Goal: Information Seeking & Learning: Learn about a topic

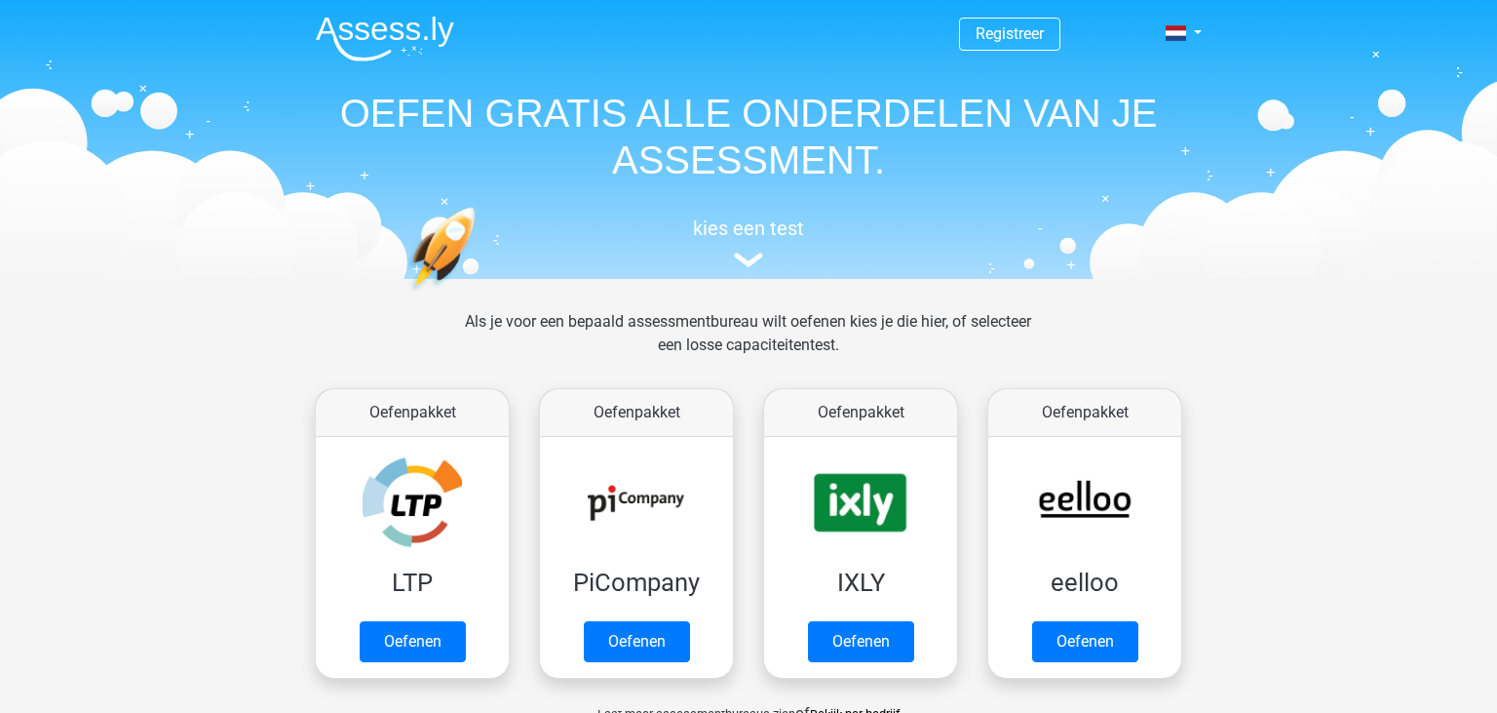
click at [1047, 33] on span "Registreer" at bounding box center [1009, 34] width 101 height 33
click at [1197, 30] on link at bounding box center [1177, 32] width 39 height 23
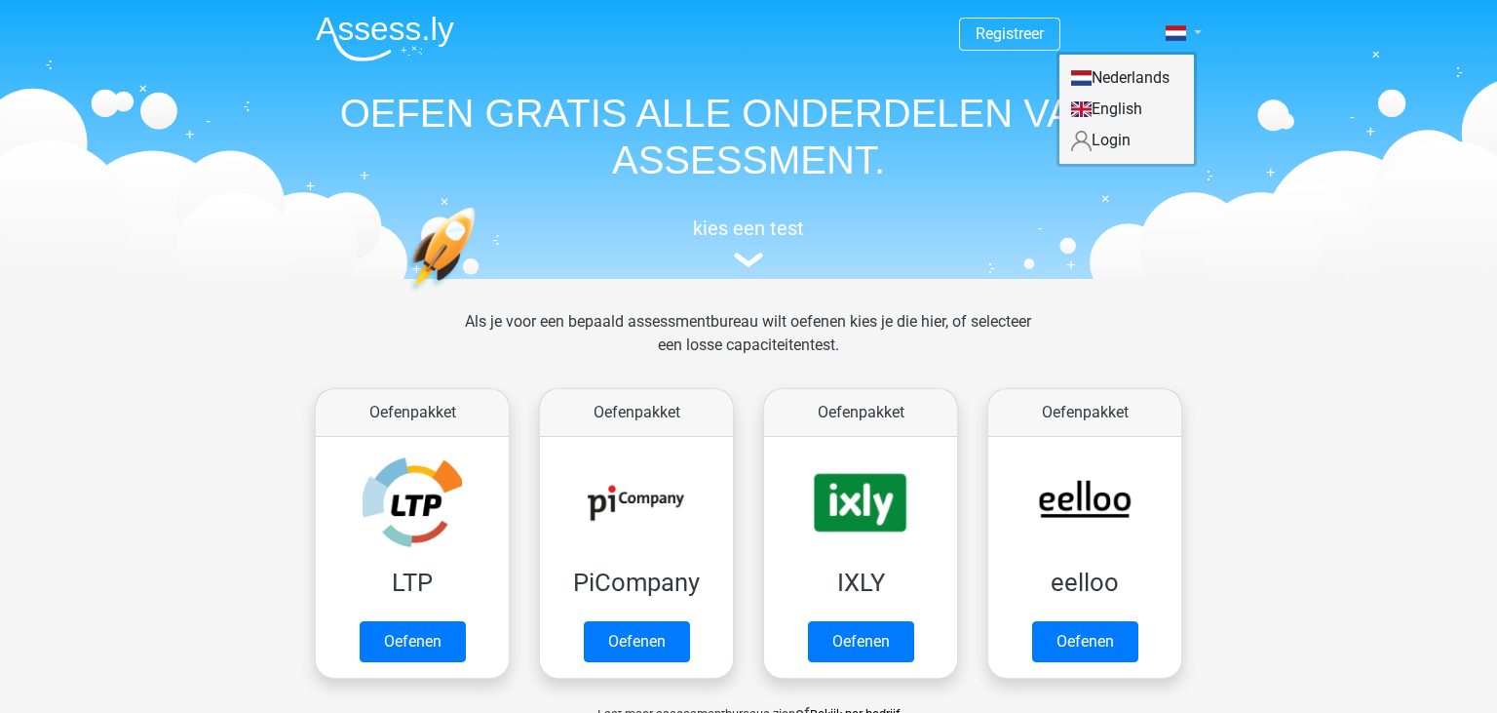
click at [1197, 30] on link at bounding box center [1177, 32] width 39 height 23
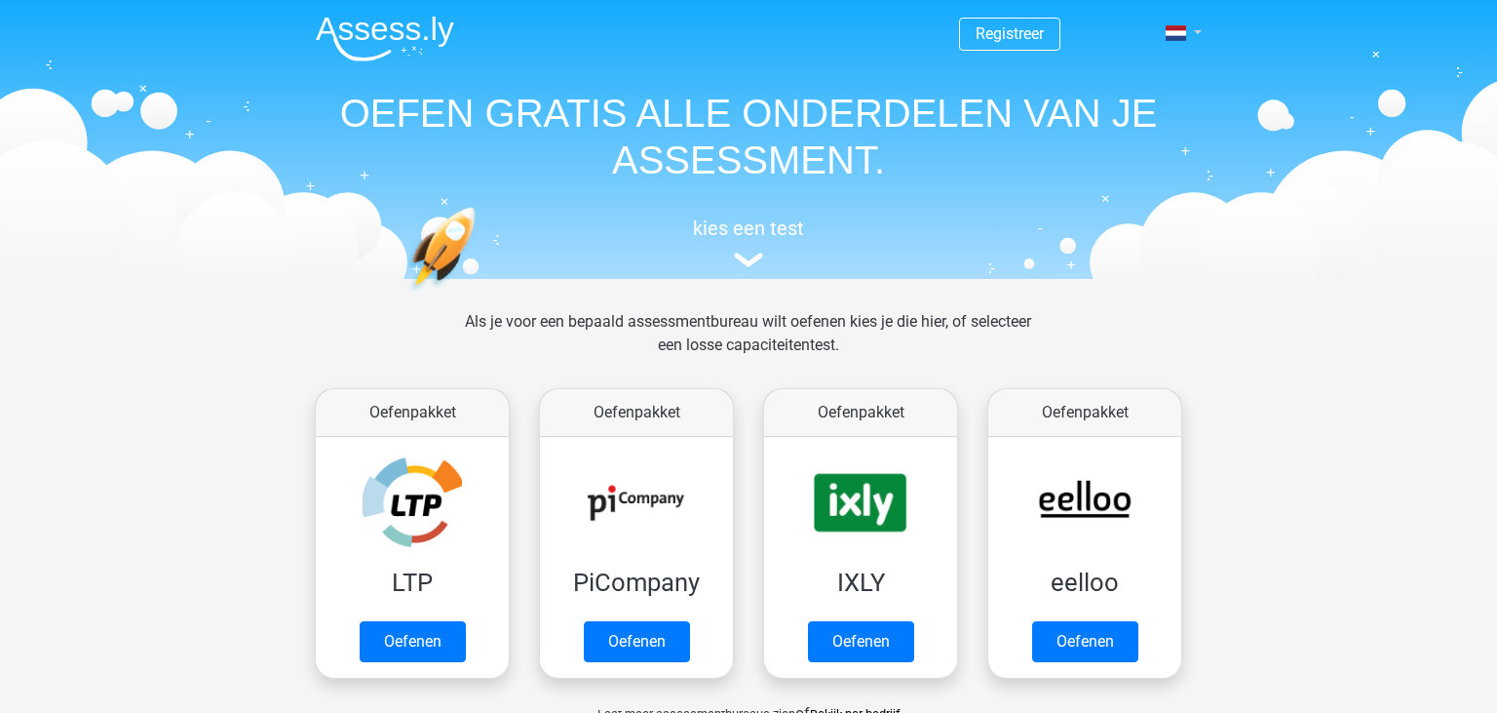
click at [1197, 30] on link at bounding box center [1177, 32] width 39 height 23
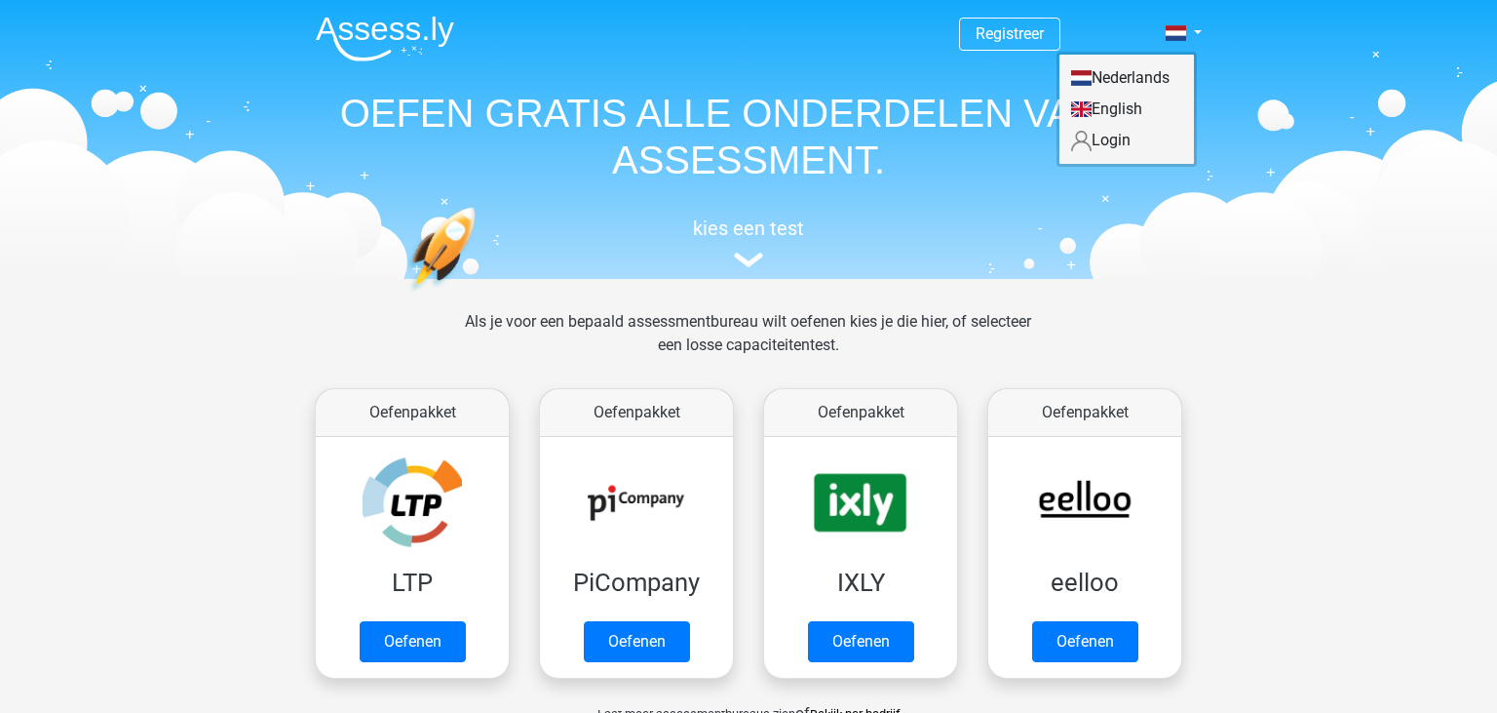
click at [1129, 138] on link "Login" at bounding box center [1127, 140] width 135 height 31
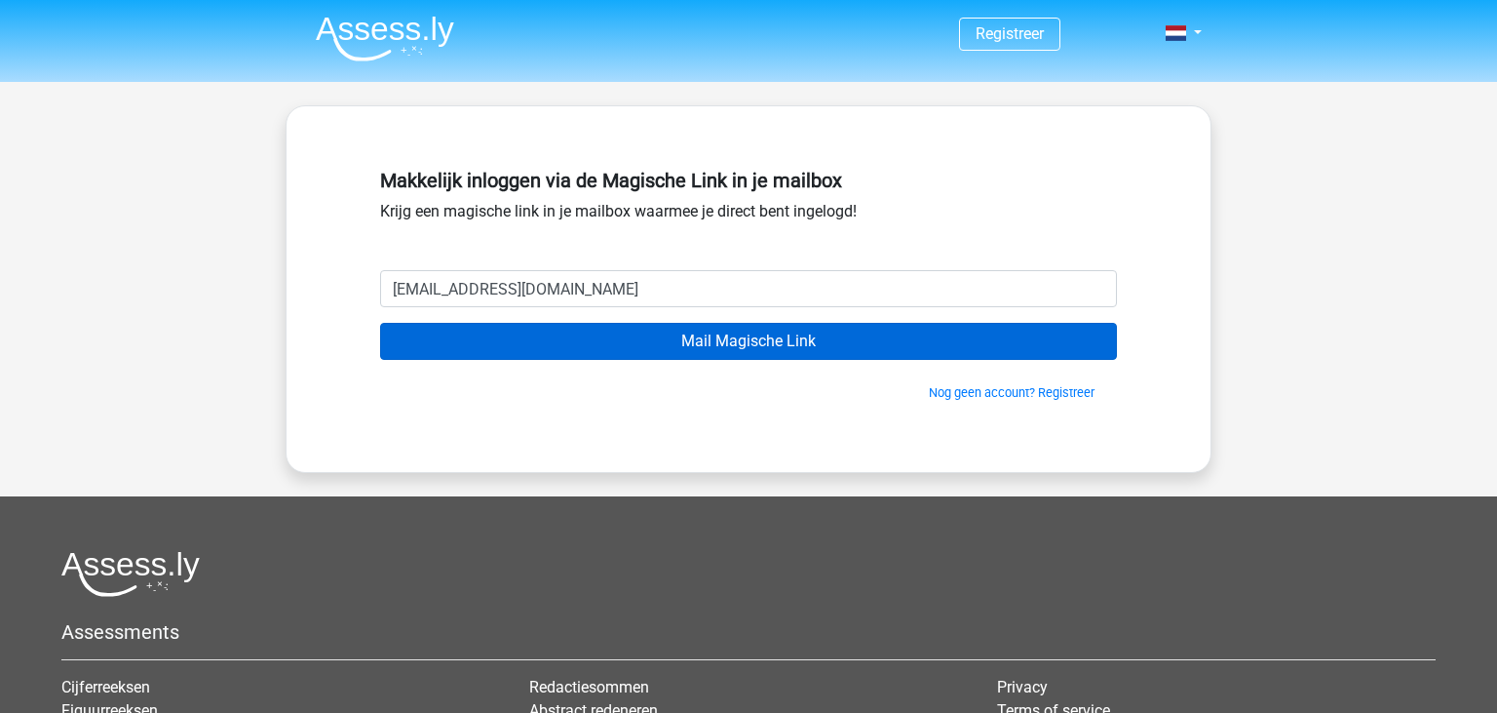
type input "deboerdebby@hotmail.com"
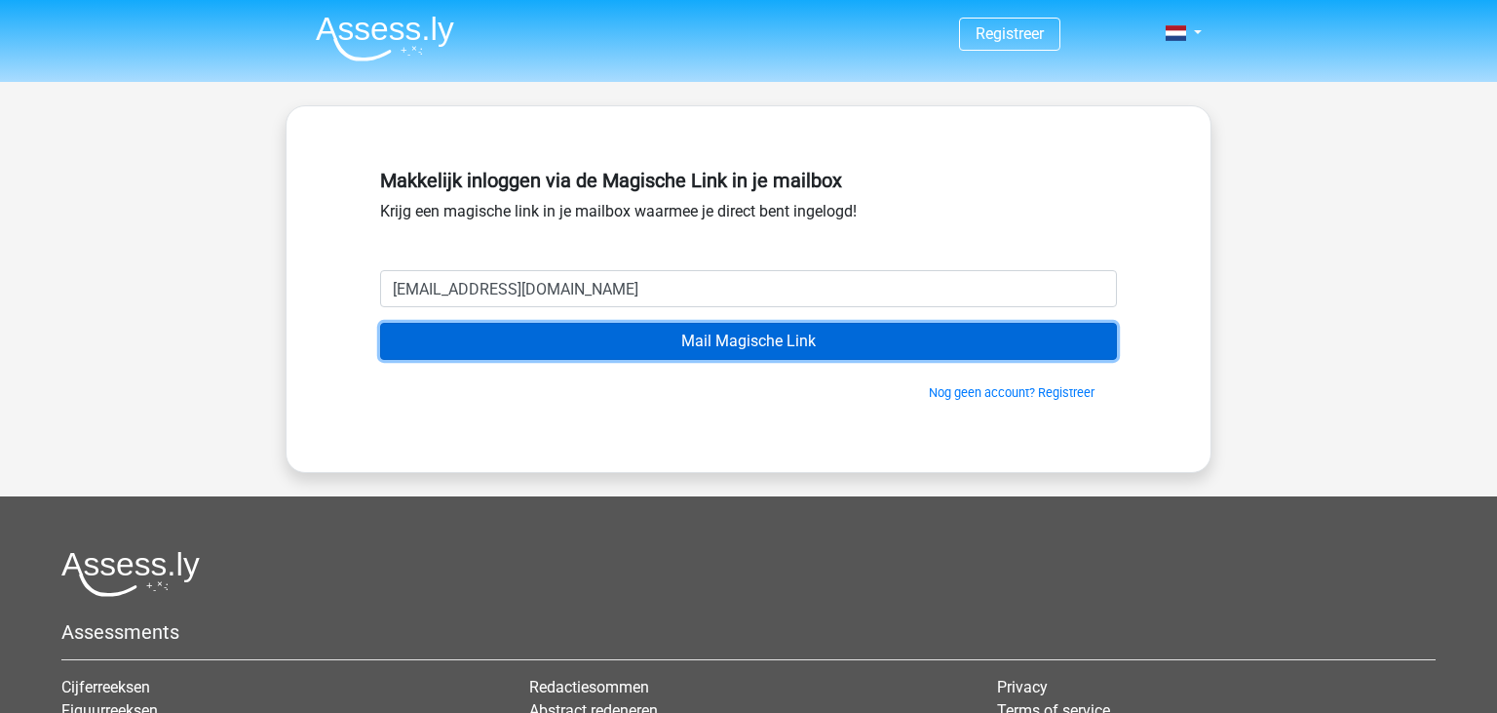
click at [654, 343] on input "Mail Magische Link" at bounding box center [748, 341] width 737 height 37
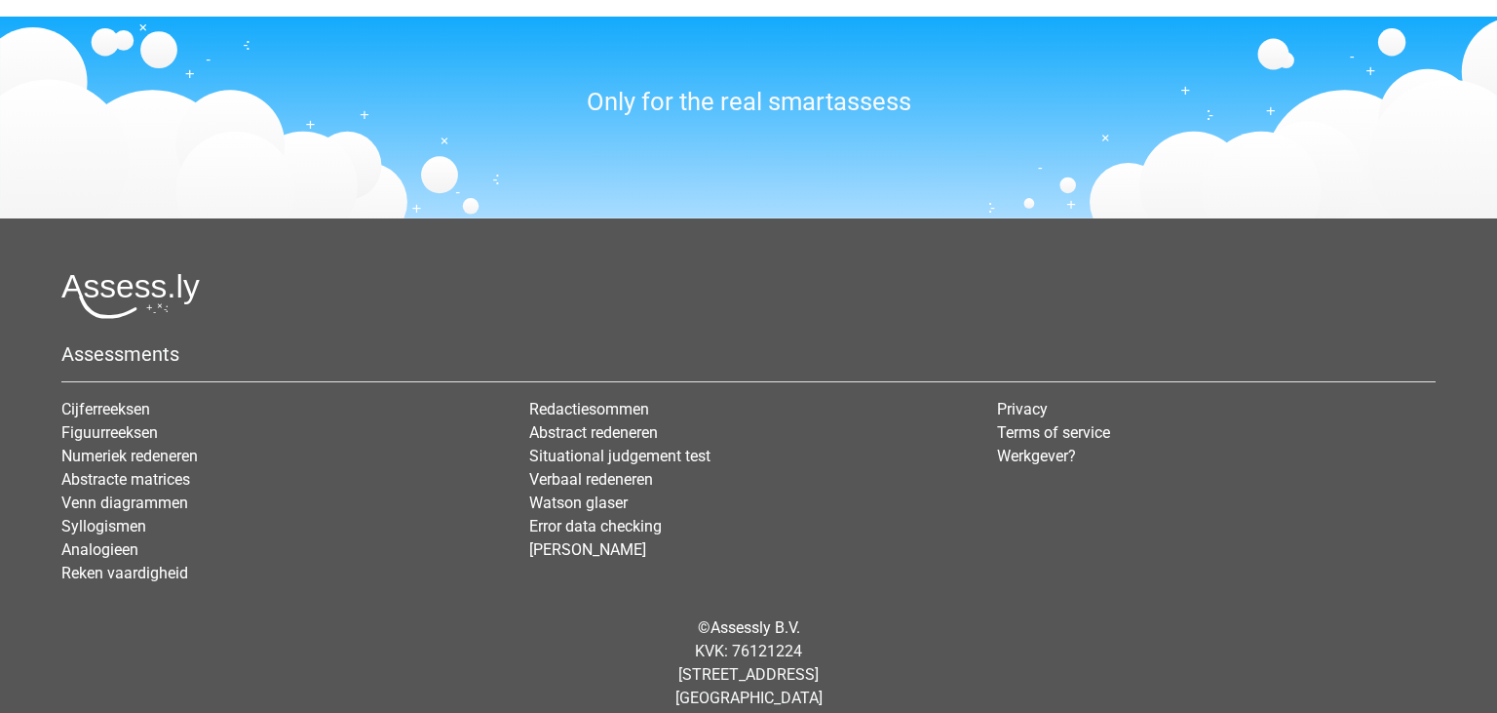
scroll to position [2509, 0]
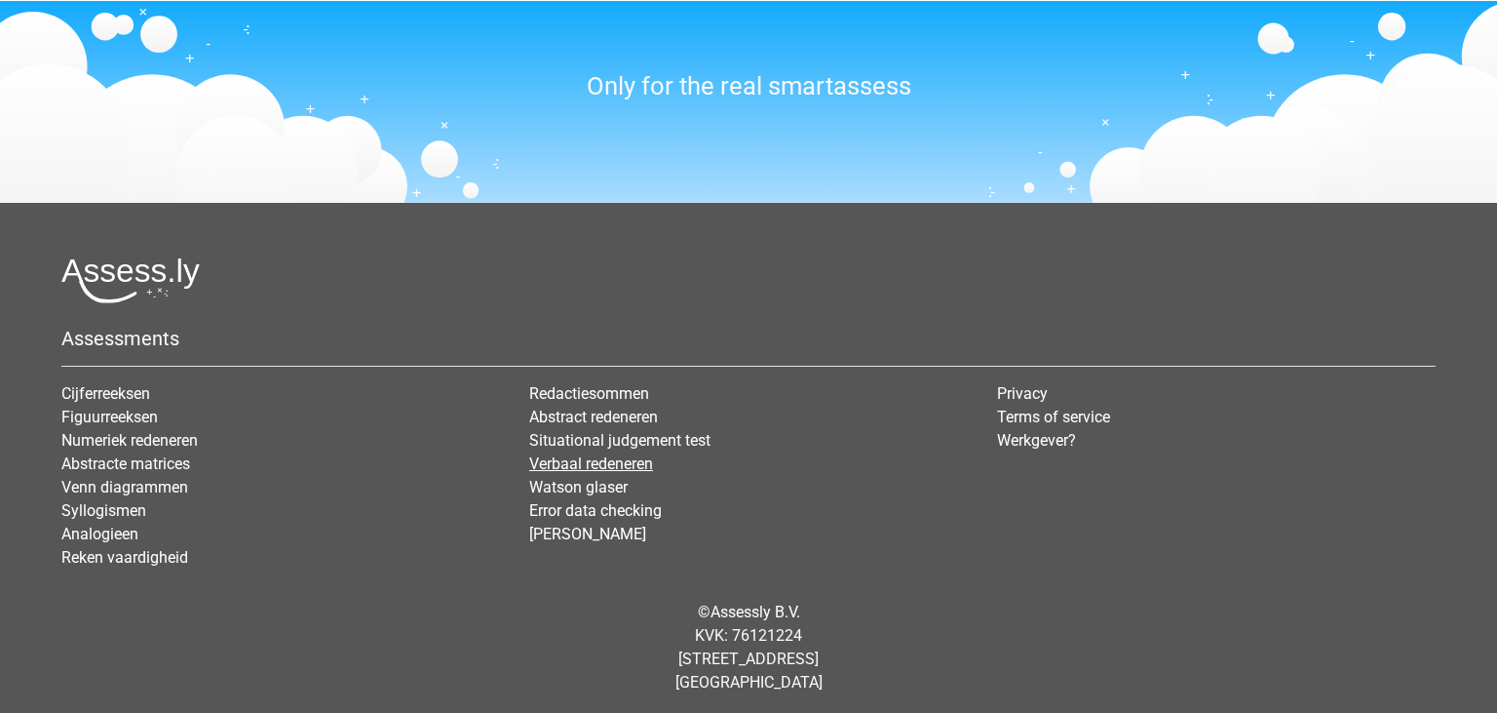
click at [549, 457] on link "Verbaal redeneren" at bounding box center [591, 463] width 124 height 19
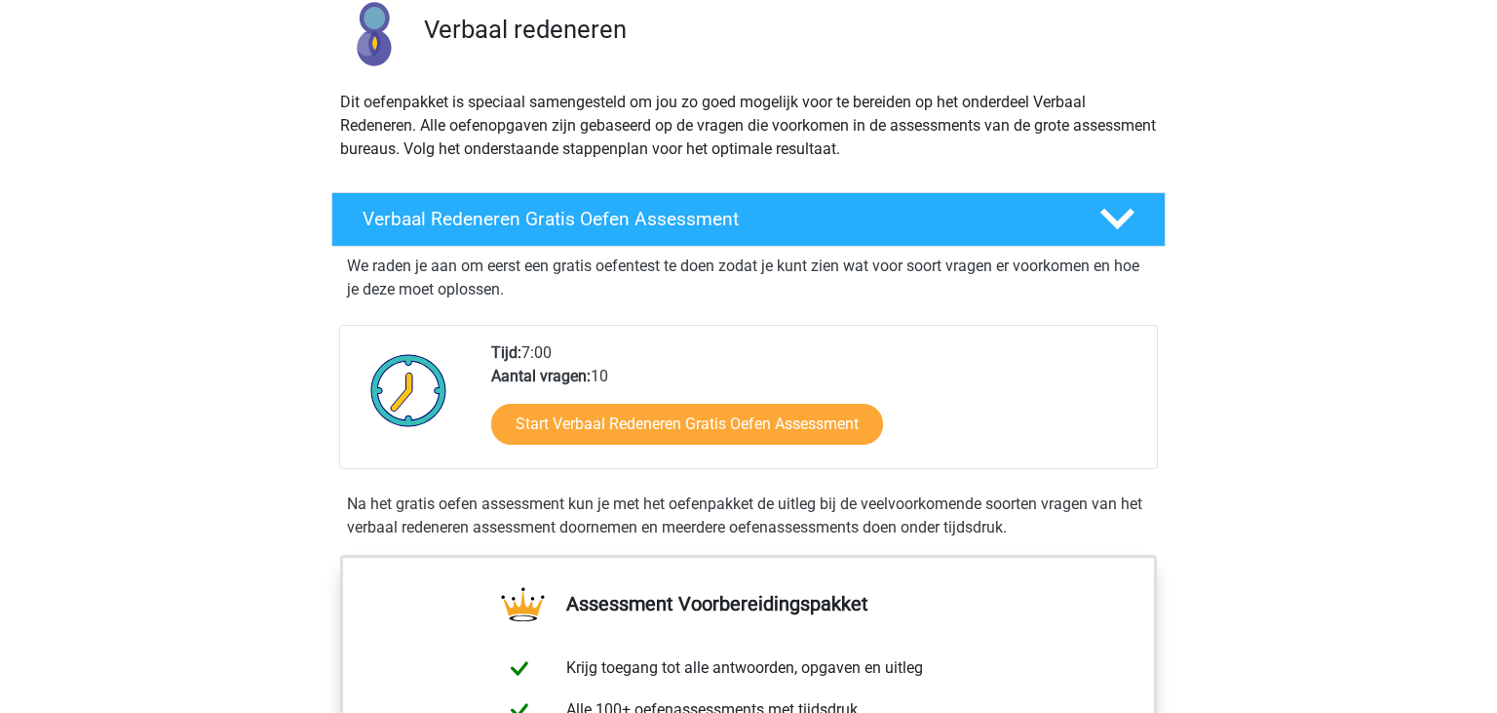
scroll to position [102, 0]
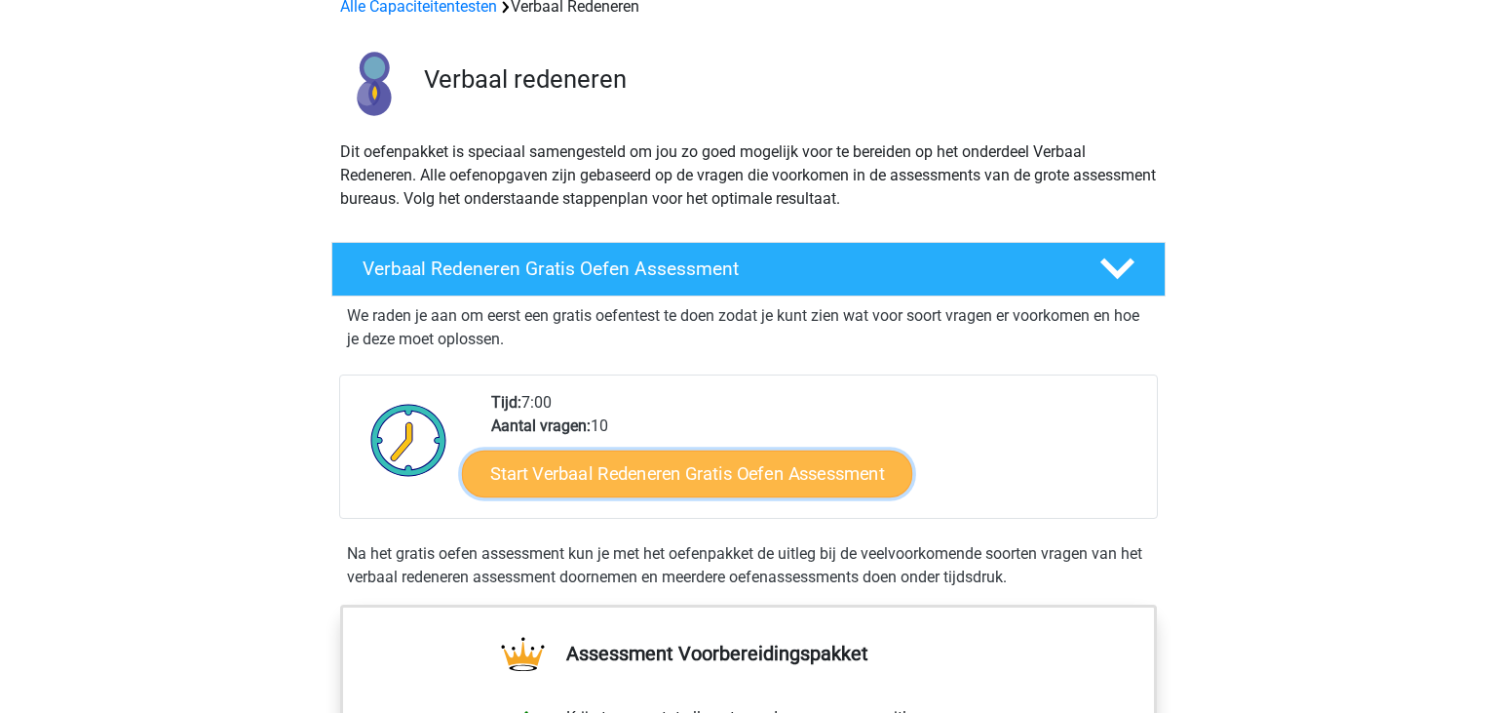
click at [692, 466] on link "Start Verbaal Redeneren Gratis Oefen Assessment" at bounding box center [687, 473] width 450 height 47
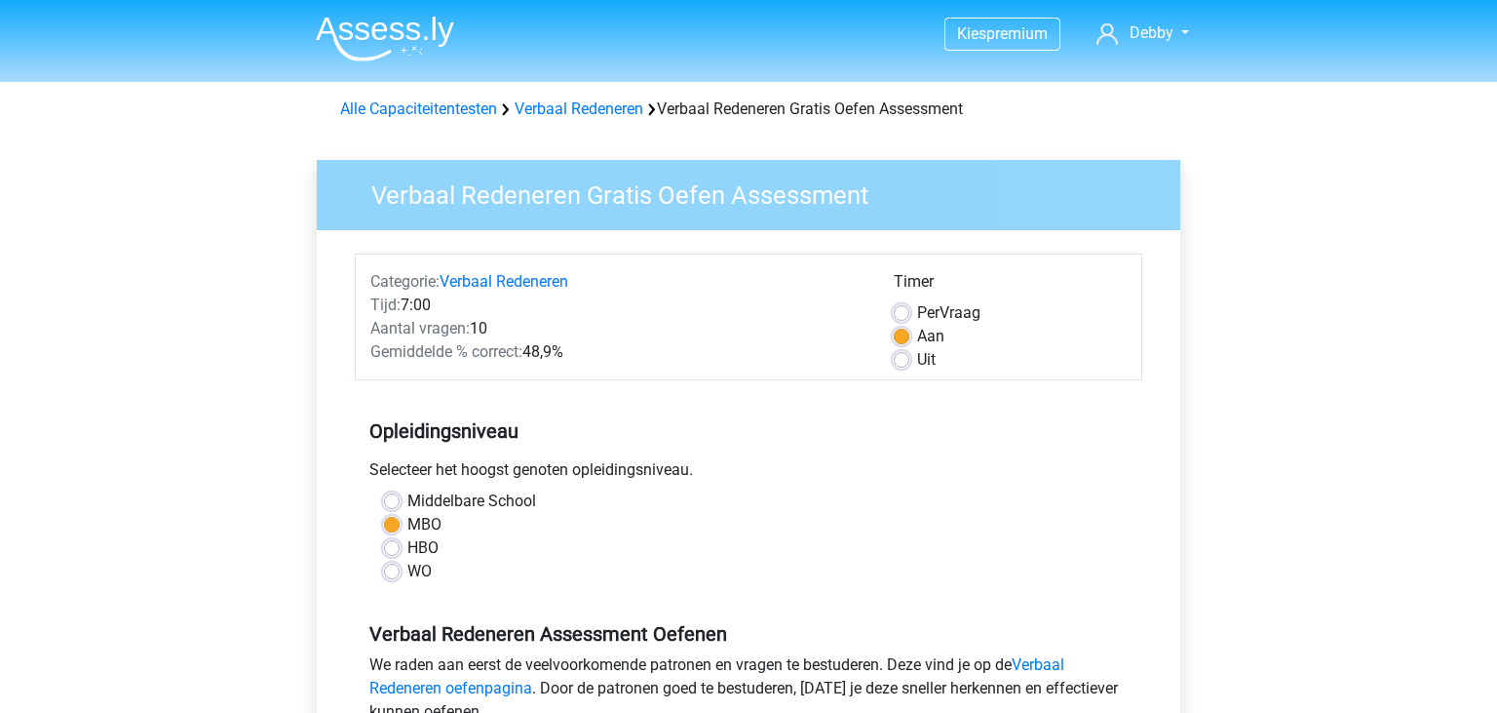
click at [917, 362] on label "Uit" at bounding box center [926, 359] width 19 height 23
click at [905, 362] on input "Uit" at bounding box center [902, 357] width 16 height 19
radio input "true"
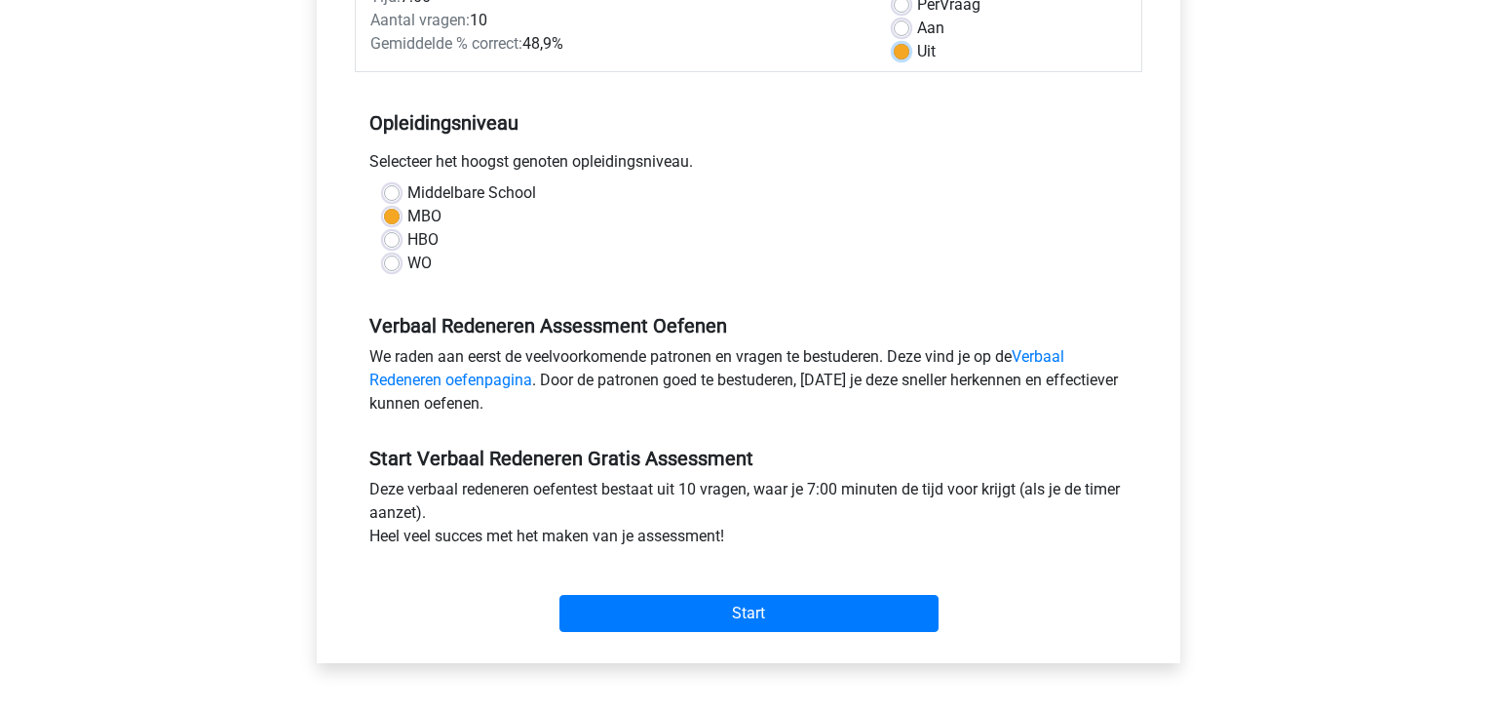
scroll to position [411, 0]
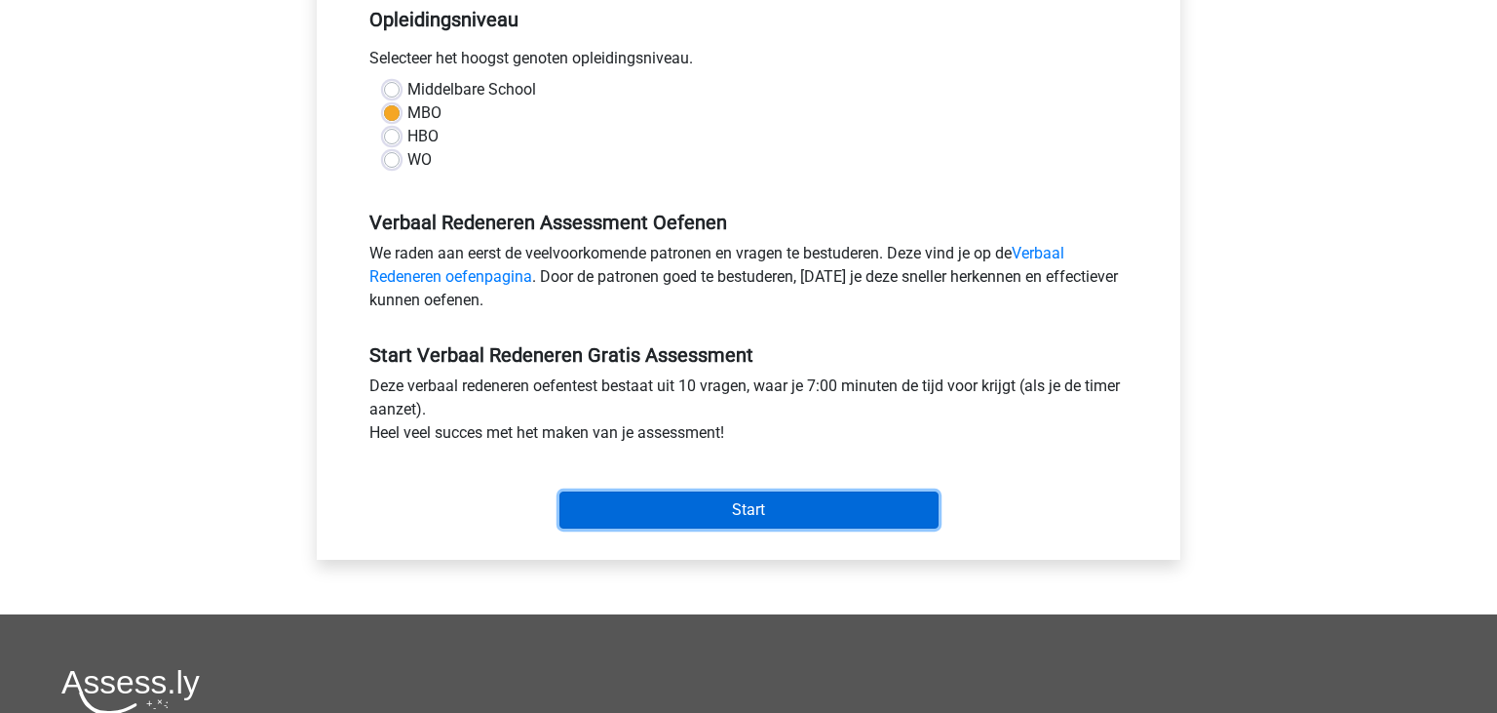
click at [735, 505] on input "Start" at bounding box center [749, 509] width 379 height 37
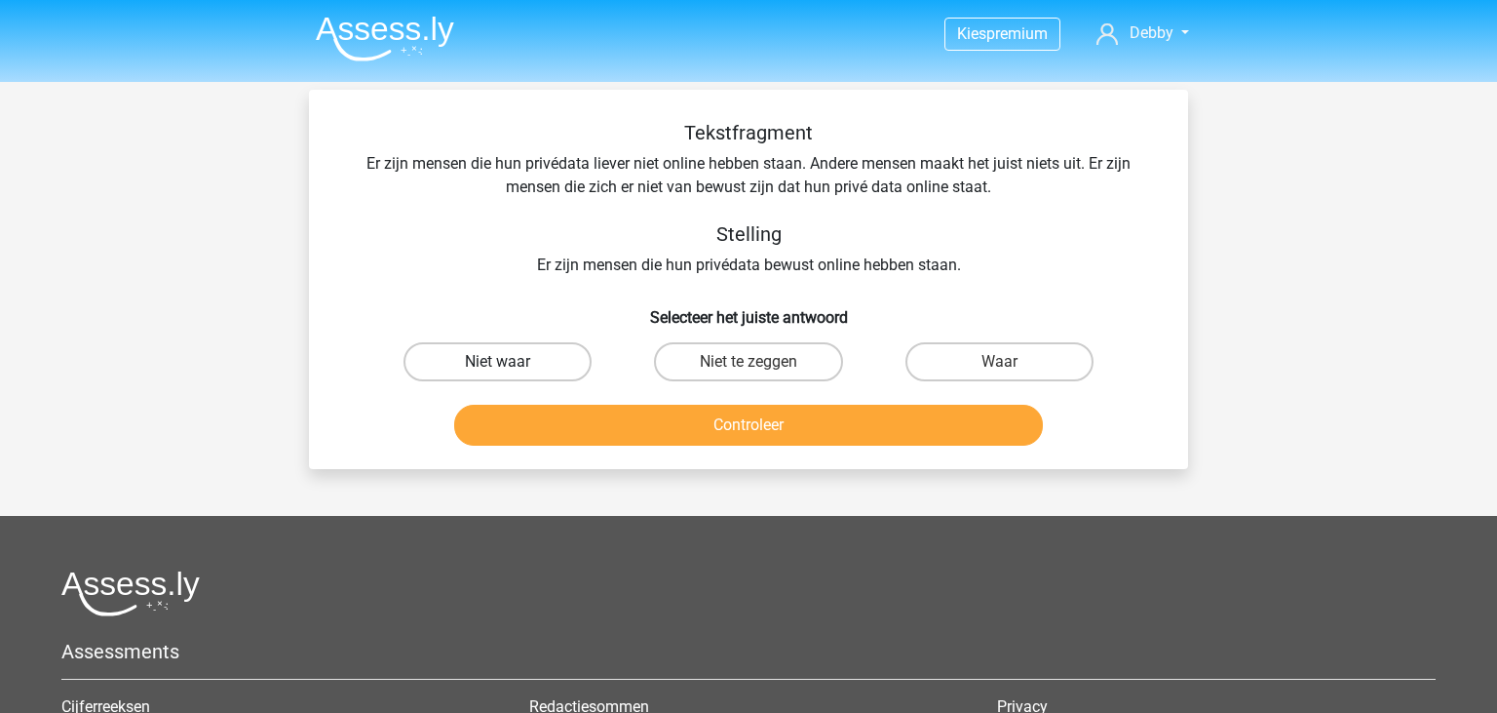
click at [485, 360] on label "Niet waar" at bounding box center [498, 361] width 188 height 39
click at [498, 362] on input "Niet waar" at bounding box center [504, 368] width 13 height 13
radio input "true"
click at [698, 419] on button "Controleer" at bounding box center [749, 425] width 590 height 41
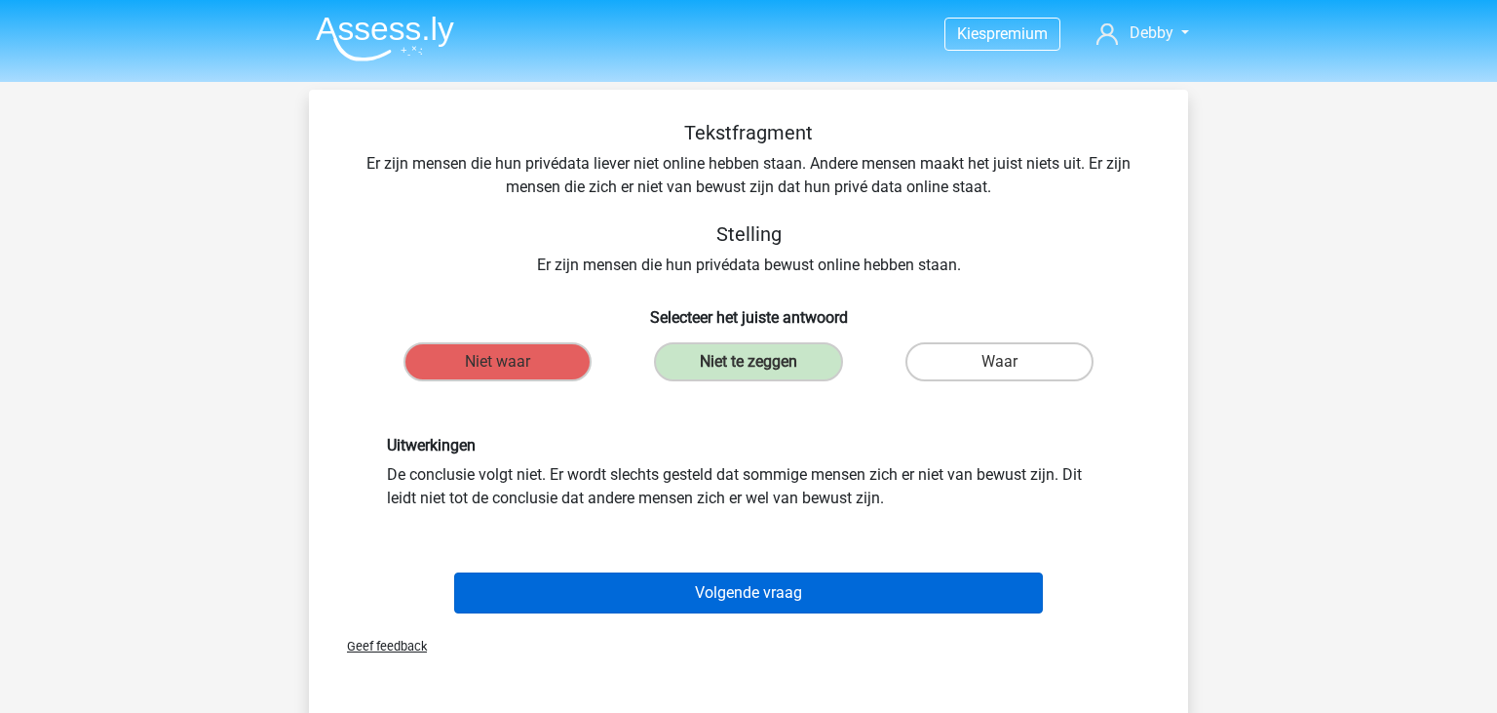
click at [745, 591] on button "Volgende vraag" at bounding box center [749, 592] width 590 height 41
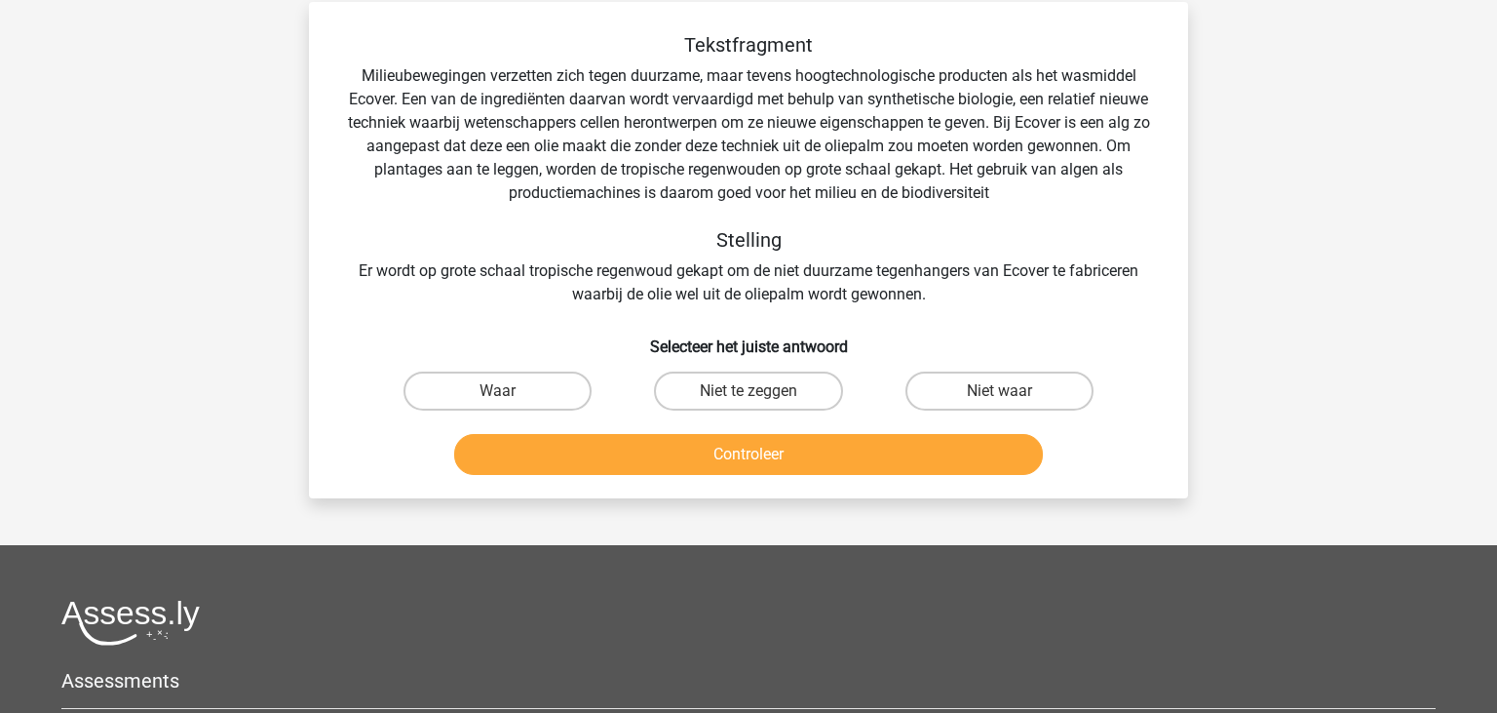
scroll to position [90, 0]
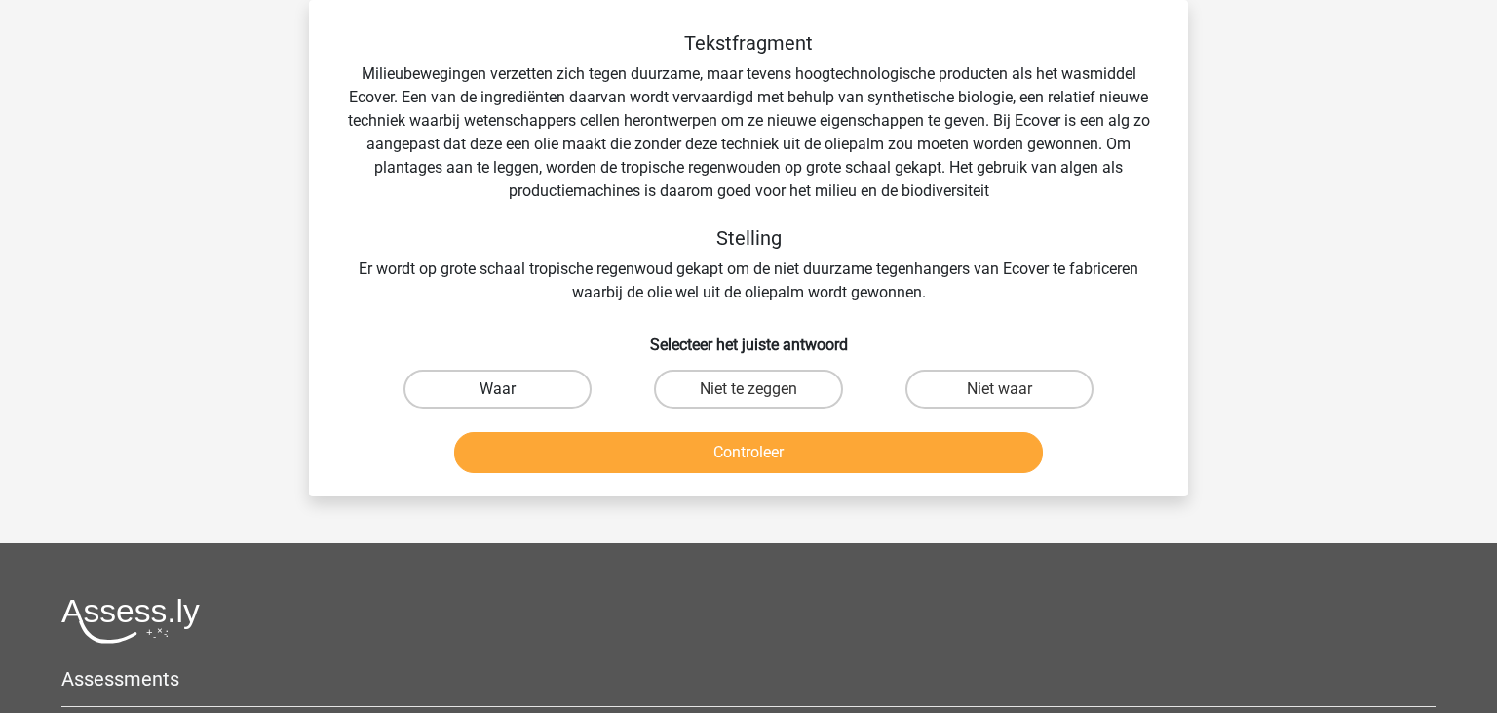
click at [569, 386] on label "Waar" at bounding box center [498, 388] width 188 height 39
click at [511, 389] on input "Waar" at bounding box center [504, 395] width 13 height 13
radio input "true"
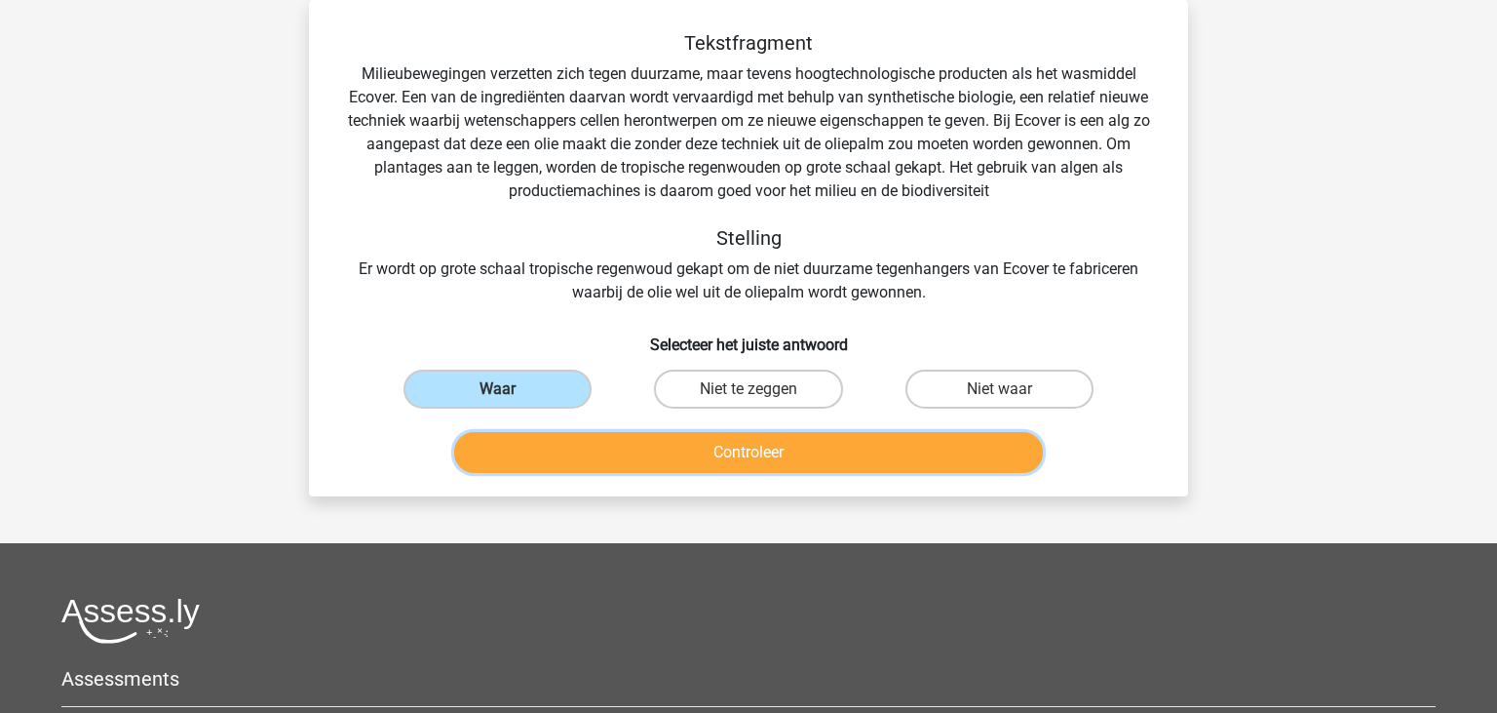
click at [677, 463] on button "Controleer" at bounding box center [749, 452] width 590 height 41
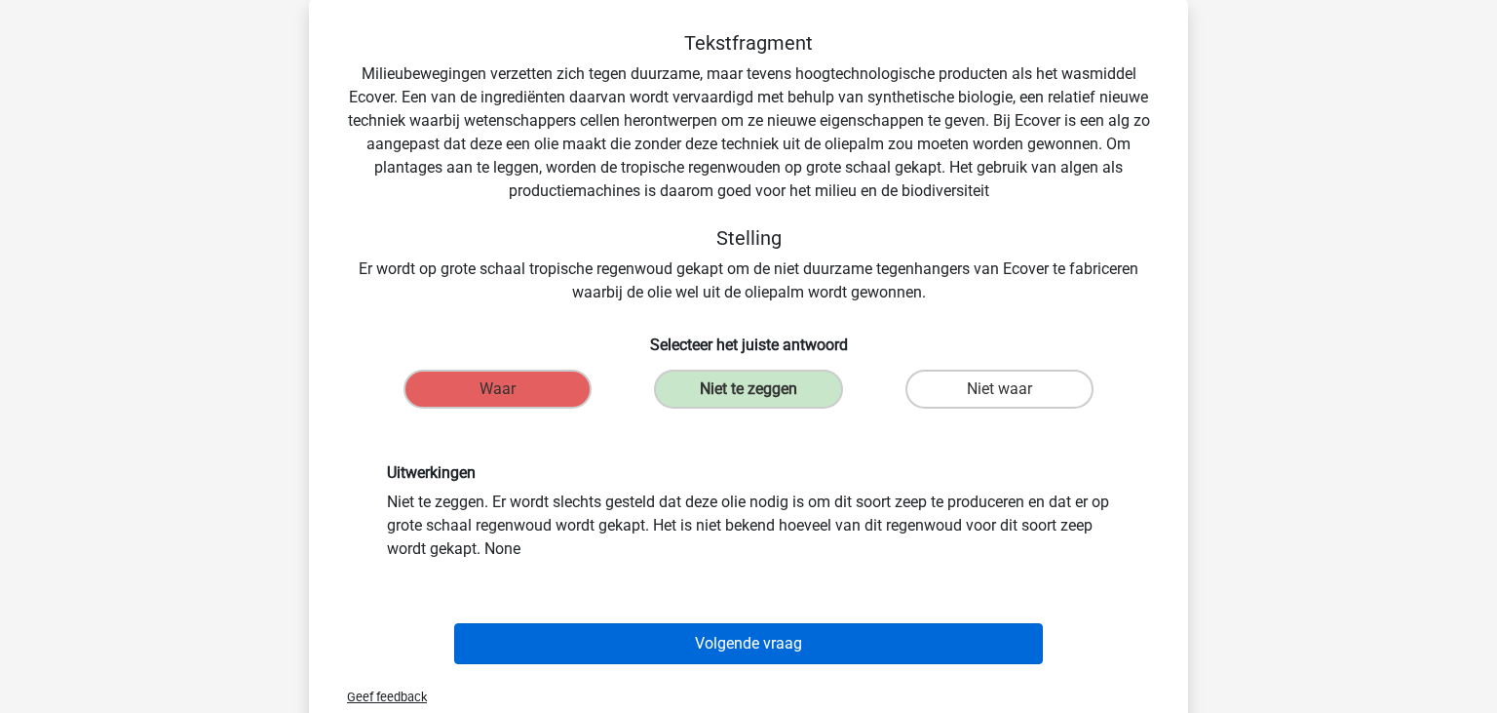
click at [755, 641] on button "Volgende vraag" at bounding box center [749, 643] width 590 height 41
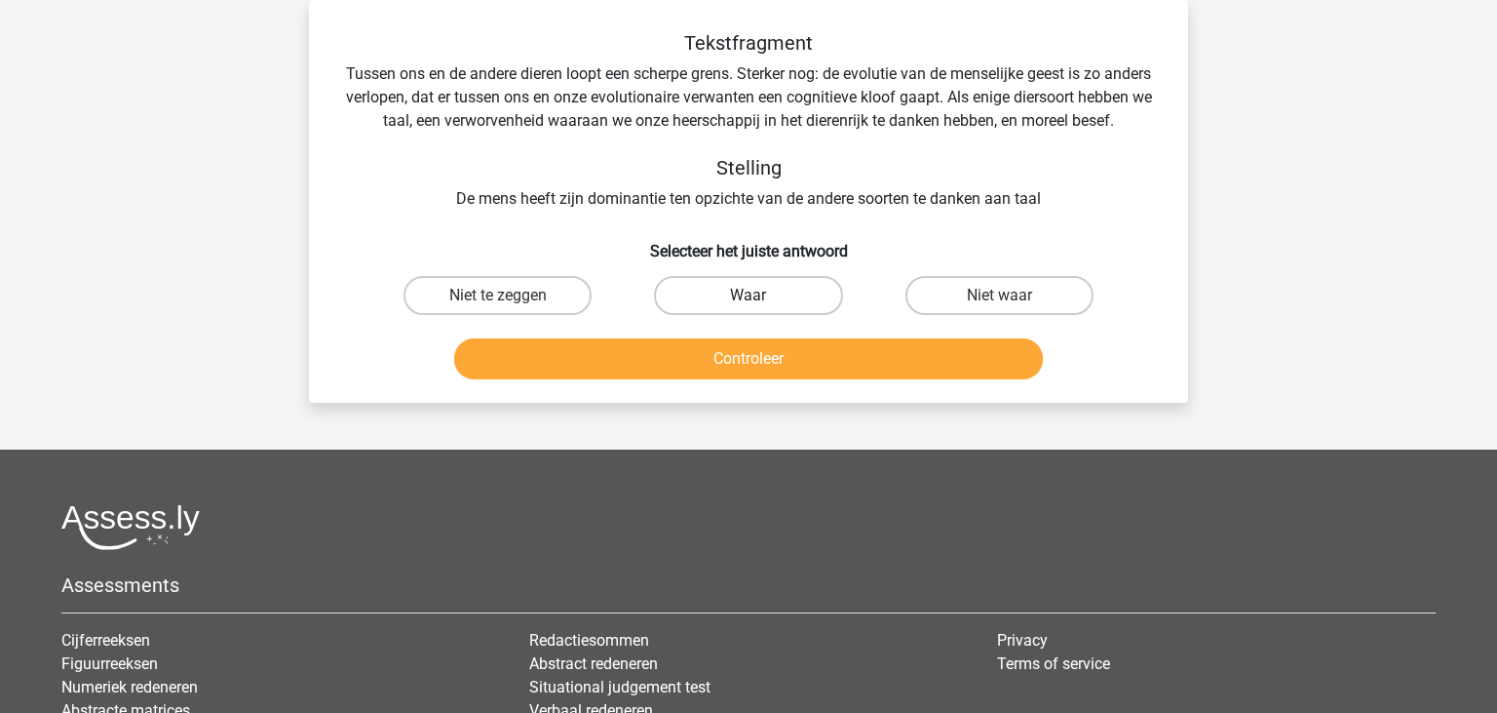
click at [779, 295] on label "Waar" at bounding box center [748, 295] width 188 height 39
click at [761, 295] on input "Waar" at bounding box center [755, 301] width 13 height 13
radio input "true"
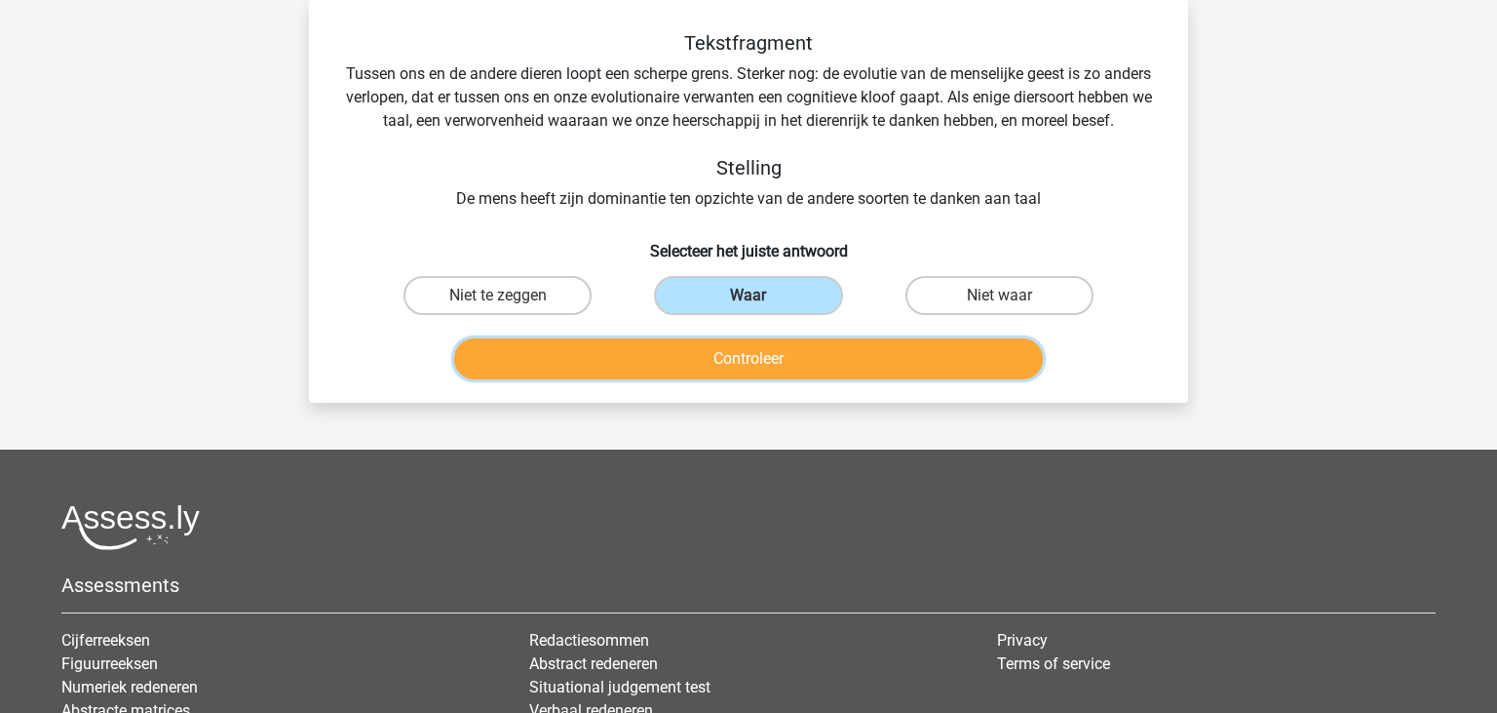
click at [778, 366] on button "Controleer" at bounding box center [749, 358] width 590 height 41
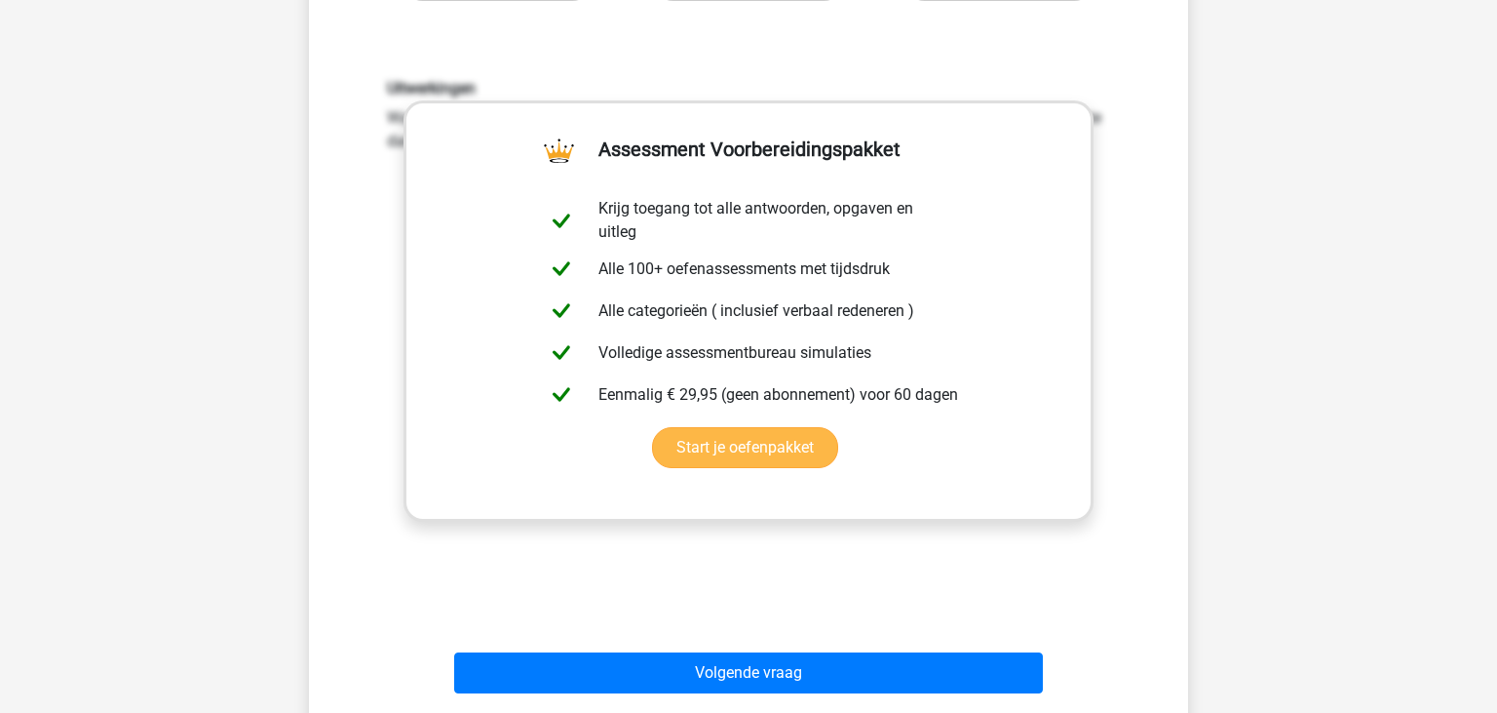
scroll to position [501, 0]
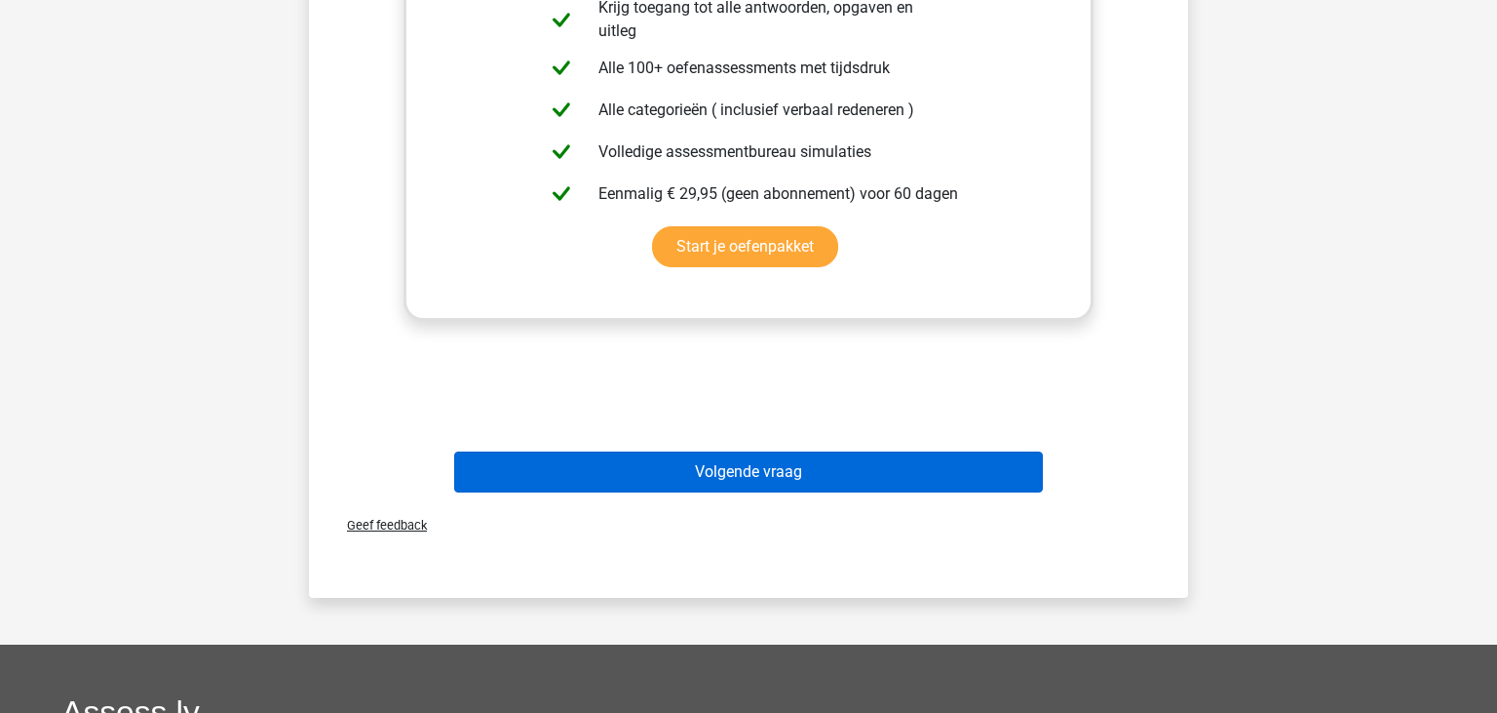
click at [761, 467] on button "Volgende vraag" at bounding box center [749, 471] width 590 height 41
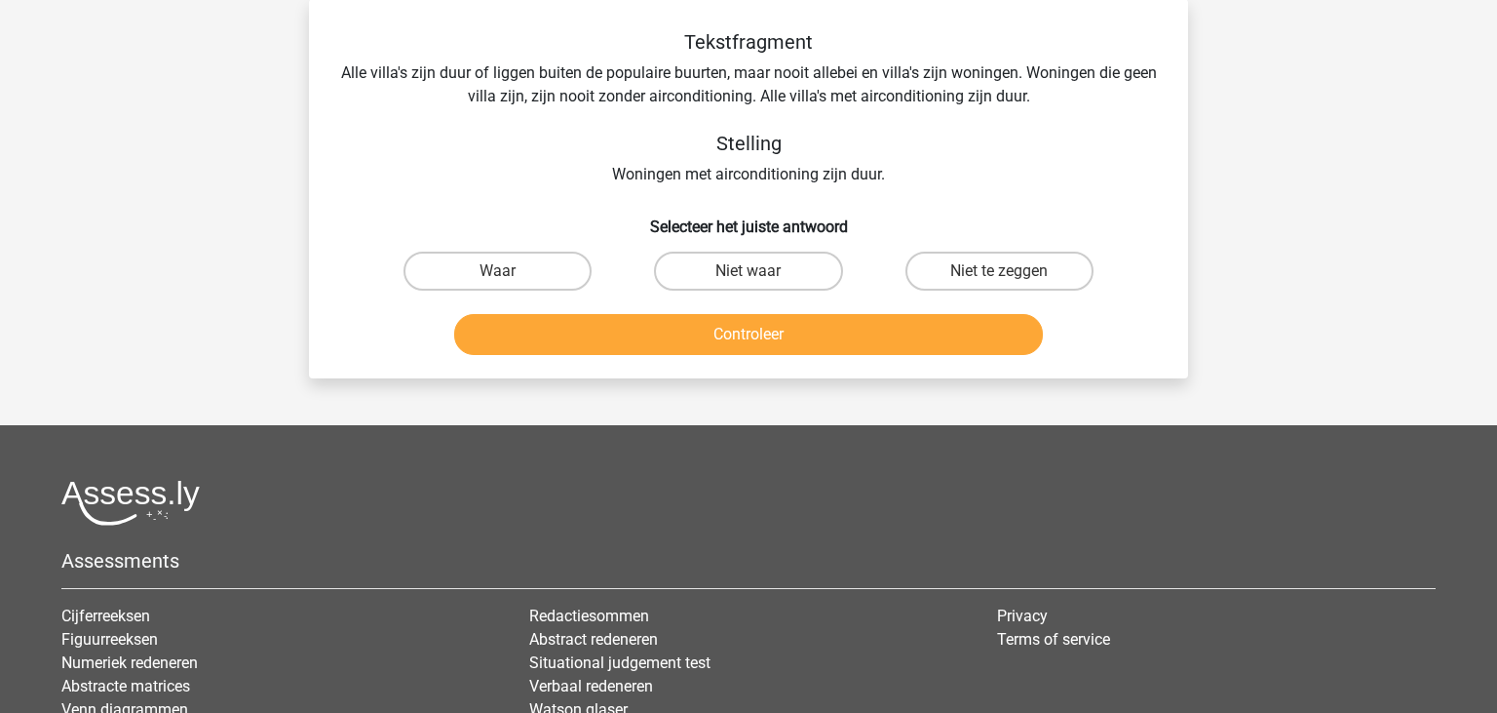
scroll to position [90, 0]
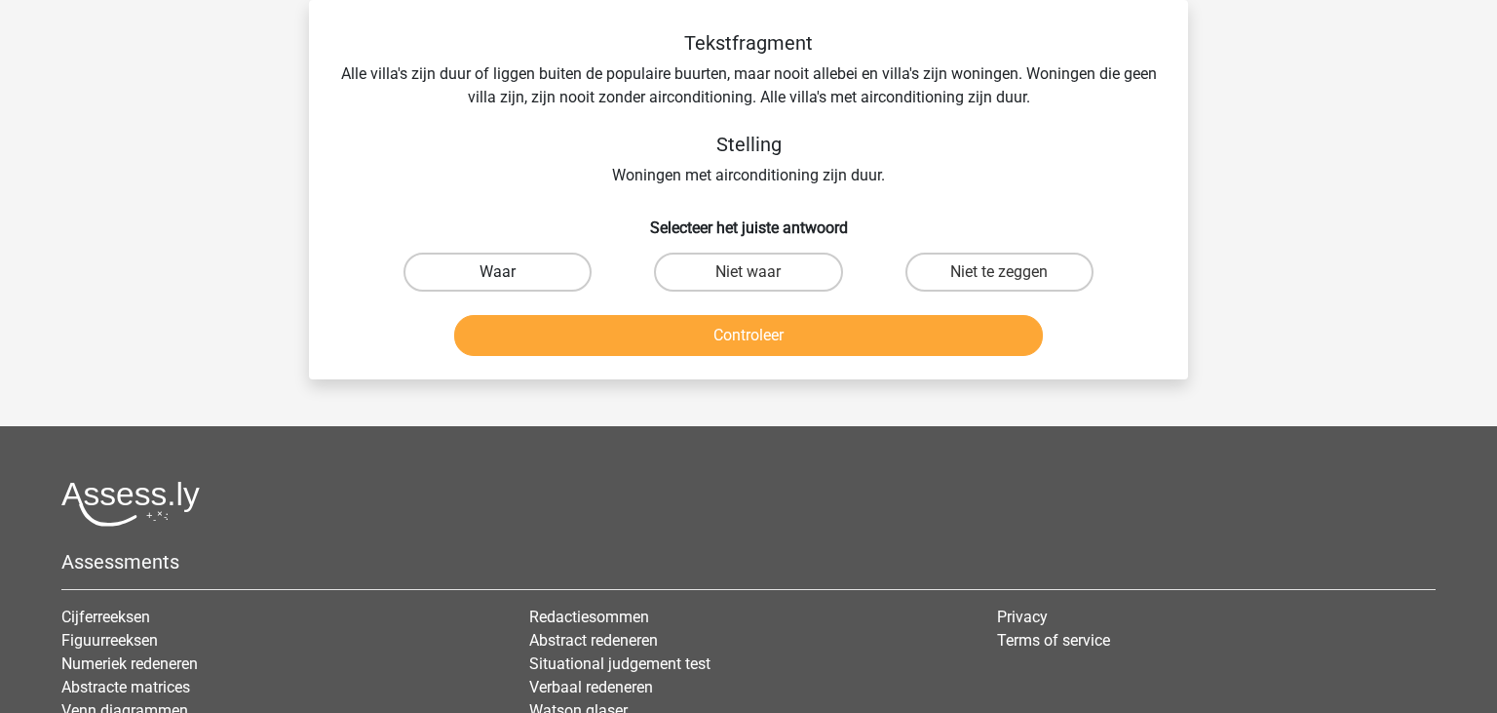
click at [496, 272] on label "Waar" at bounding box center [498, 271] width 188 height 39
click at [498, 272] on input "Waar" at bounding box center [504, 278] width 13 height 13
radio input "true"
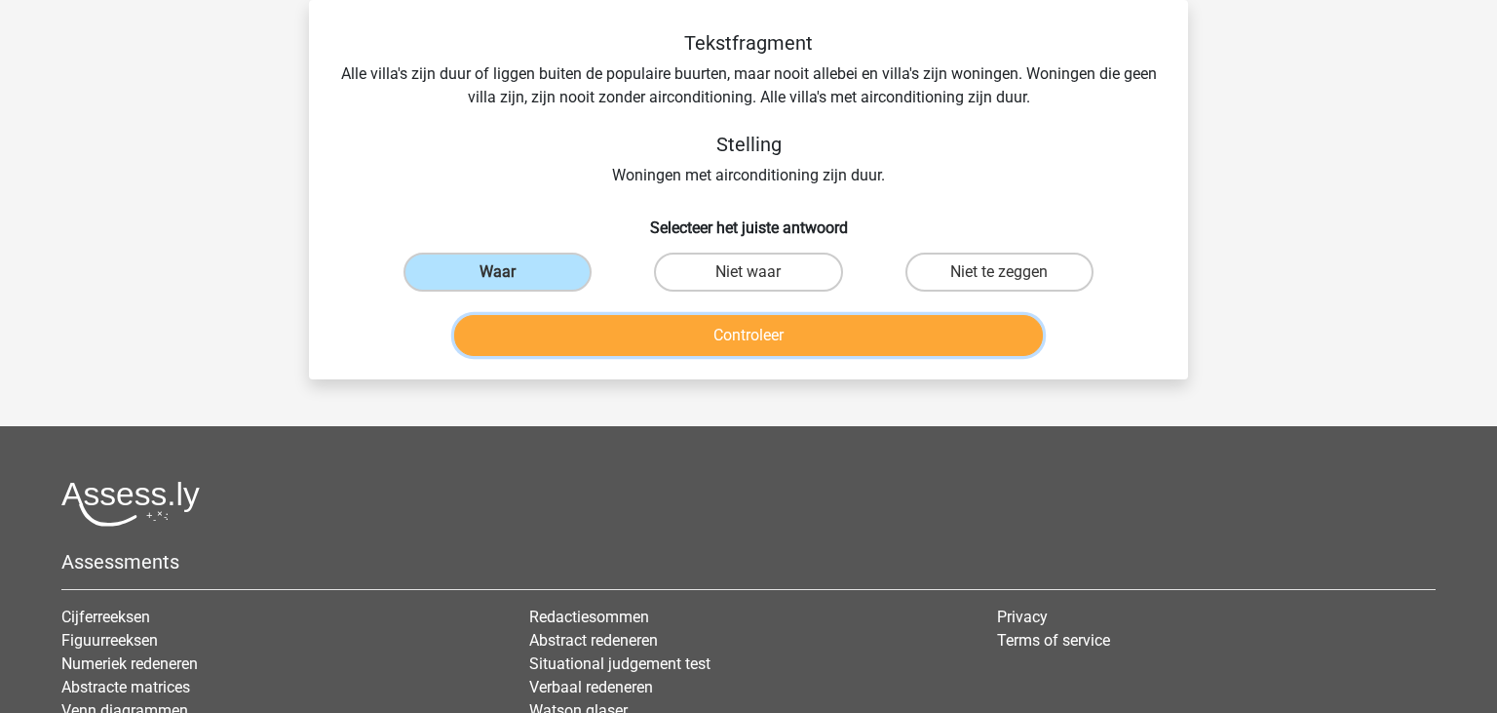
click at [673, 329] on button "Controleer" at bounding box center [749, 335] width 590 height 41
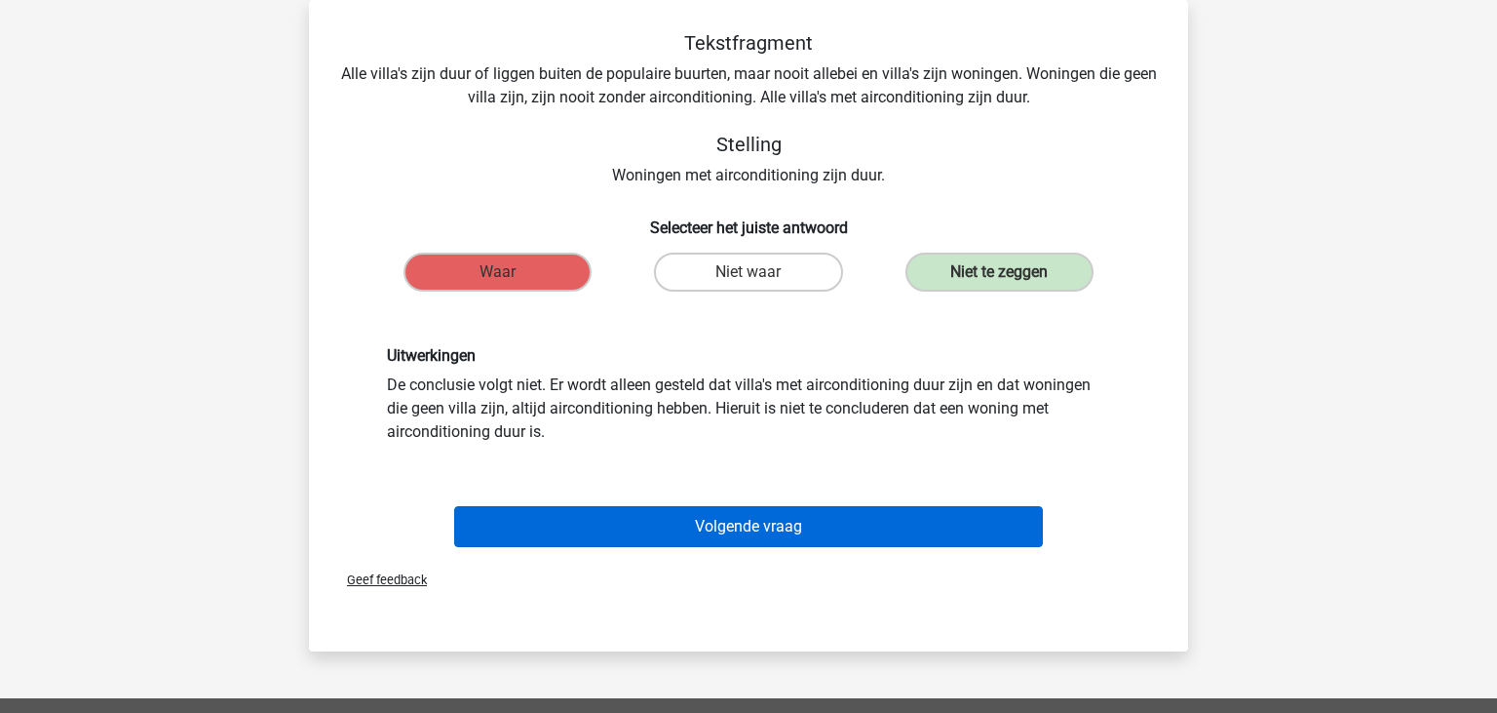
click at [706, 523] on button "Volgende vraag" at bounding box center [749, 526] width 590 height 41
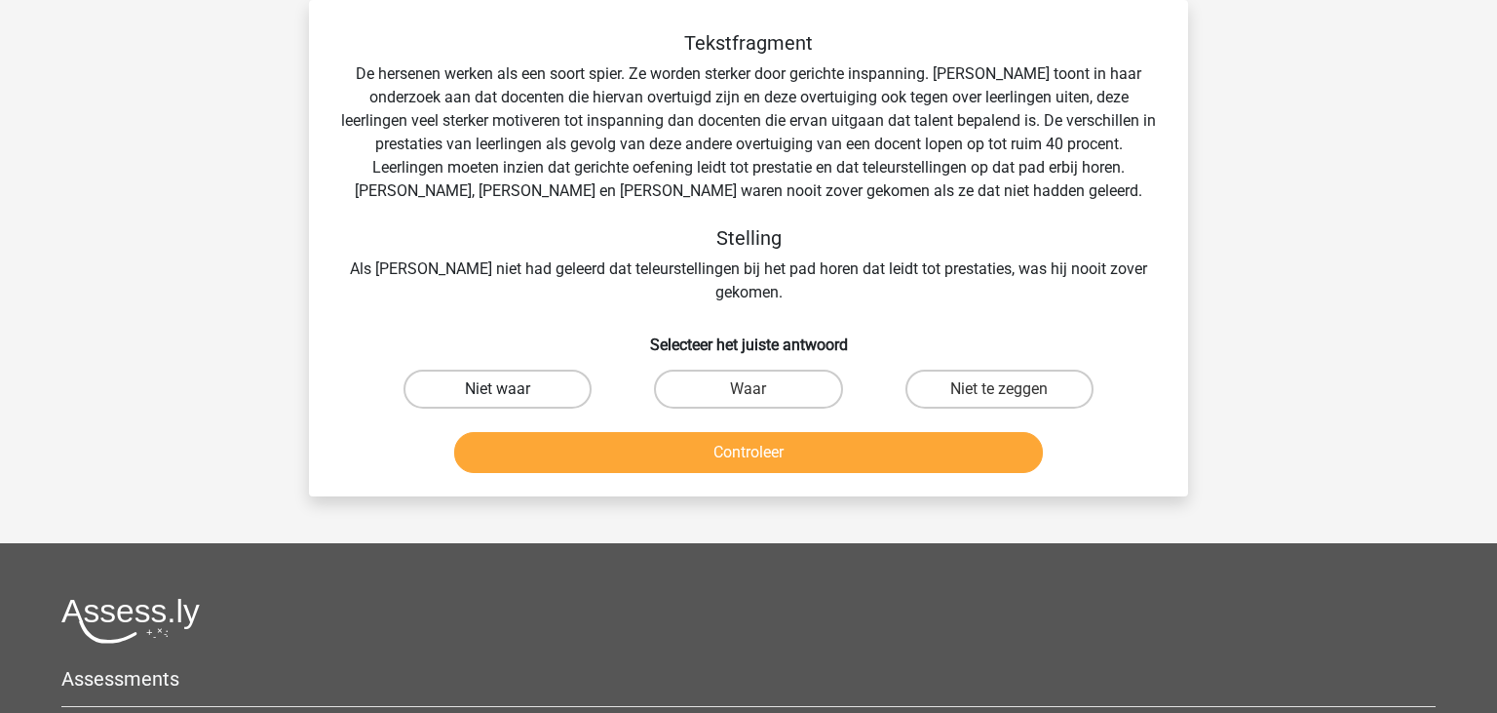
click at [454, 369] on label "Niet waar" at bounding box center [498, 388] width 188 height 39
click at [498, 389] on input "Niet waar" at bounding box center [504, 395] width 13 height 13
radio input "true"
click at [641, 416] on div "Controleer" at bounding box center [748, 448] width 817 height 64
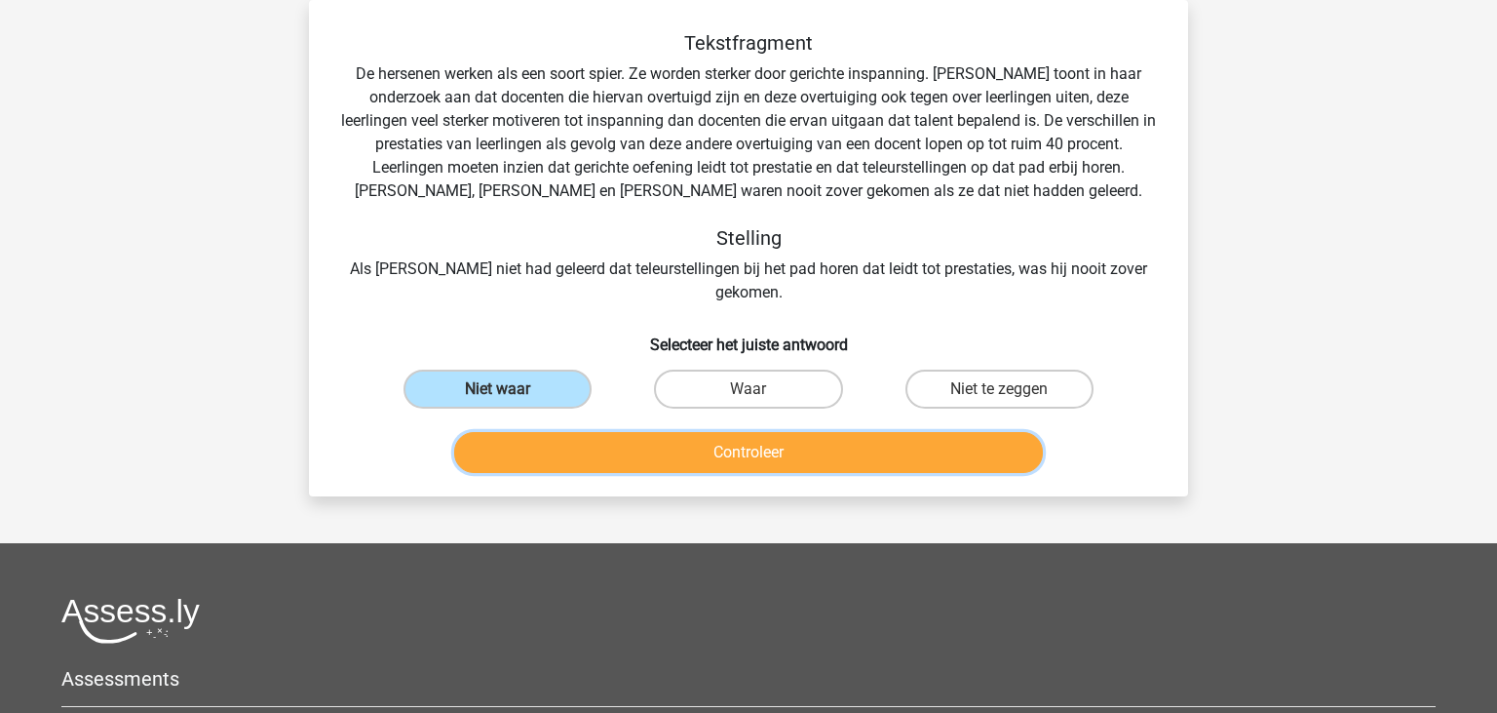
click at [649, 432] on button "Controleer" at bounding box center [749, 452] width 590 height 41
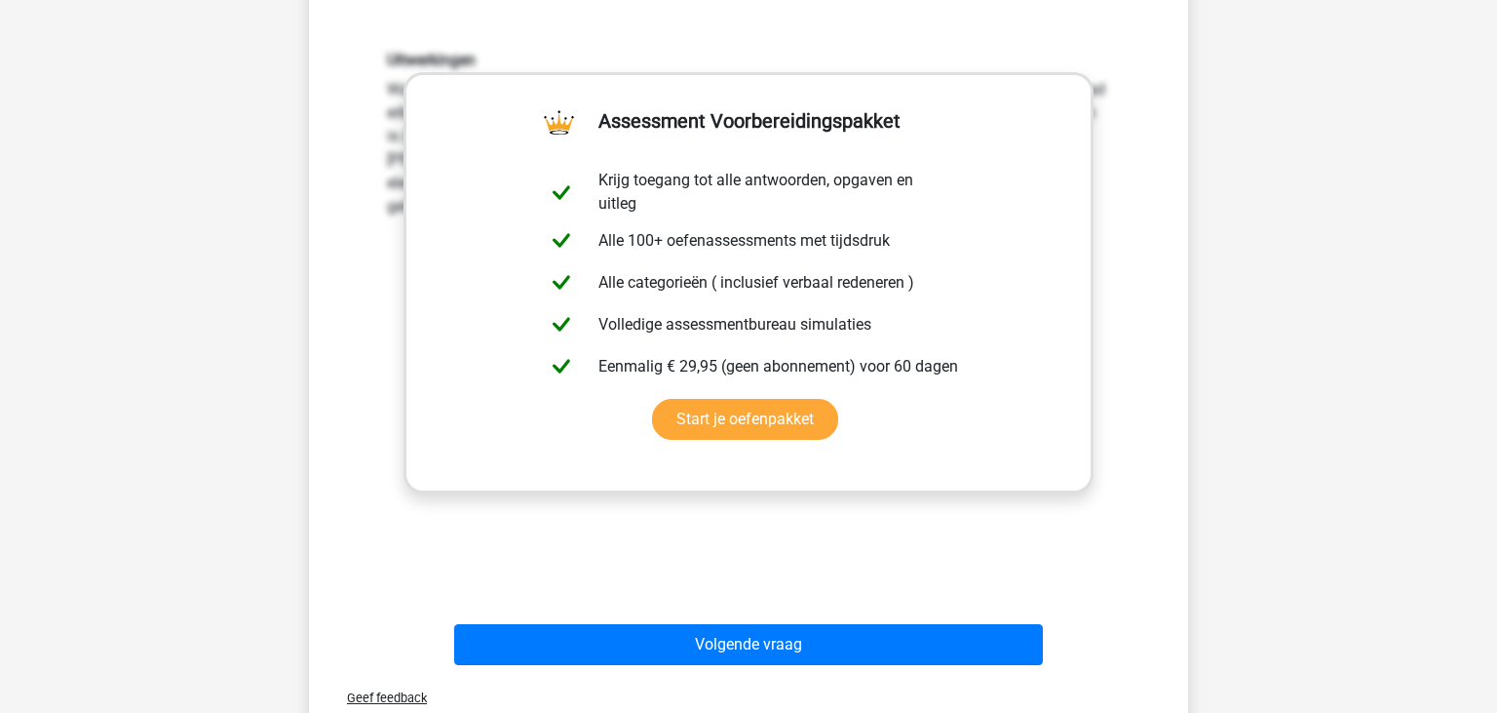
scroll to position [707, 0]
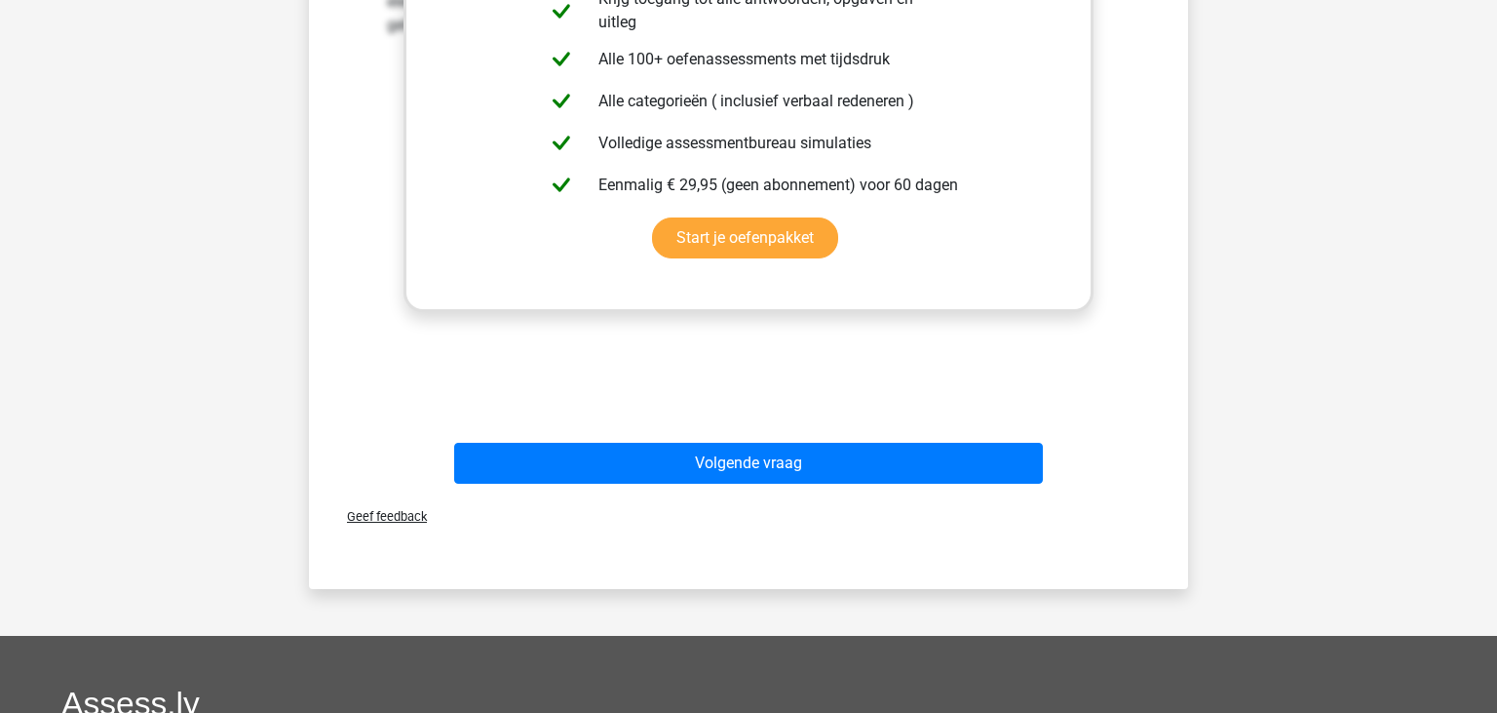
click at [649, 427] on div "Volgende vraag" at bounding box center [748, 459] width 817 height 64
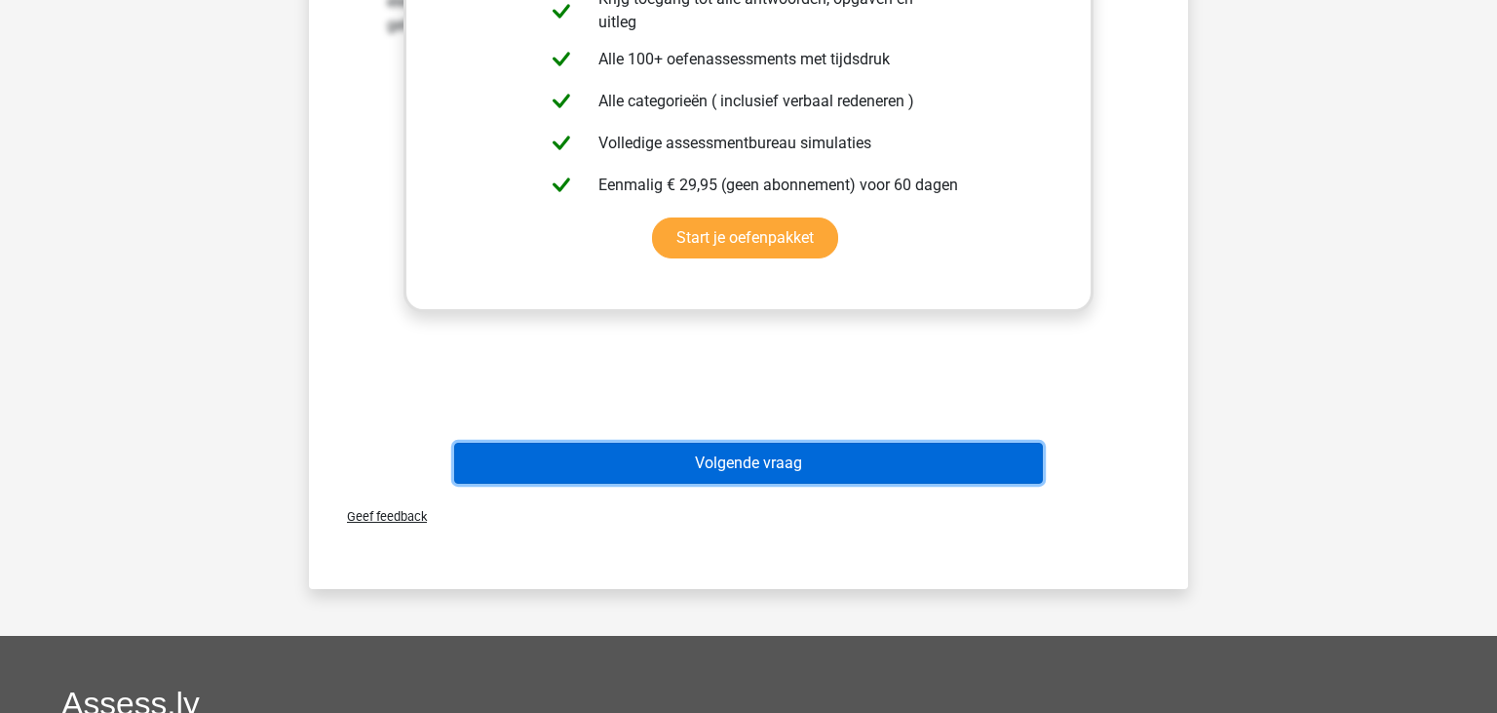
click at [657, 443] on button "Volgende vraag" at bounding box center [749, 463] width 590 height 41
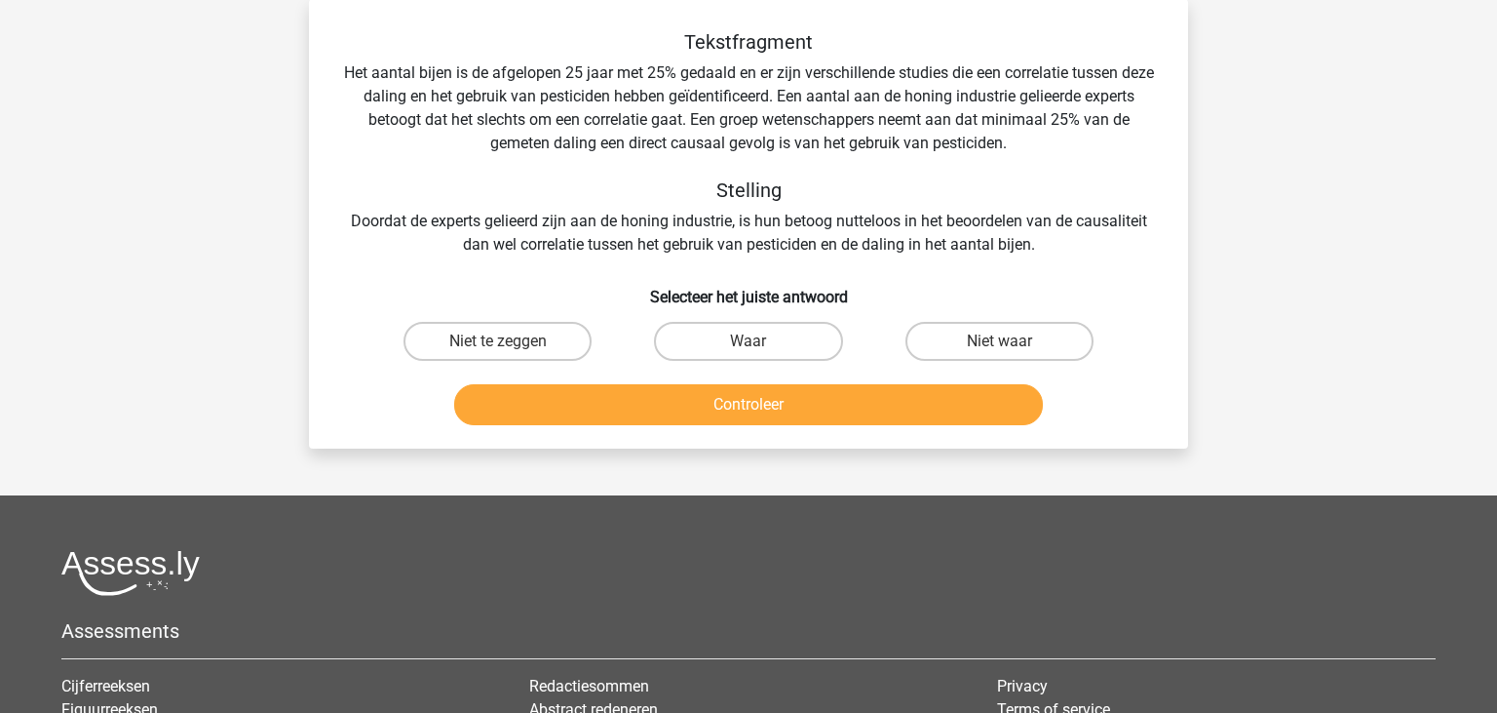
scroll to position [90, 0]
click at [1030, 331] on label "Niet waar" at bounding box center [1000, 342] width 188 height 39
click at [1012, 342] on input "Niet waar" at bounding box center [1005, 348] width 13 height 13
radio input "true"
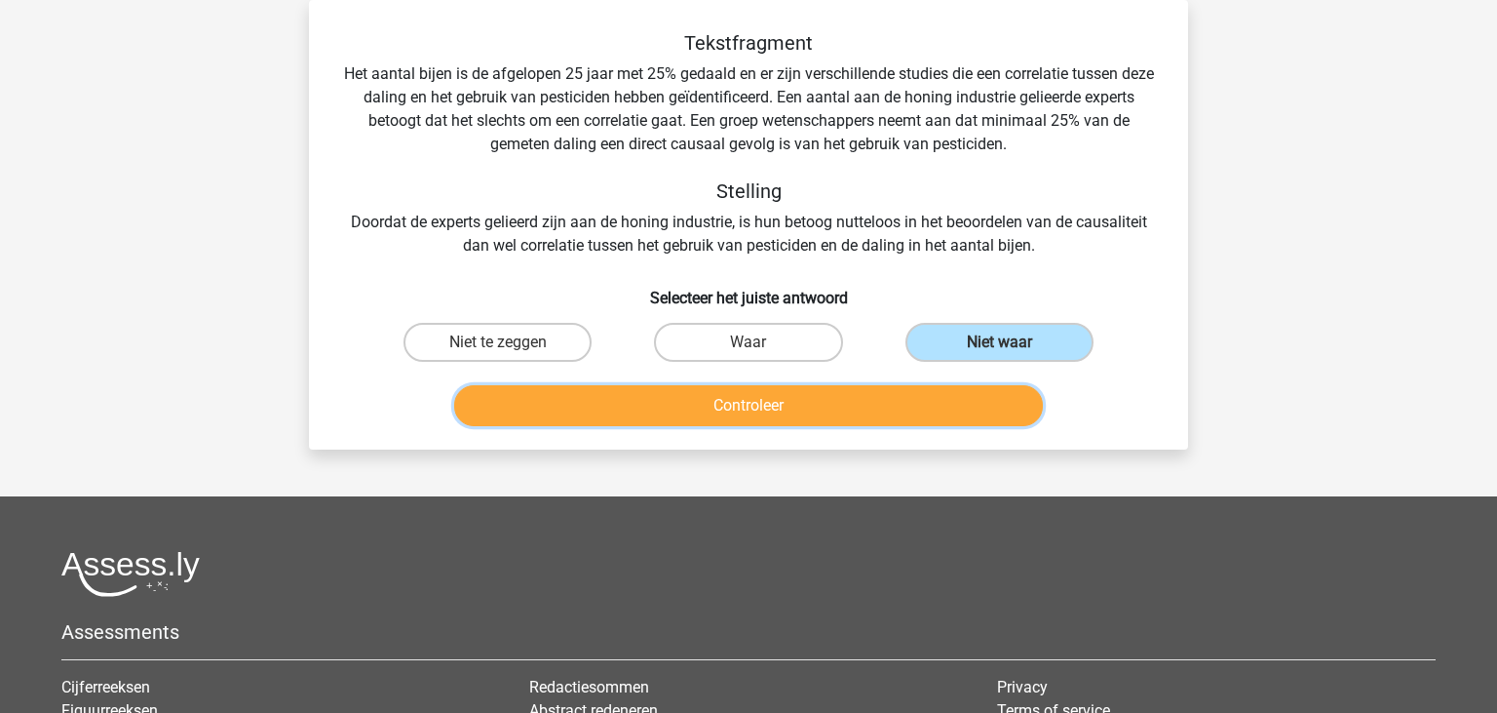
click at [809, 413] on button "Controleer" at bounding box center [749, 405] width 590 height 41
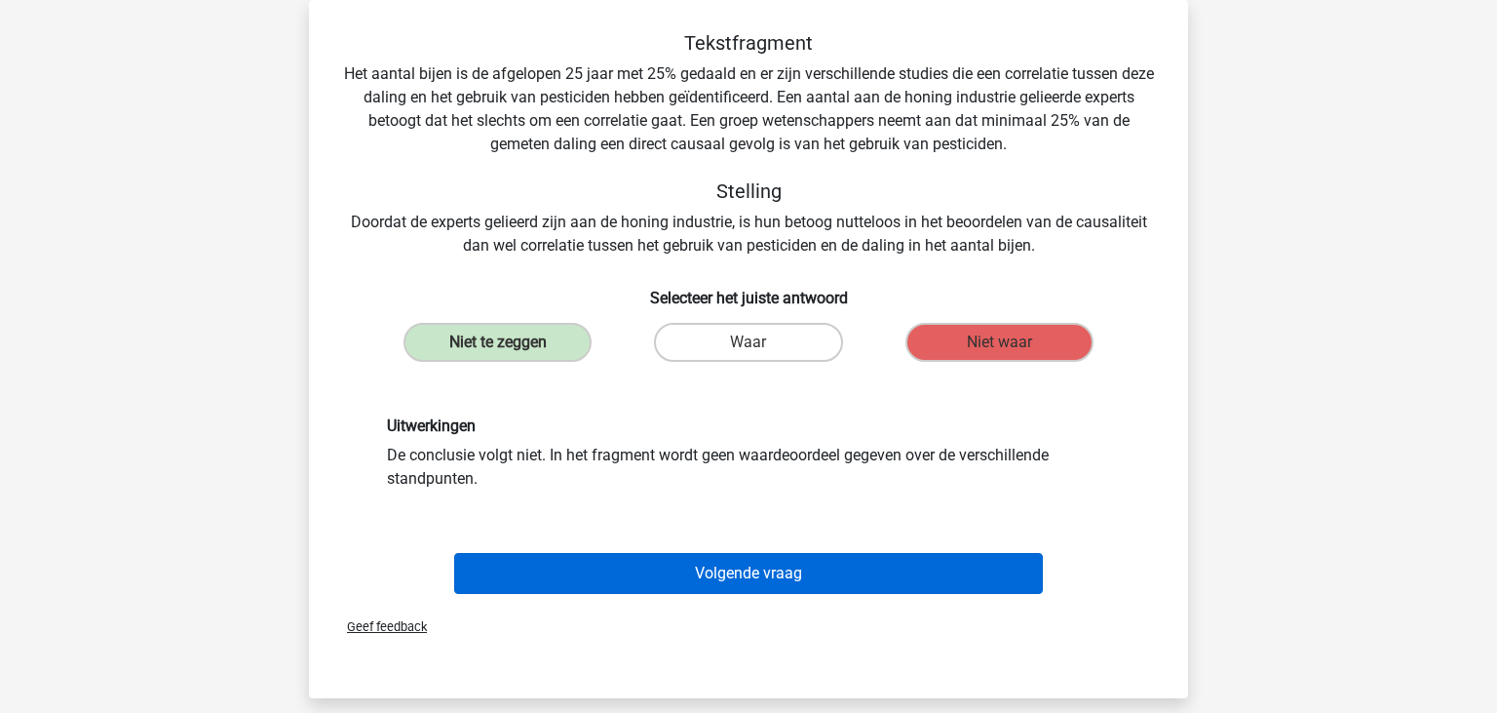
click at [741, 572] on button "Volgende vraag" at bounding box center [749, 573] width 590 height 41
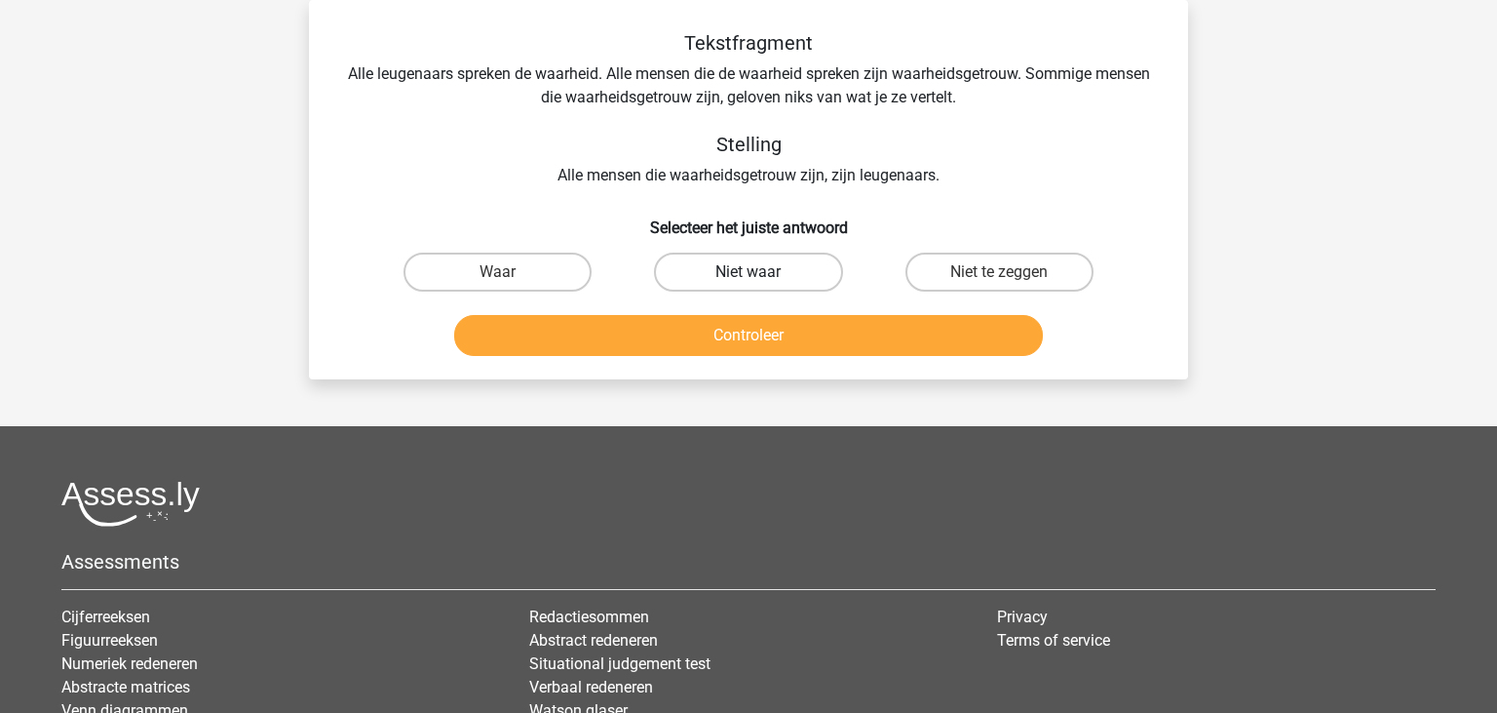
click at [802, 260] on label "Niet waar" at bounding box center [748, 271] width 188 height 39
click at [761, 272] on input "Niet waar" at bounding box center [755, 278] width 13 height 13
radio input "true"
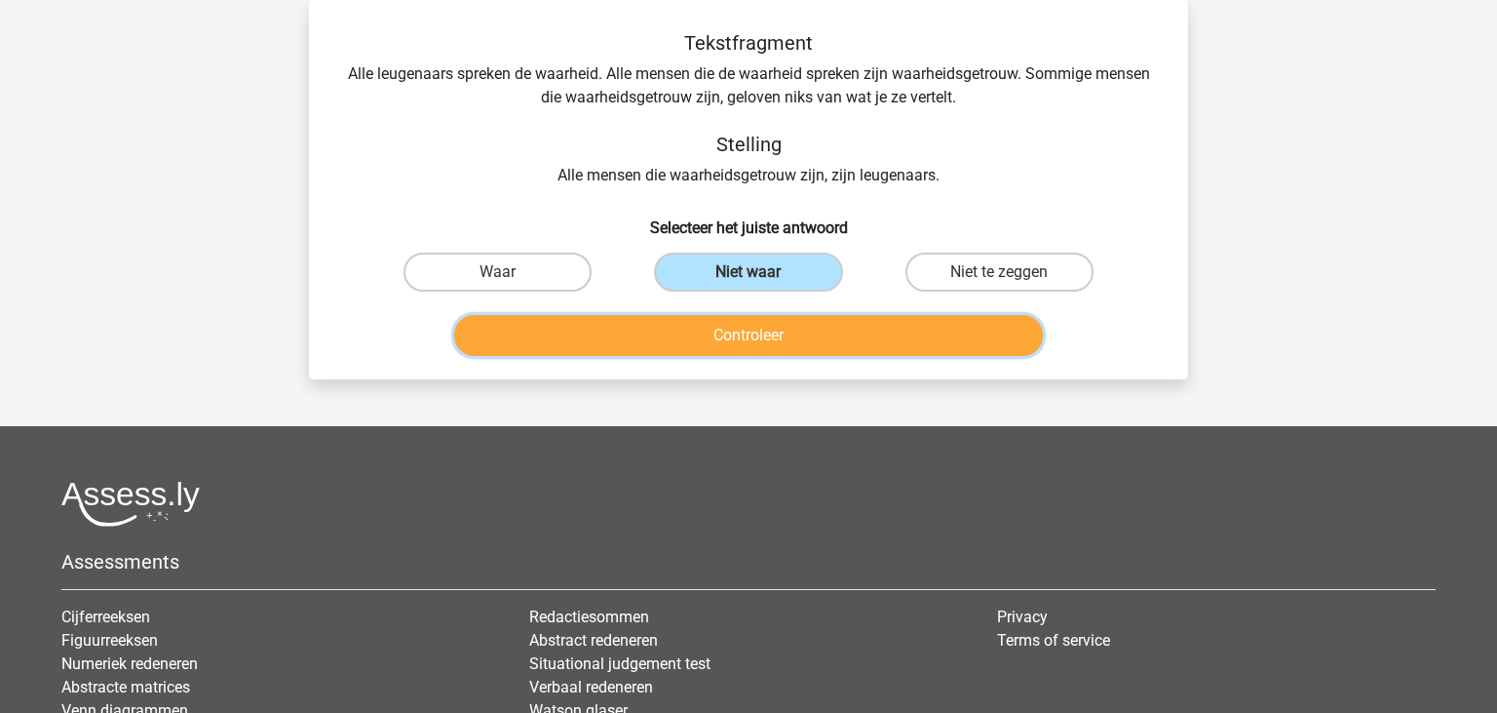
click at [824, 336] on button "Controleer" at bounding box center [749, 335] width 590 height 41
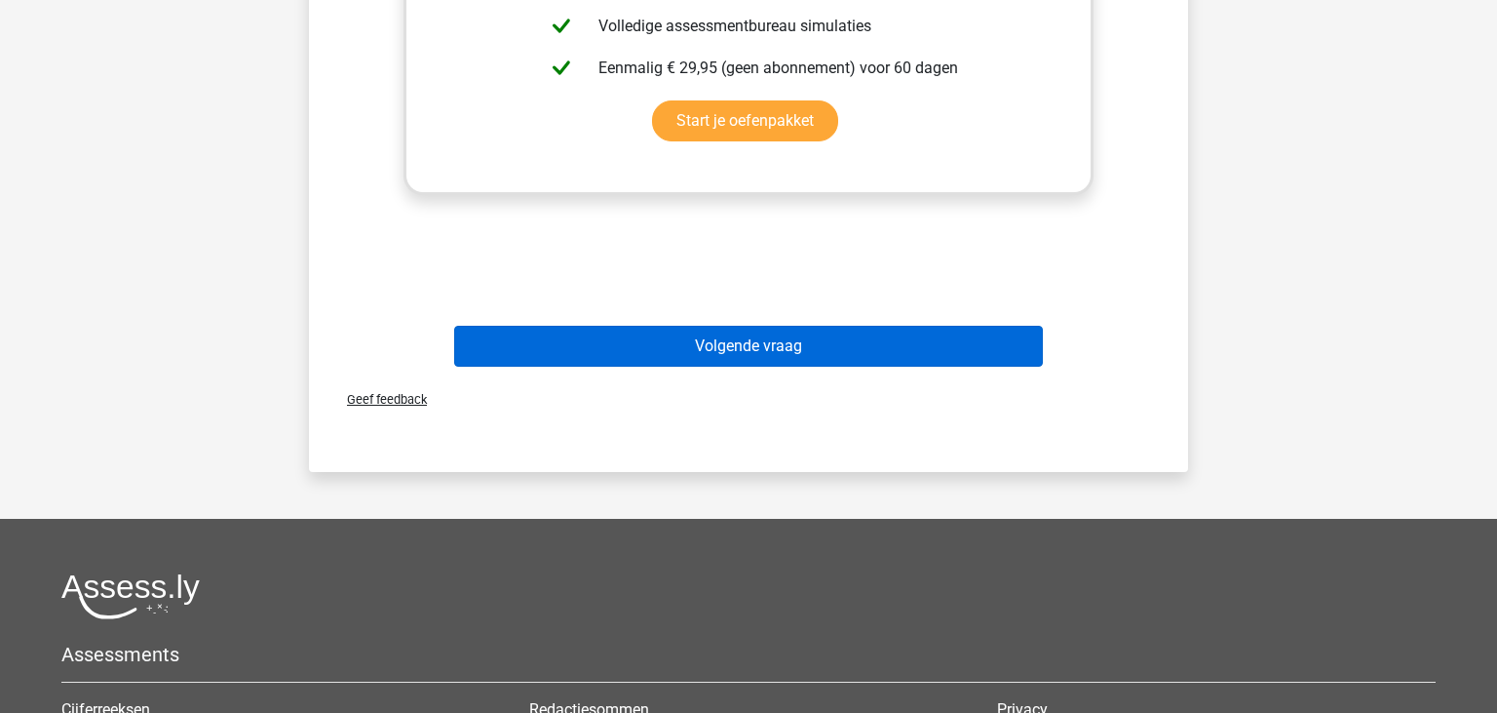
click at [800, 328] on button "Volgende vraag" at bounding box center [749, 346] width 590 height 41
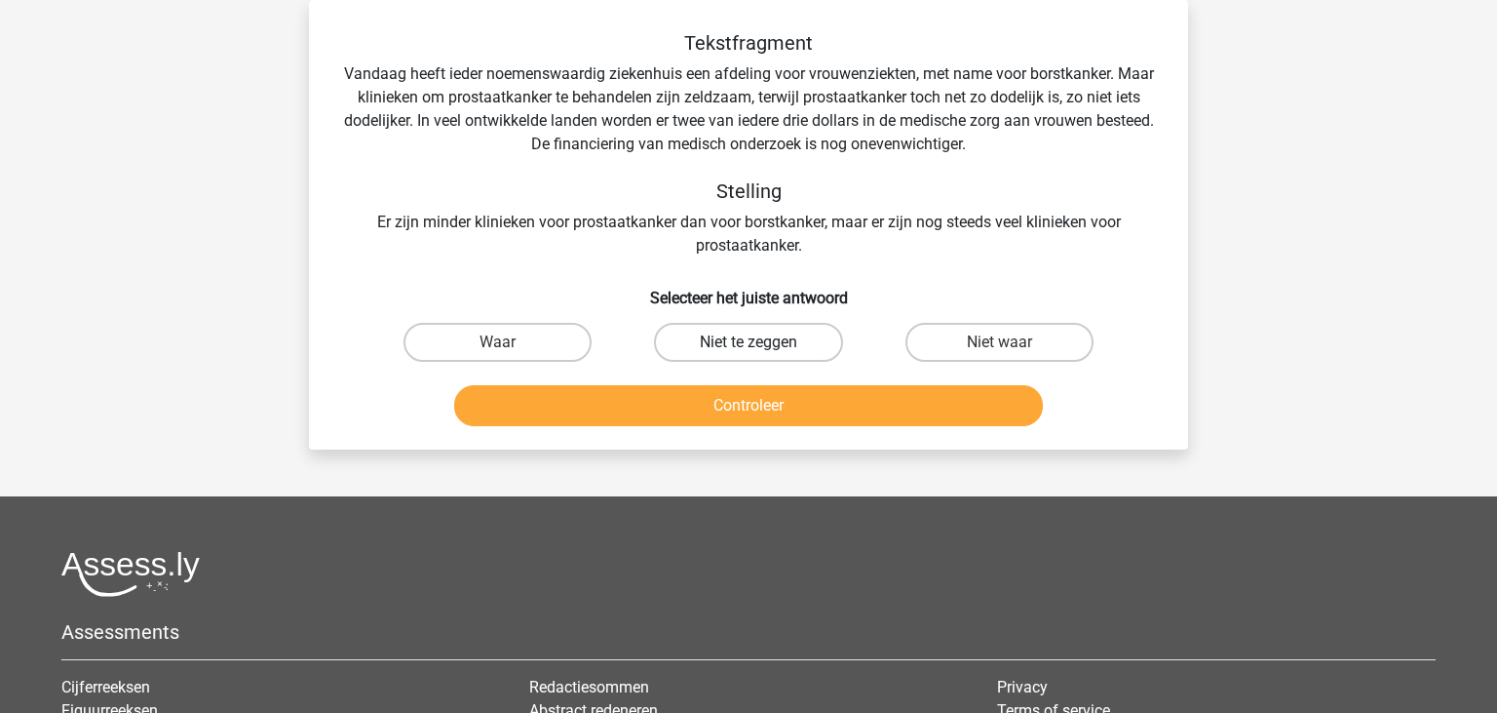
click at [794, 334] on label "Niet te zeggen" at bounding box center [748, 342] width 188 height 39
click at [761, 342] on input "Niet te zeggen" at bounding box center [755, 348] width 13 height 13
radio input "true"
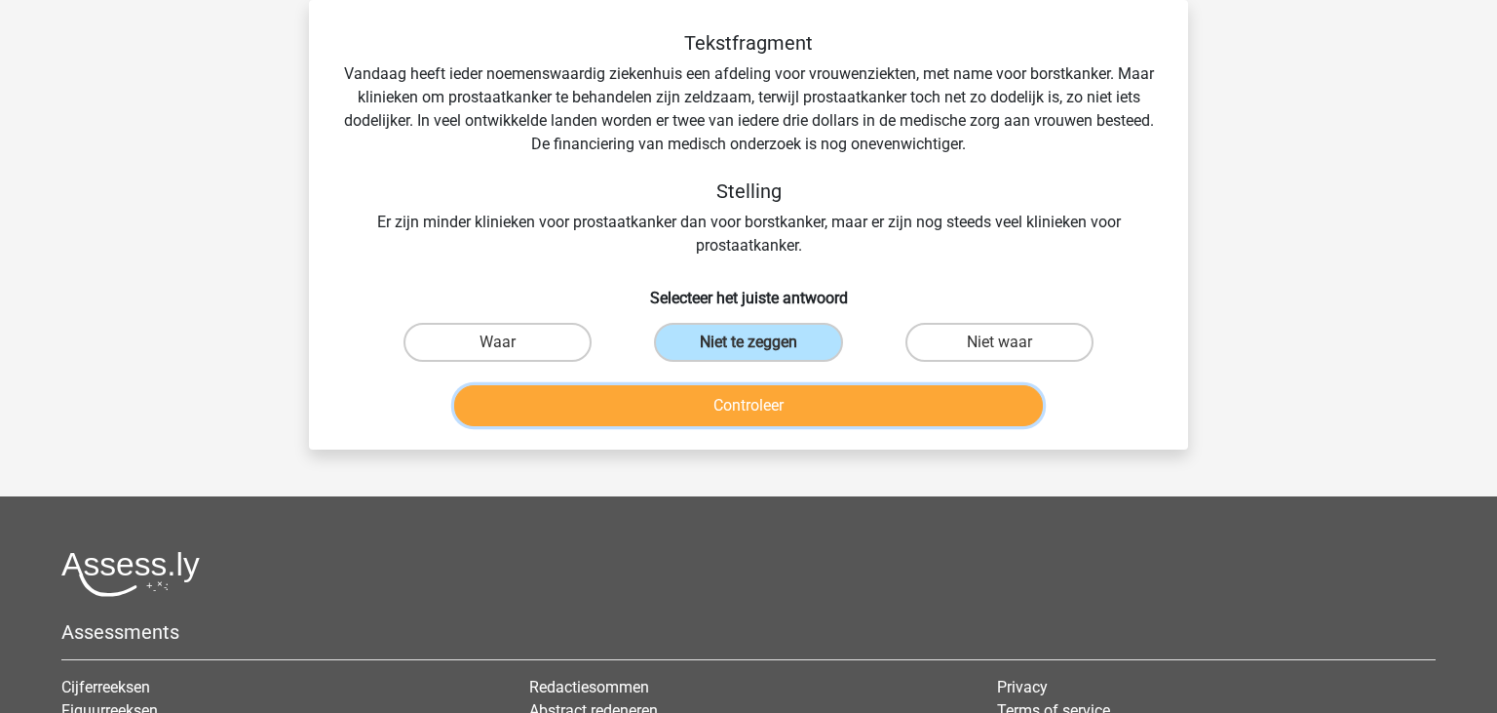
click at [825, 418] on button "Controleer" at bounding box center [749, 405] width 590 height 41
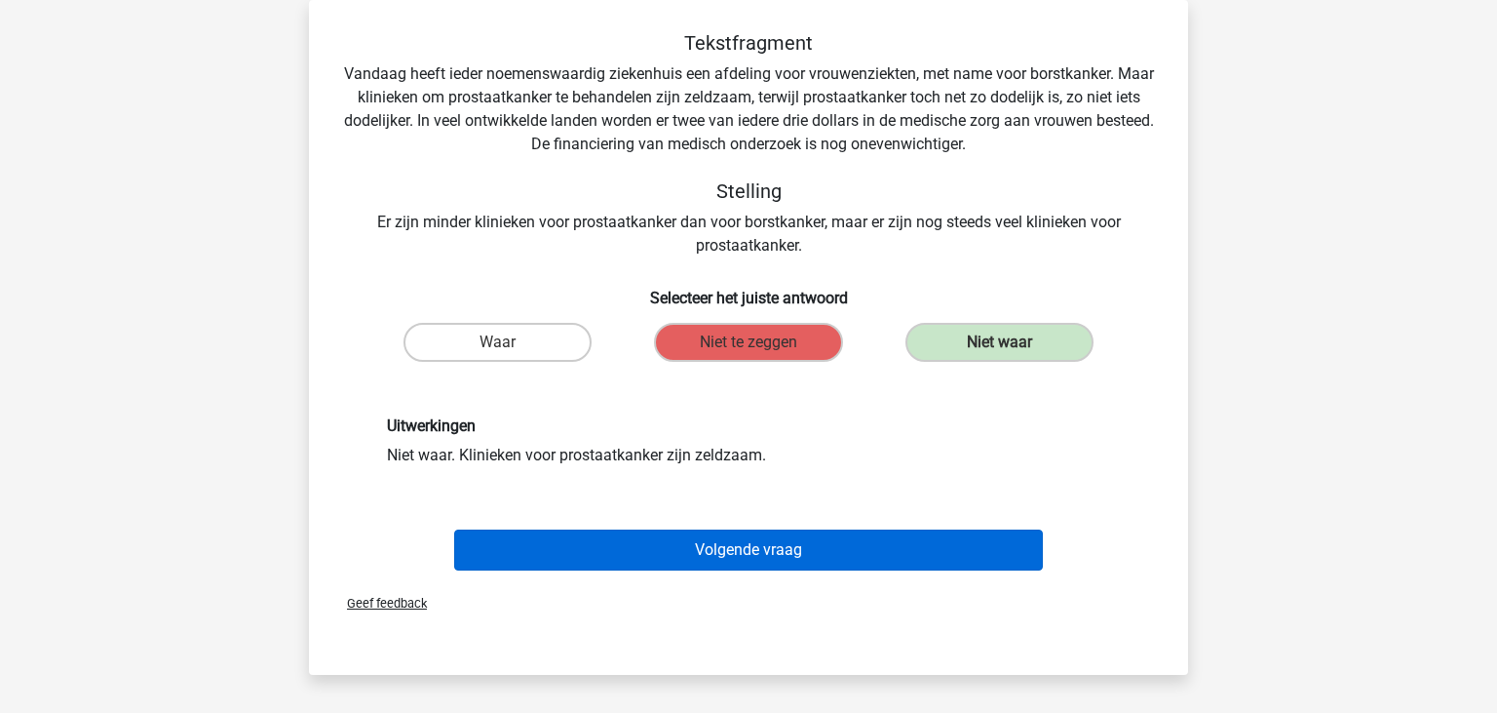
click at [730, 544] on button "Volgende vraag" at bounding box center [749, 549] width 590 height 41
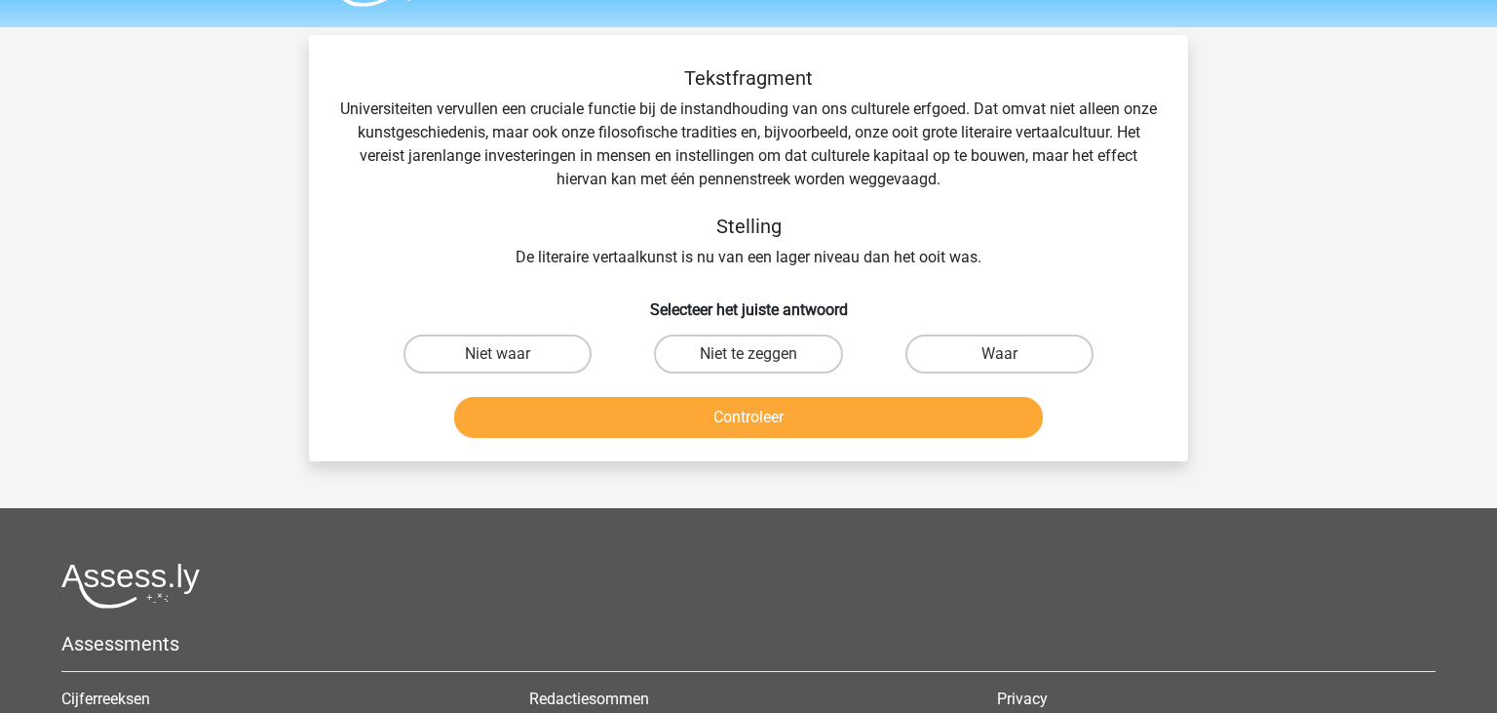
scroll to position [102, 0]
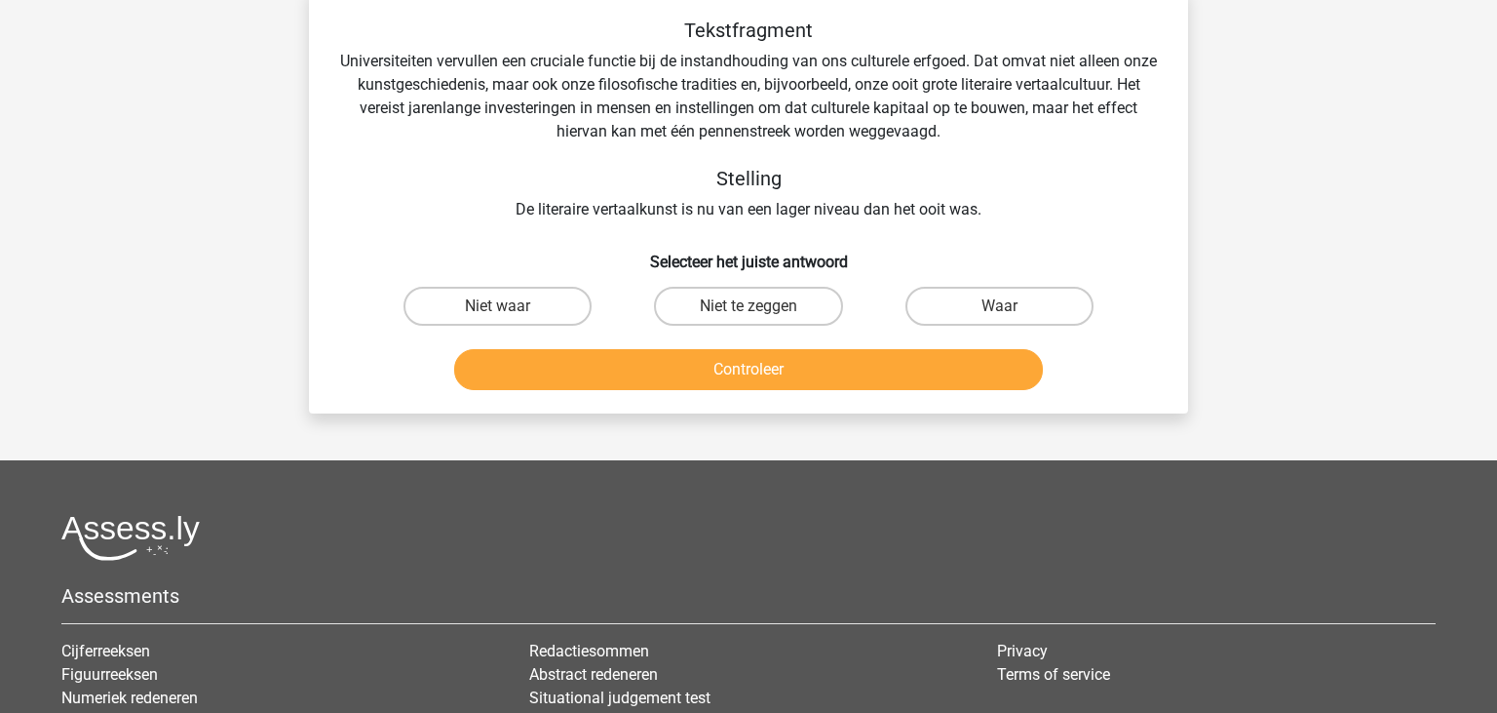
click at [694, 282] on div "Niet te zeggen" at bounding box center [748, 306] width 251 height 55
click at [700, 294] on label "Niet te zeggen" at bounding box center [748, 306] width 188 height 39
click at [749, 306] on input "Niet te zeggen" at bounding box center [755, 312] width 13 height 13
radio input "true"
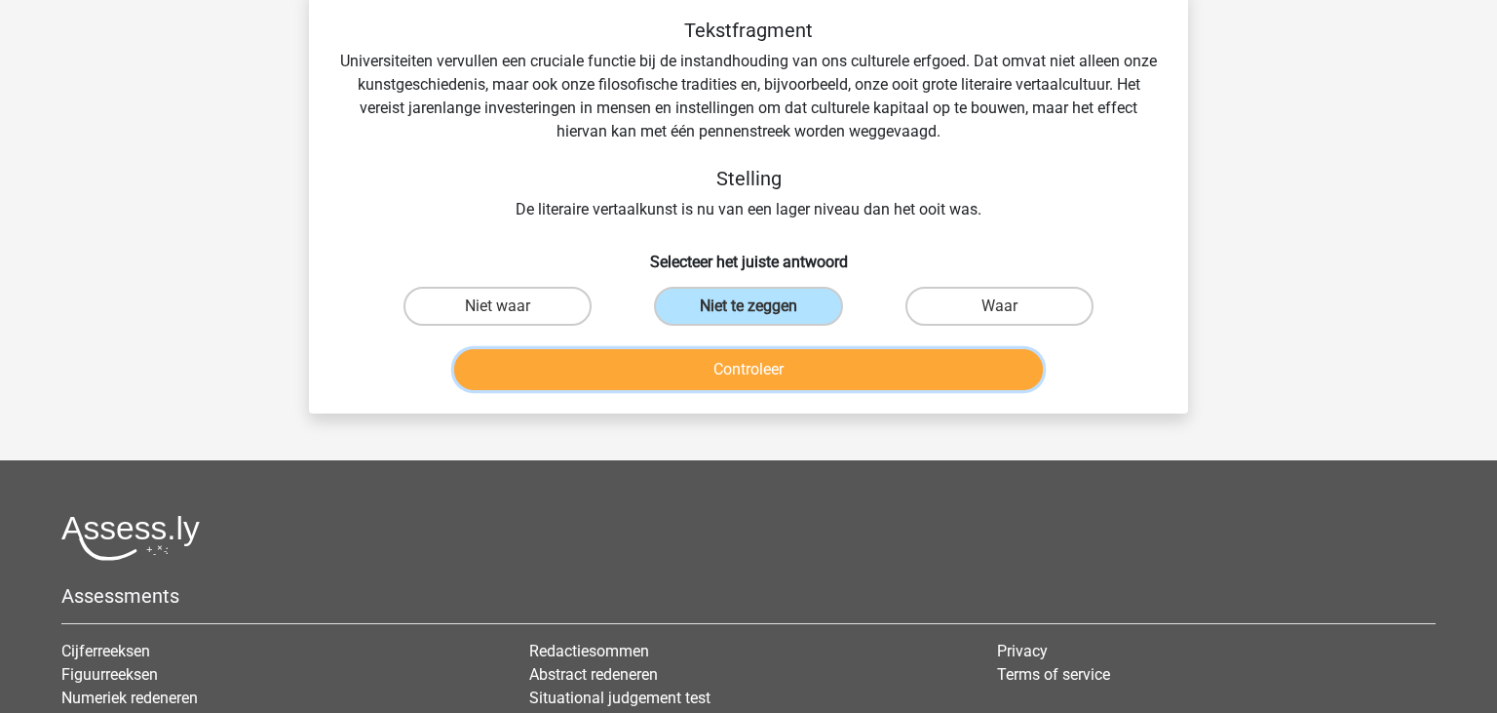
click at [722, 363] on button "Controleer" at bounding box center [749, 369] width 590 height 41
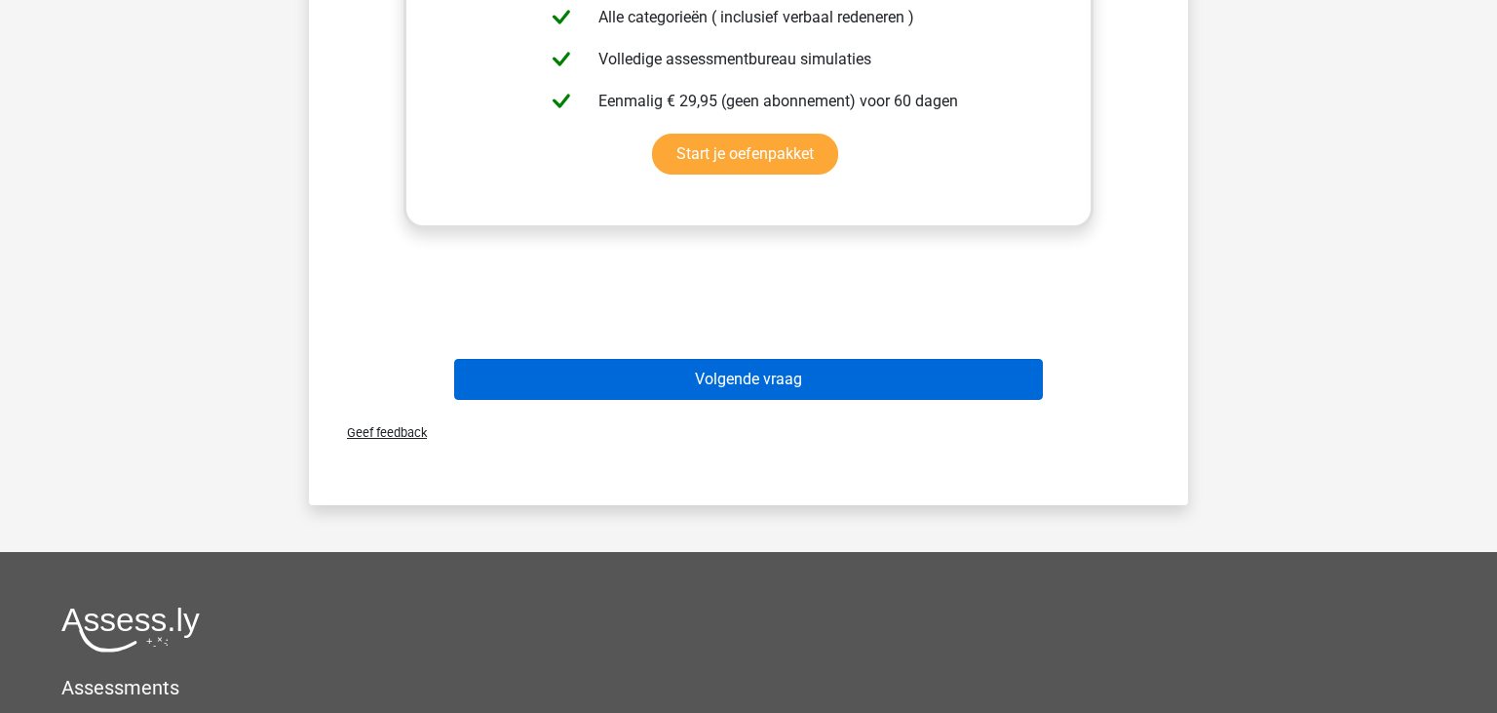
click at [717, 366] on button "Volgende vraag" at bounding box center [749, 379] width 590 height 41
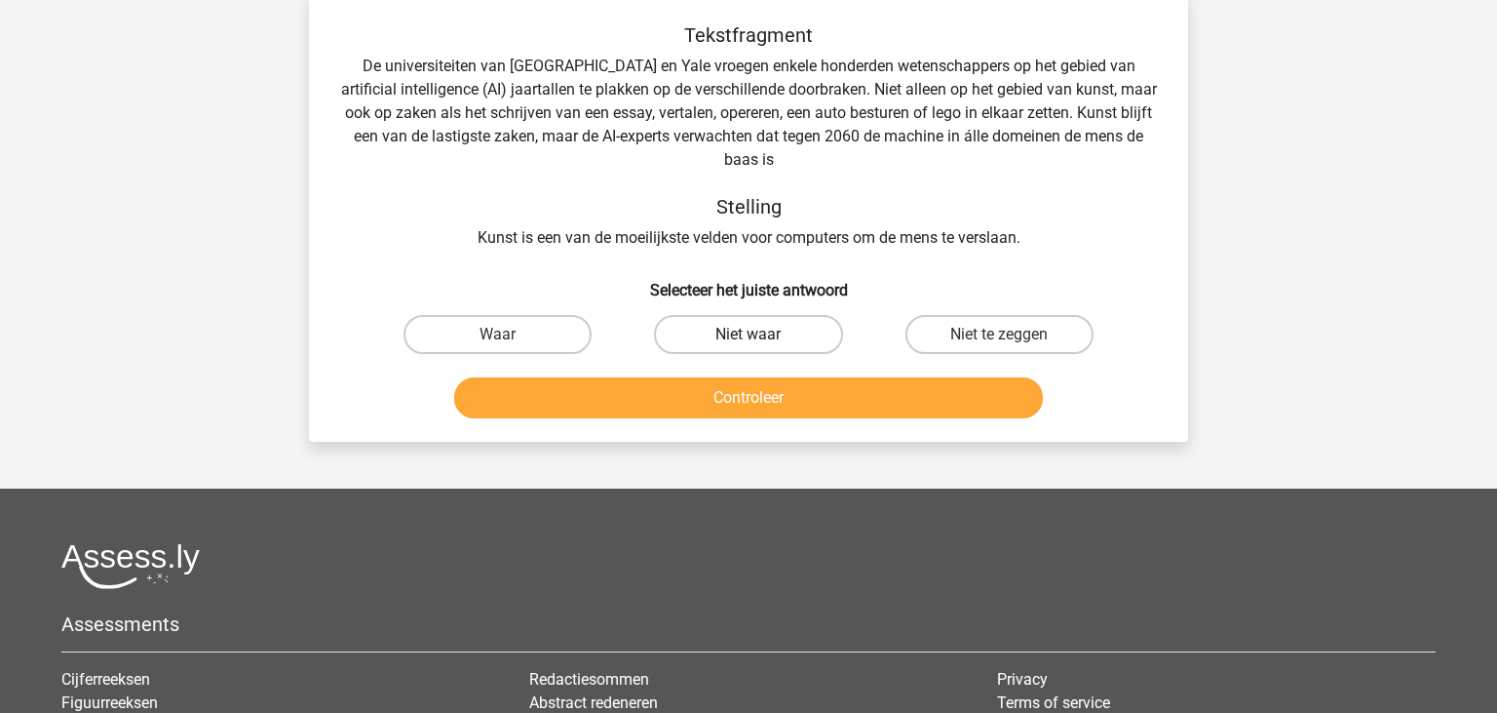
scroll to position [90, 0]
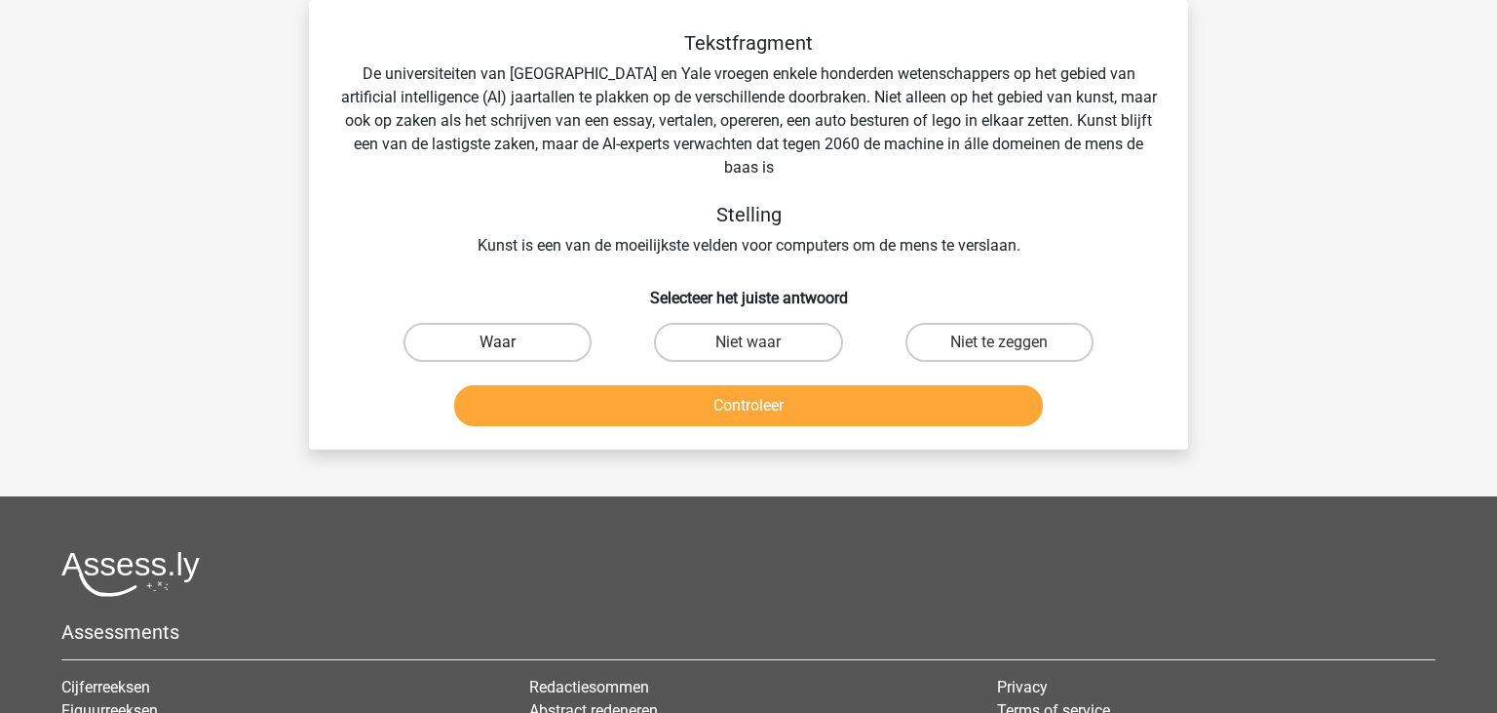
click at [487, 343] on label "Waar" at bounding box center [498, 342] width 188 height 39
click at [498, 343] on input "Waar" at bounding box center [504, 348] width 13 height 13
radio input "true"
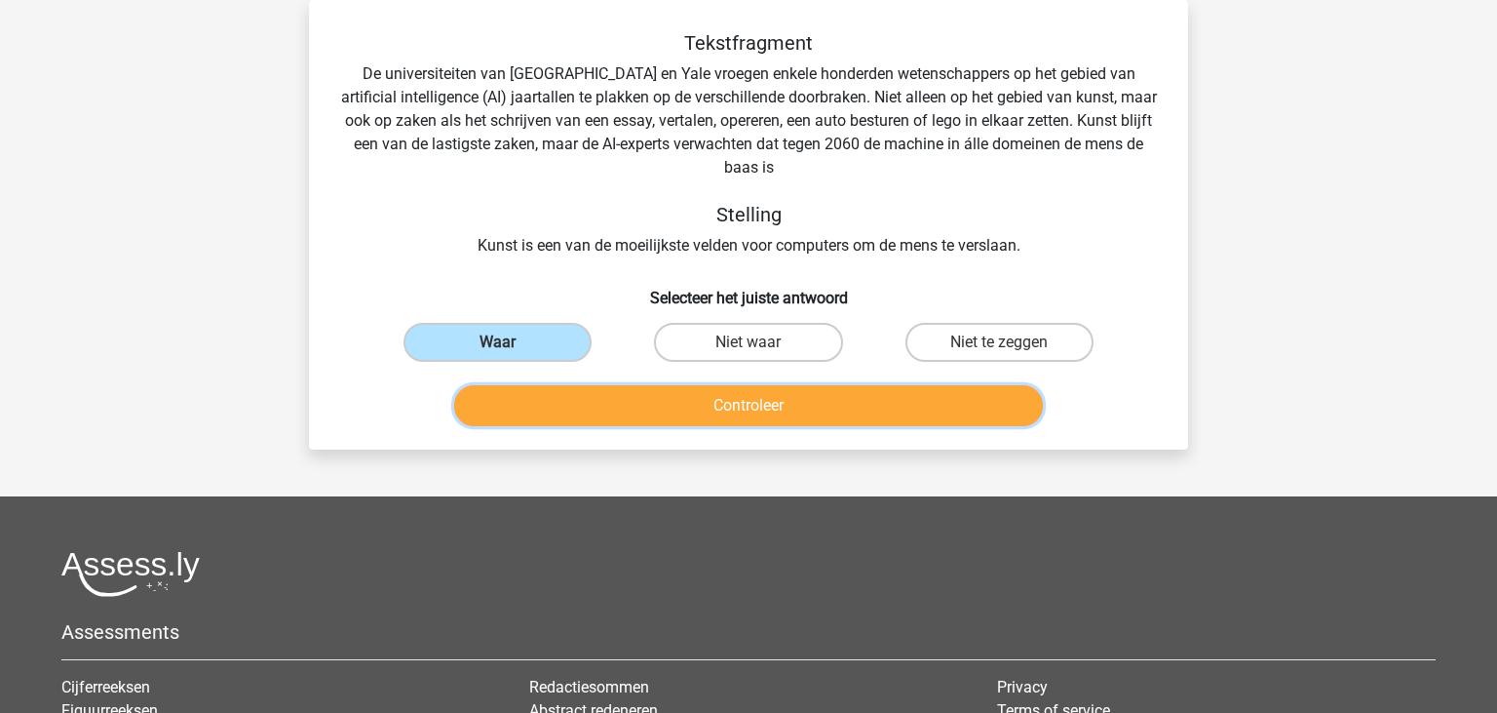
click at [729, 407] on button "Controleer" at bounding box center [749, 405] width 590 height 41
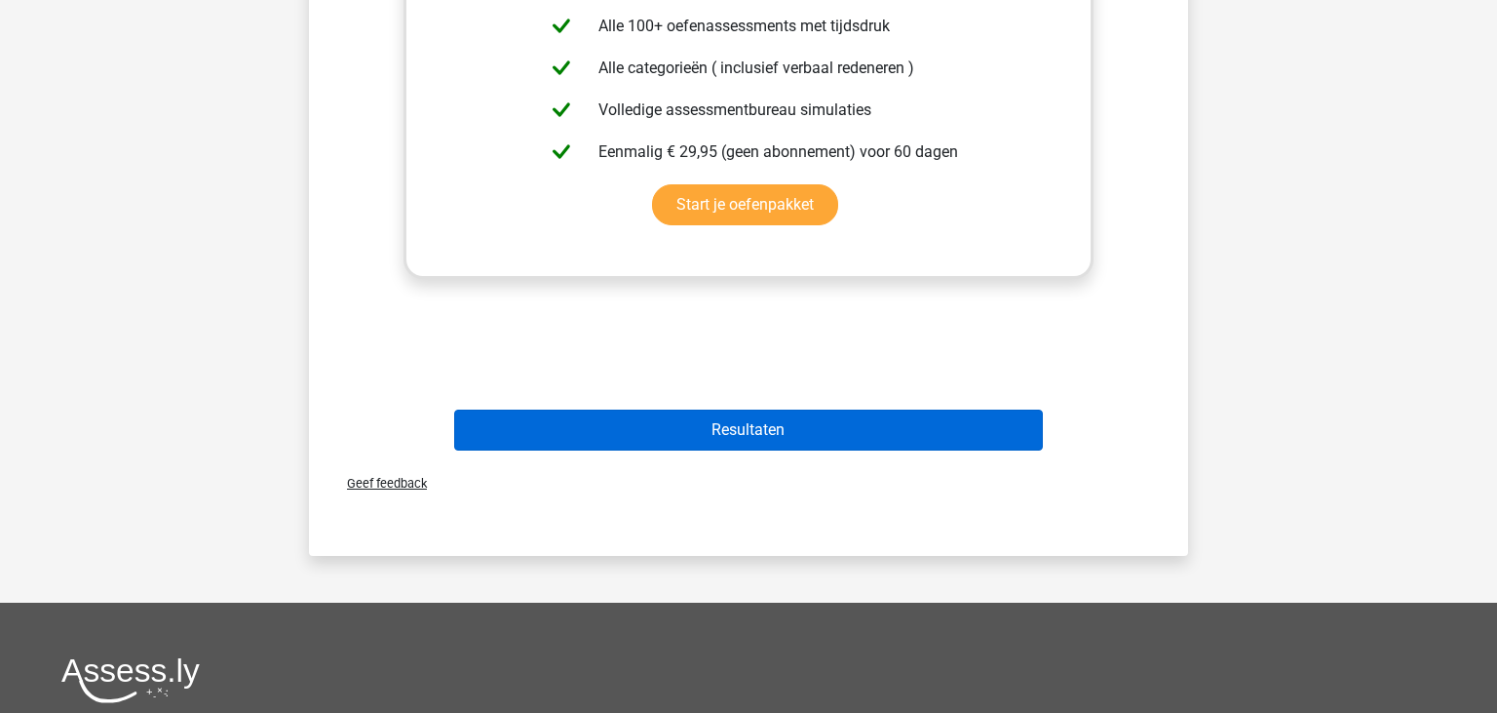
scroll to position [707, 0]
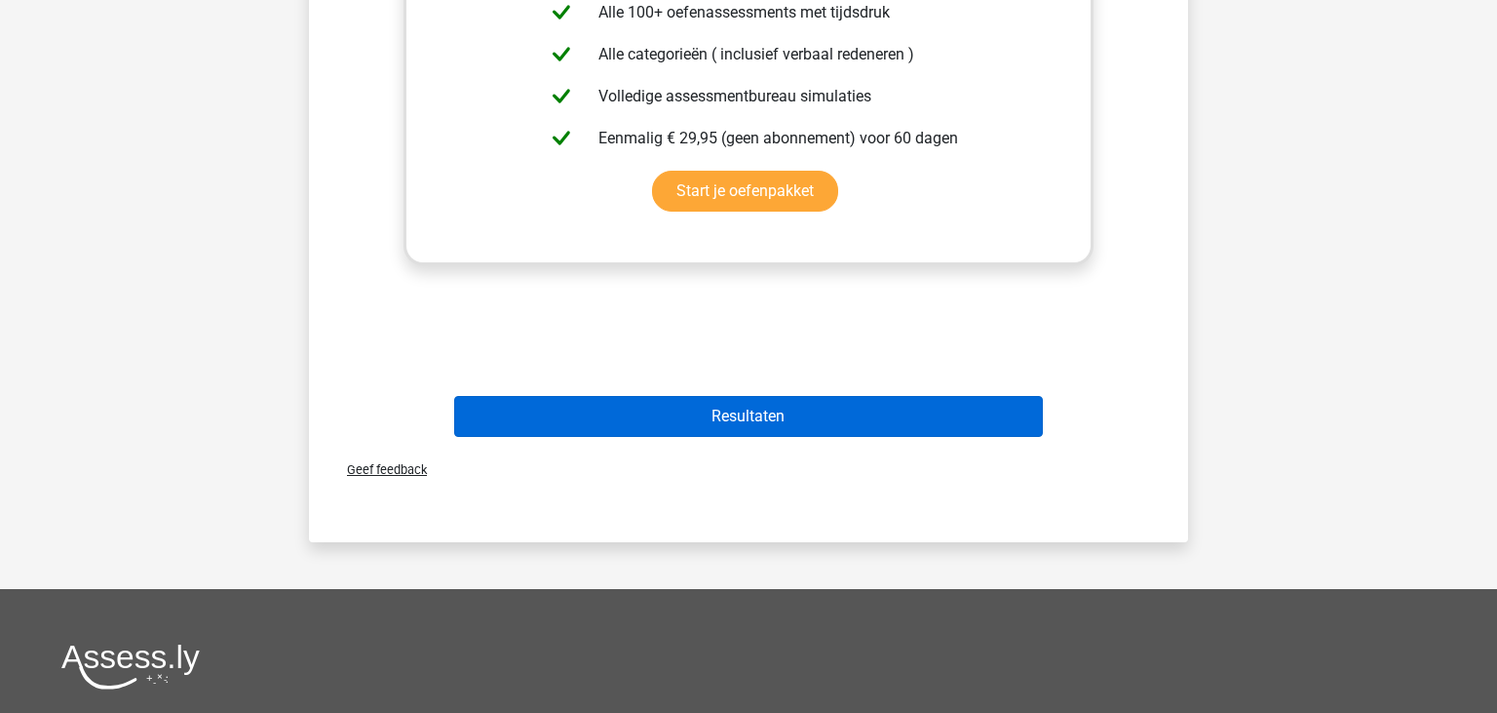
click at [723, 398] on button "Resultaten" at bounding box center [749, 416] width 590 height 41
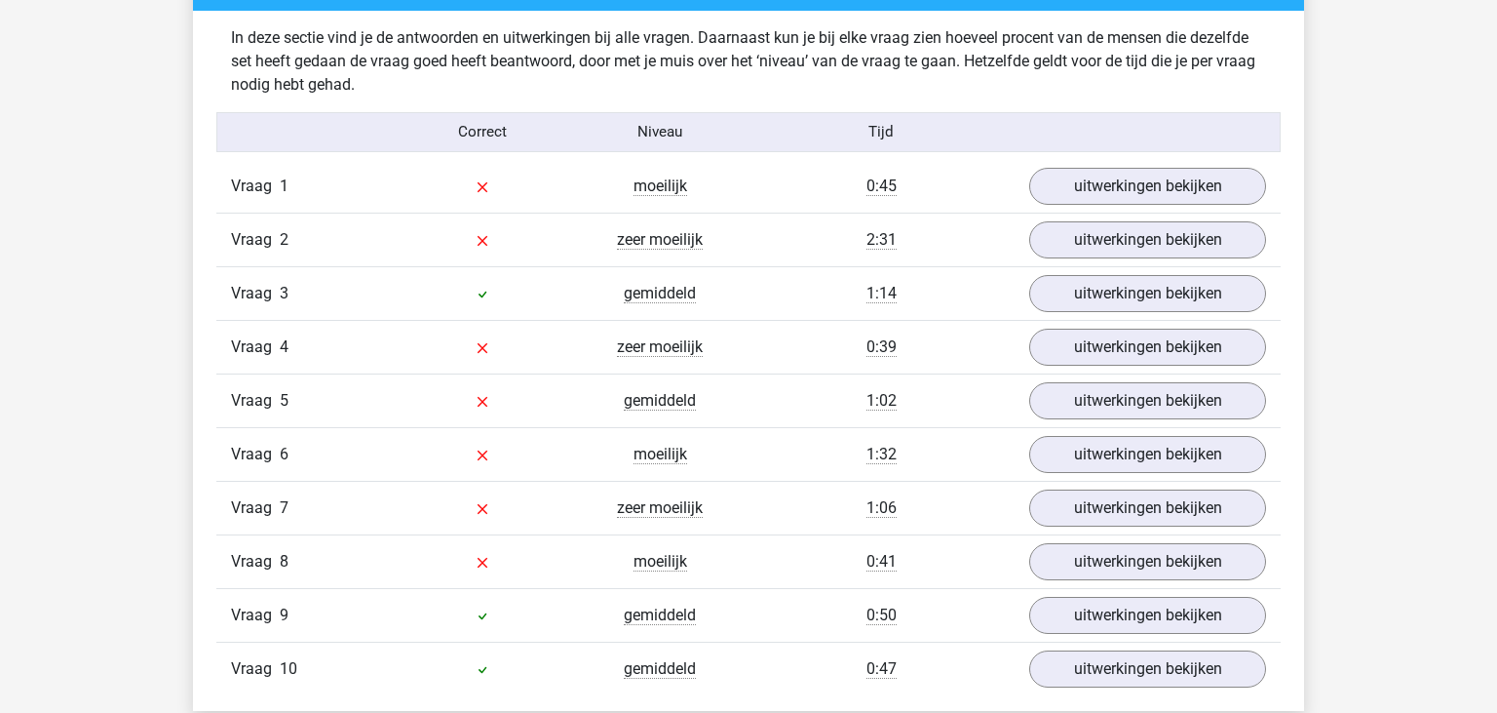
scroll to position [1646, 0]
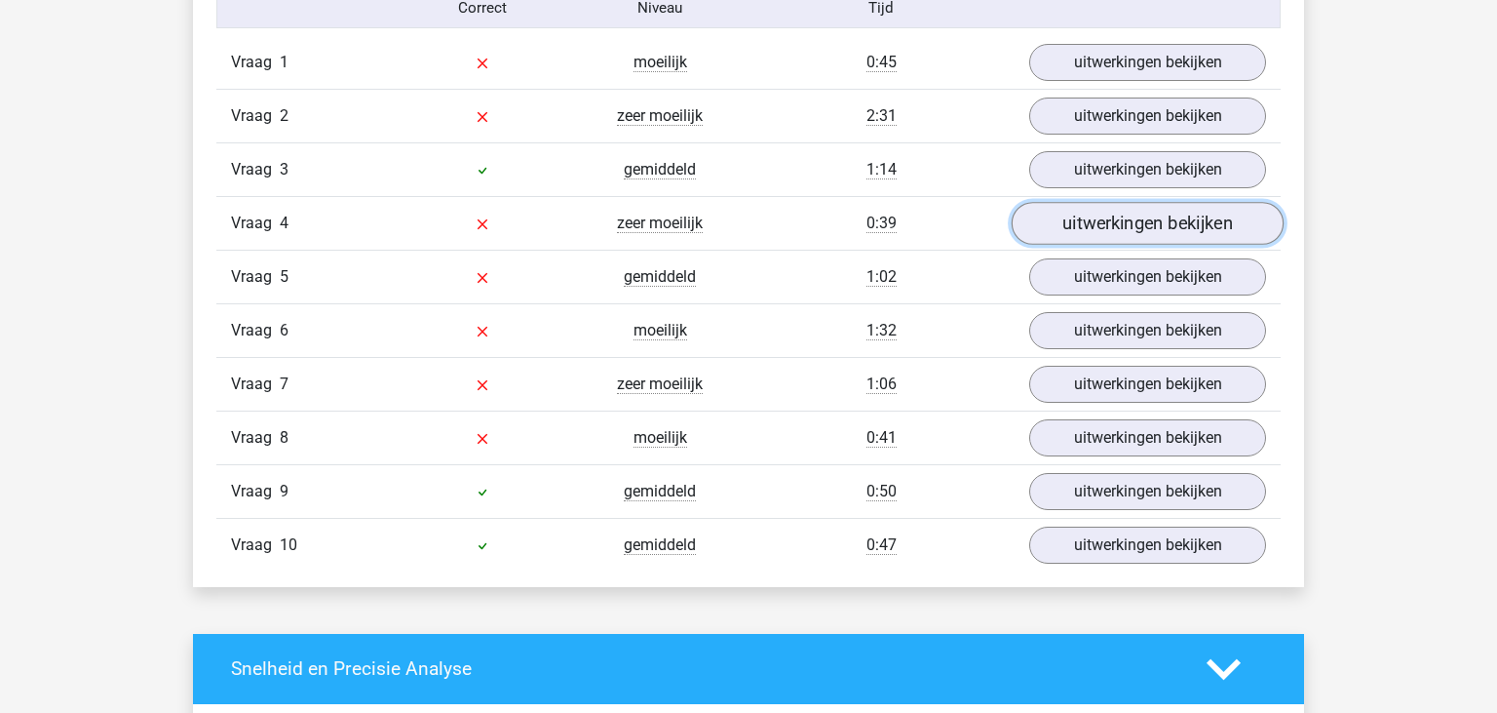
click at [1171, 223] on link "uitwerkingen bekijken" at bounding box center [1148, 223] width 272 height 43
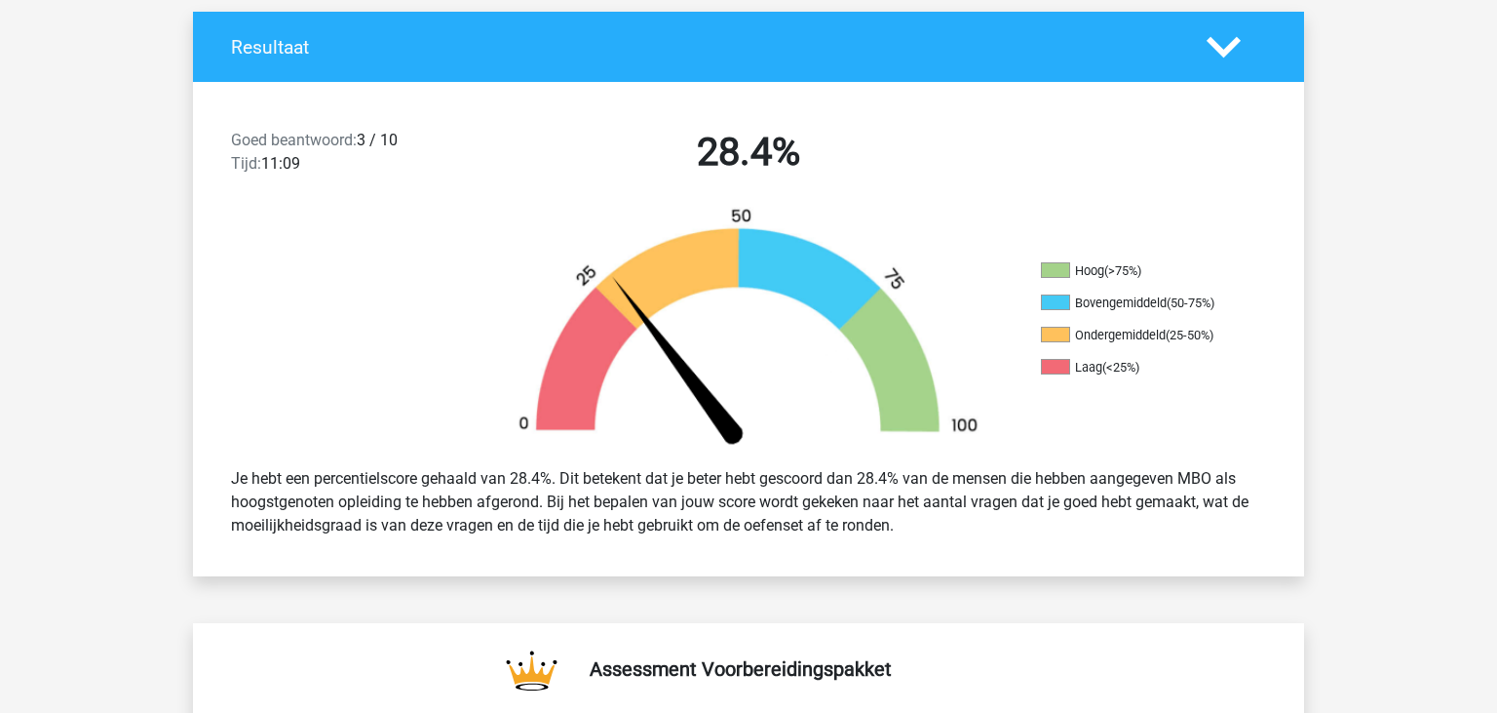
scroll to position [411, 0]
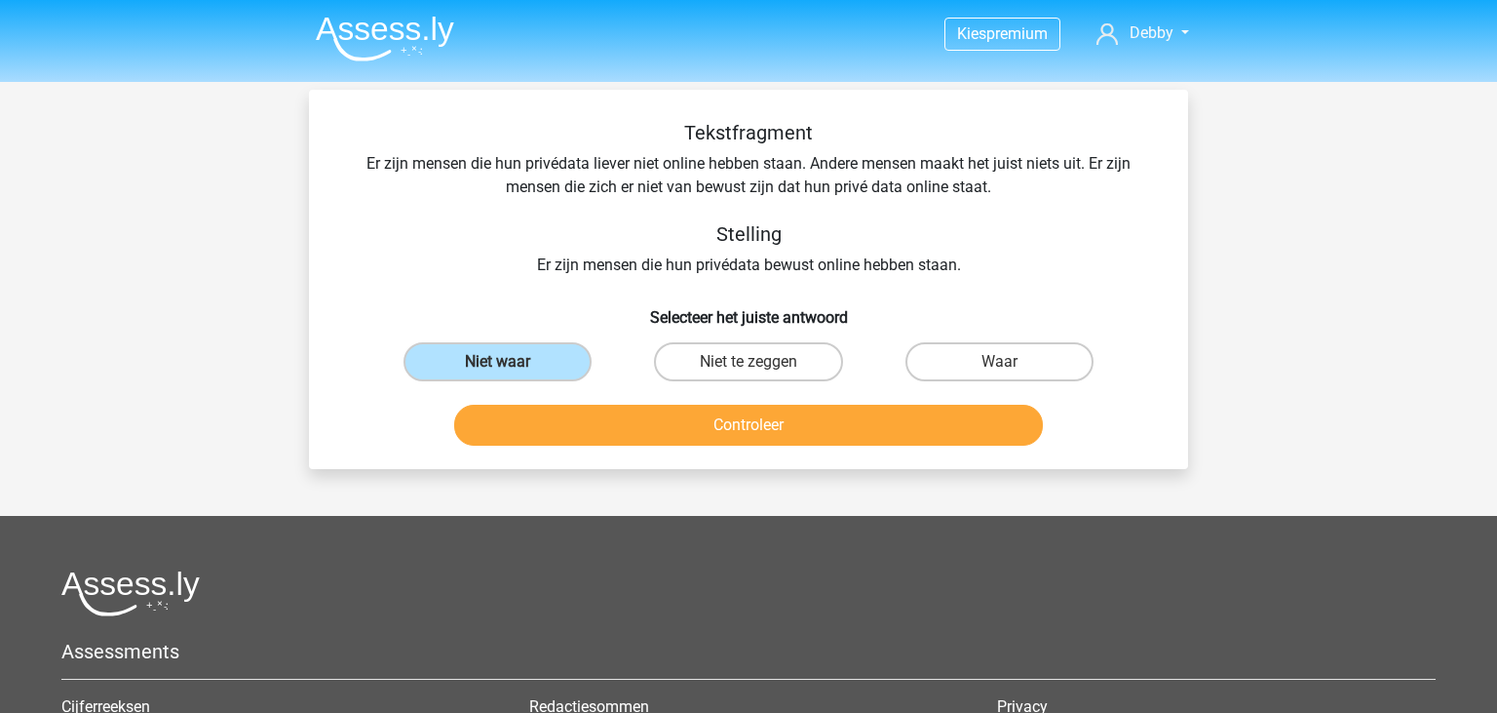
scroll to position [317, 0]
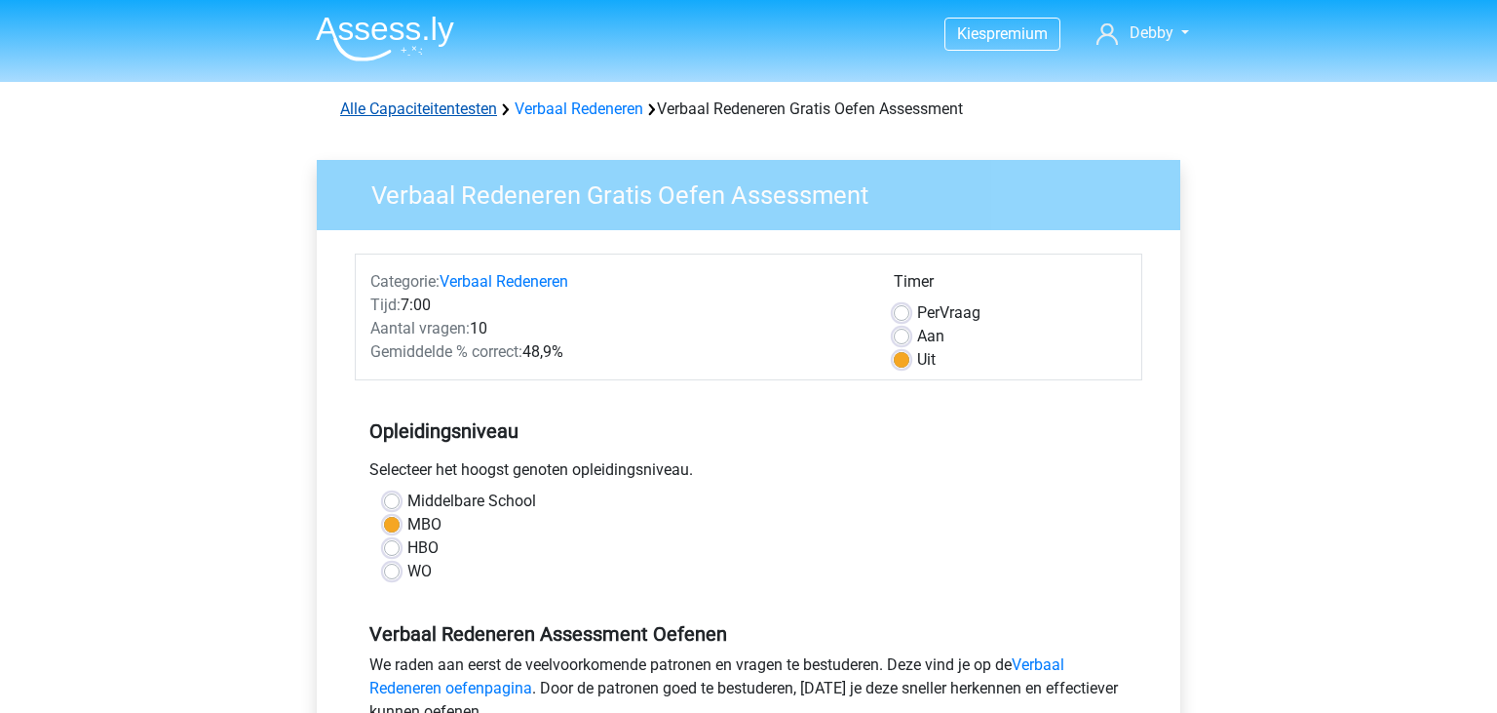
click at [456, 111] on link "Alle Capaciteitentesten" at bounding box center [418, 108] width 157 height 19
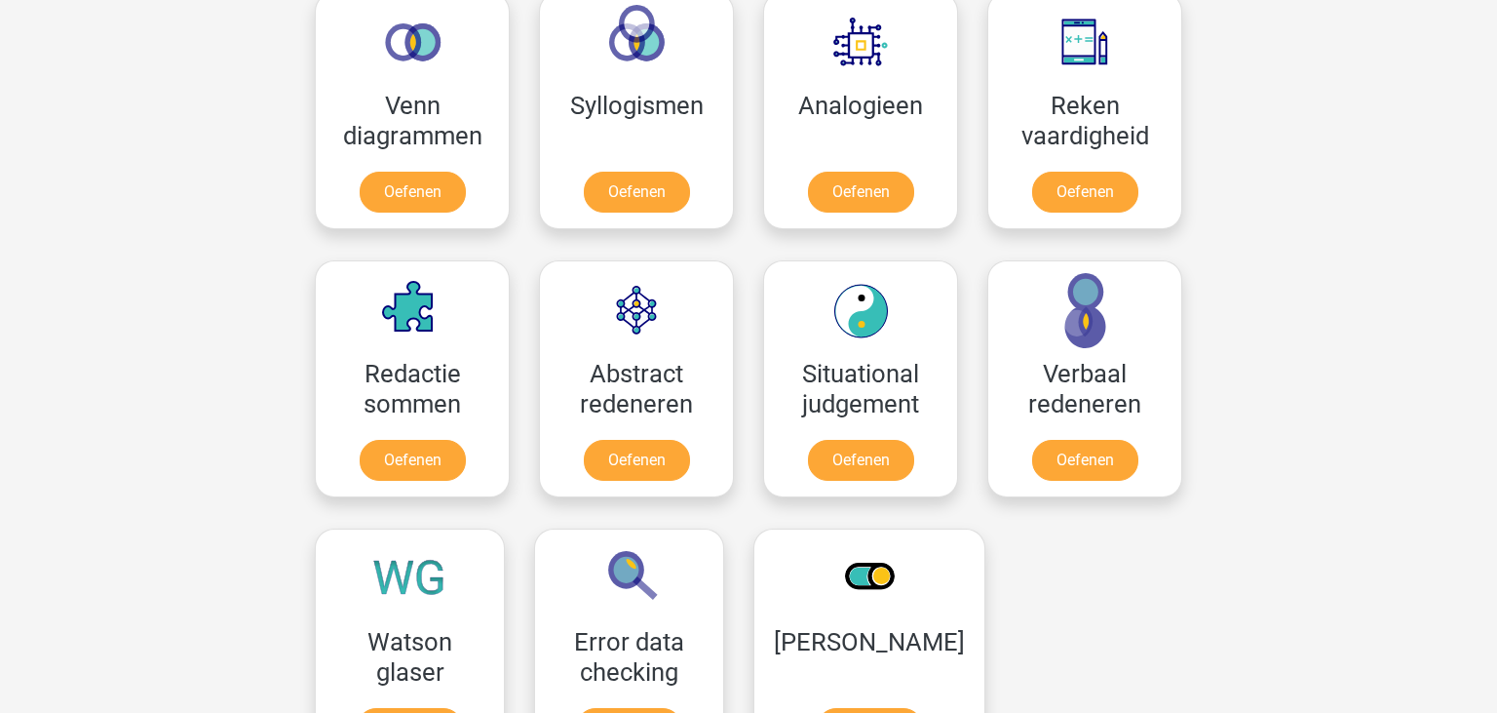
scroll to position [1341, 0]
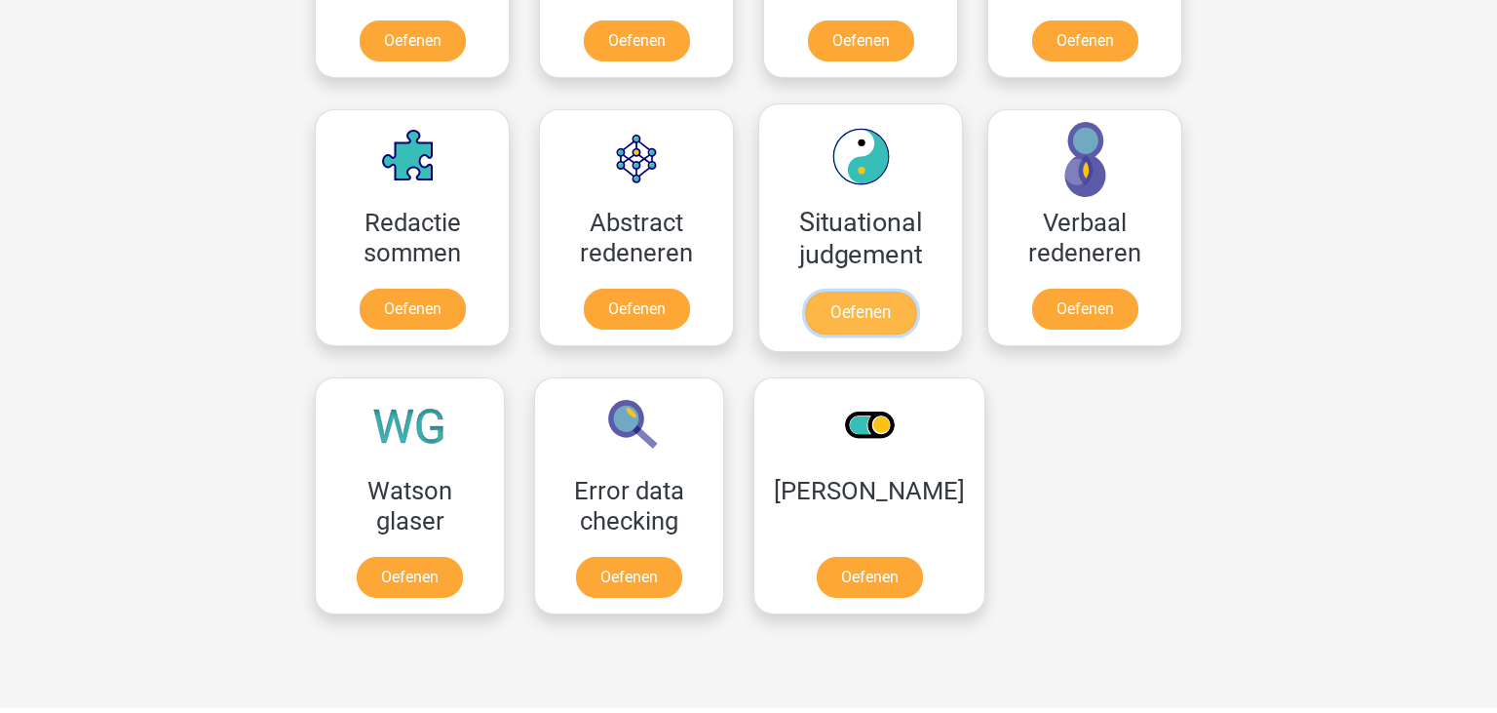
click at [873, 298] on link "Oefenen" at bounding box center [860, 312] width 111 height 43
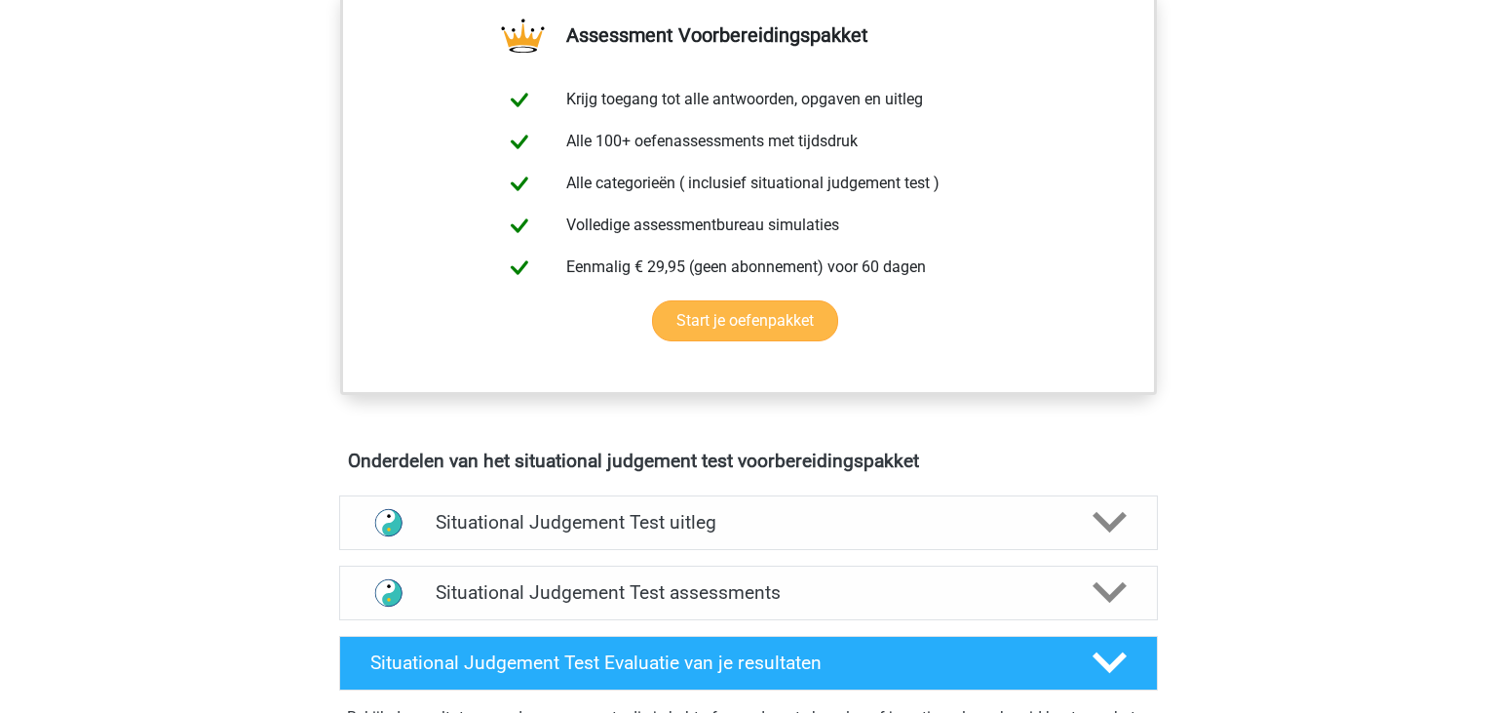
scroll to position [308, 0]
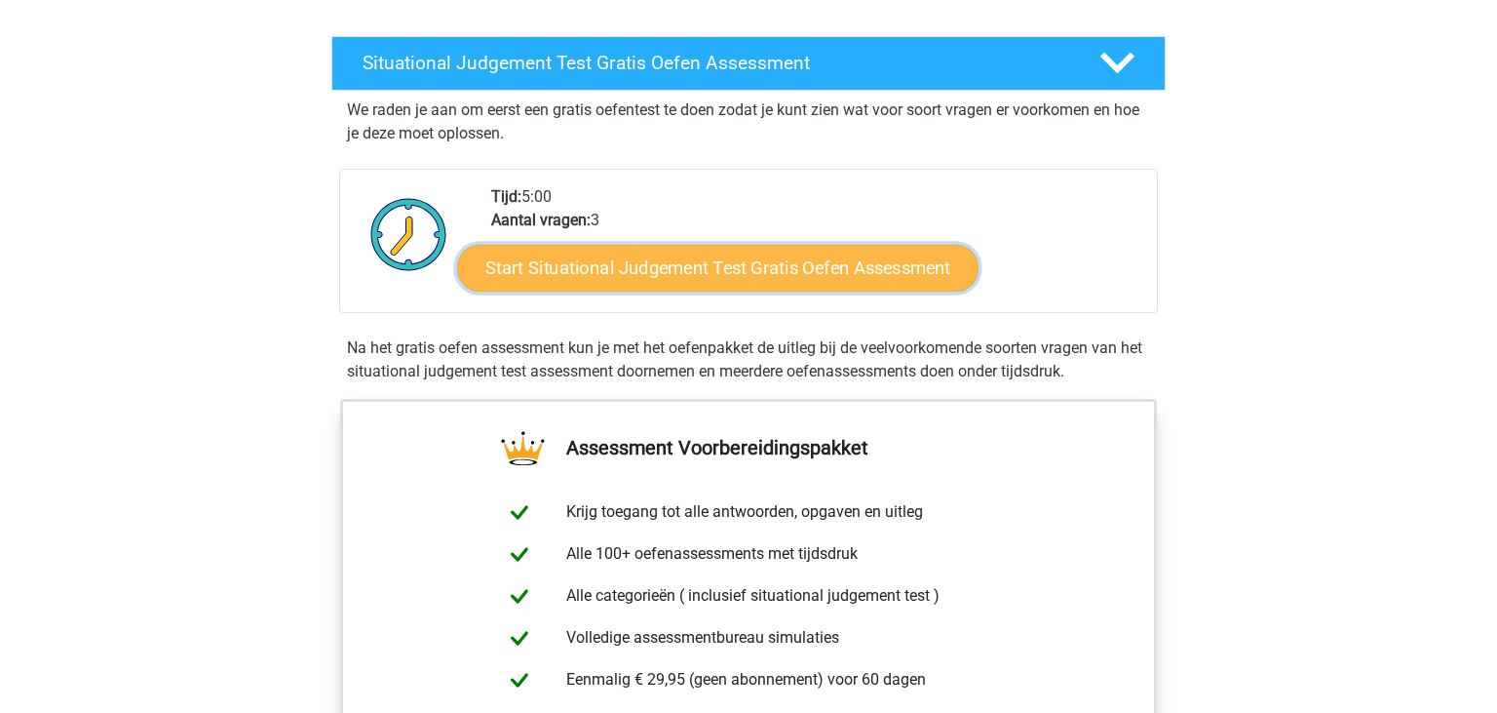
click at [764, 269] on link "Start Situational Judgement Test Gratis Oefen Assessment" at bounding box center [718, 268] width 522 height 47
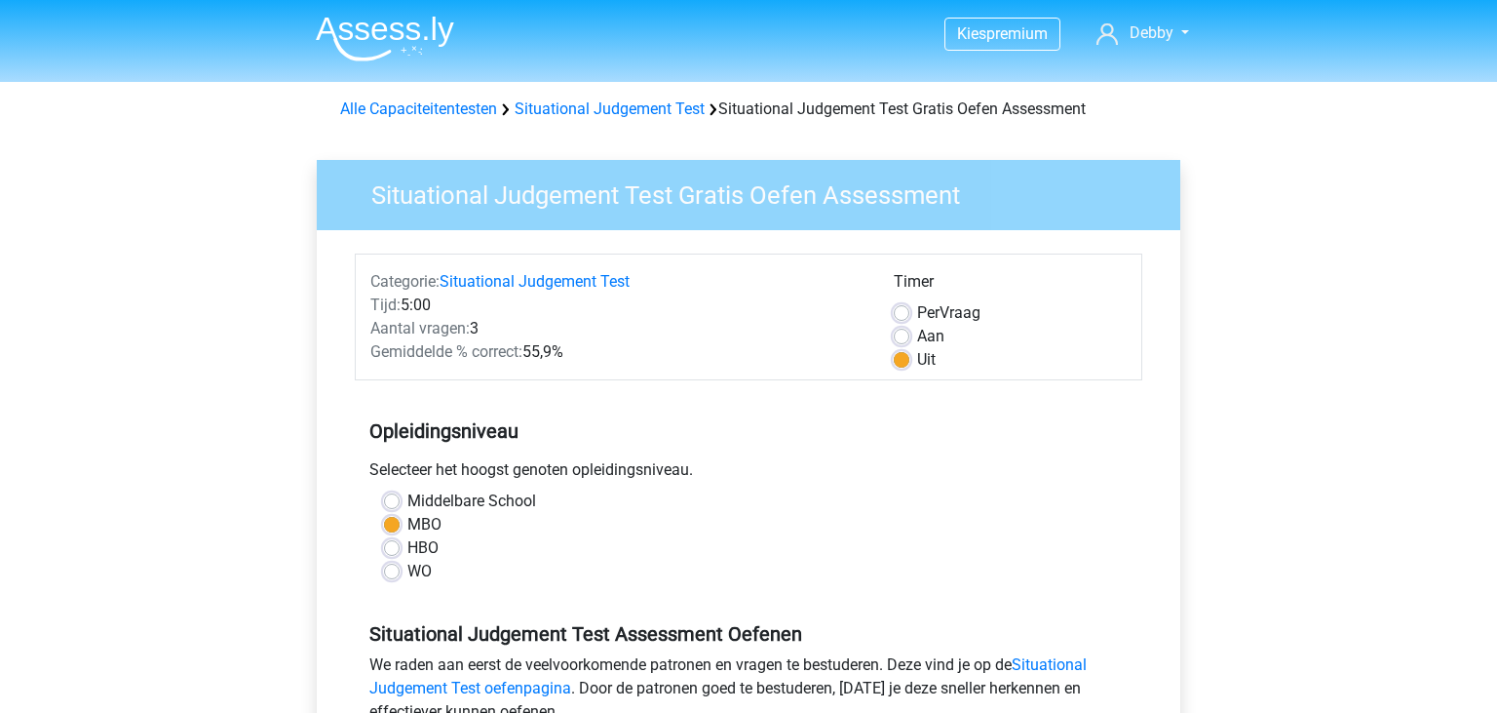
click at [1148, 423] on div "Categorie: Situational Judgement Test Tijd: 5:00 Aantal vragen: 3 Gemiddelde % …" at bounding box center [748, 600] width 834 height 741
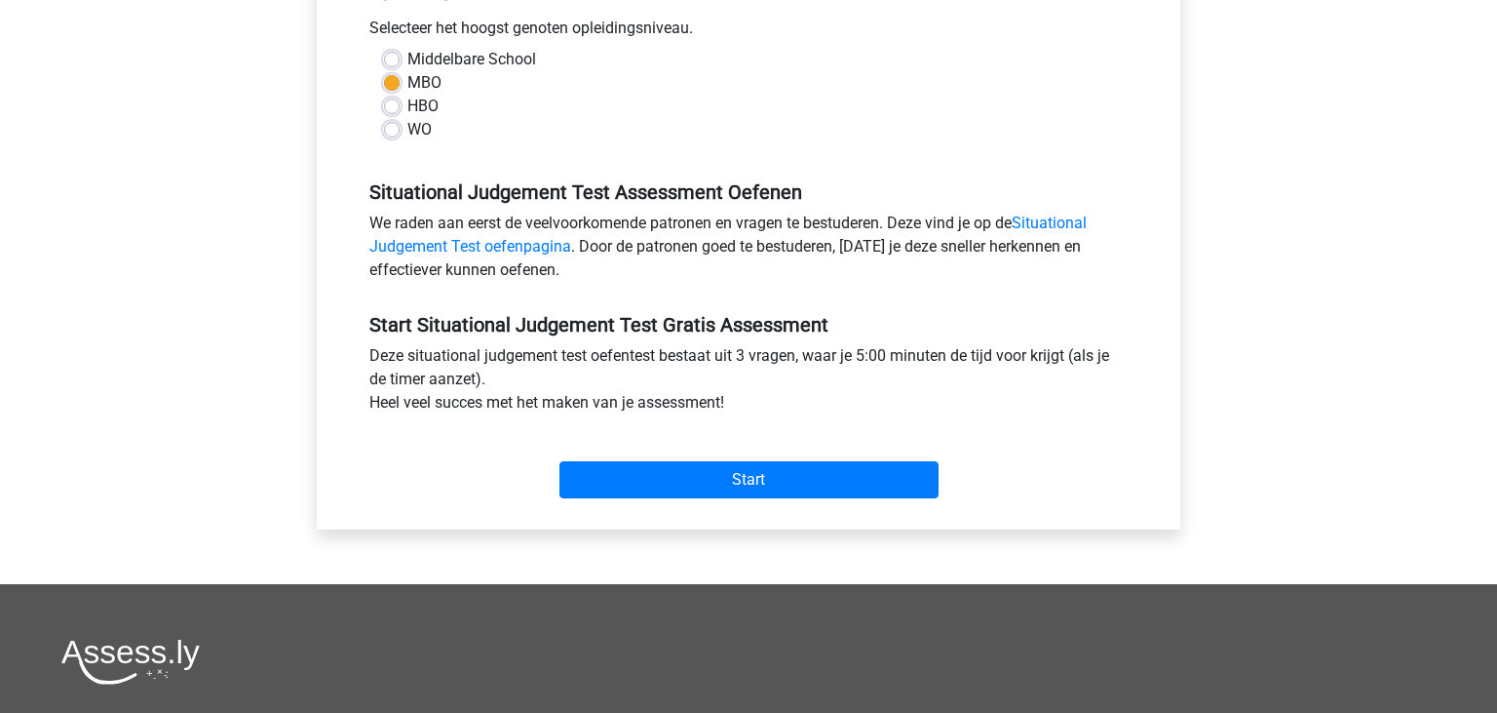
scroll to position [515, 0]
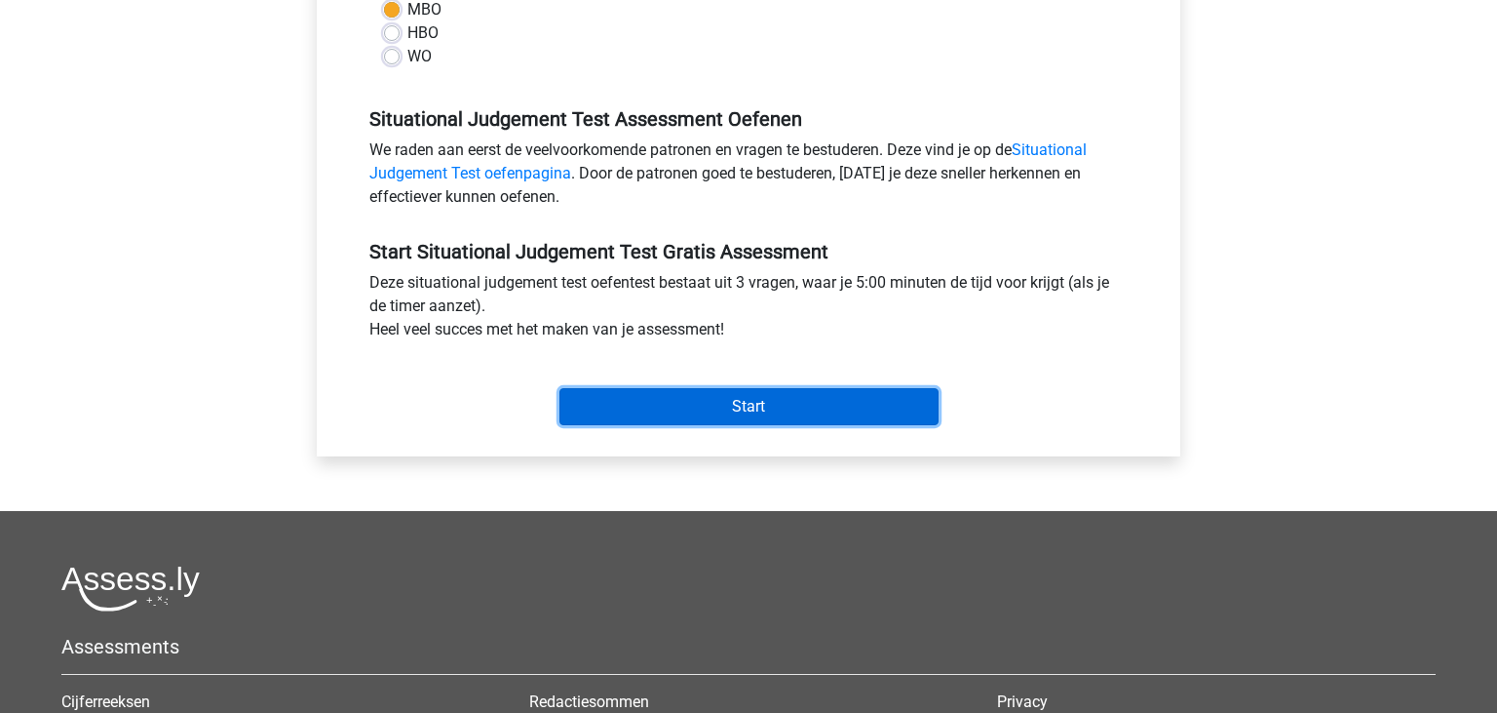
click at [860, 411] on input "Start" at bounding box center [749, 406] width 379 height 37
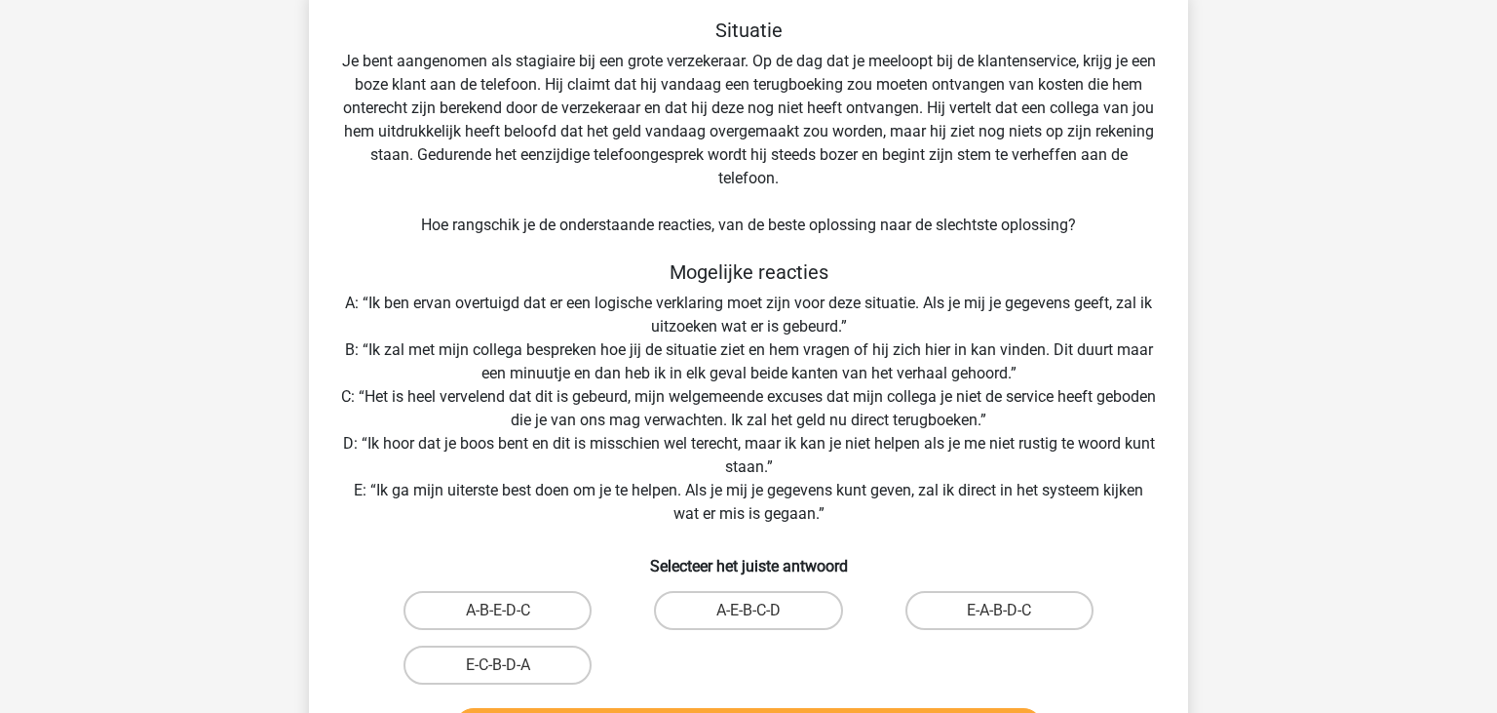
scroll to position [206, 0]
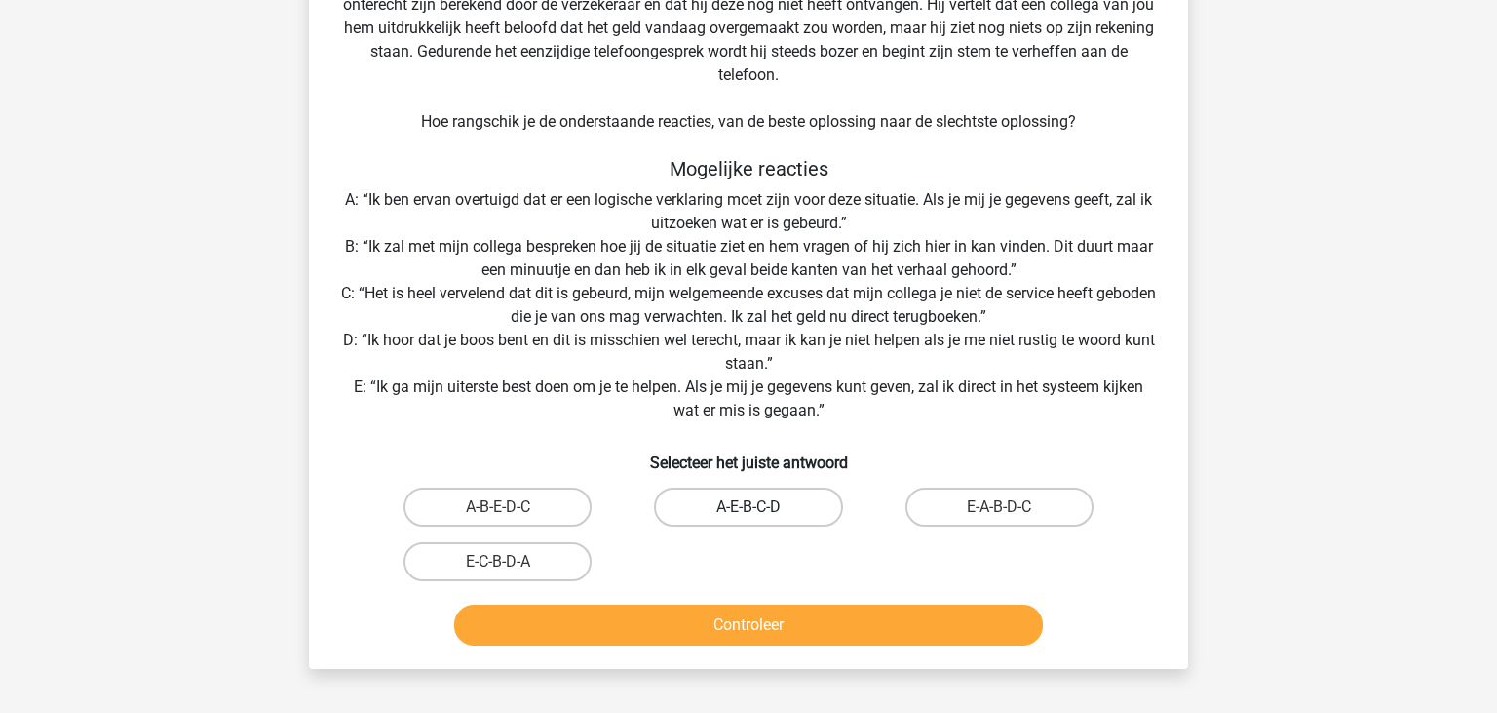
click at [778, 504] on label "A-E-B-C-D" at bounding box center [748, 506] width 188 height 39
click at [761, 507] on input "A-E-B-C-D" at bounding box center [755, 513] width 13 height 13
radio input "true"
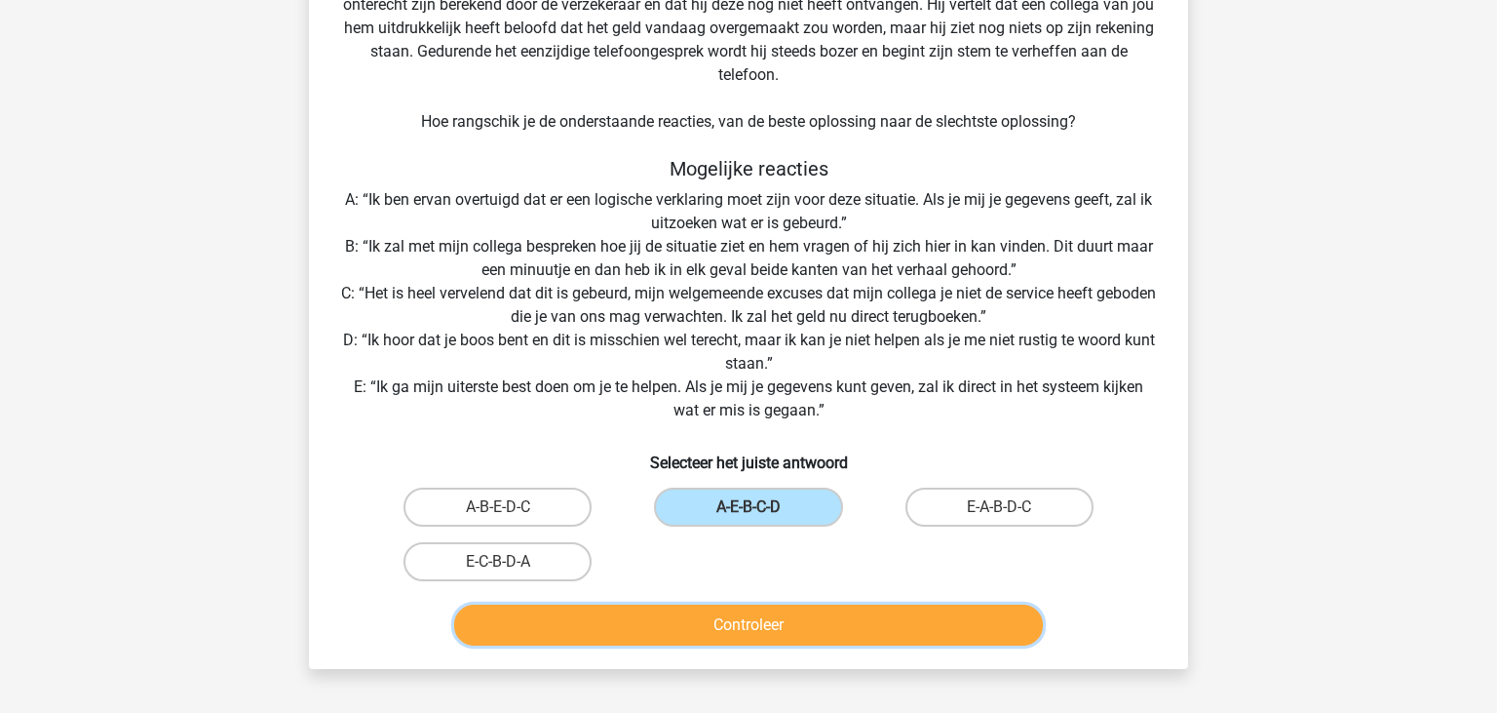
click at [749, 630] on button "Controleer" at bounding box center [749, 624] width 590 height 41
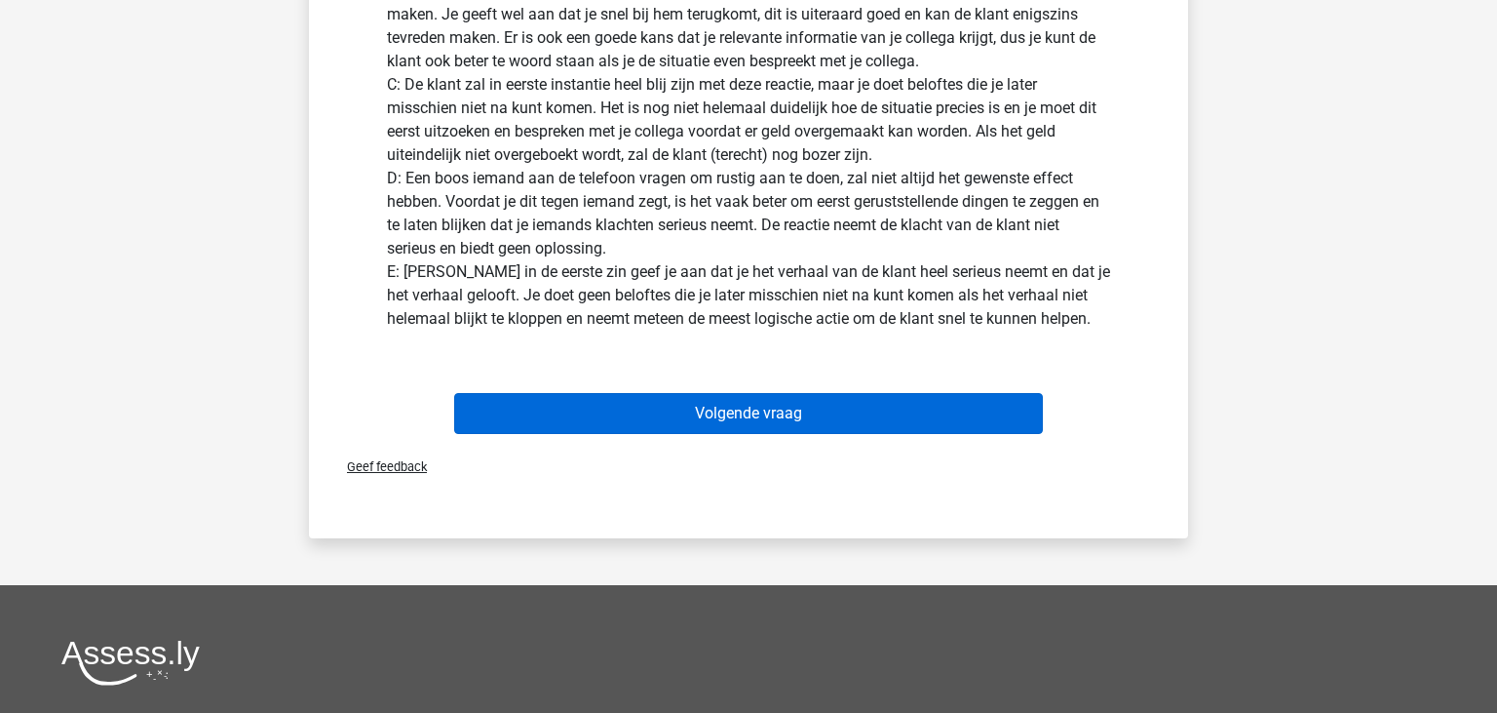
click at [747, 405] on button "Volgende vraag" at bounding box center [749, 413] width 590 height 41
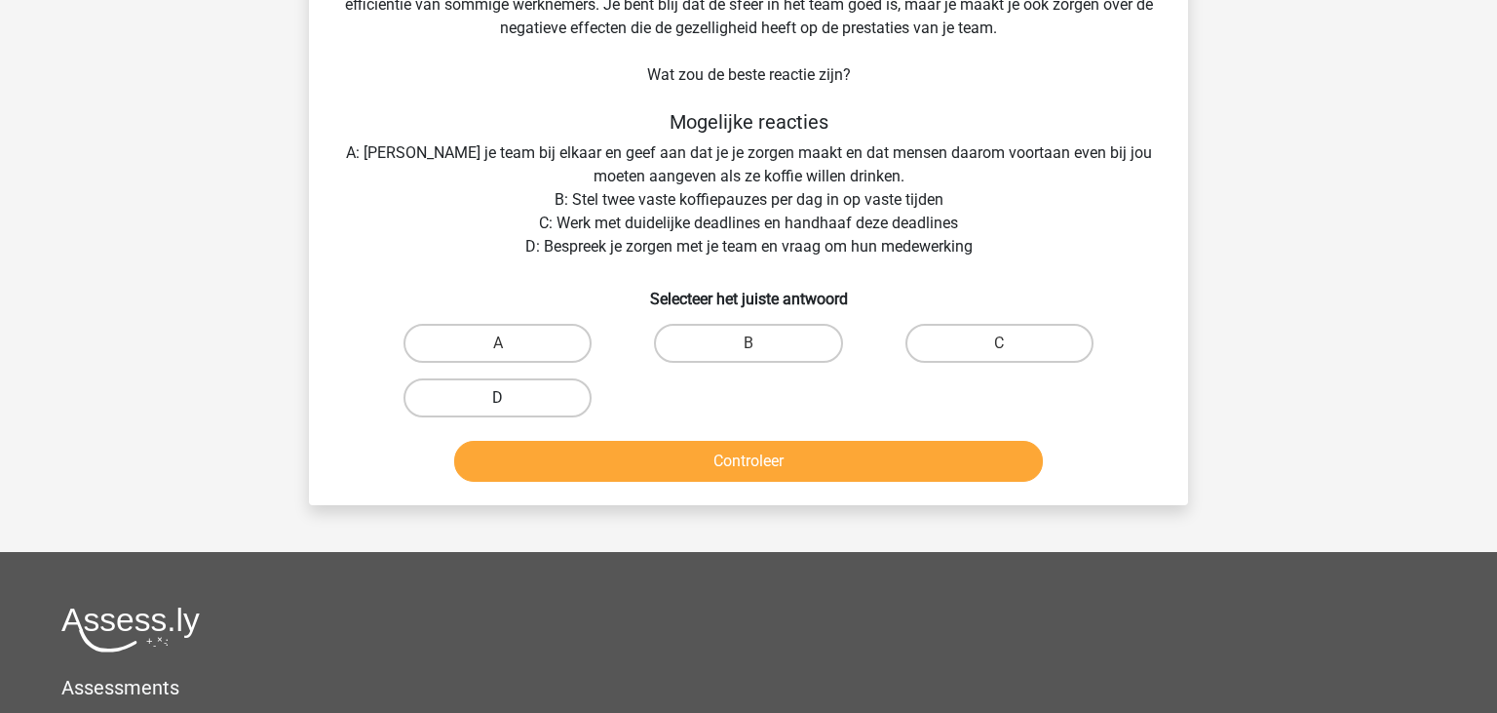
click at [554, 387] on label "D" at bounding box center [498, 397] width 188 height 39
click at [511, 398] on input "D" at bounding box center [504, 404] width 13 height 13
radio input "true"
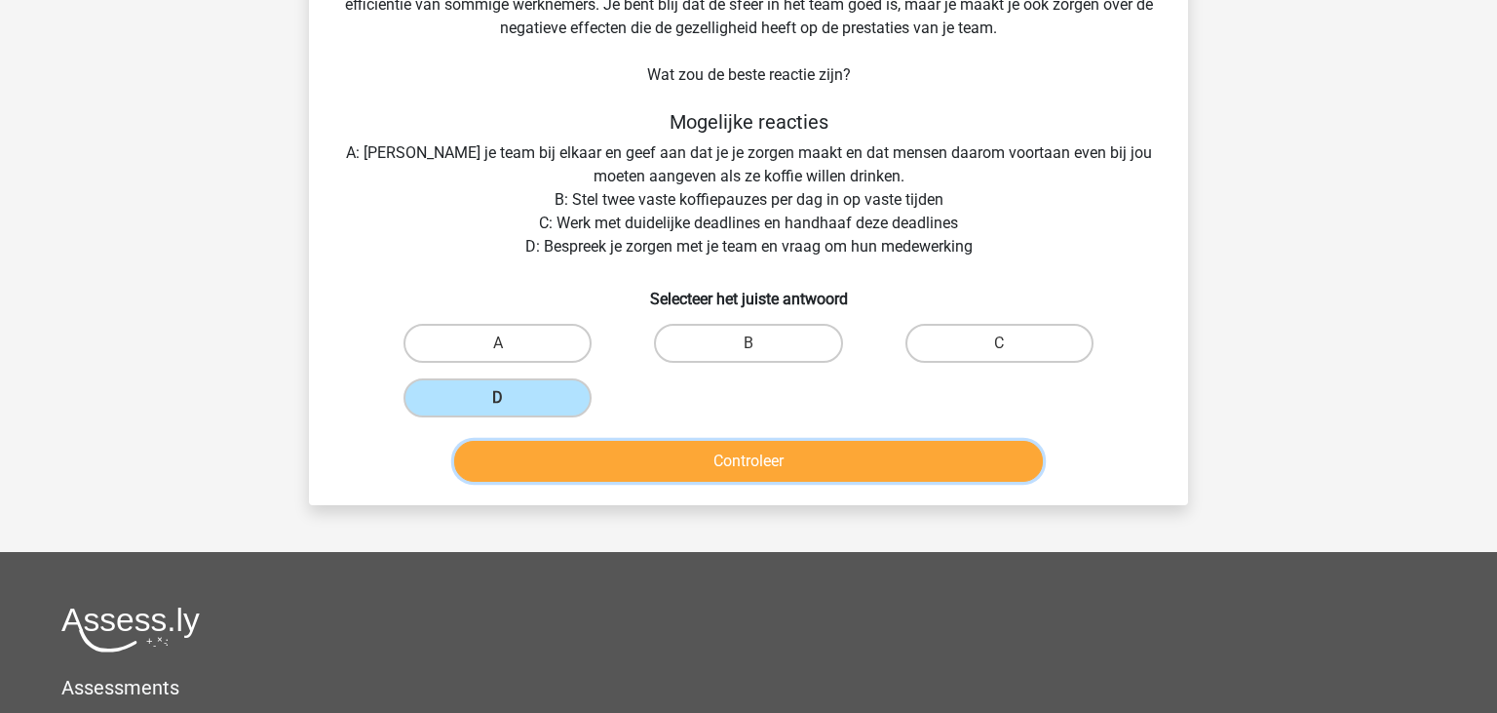
click at [774, 465] on button "Controleer" at bounding box center [749, 461] width 590 height 41
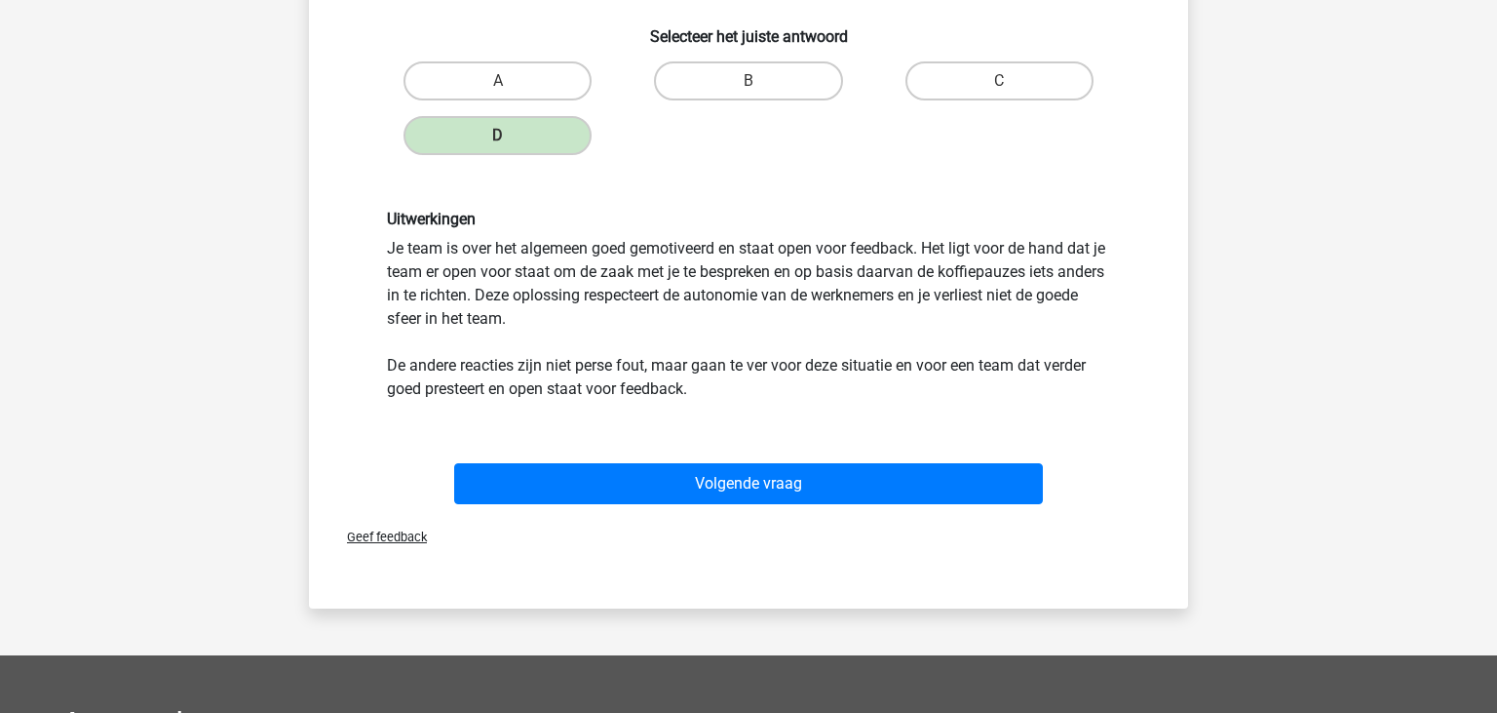
scroll to position [515, 0]
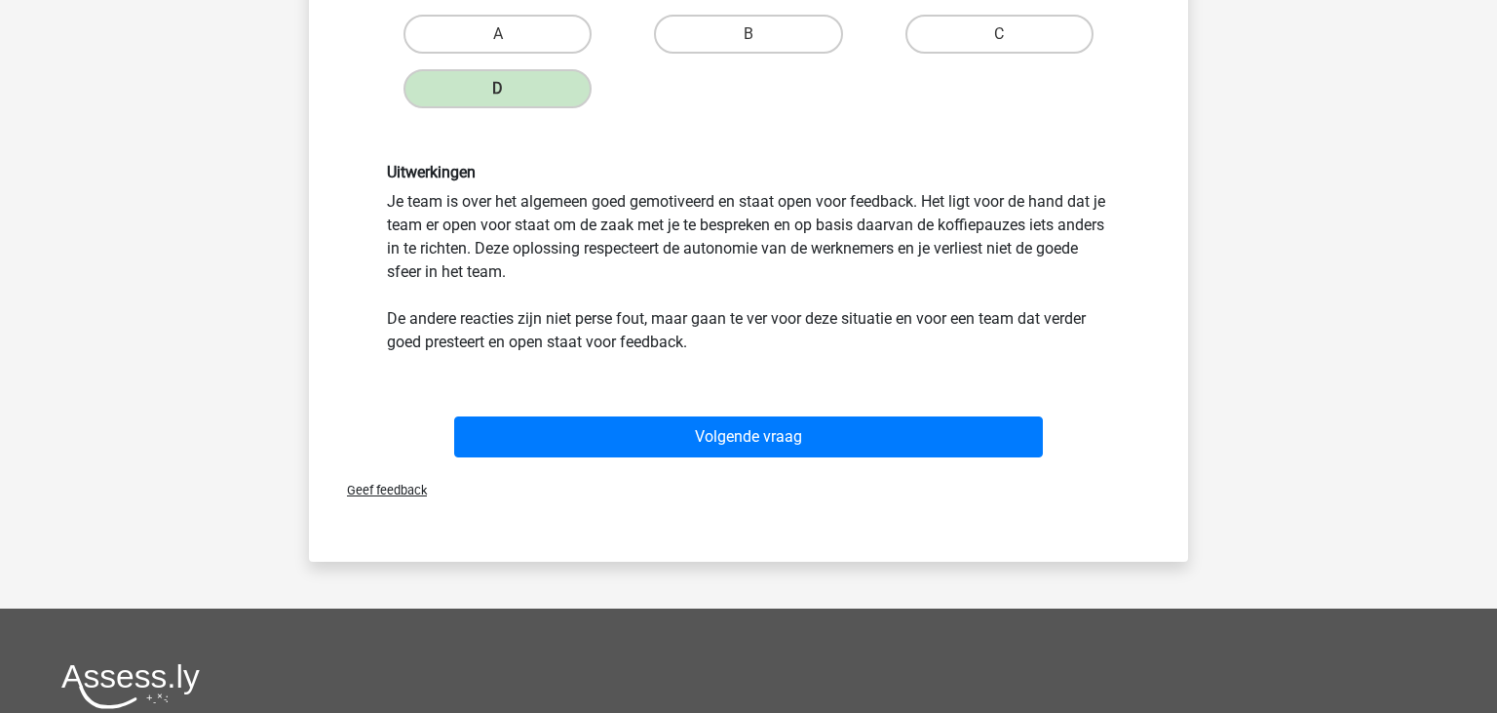
click at [778, 456] on div "Volgende vraag" at bounding box center [748, 440] width 753 height 49
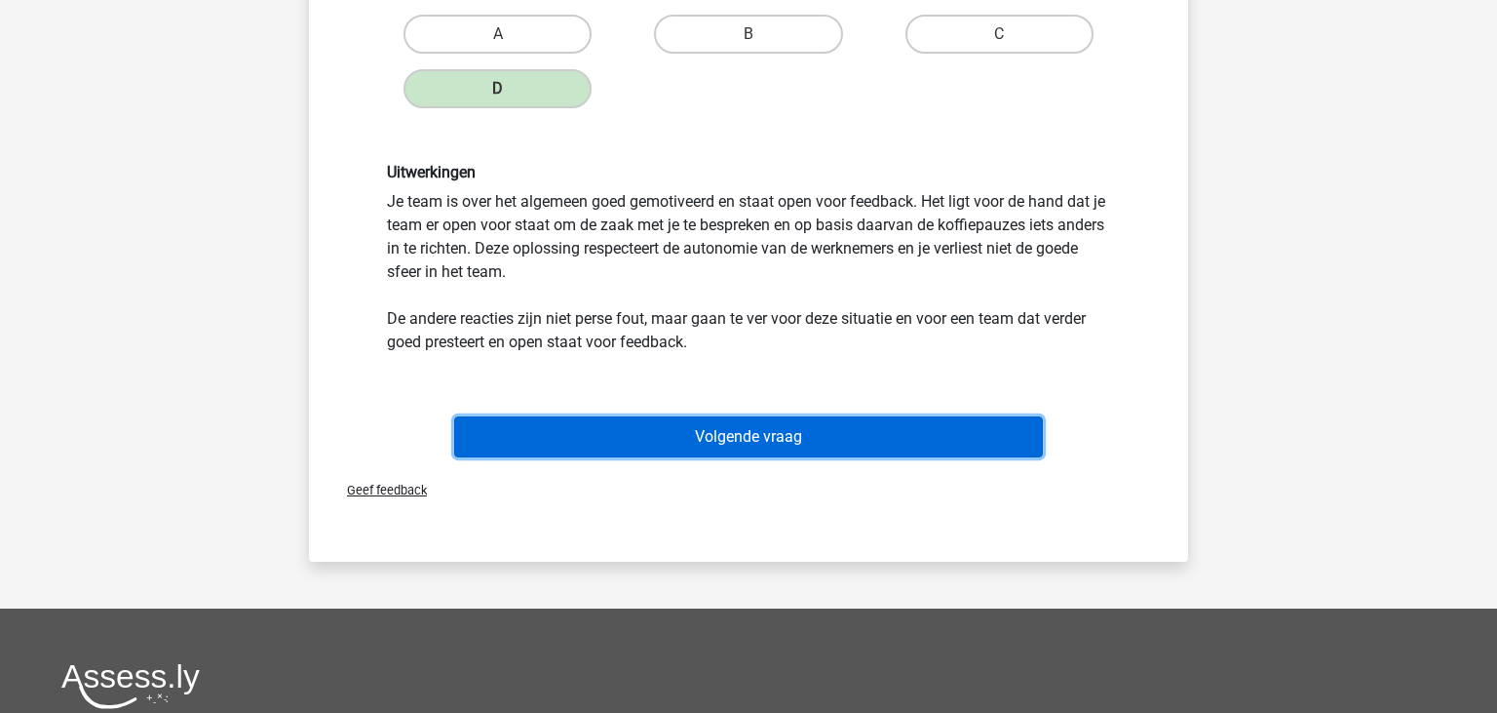
click at [776, 443] on button "Volgende vraag" at bounding box center [749, 436] width 590 height 41
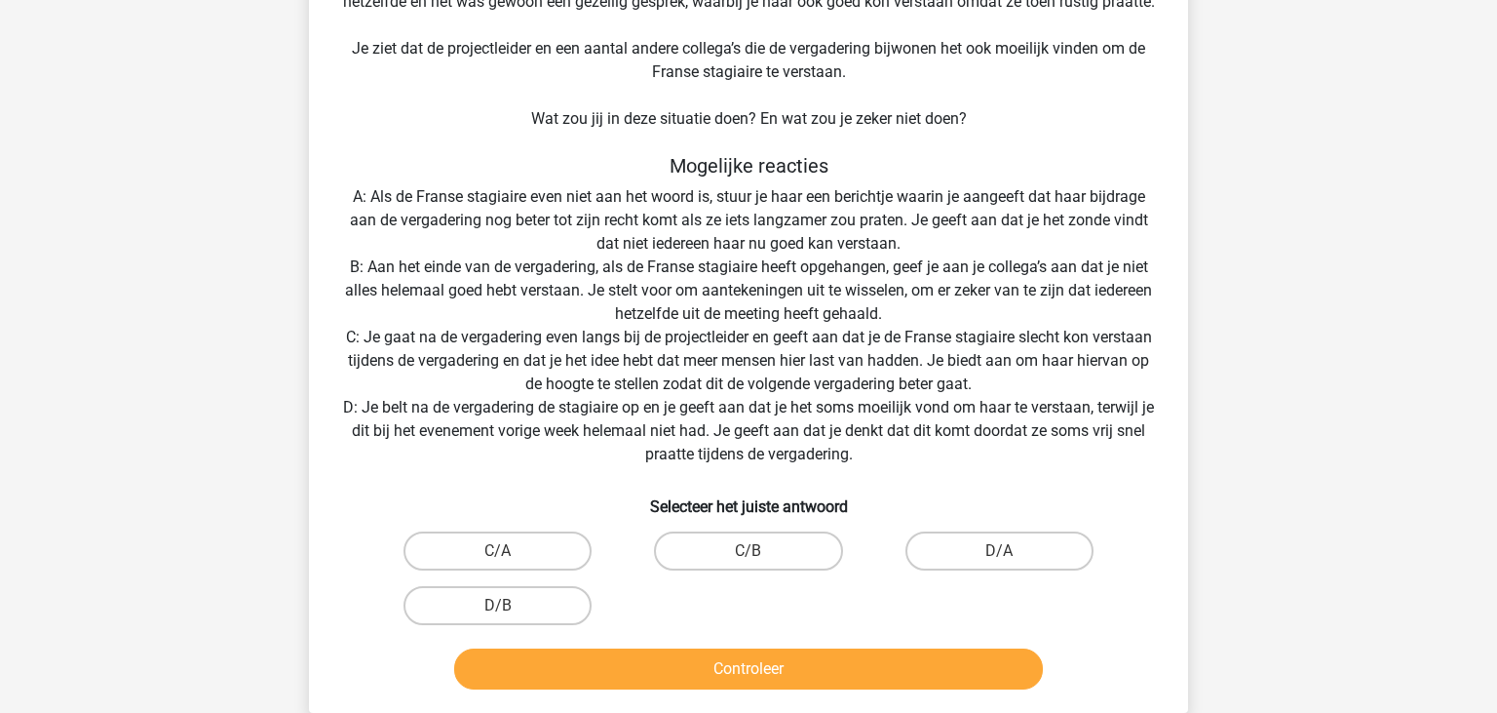
scroll to position [295, 0]
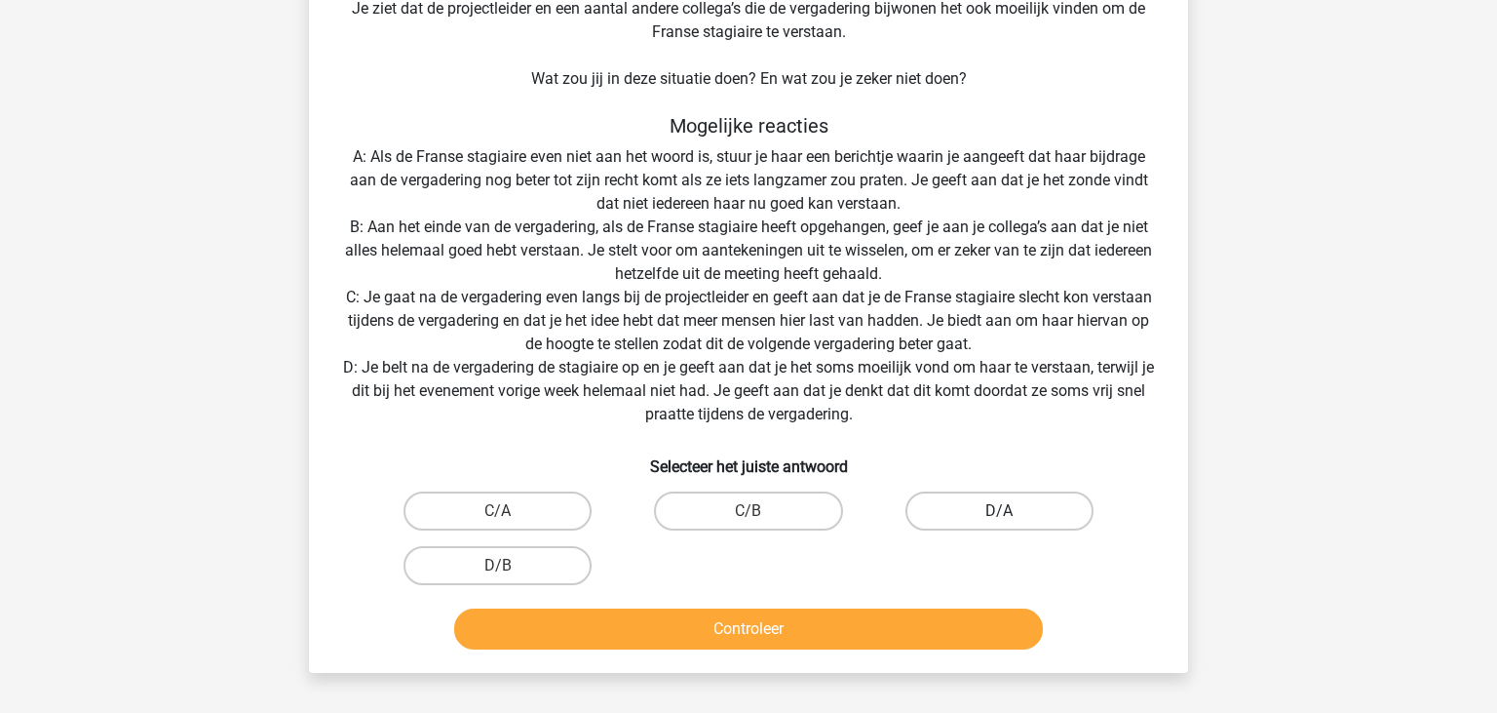
click at [1028, 518] on label "D/A" at bounding box center [1000, 510] width 188 height 39
click at [1012, 518] on input "D/A" at bounding box center [1005, 517] width 13 height 13
radio input "true"
click at [799, 623] on button "Controleer" at bounding box center [749, 628] width 590 height 41
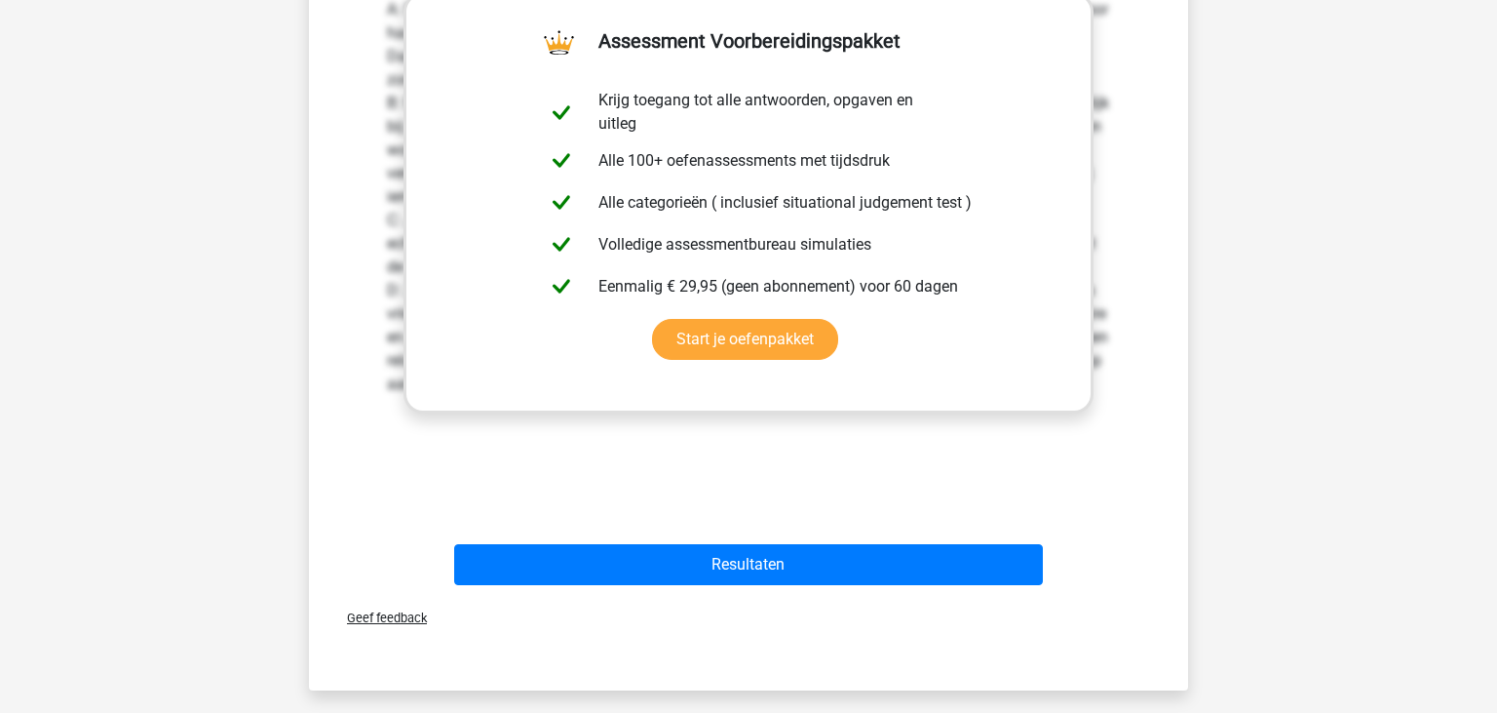
scroll to position [1016, 0]
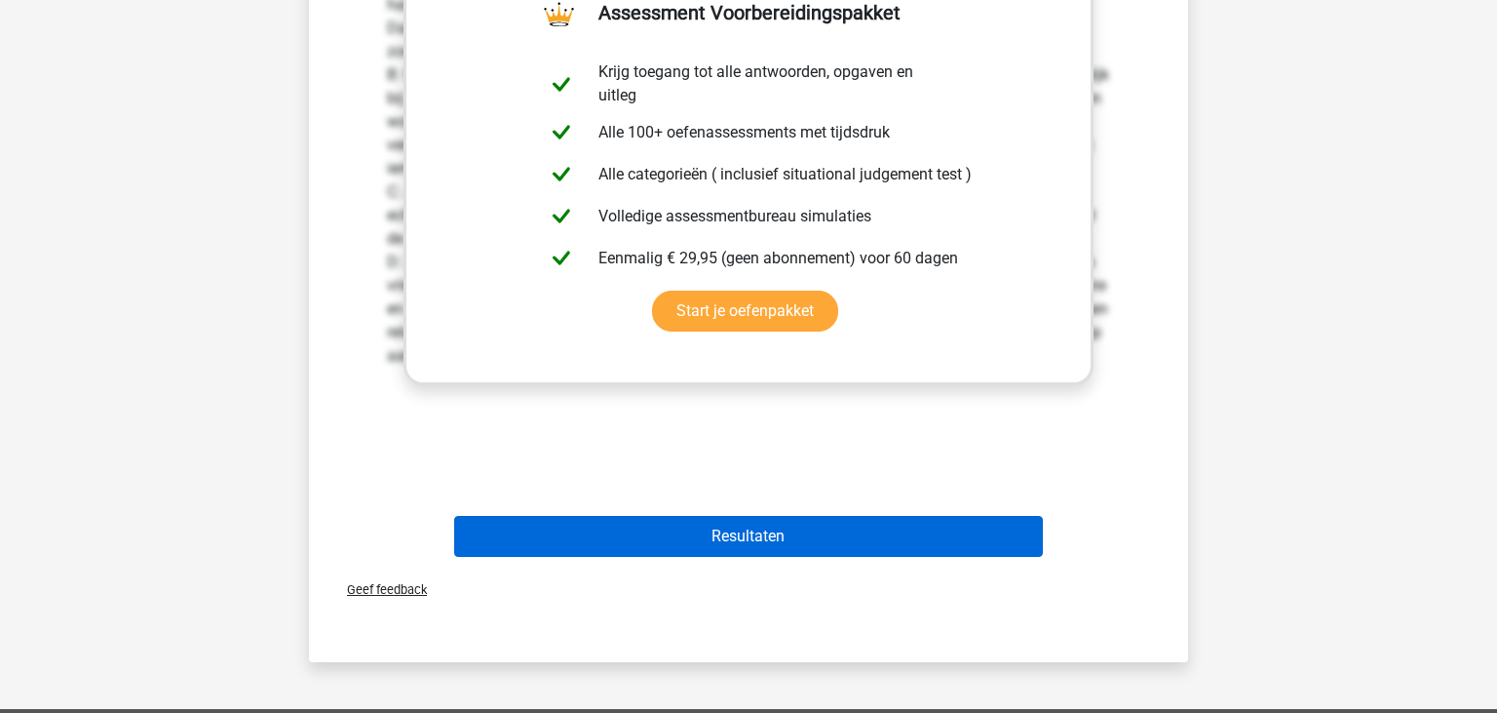
click at [772, 523] on button "Resultaten" at bounding box center [749, 536] width 590 height 41
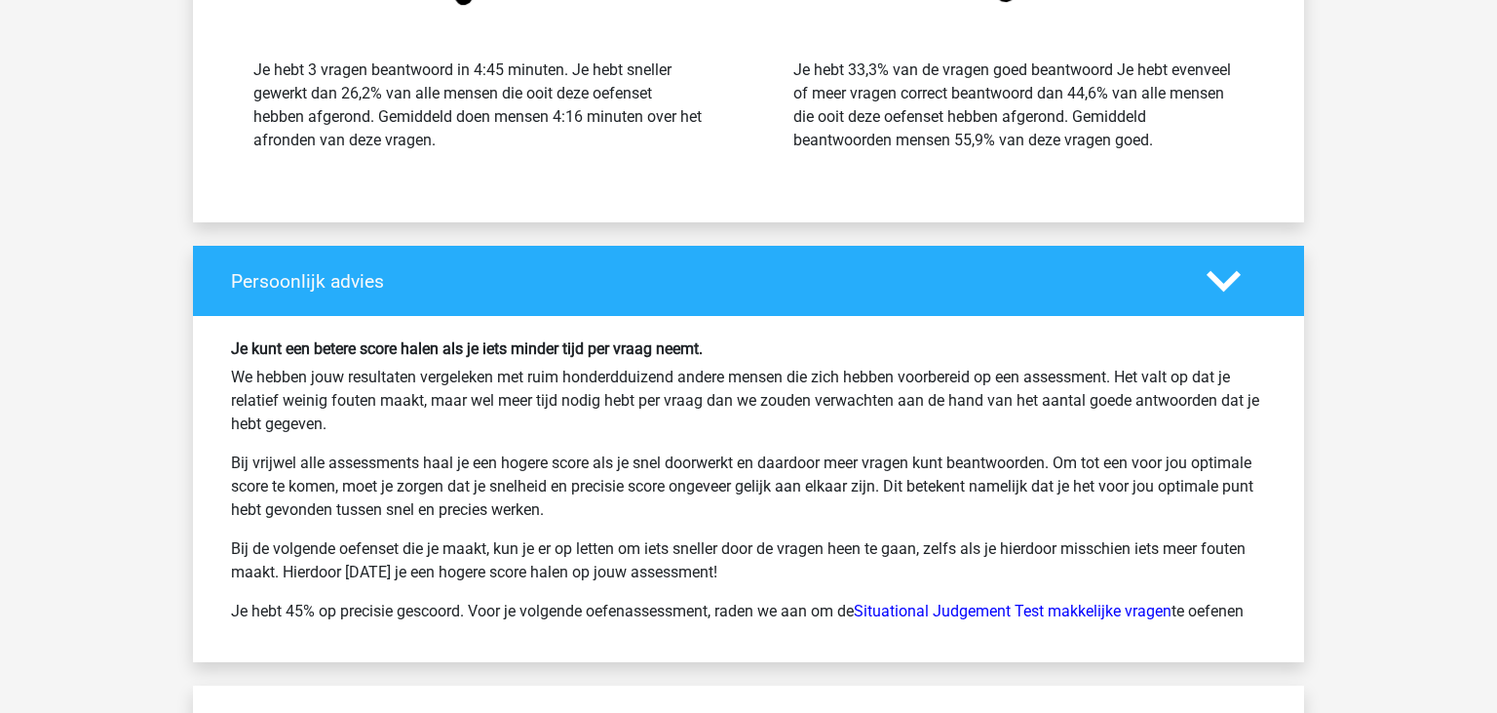
scroll to position [2367, 0]
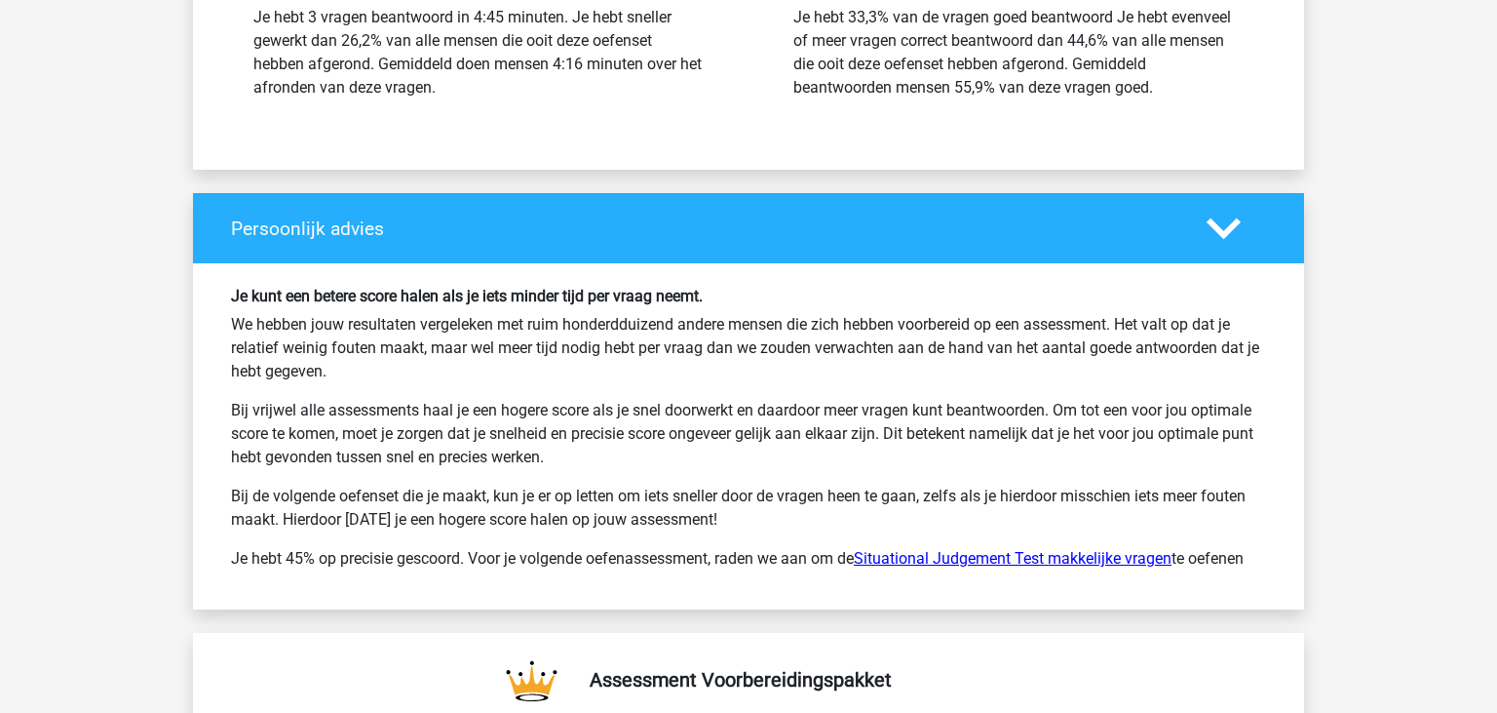
click at [956, 549] on link "Situational Judgement Test makkelijke vragen" at bounding box center [1013, 558] width 318 height 19
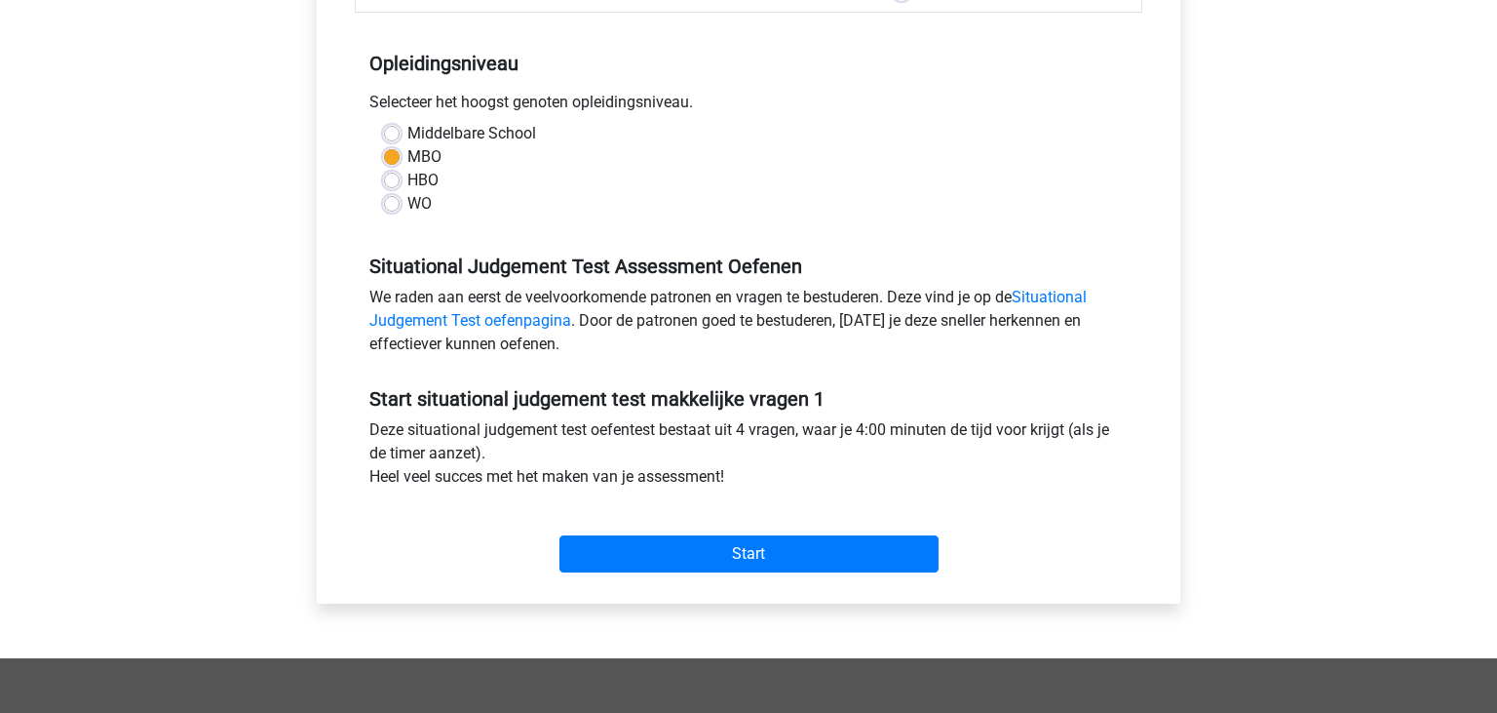
scroll to position [411, 0]
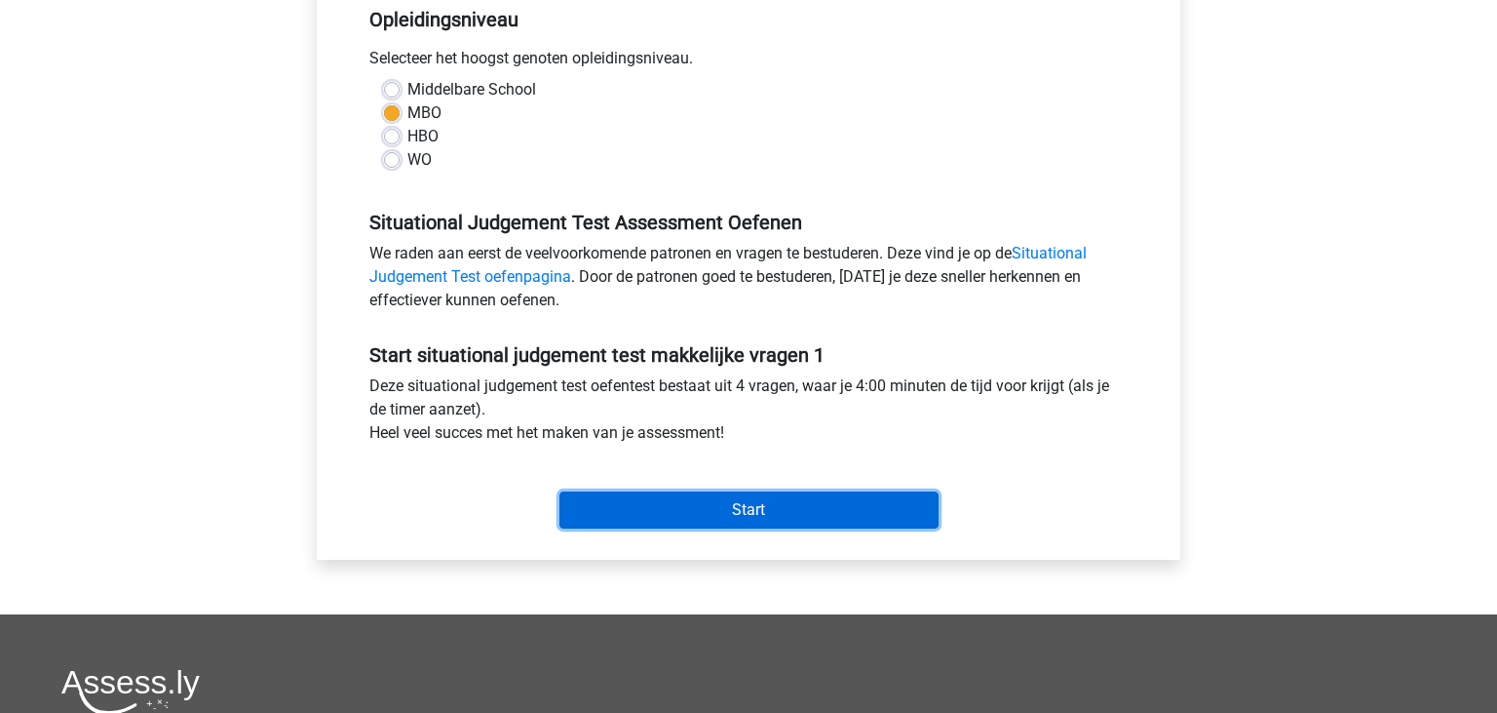
click at [752, 496] on input "Start" at bounding box center [749, 509] width 379 height 37
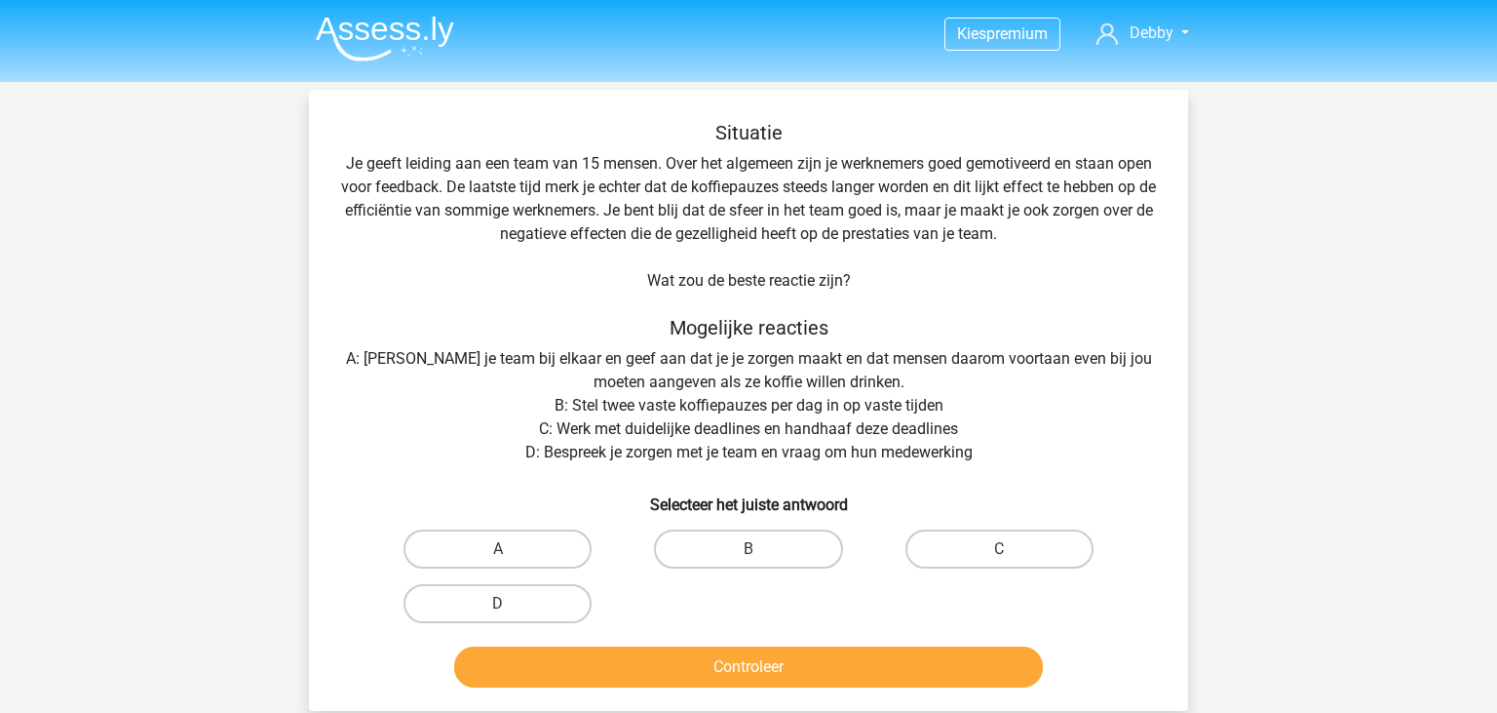
scroll to position [102, 0]
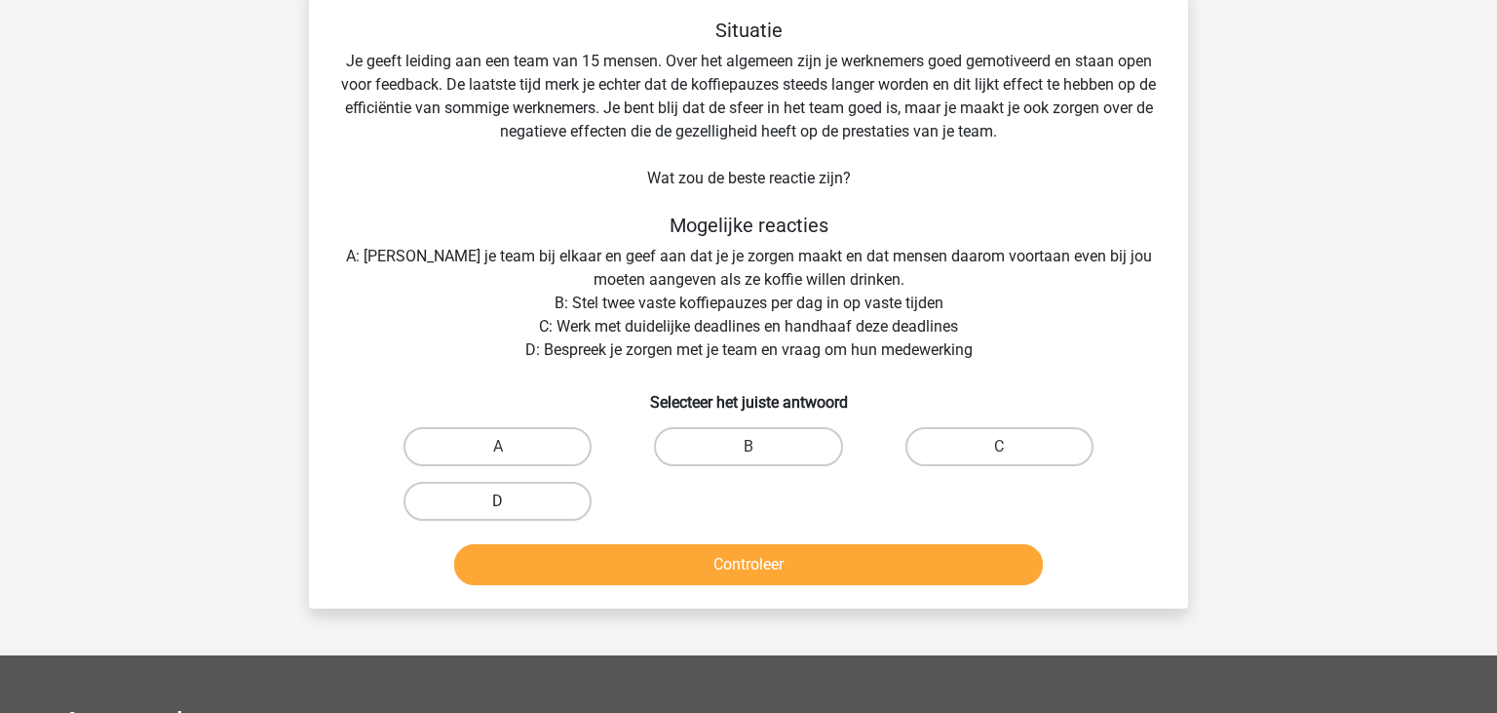
click at [557, 495] on label "D" at bounding box center [498, 501] width 188 height 39
click at [511, 501] on input "D" at bounding box center [504, 507] width 13 height 13
radio input "true"
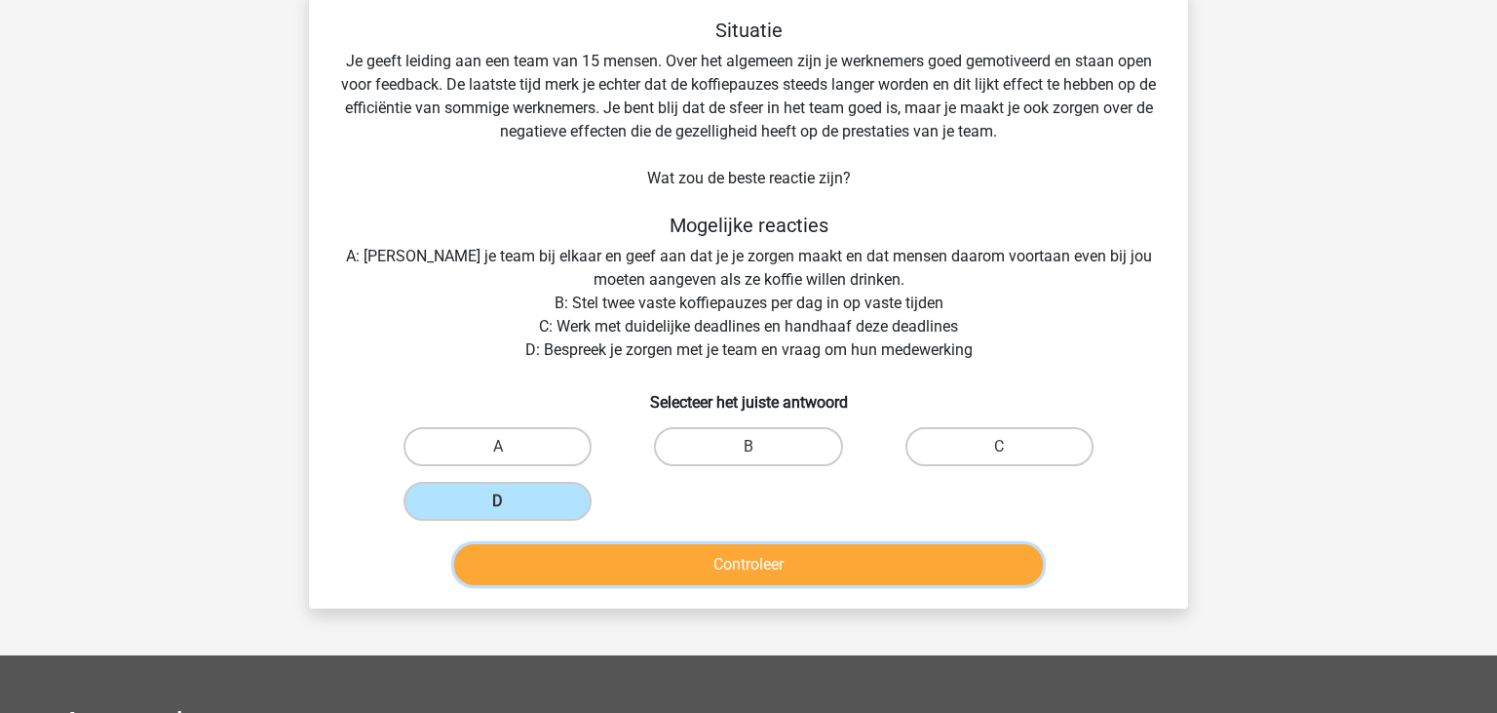
click at [688, 556] on button "Controleer" at bounding box center [749, 564] width 590 height 41
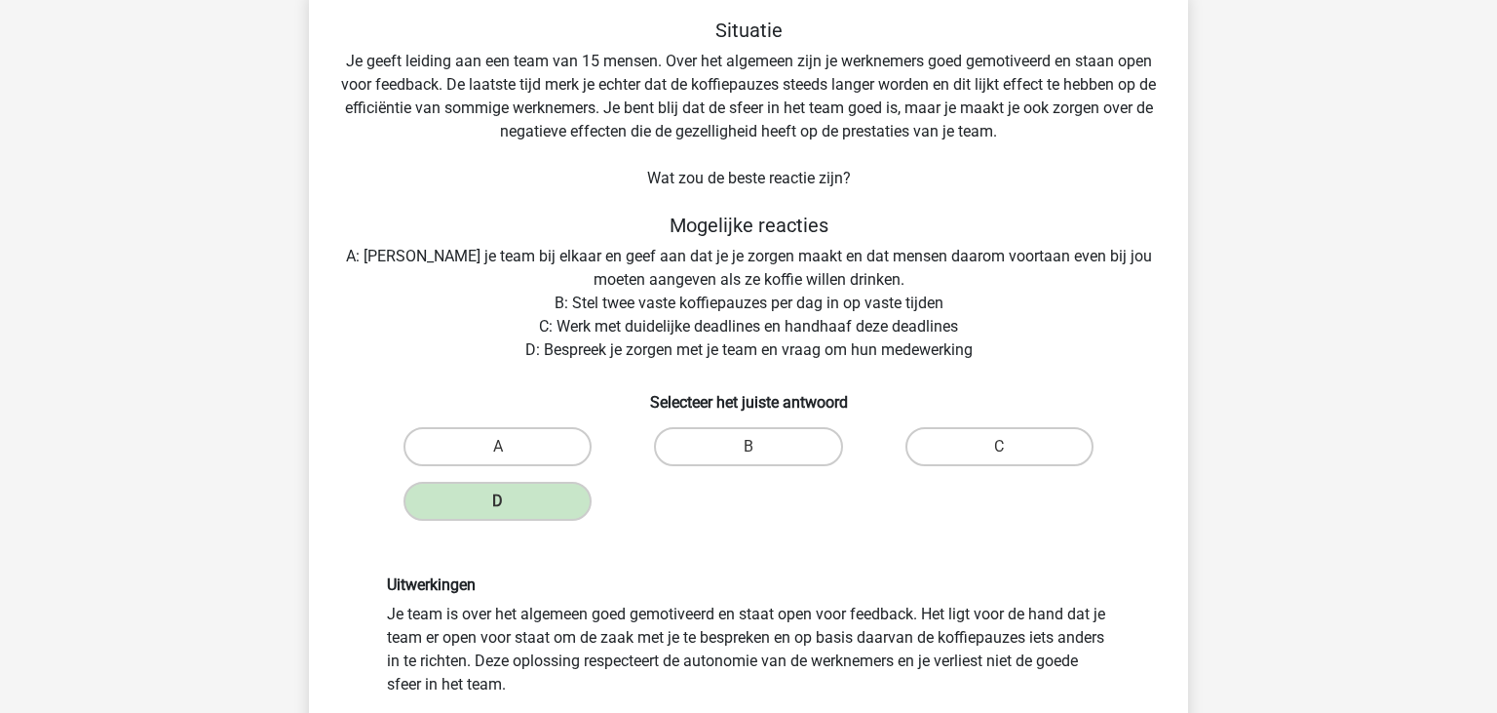
scroll to position [411, 0]
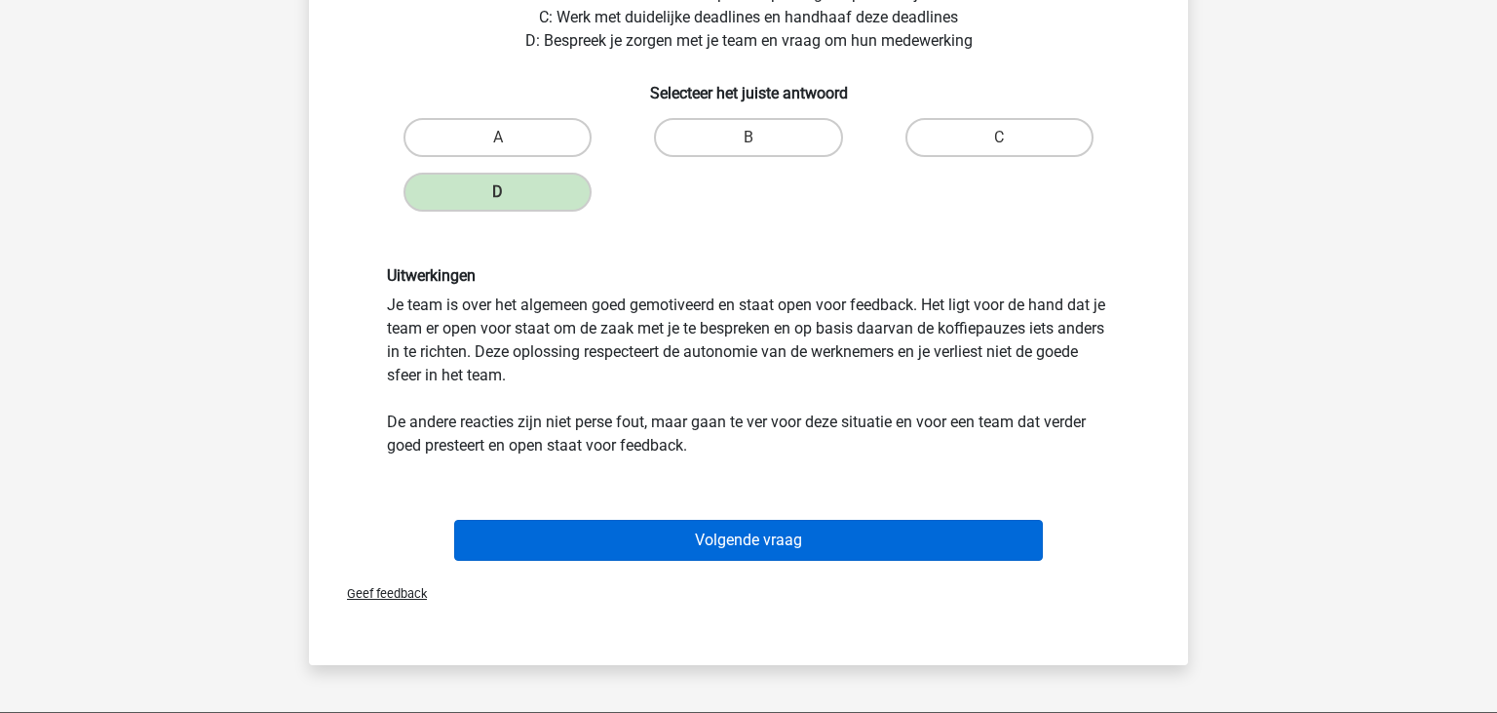
click at [677, 539] on button "Volgende vraag" at bounding box center [749, 540] width 590 height 41
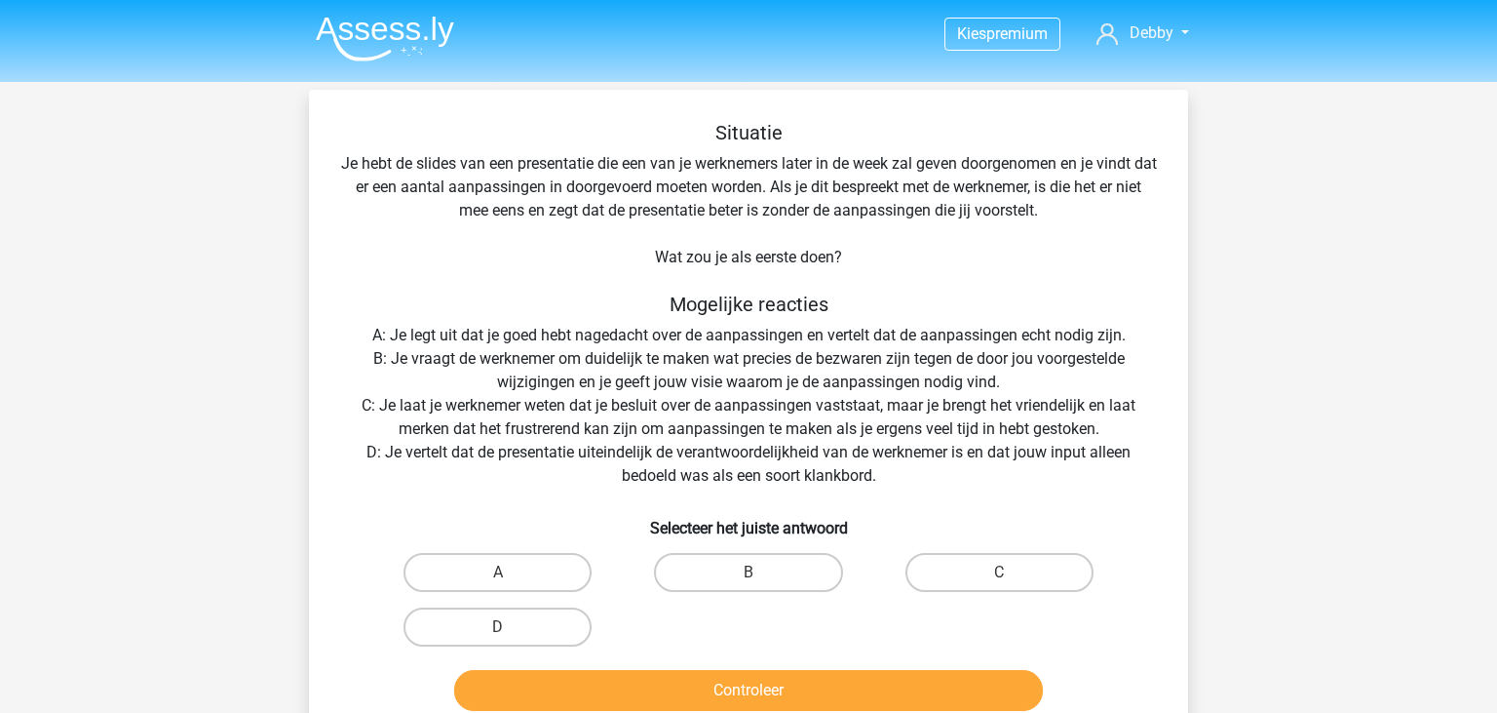
scroll to position [102, 0]
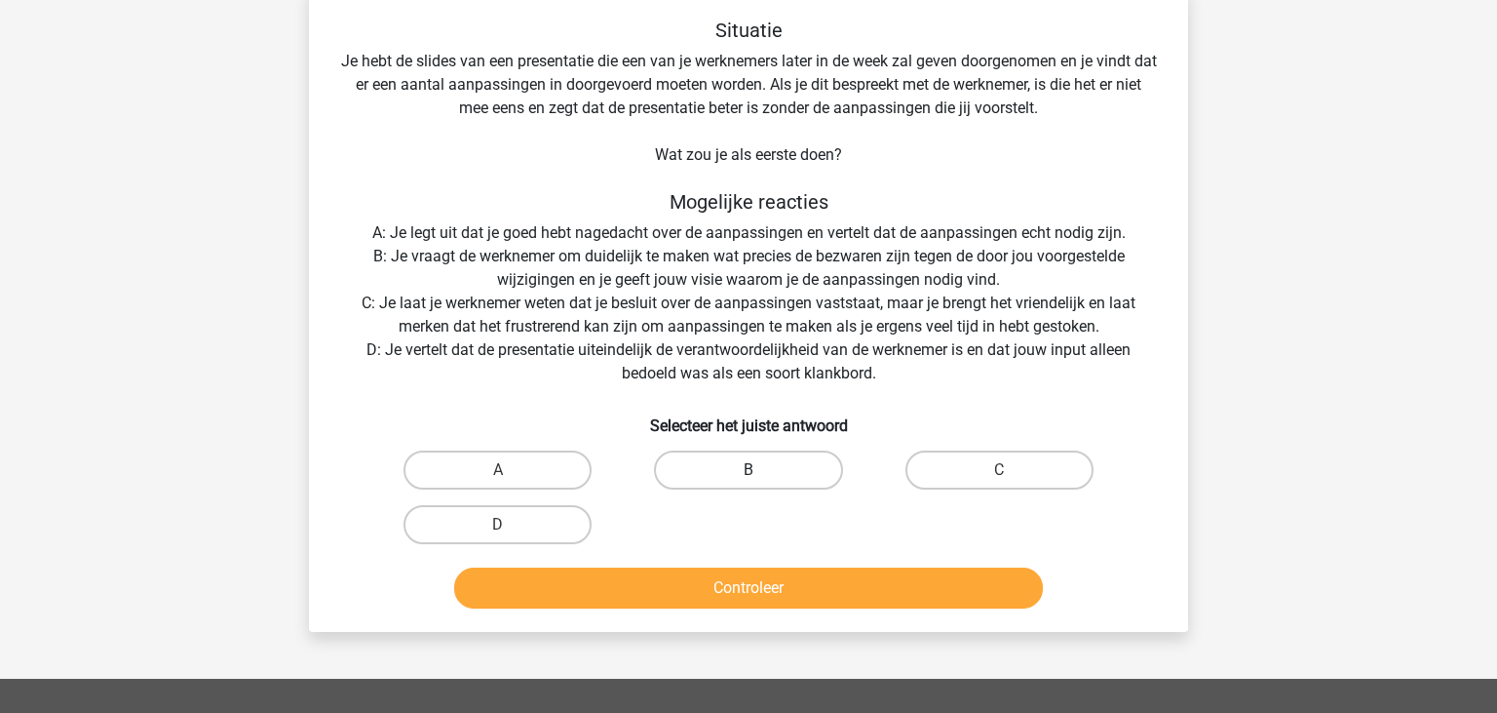
click at [684, 460] on label "B" at bounding box center [748, 469] width 188 height 39
click at [749, 470] on input "B" at bounding box center [755, 476] width 13 height 13
radio input "true"
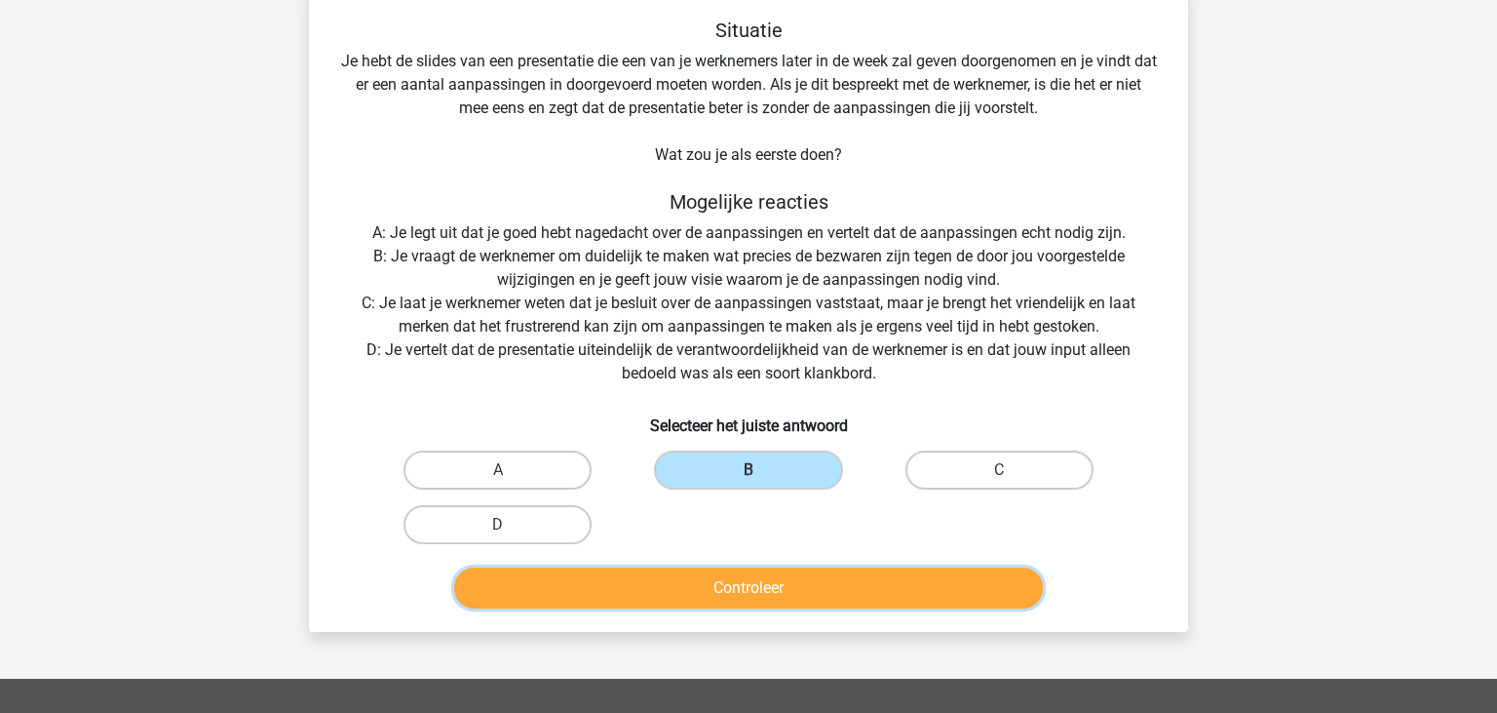
click at [709, 573] on button "Controleer" at bounding box center [749, 587] width 590 height 41
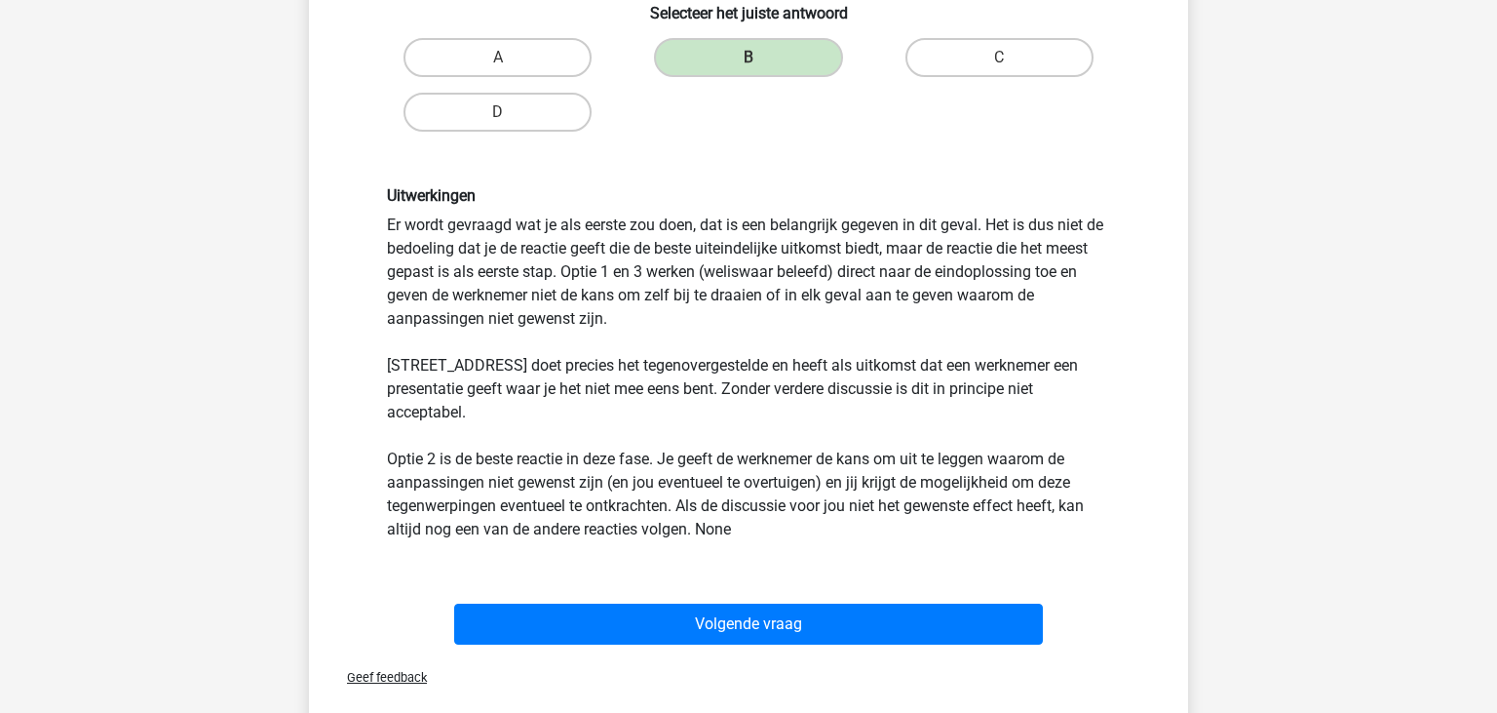
scroll to position [617, 0]
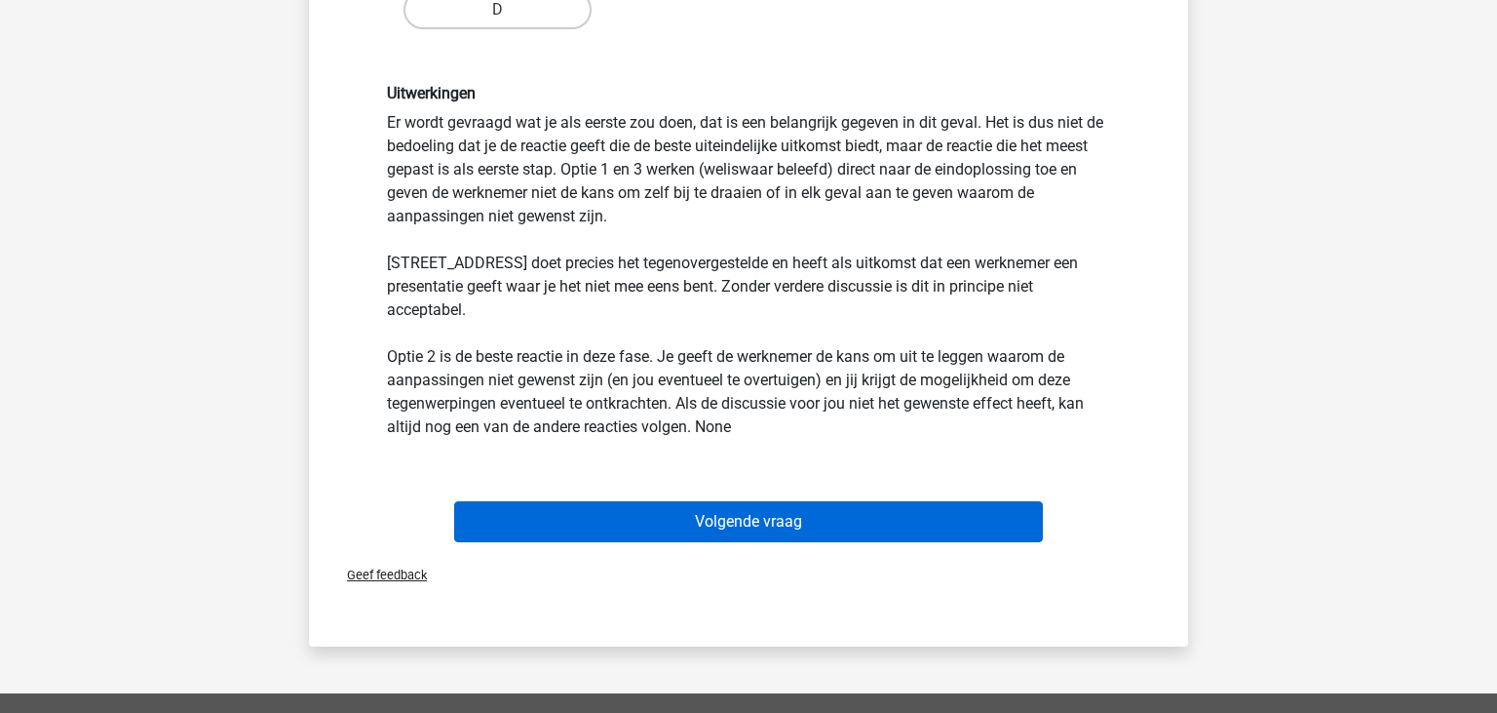
click at [692, 501] on button "Volgende vraag" at bounding box center [749, 521] width 590 height 41
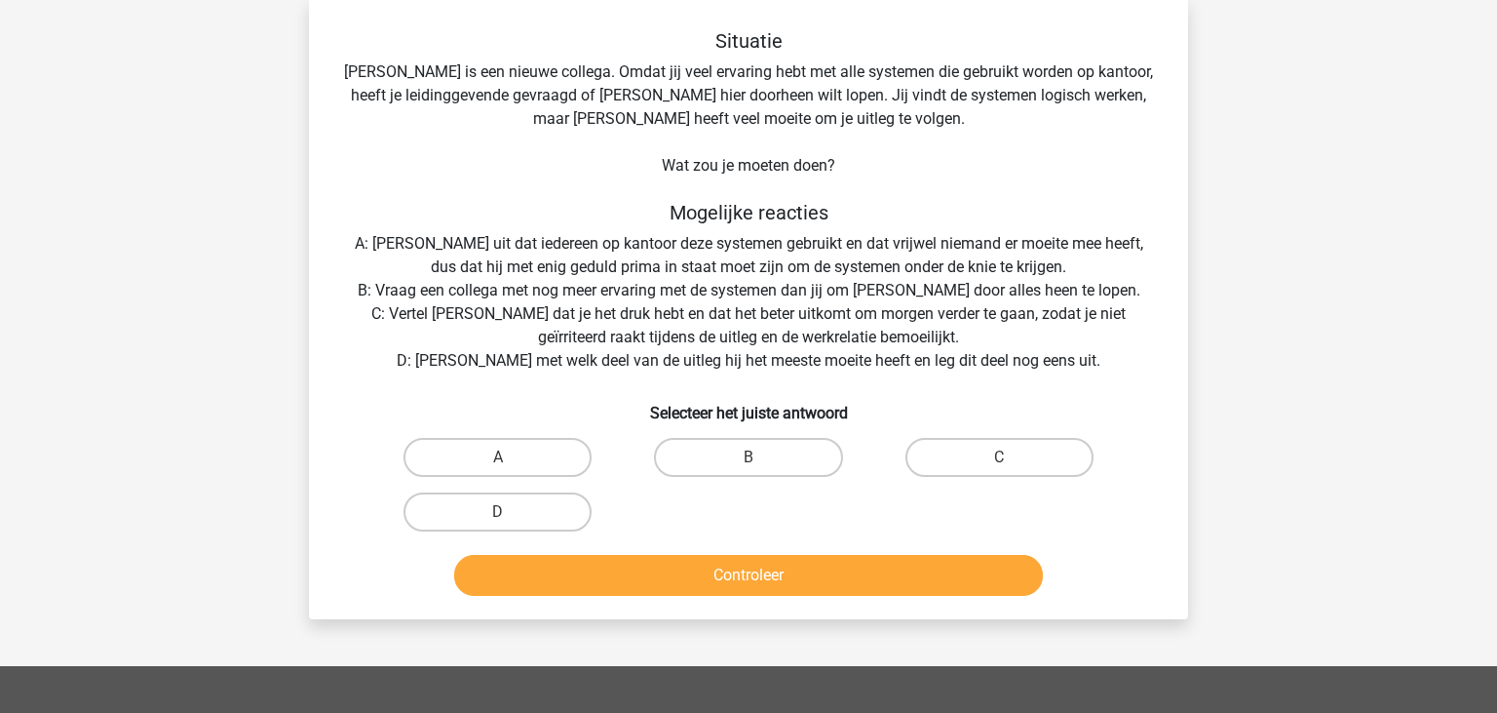
scroll to position [90, 0]
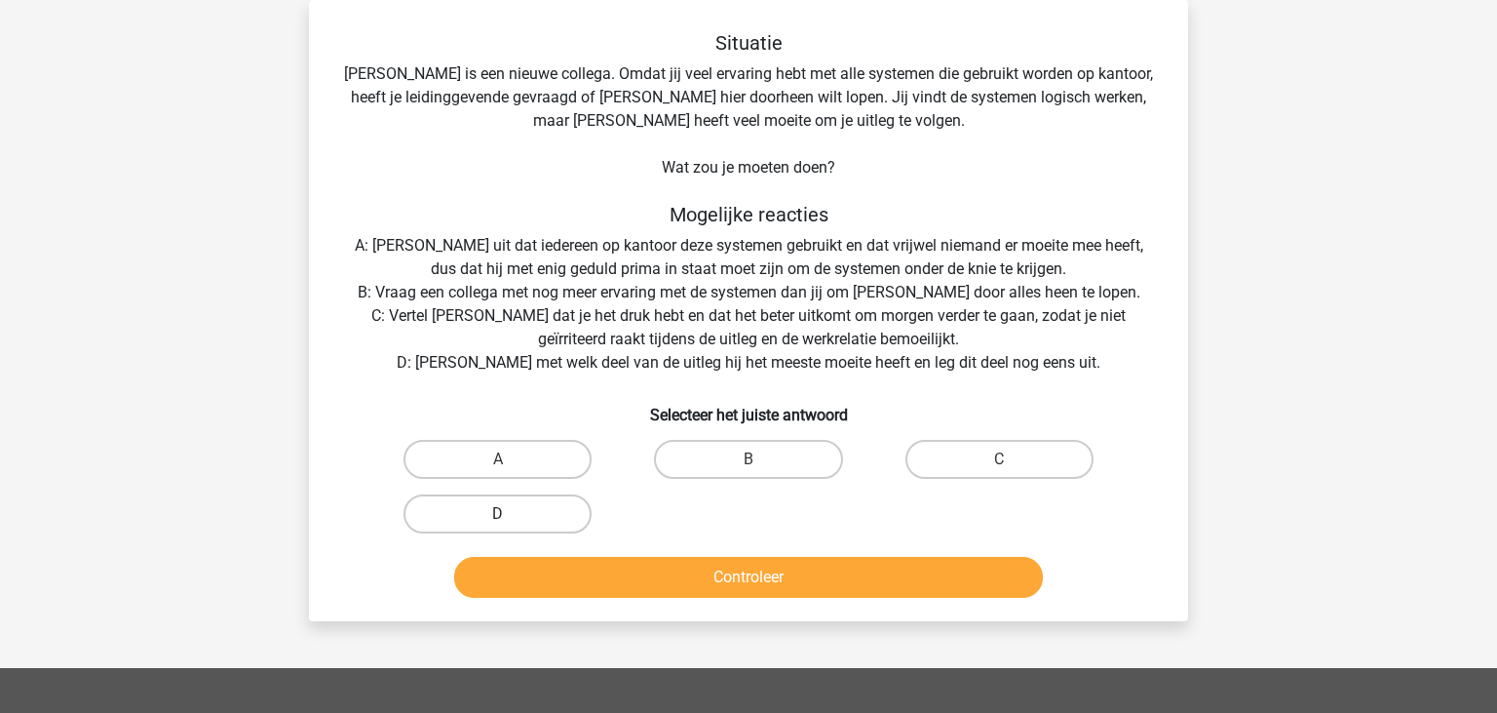
click at [449, 519] on label "D" at bounding box center [498, 513] width 188 height 39
click at [498, 519] on input "D" at bounding box center [504, 520] width 13 height 13
radio input "true"
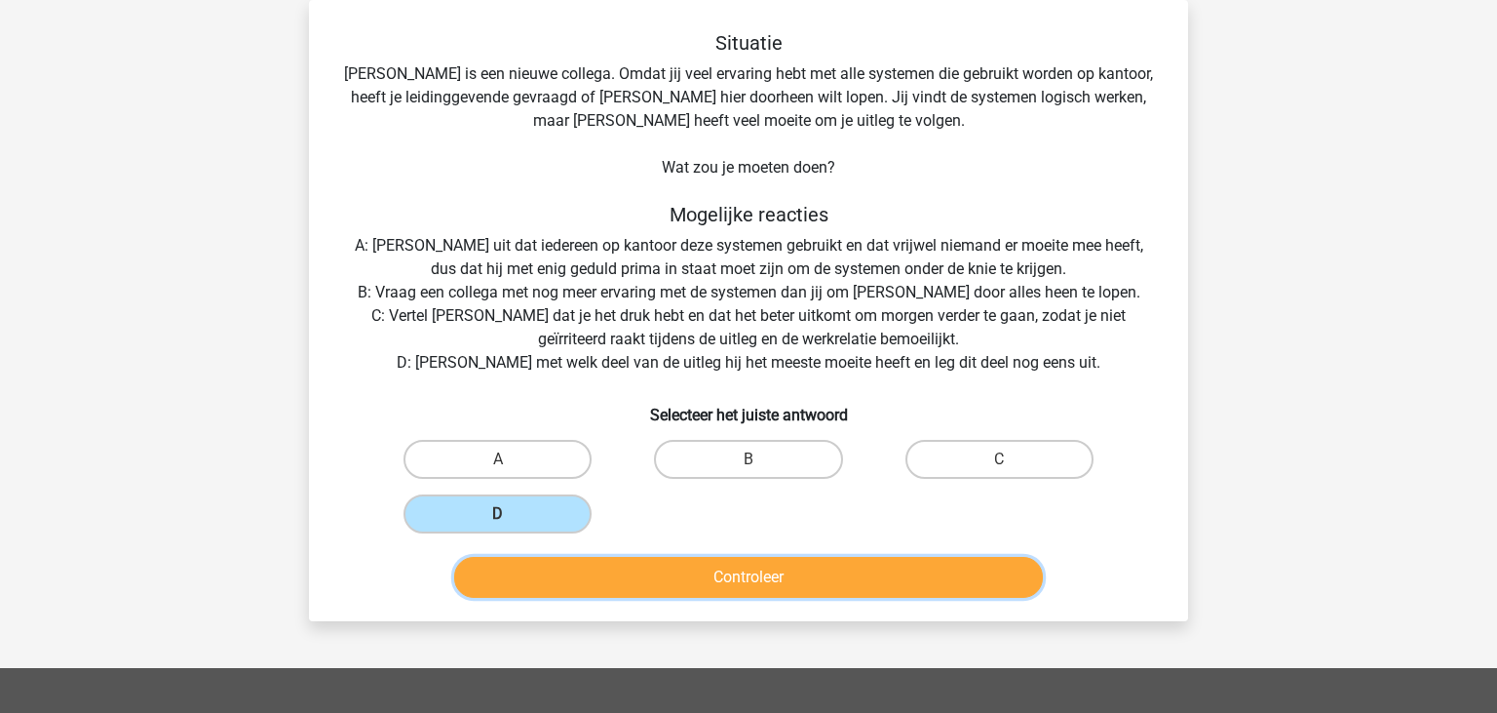
click at [702, 565] on button "Controleer" at bounding box center [749, 577] width 590 height 41
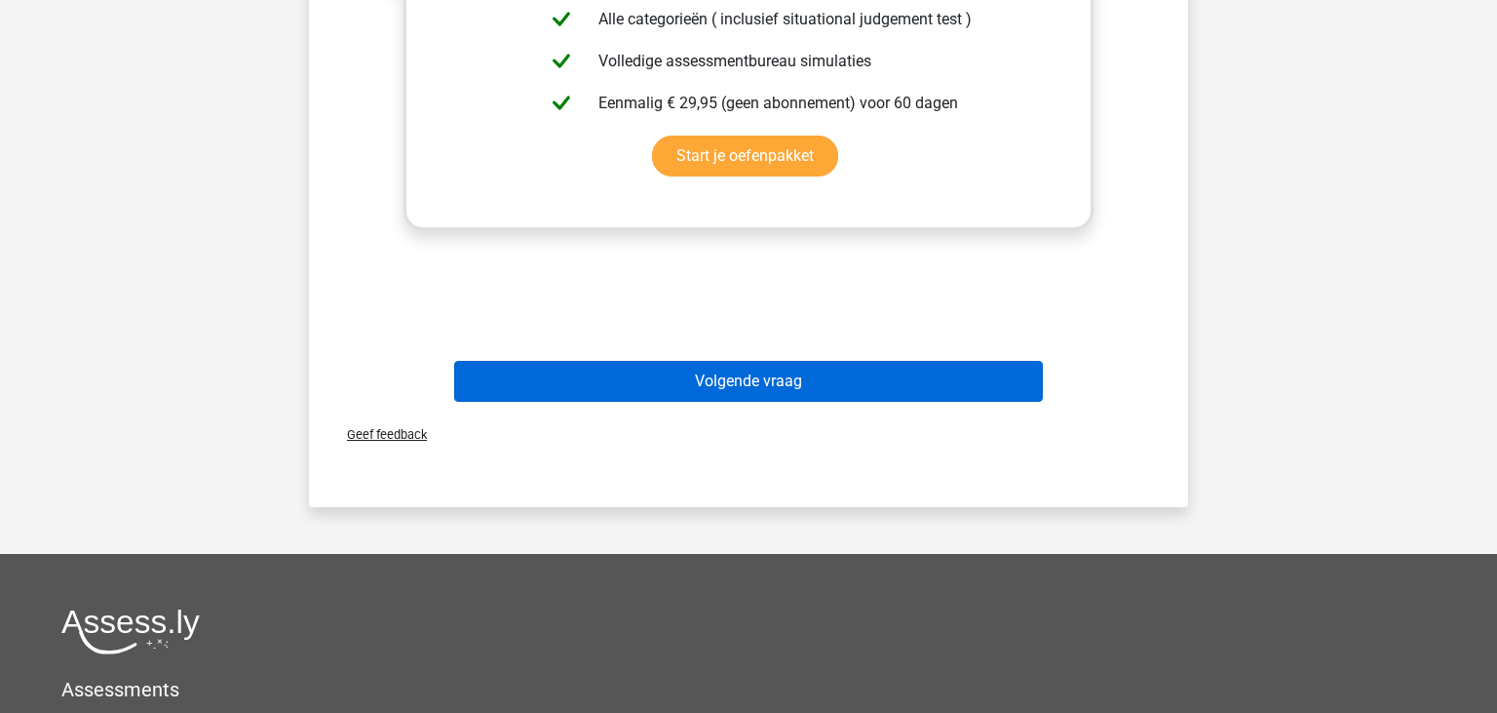
click at [708, 380] on button "Volgende vraag" at bounding box center [749, 381] width 590 height 41
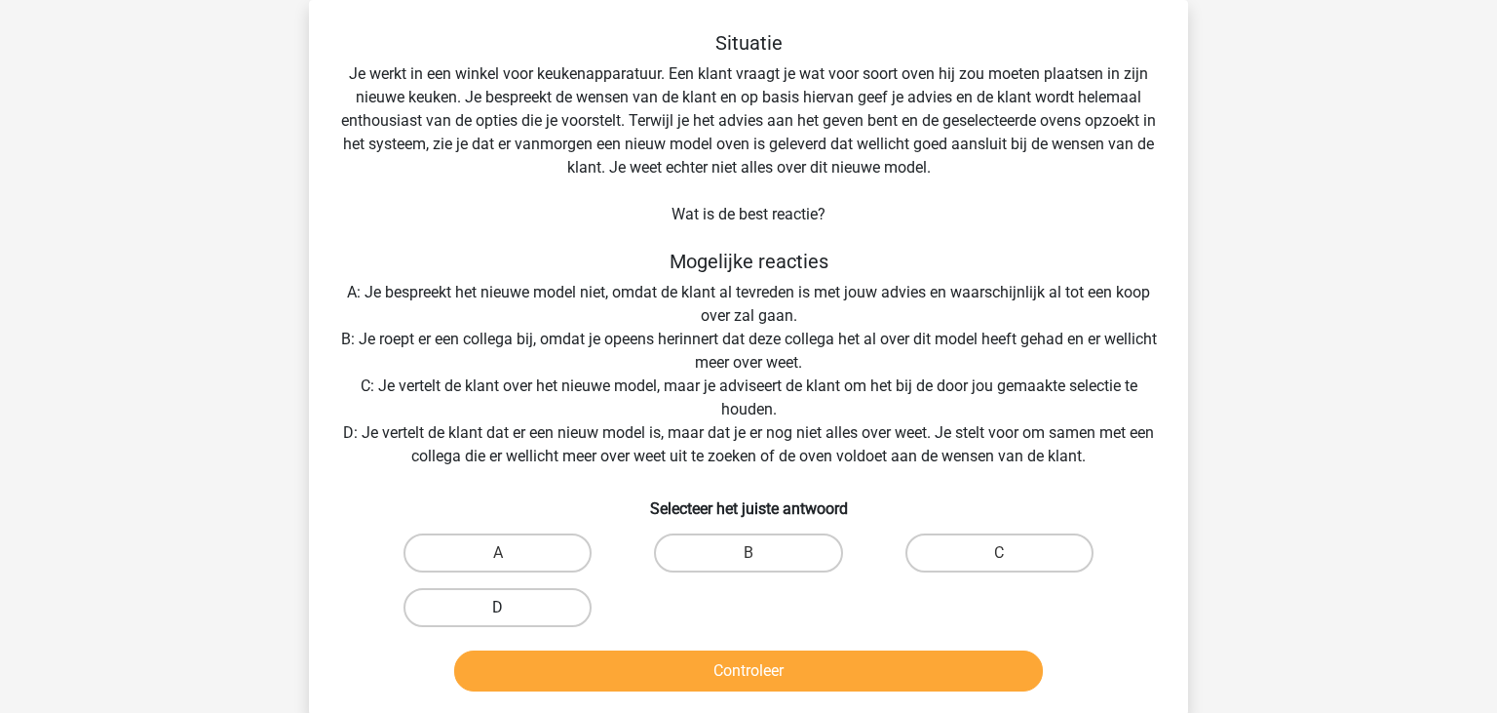
click at [481, 596] on label "D" at bounding box center [498, 607] width 188 height 39
click at [498, 607] on input "D" at bounding box center [504, 613] width 13 height 13
radio input "true"
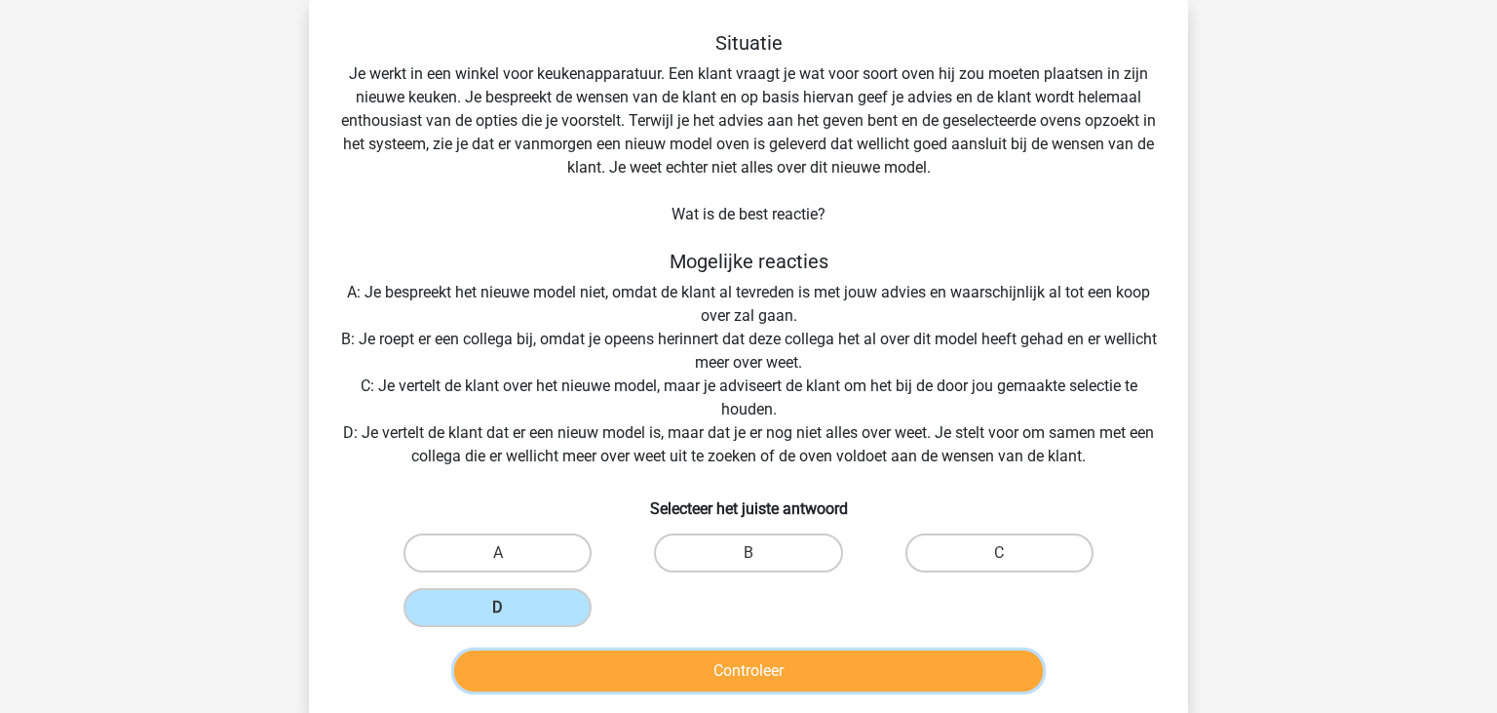
click at [677, 667] on button "Controleer" at bounding box center [749, 670] width 590 height 41
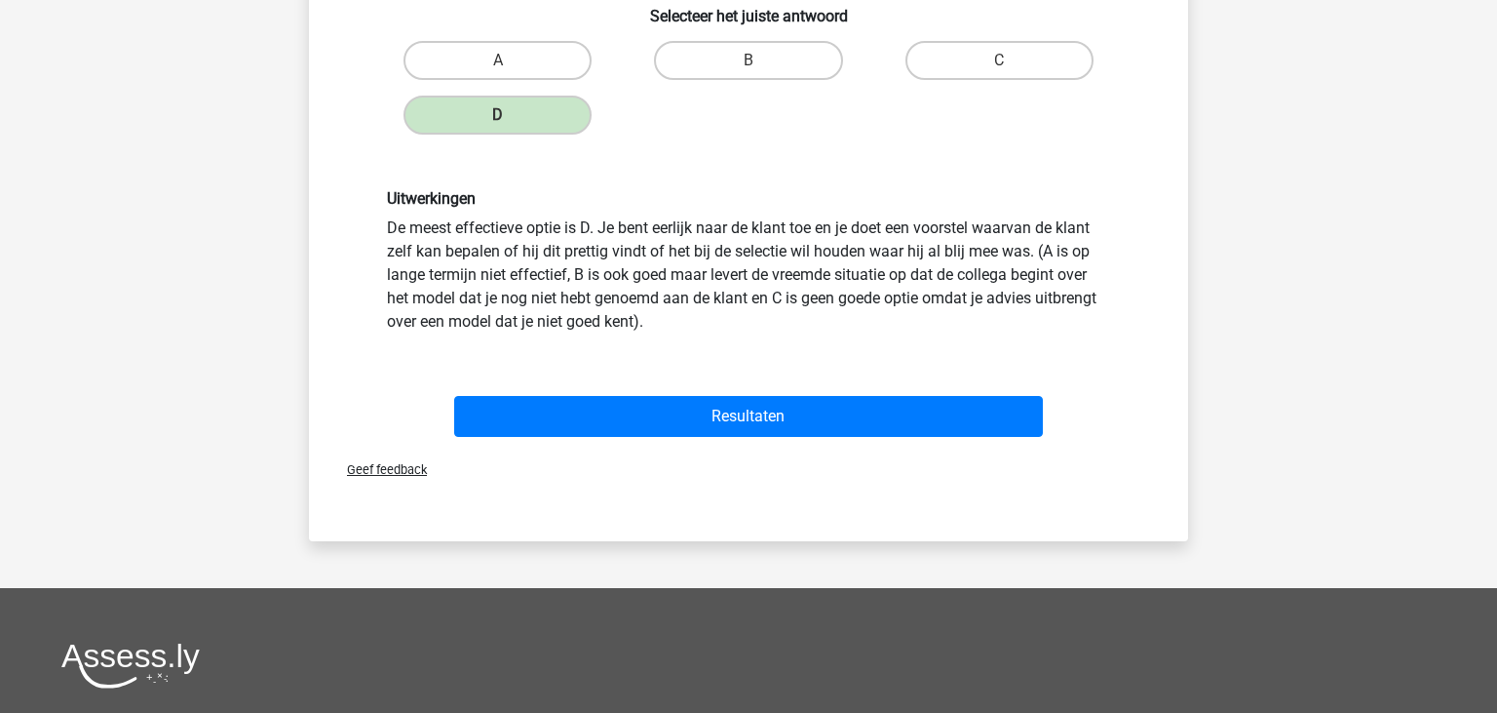
scroll to position [604, 0]
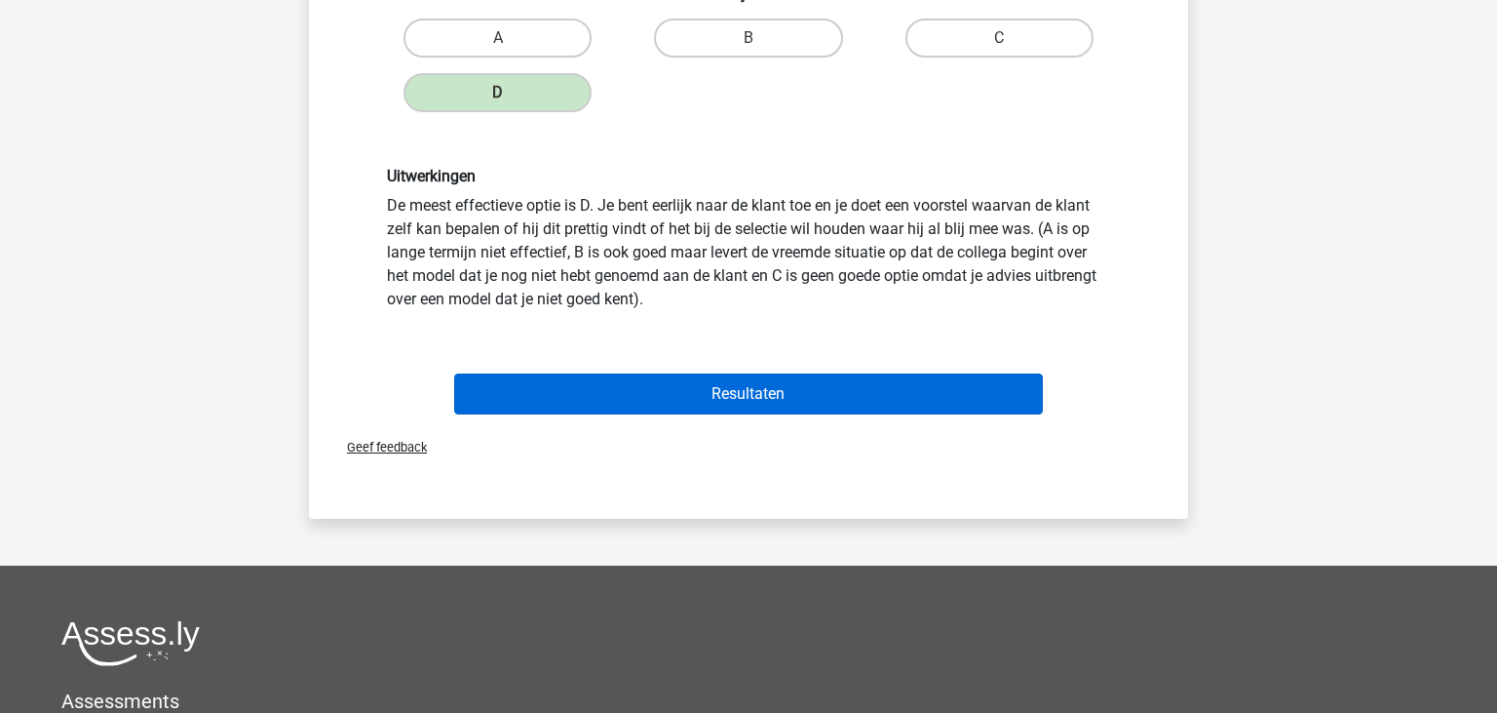
click at [704, 401] on button "Resultaten" at bounding box center [749, 393] width 590 height 41
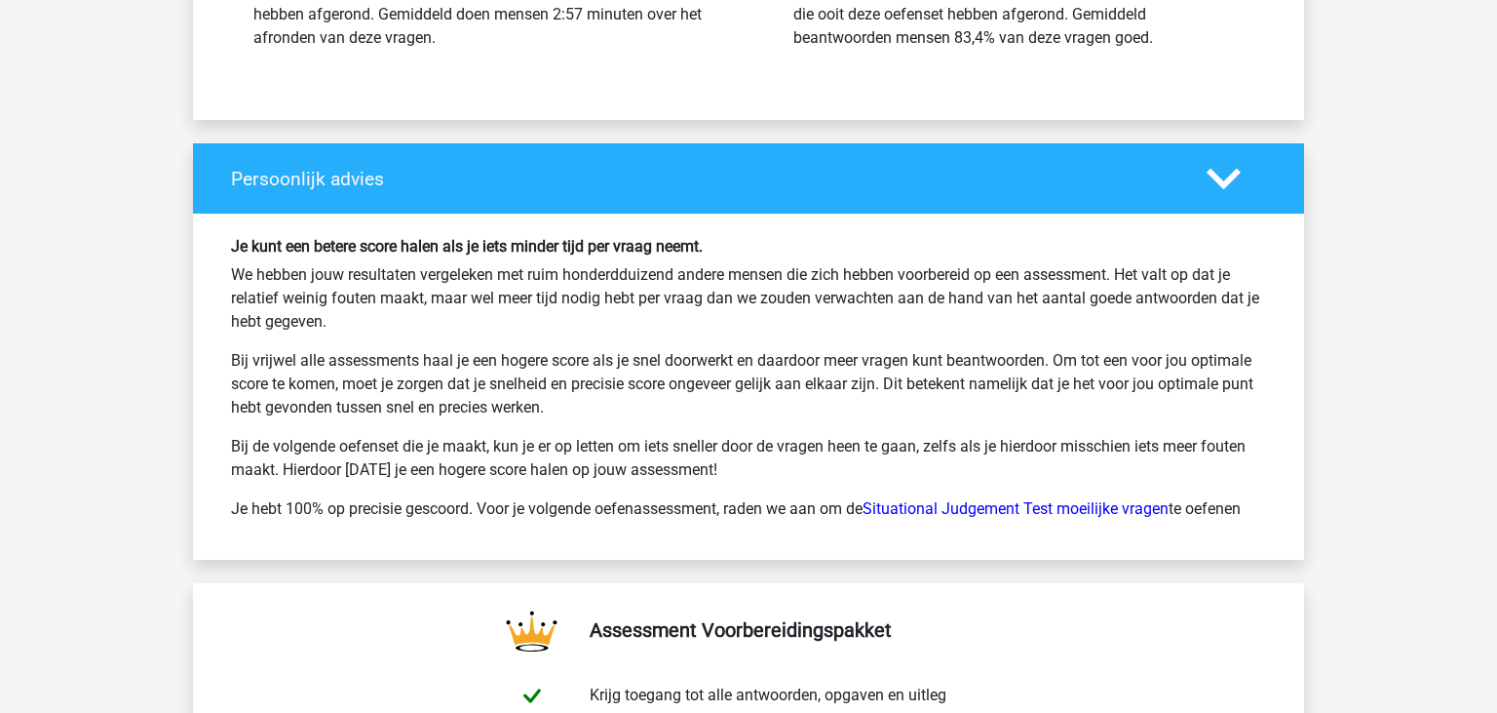
scroll to position [2676, 0]
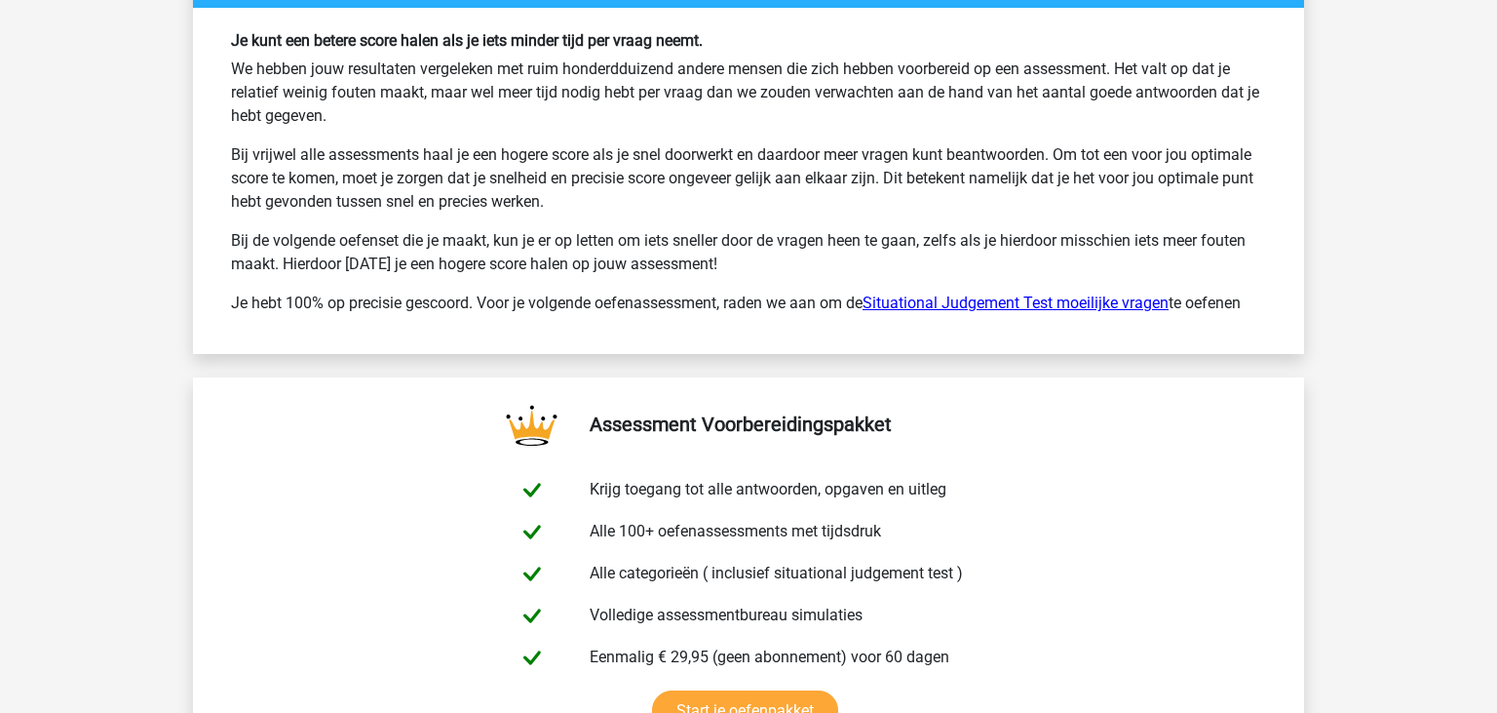
click at [942, 308] on link "Situational Judgement Test moeilijke vragen" at bounding box center [1016, 302] width 306 height 19
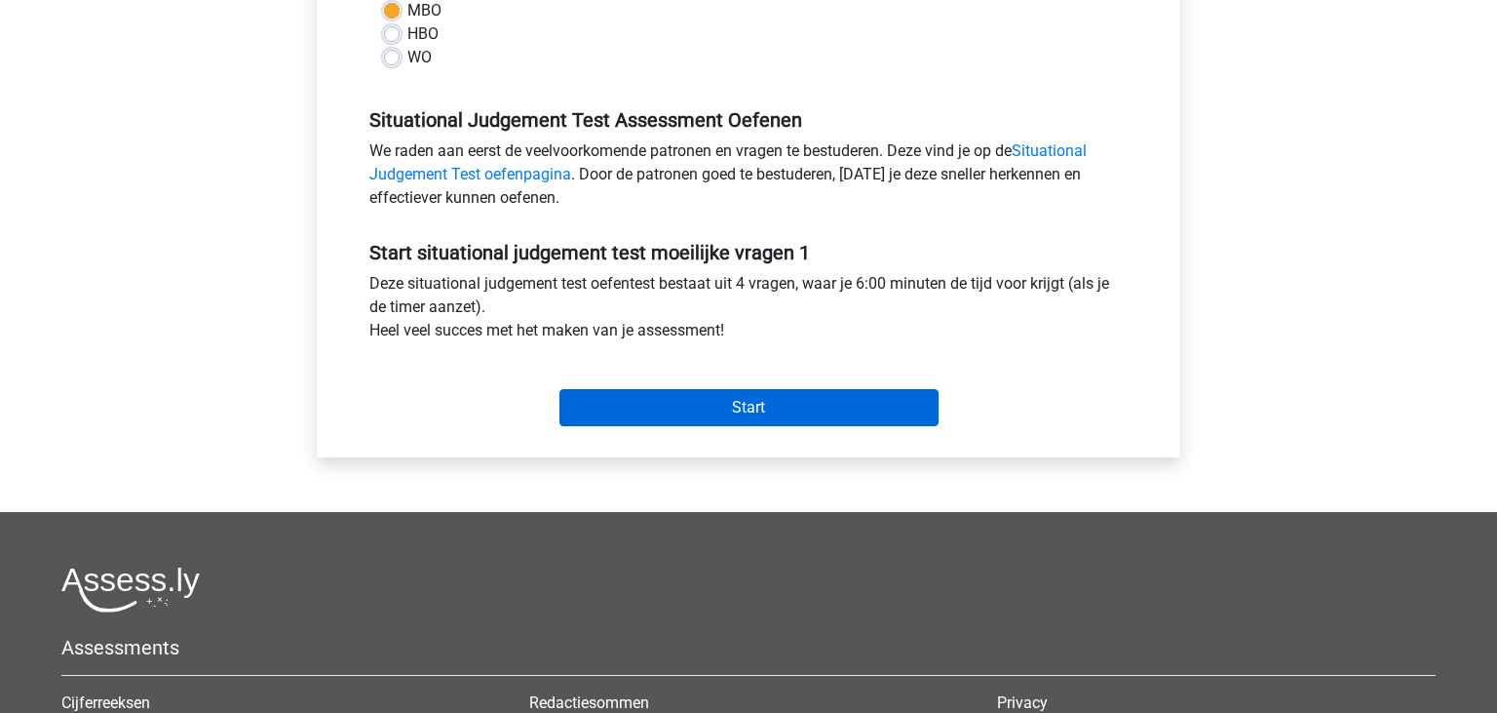
scroll to position [515, 0]
click at [797, 407] on input "Start" at bounding box center [749, 406] width 379 height 37
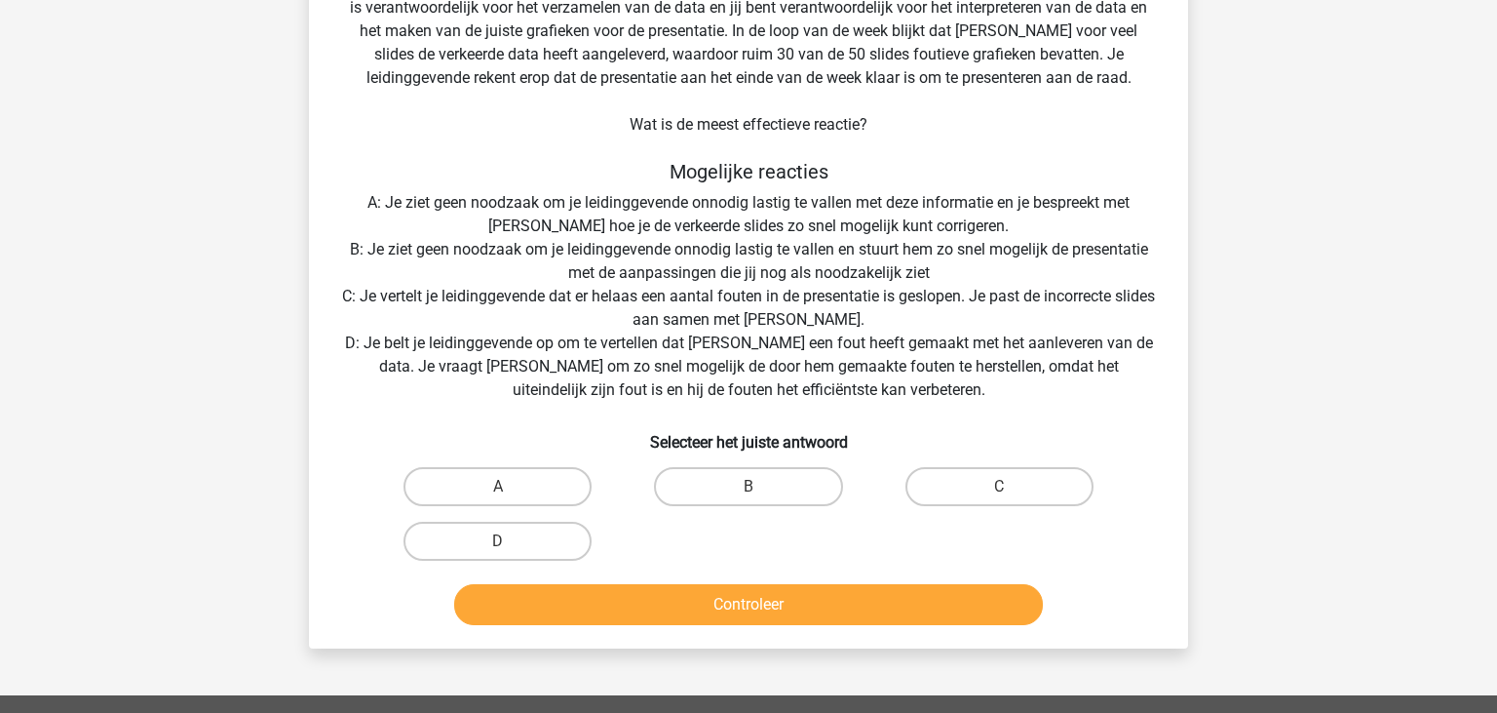
scroll to position [206, 0]
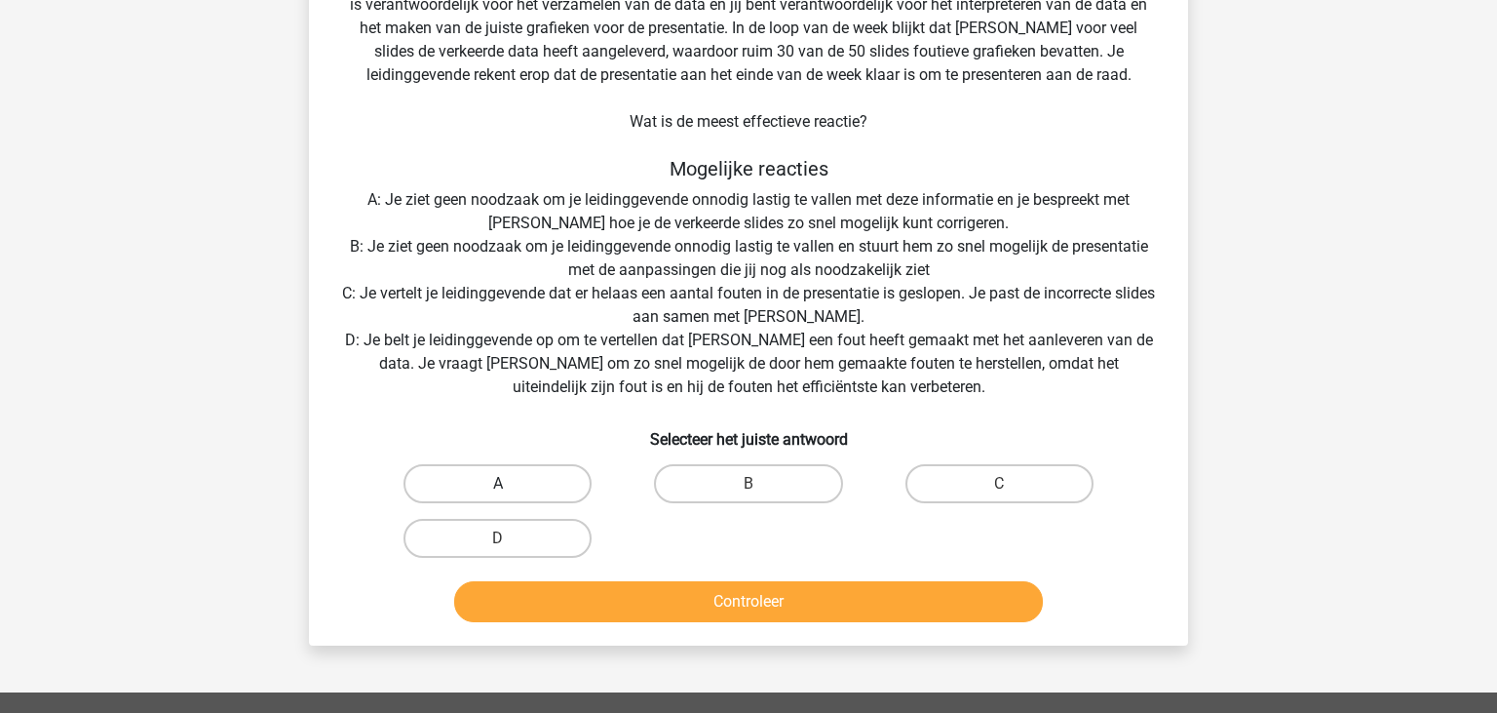
click at [561, 478] on label "A" at bounding box center [498, 483] width 188 height 39
click at [511, 484] on input "A" at bounding box center [504, 490] width 13 height 13
radio input "true"
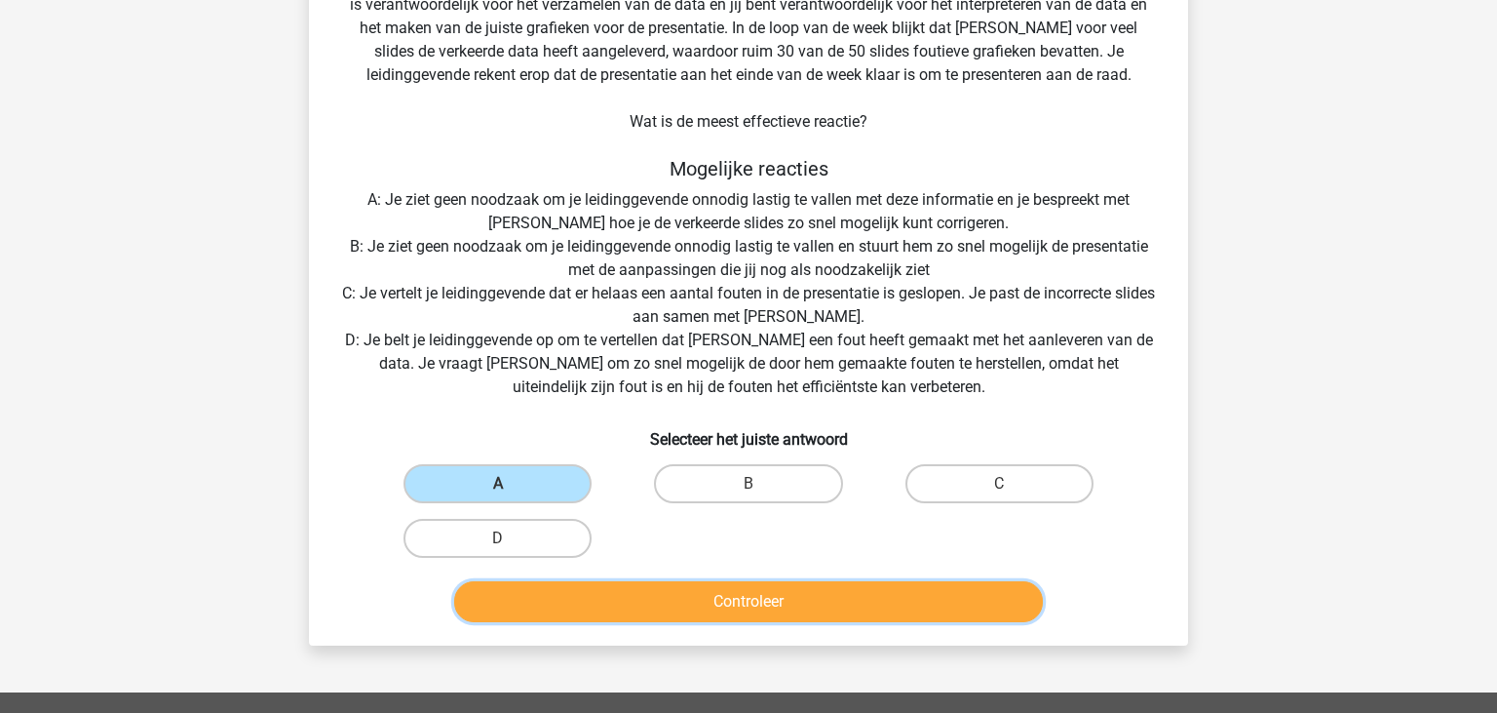
click at [704, 595] on button "Controleer" at bounding box center [749, 601] width 590 height 41
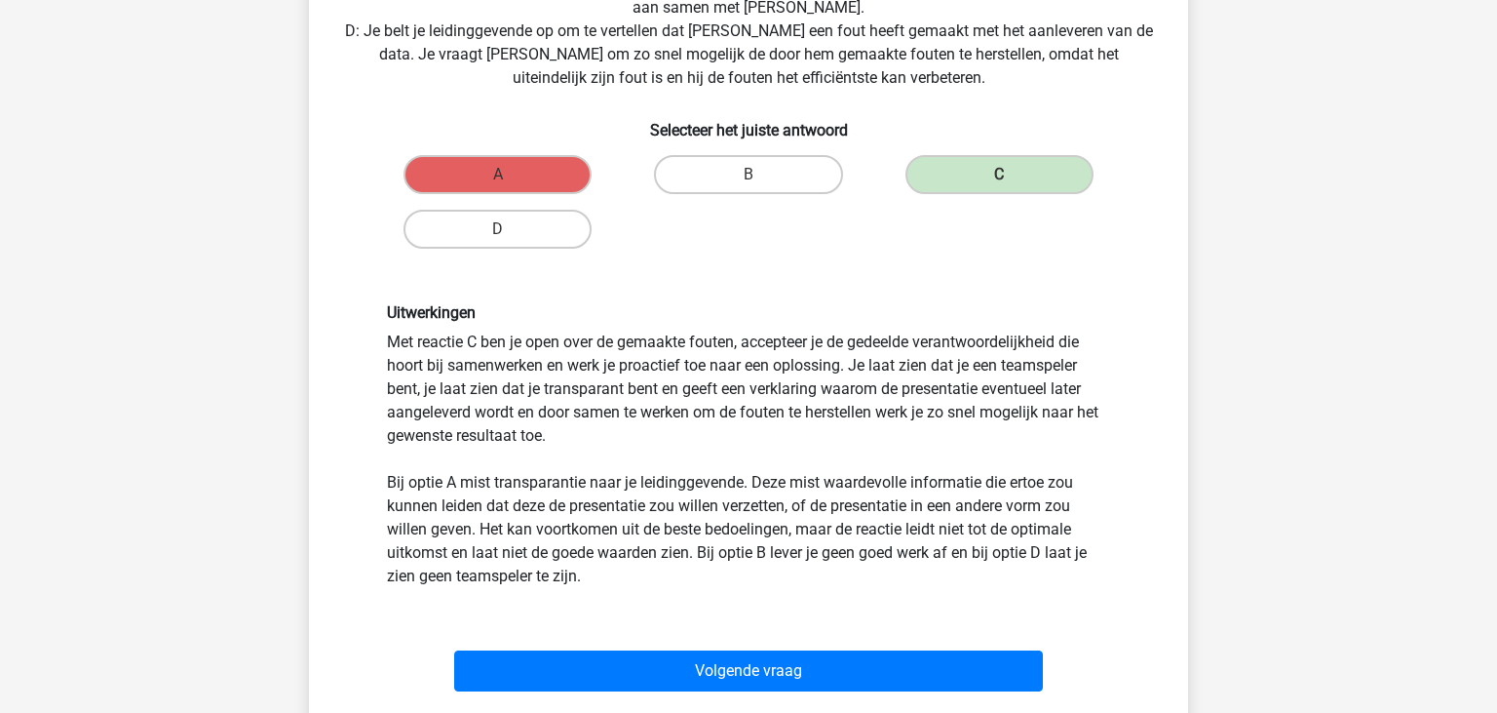
scroll to position [617, 0]
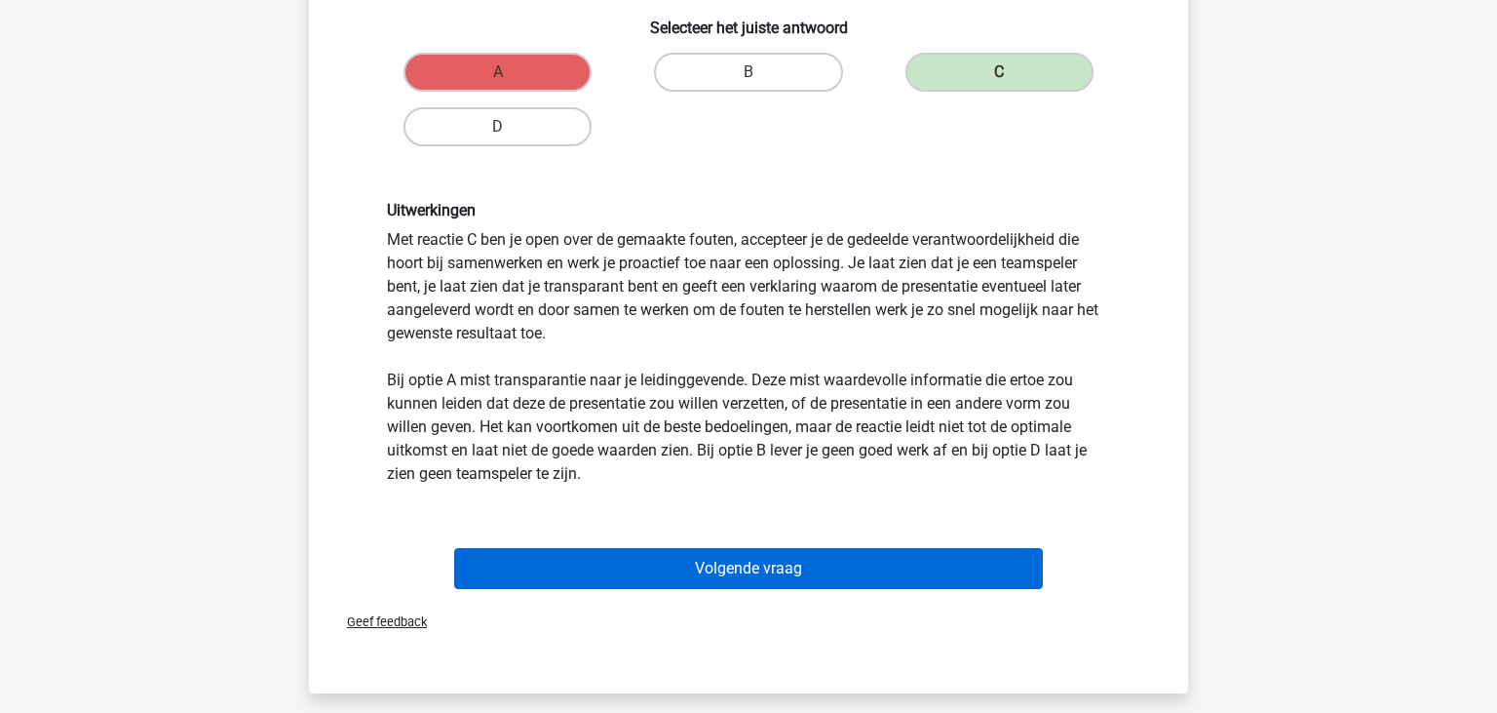
click at [709, 573] on button "Volgende vraag" at bounding box center [749, 568] width 590 height 41
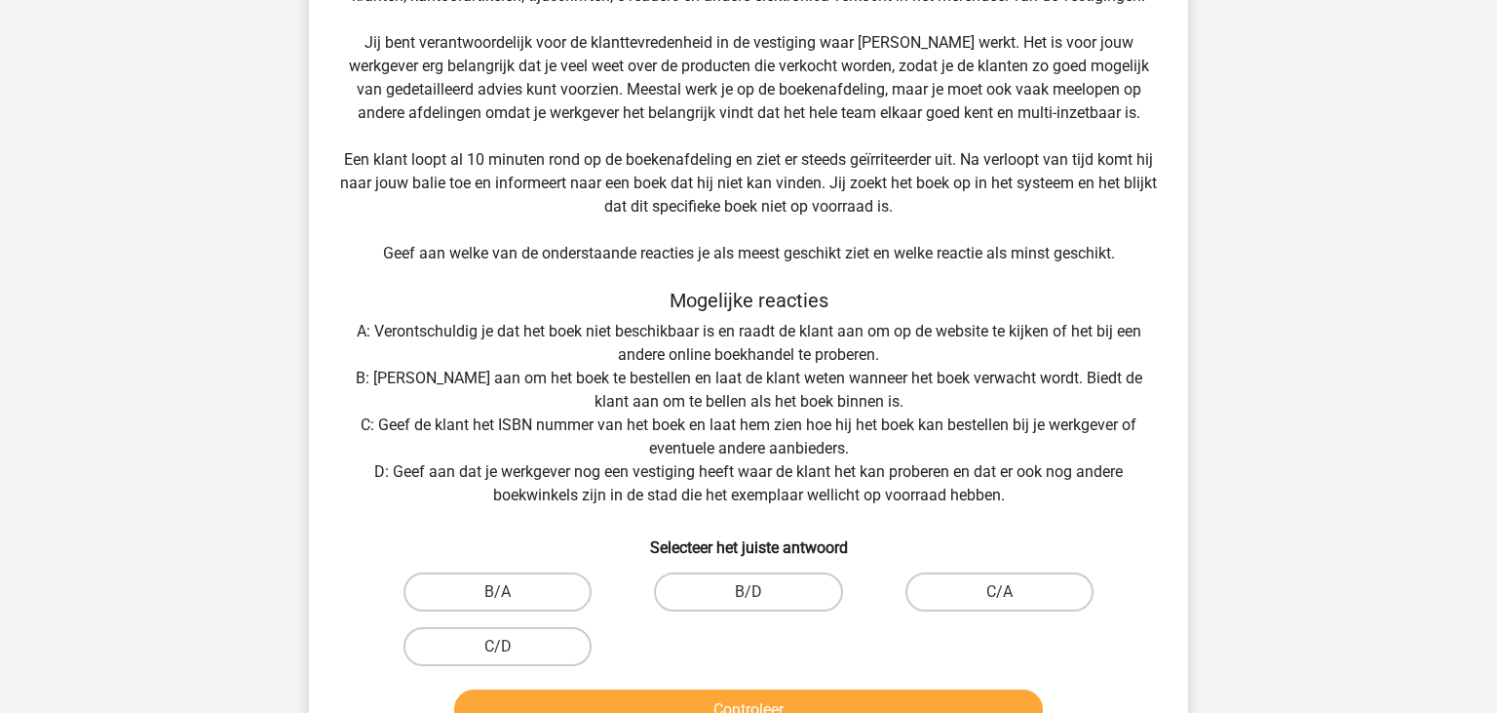
scroll to position [308, 0]
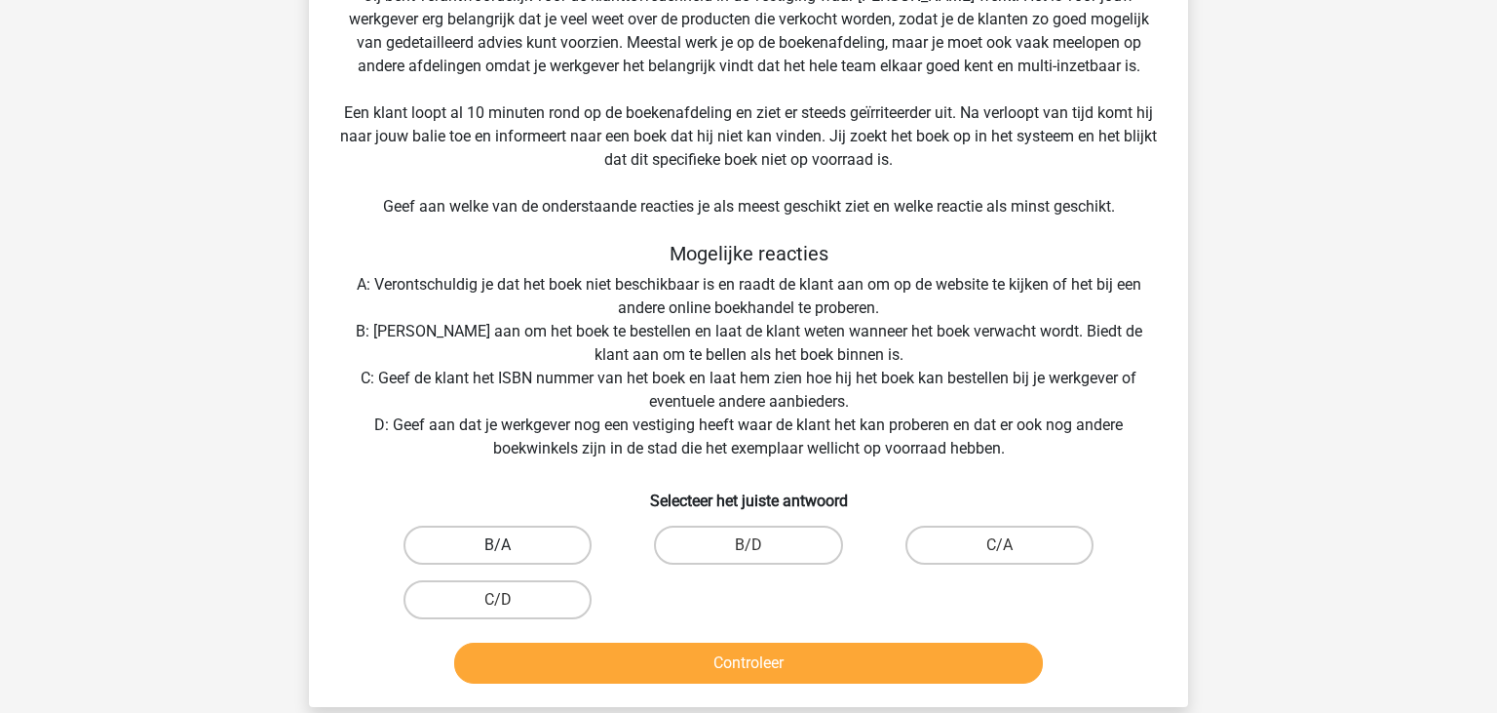
click at [548, 544] on label "B/A" at bounding box center [498, 544] width 188 height 39
click at [511, 545] on input "B/A" at bounding box center [504, 551] width 13 height 13
radio input "true"
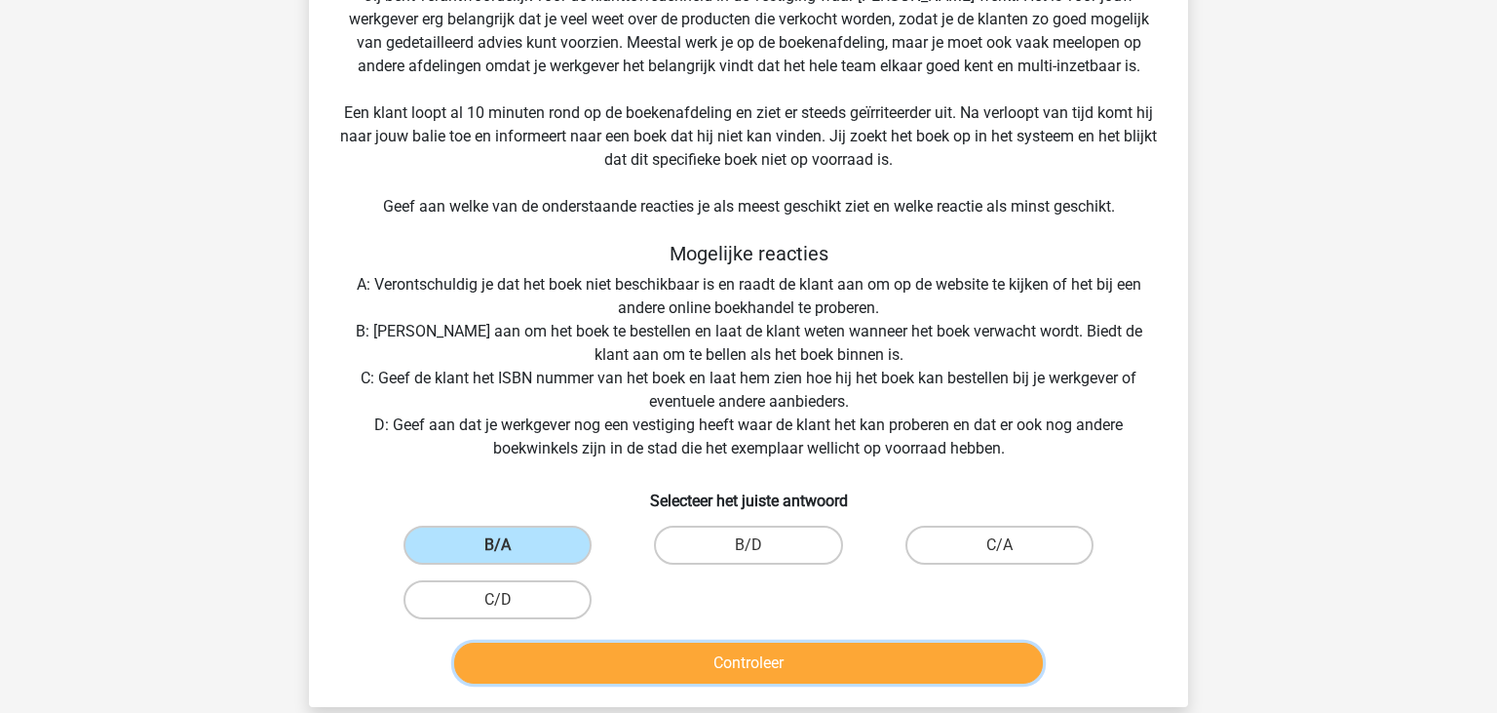
click at [650, 657] on button "Controleer" at bounding box center [749, 662] width 590 height 41
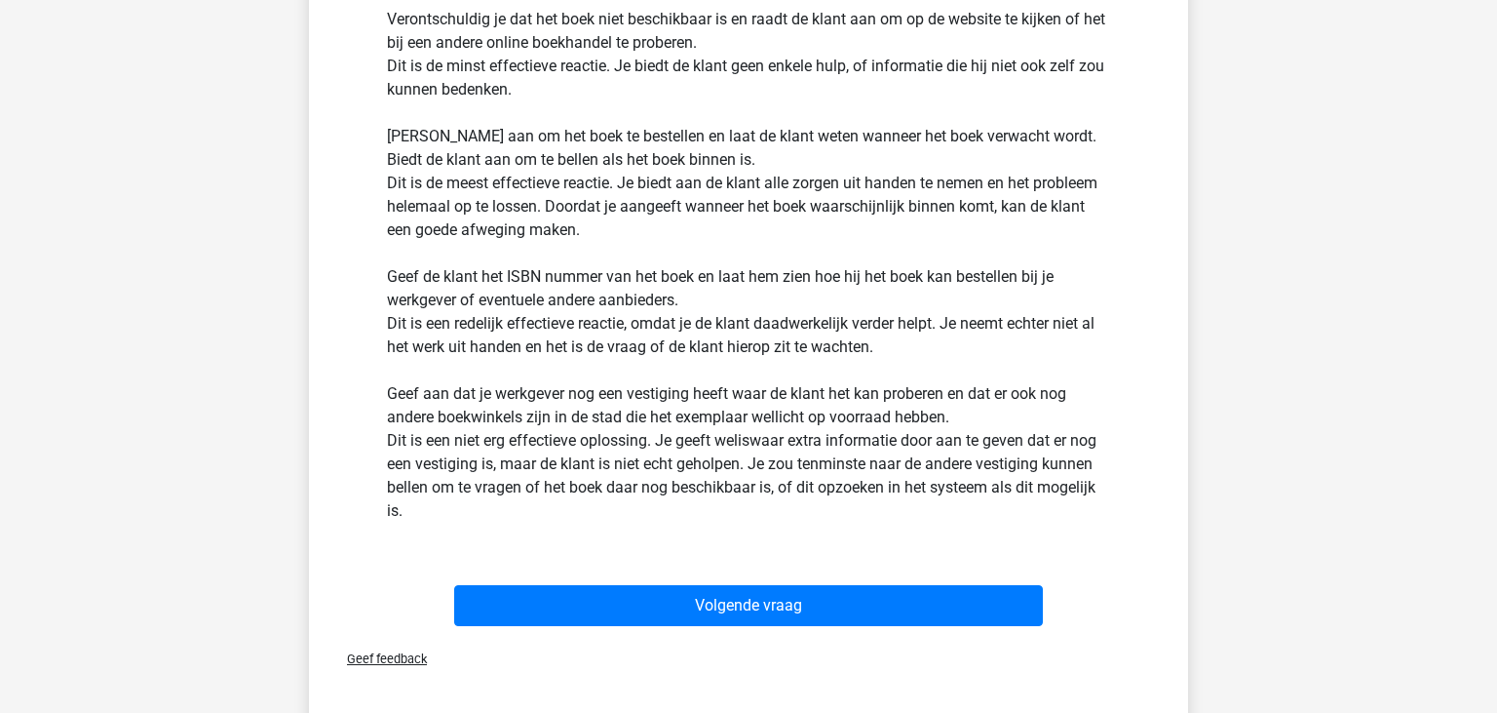
scroll to position [1132, 0]
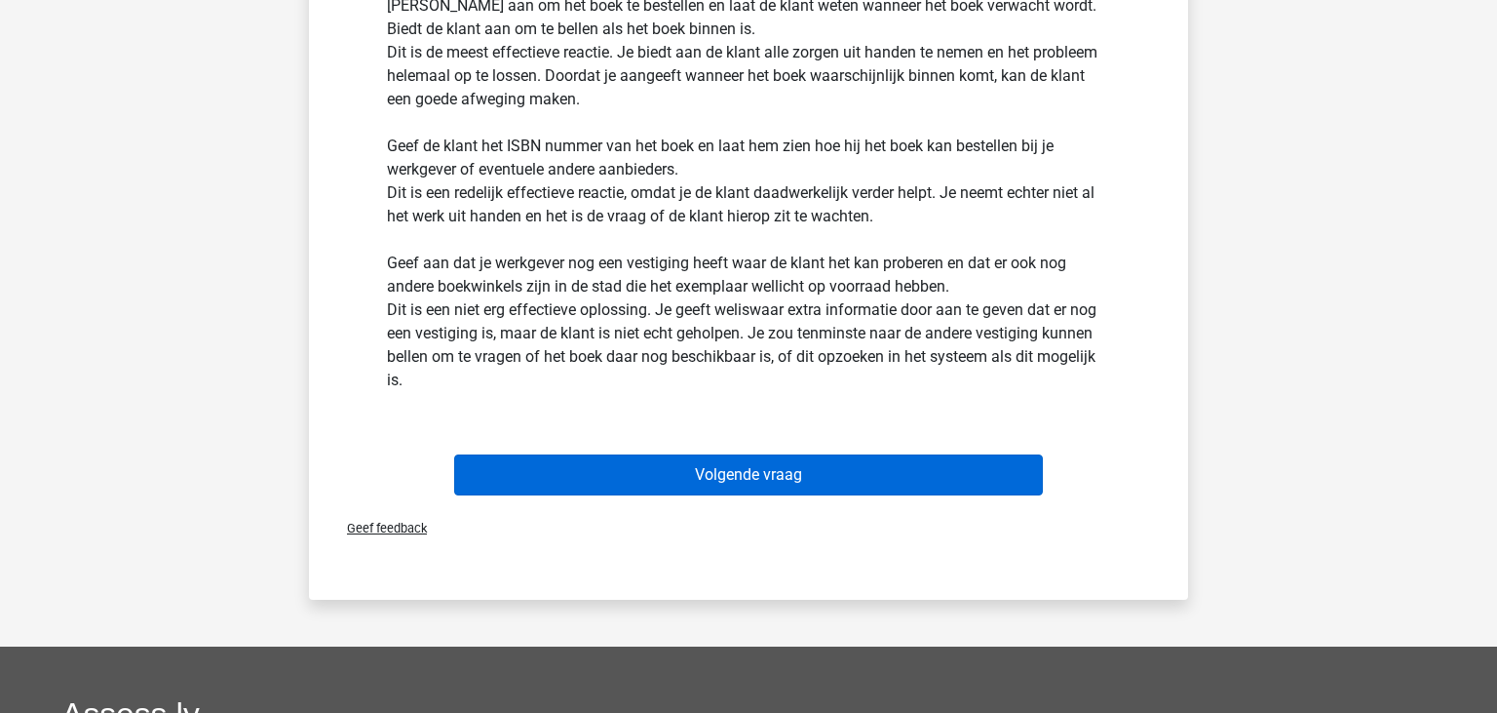
click at [718, 473] on button "Volgende vraag" at bounding box center [749, 474] width 590 height 41
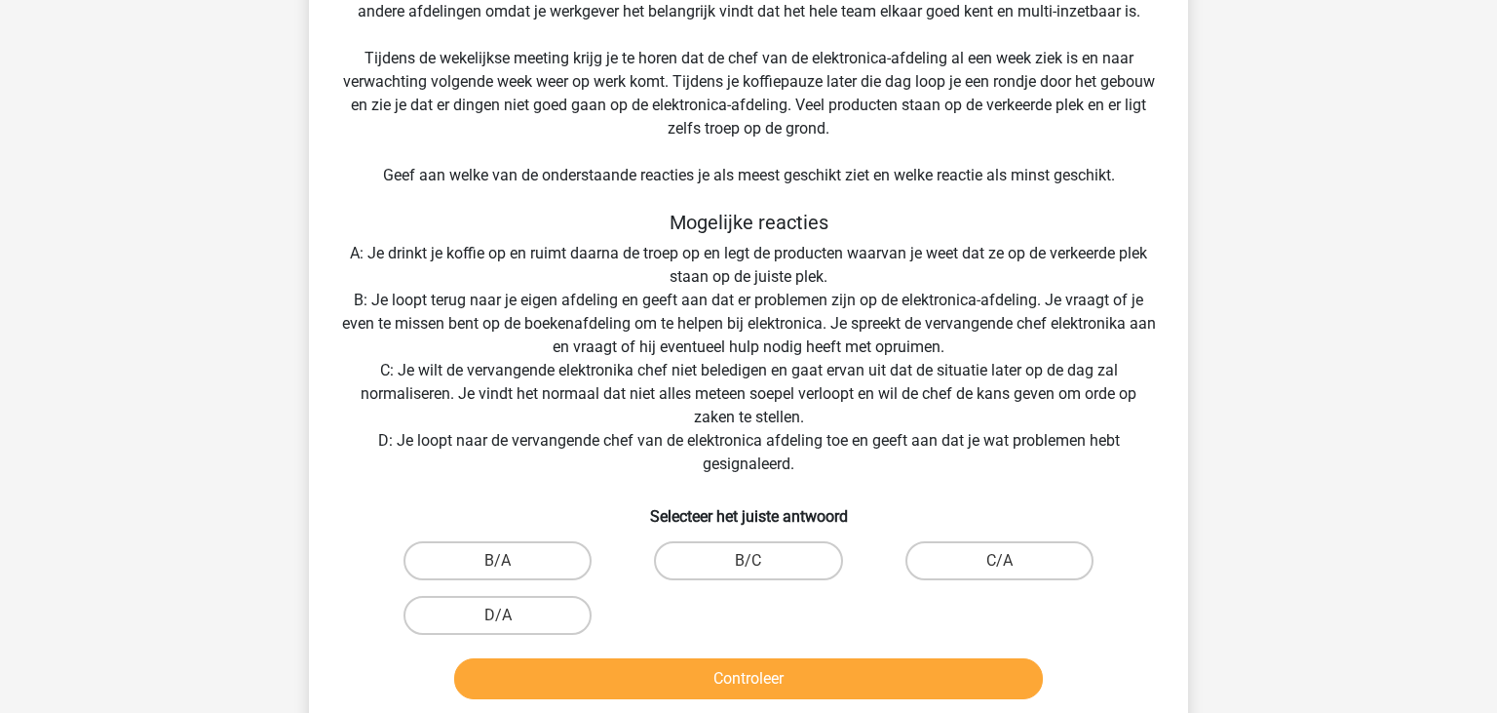
scroll to position [411, 0]
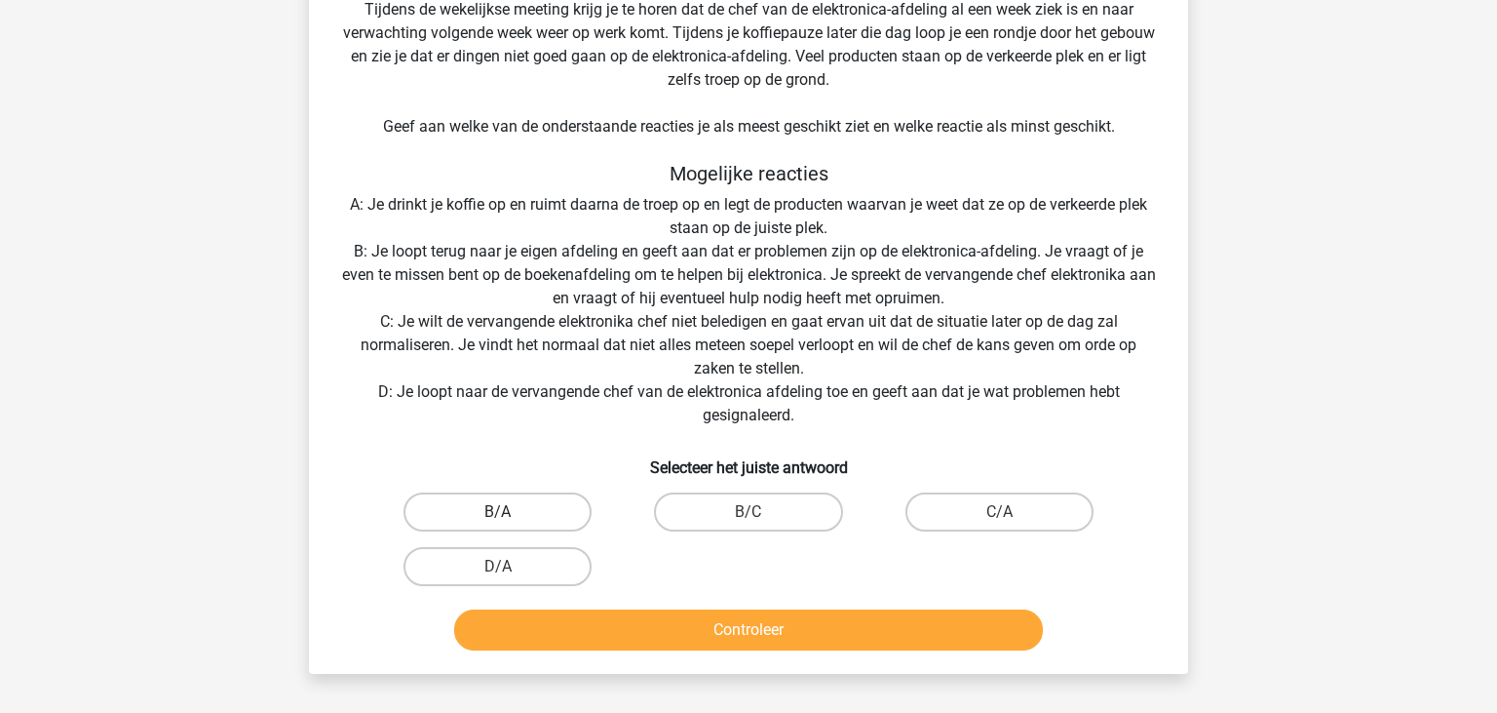
click at [546, 513] on label "B/A" at bounding box center [498, 511] width 188 height 39
click at [511, 513] on input "B/A" at bounding box center [504, 518] width 13 height 13
radio input "true"
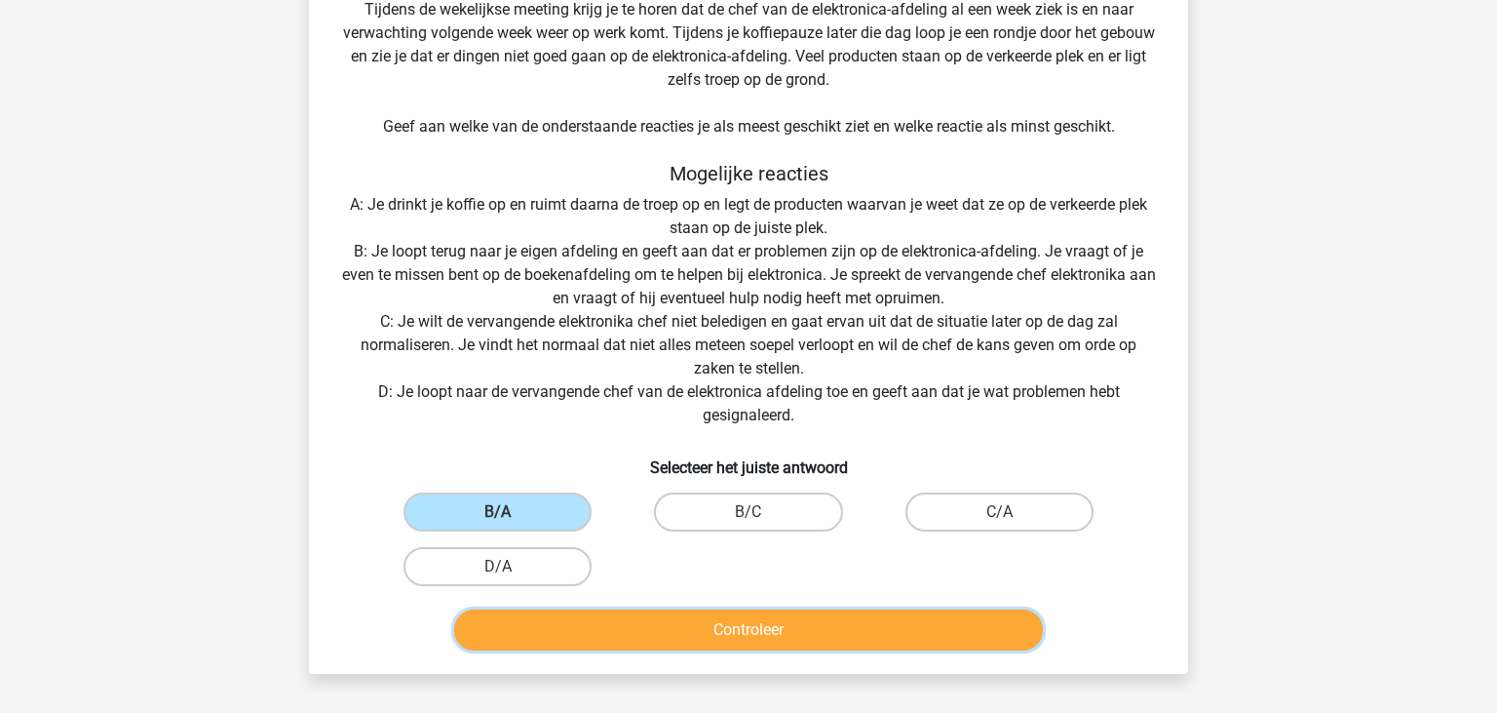
click at [700, 634] on button "Controleer" at bounding box center [749, 629] width 590 height 41
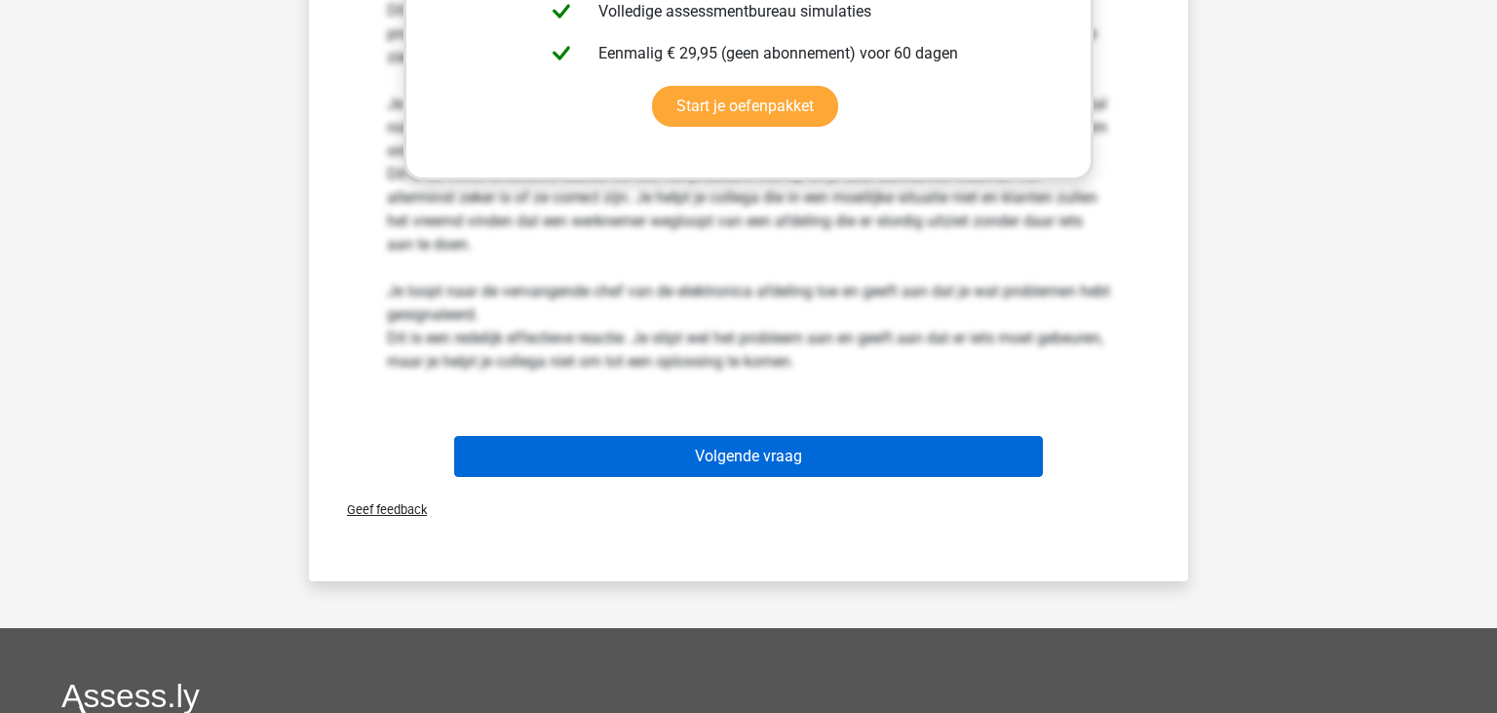
click at [645, 436] on button "Volgende vraag" at bounding box center [749, 456] width 590 height 41
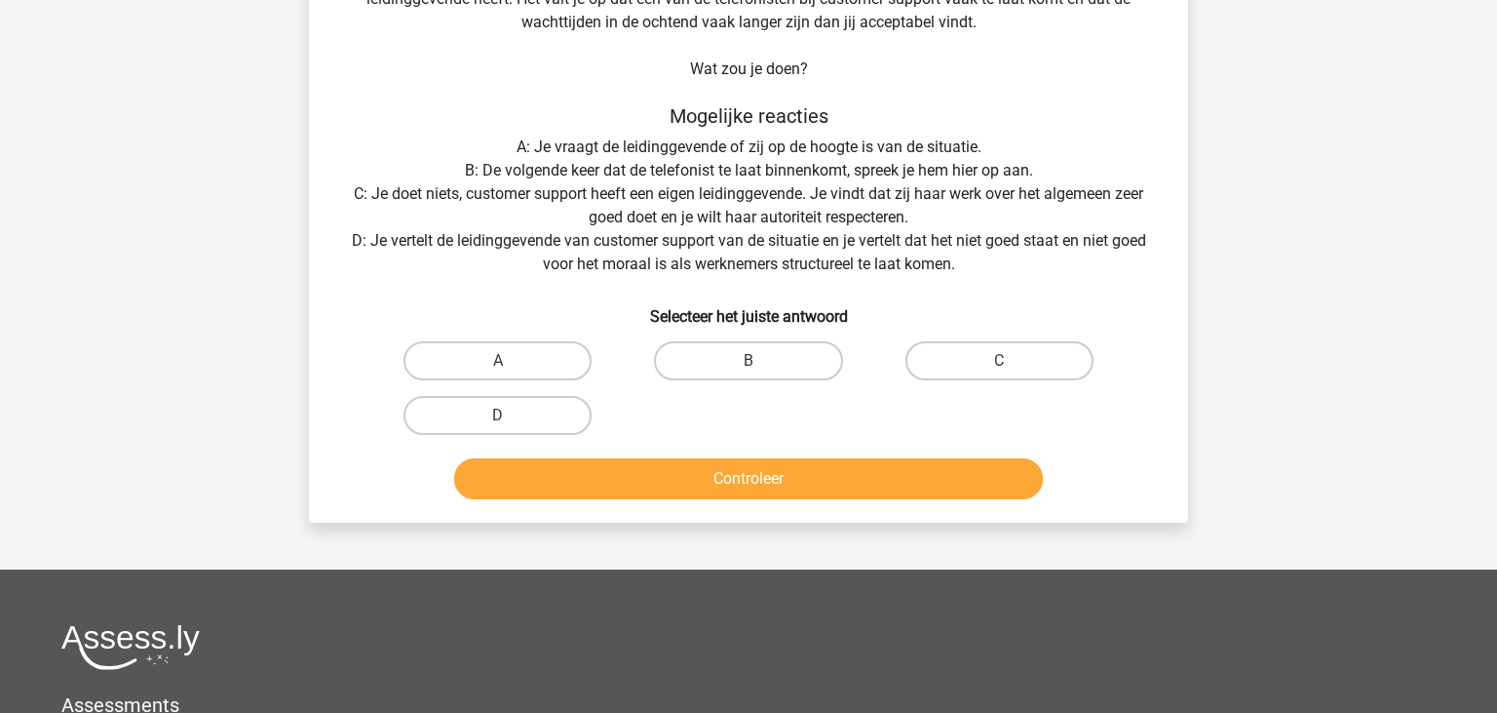
scroll to position [192, 0]
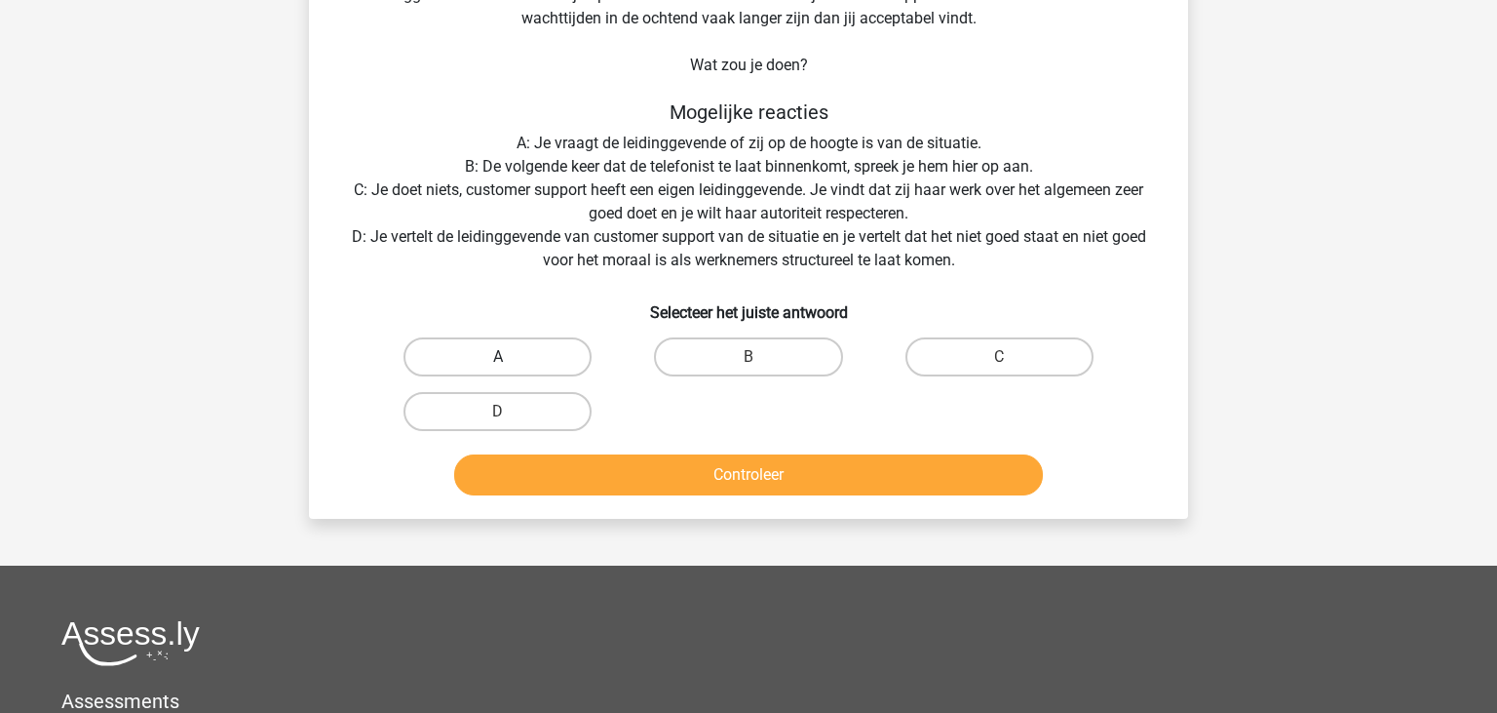
drag, startPoint x: 528, startPoint y: 345, endPoint x: 536, endPoint y: 361, distance: 17.4
click at [528, 345] on label "A" at bounding box center [498, 356] width 188 height 39
click at [511, 357] on input "A" at bounding box center [504, 363] width 13 height 13
radio input "true"
click at [728, 442] on div "Controleer" at bounding box center [748, 471] width 817 height 64
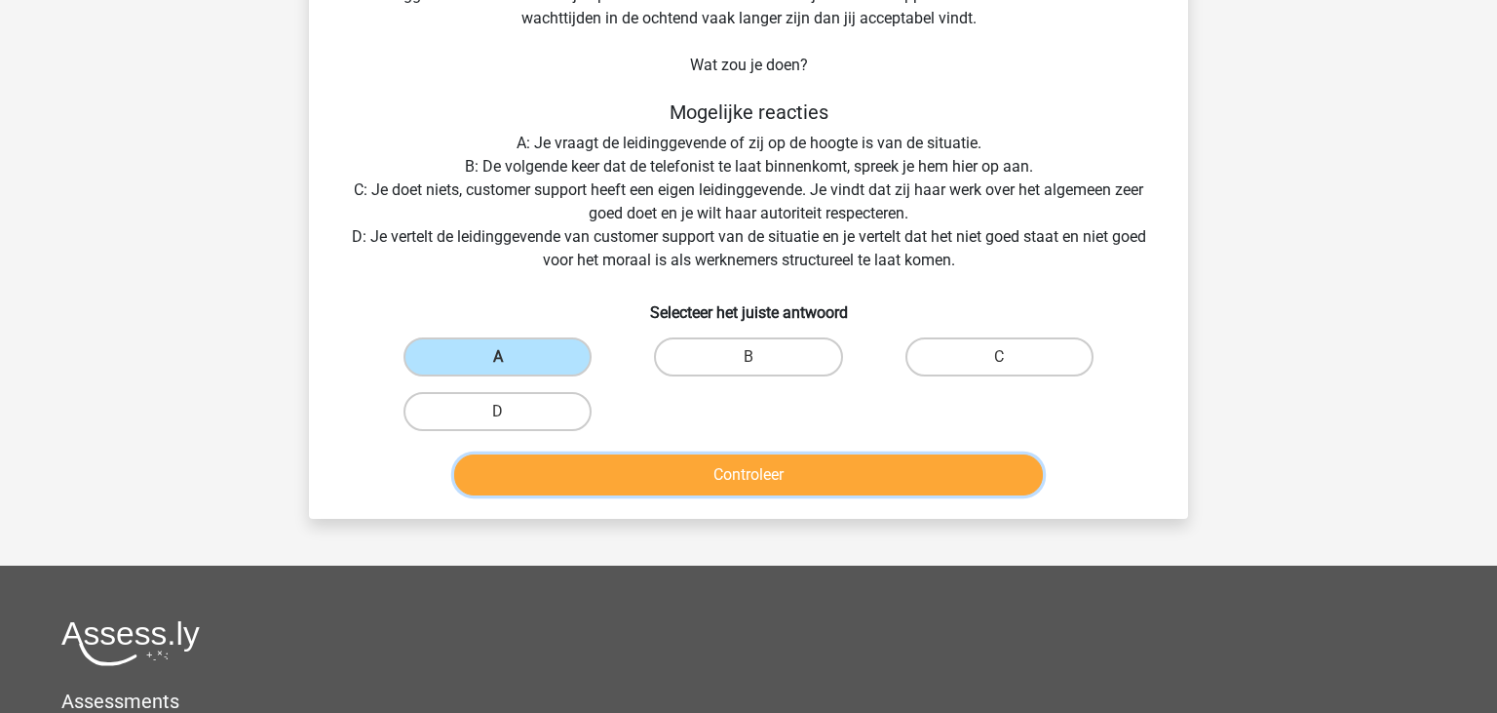
click at [737, 458] on button "Controleer" at bounding box center [749, 474] width 590 height 41
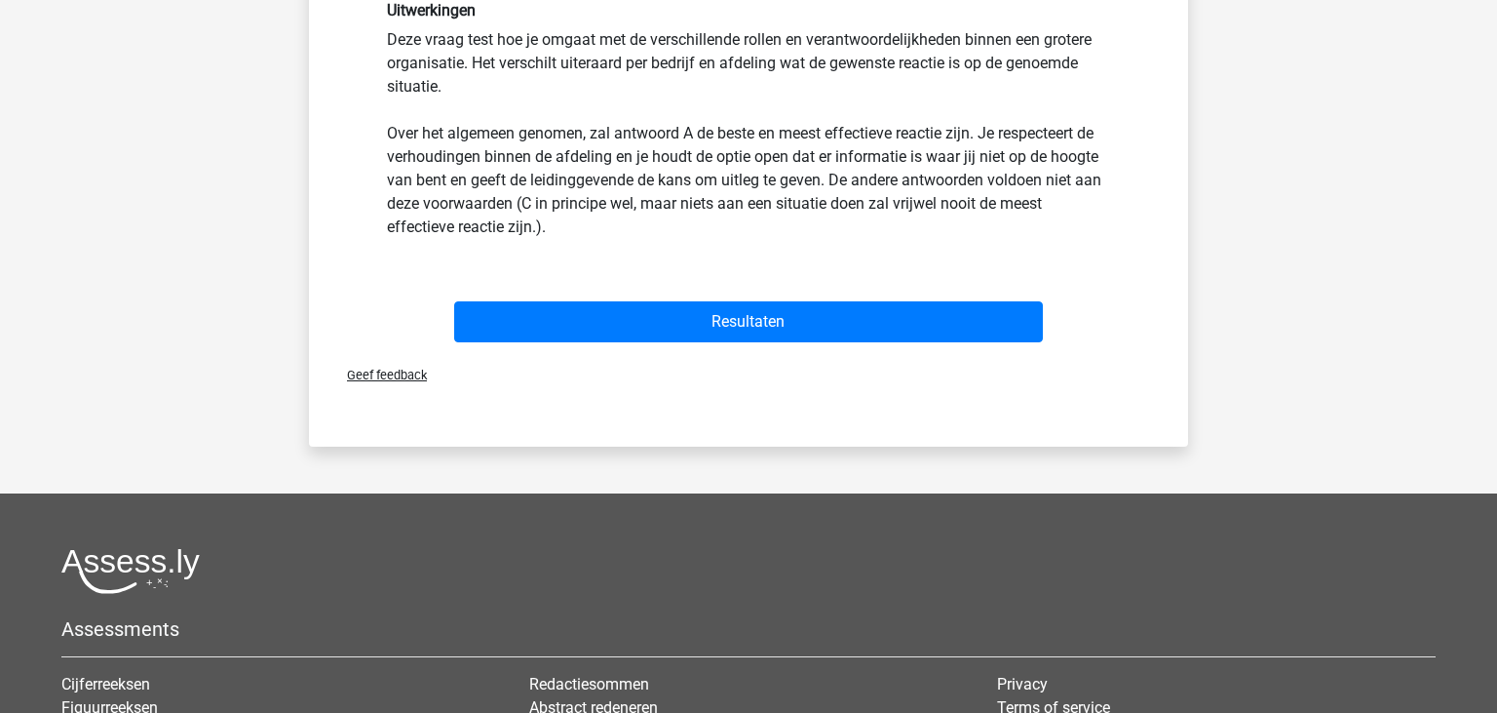
scroll to position [707, 0]
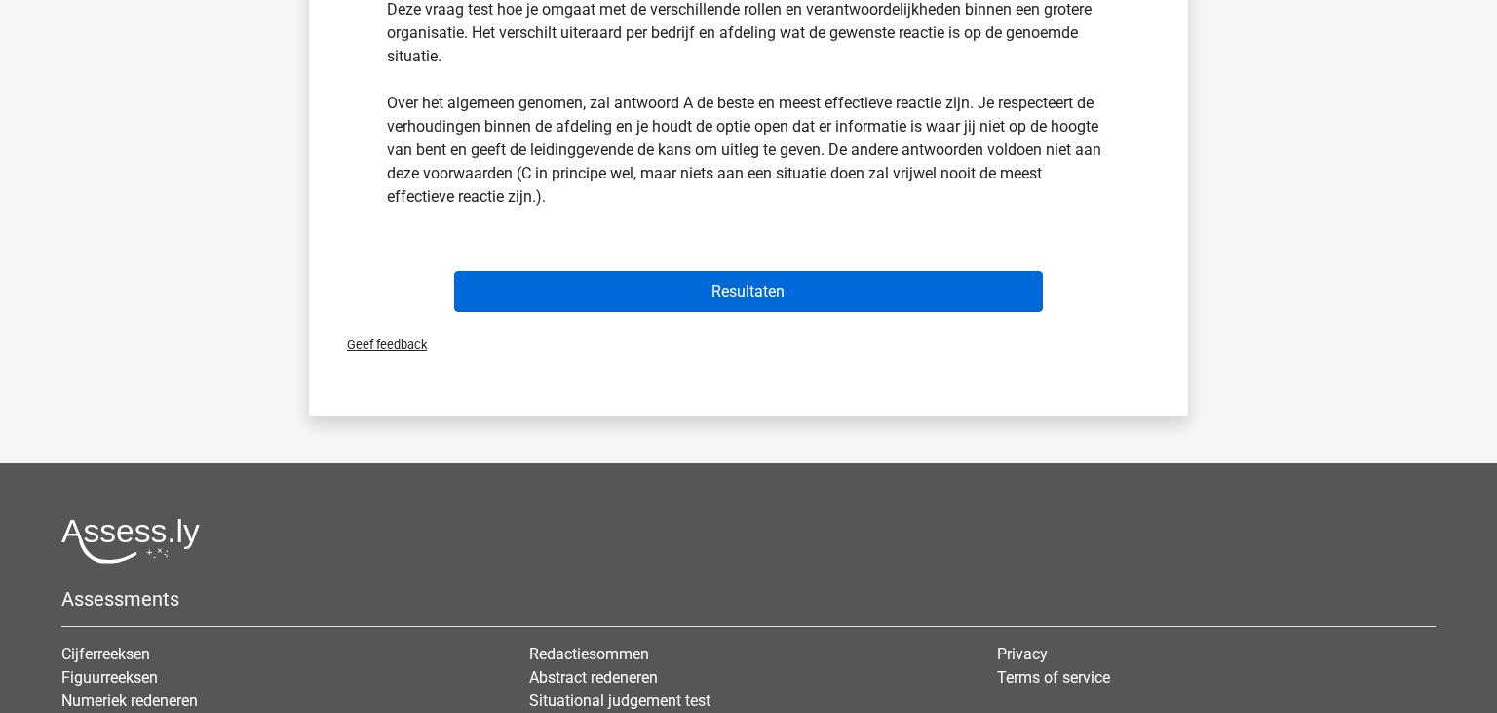
click at [700, 280] on button "Resultaten" at bounding box center [749, 291] width 590 height 41
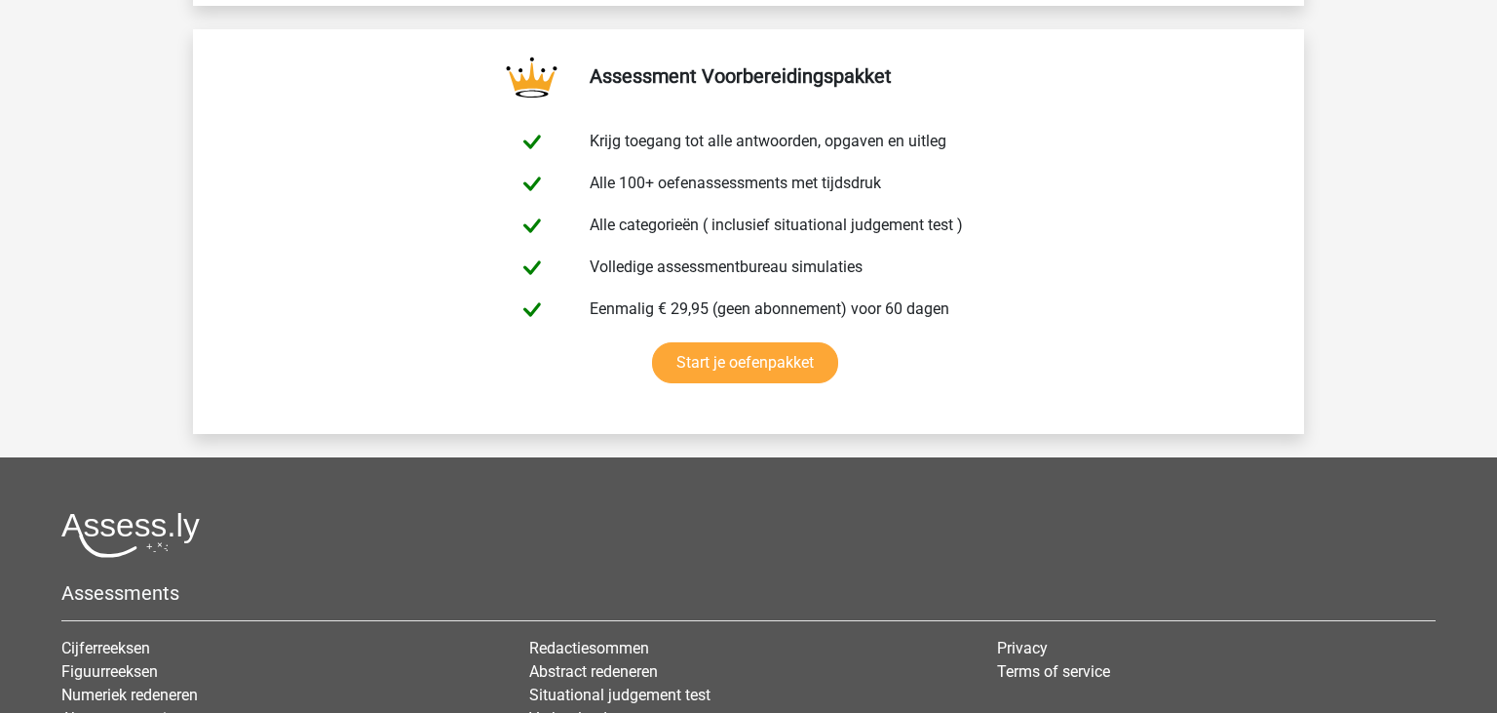
scroll to position [3240, 0]
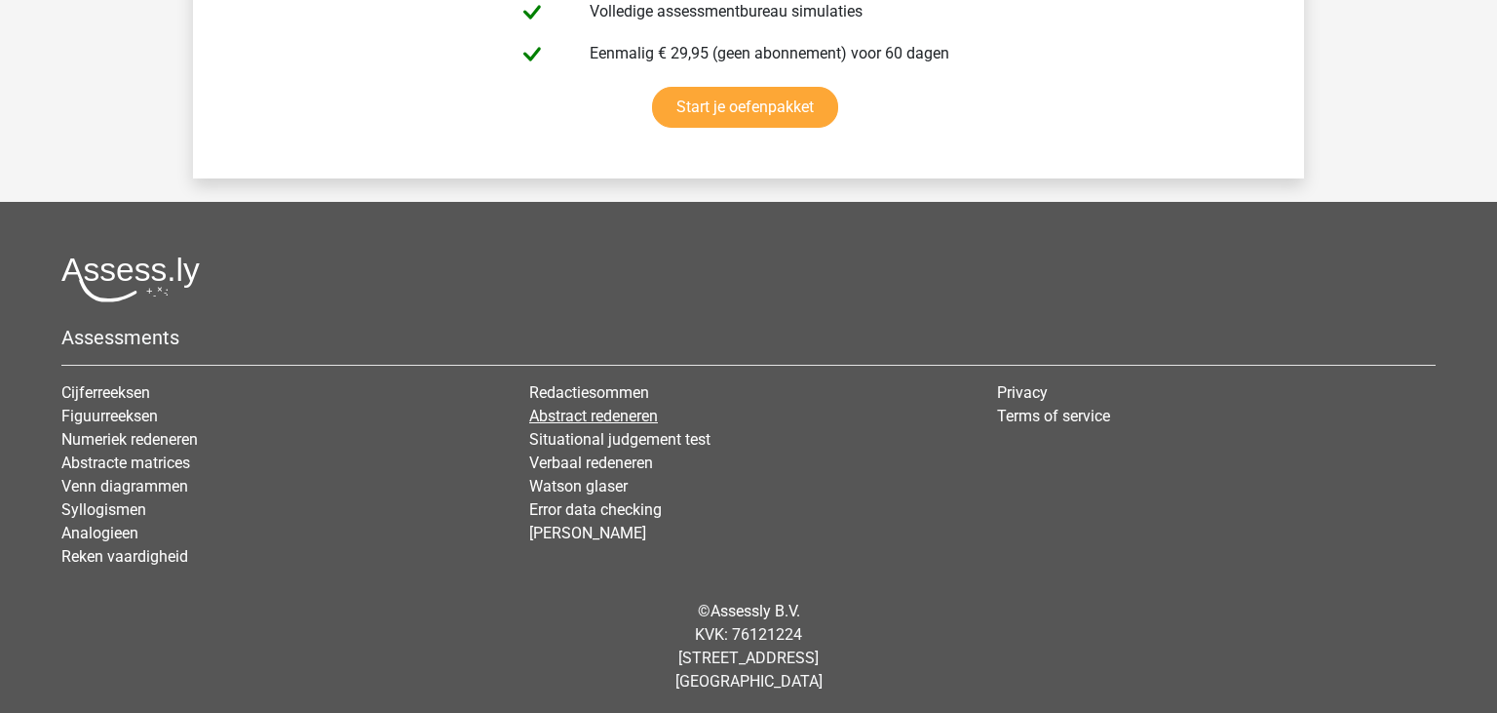
click at [553, 412] on link "Abstract redeneren" at bounding box center [593, 415] width 129 height 19
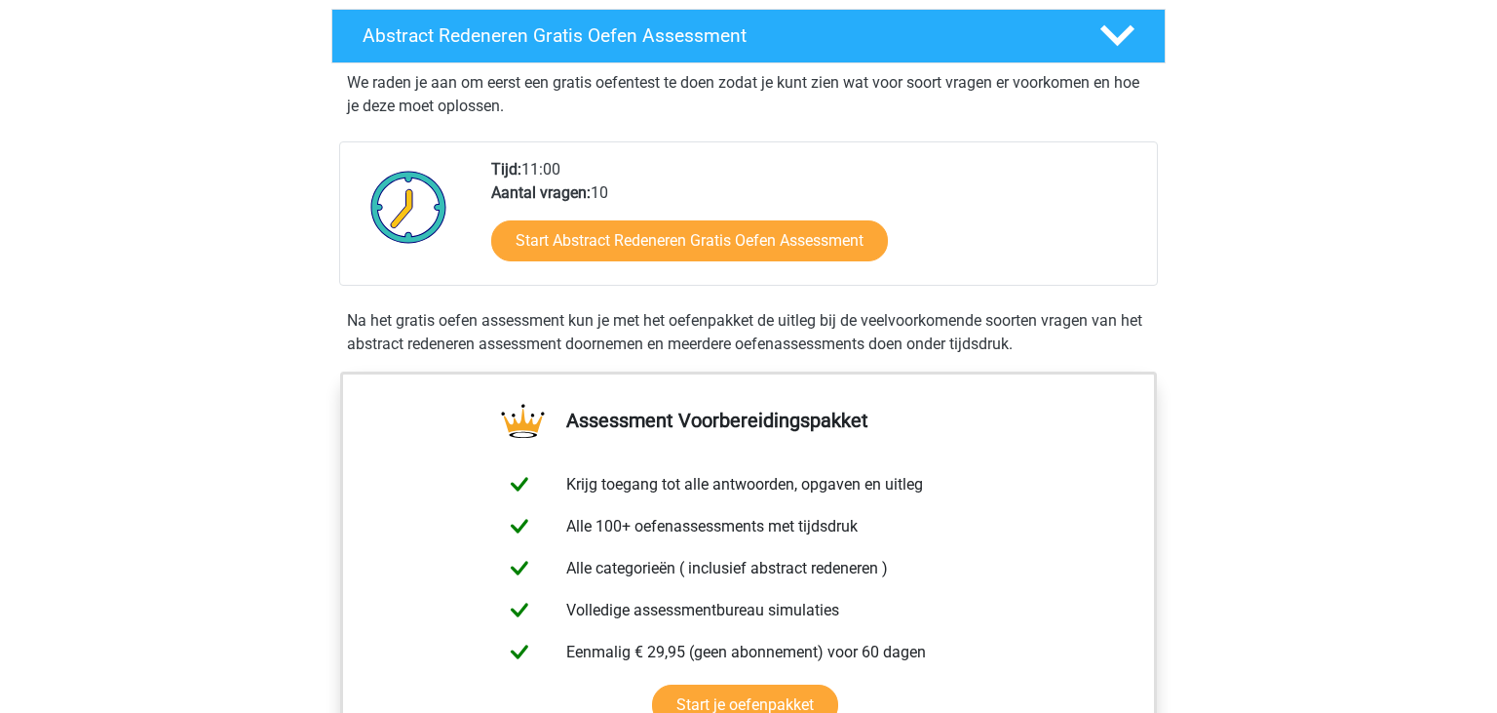
scroll to position [515, 0]
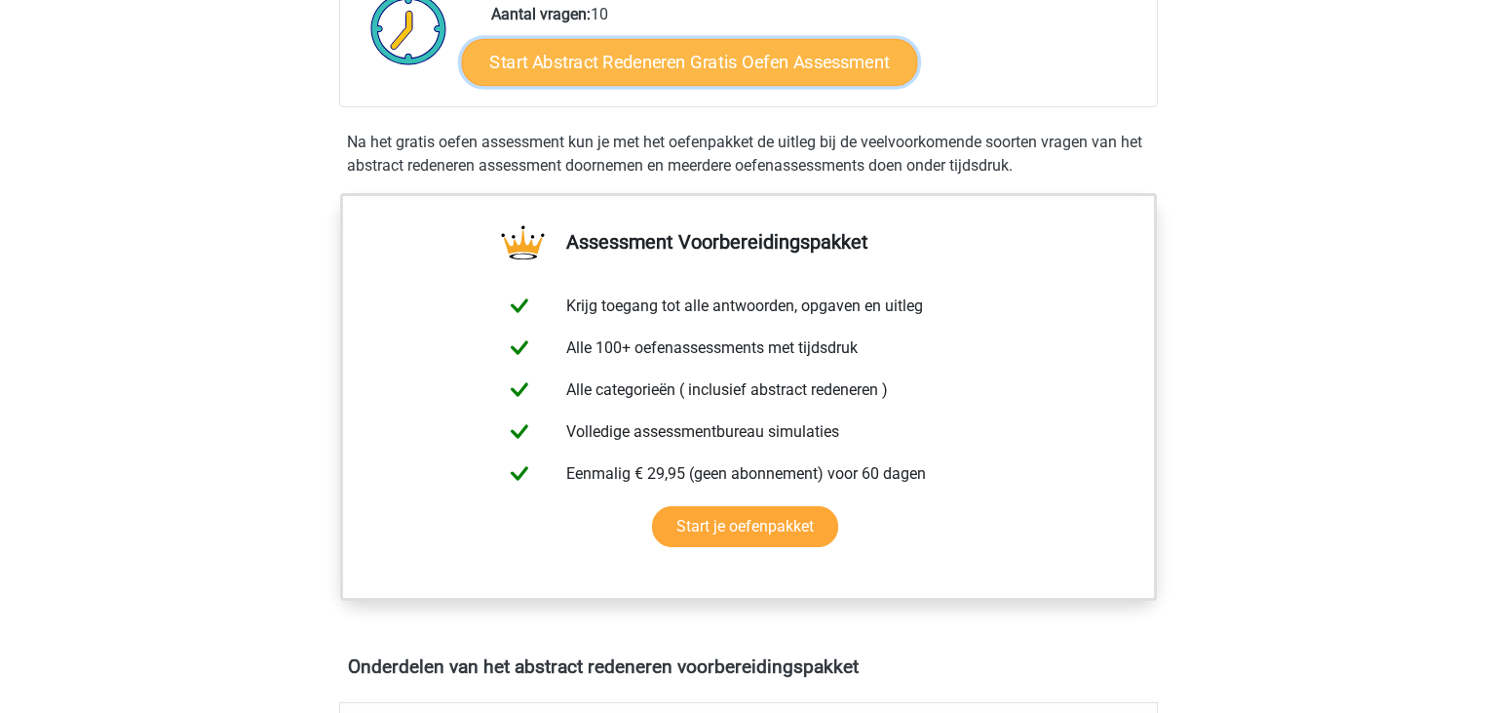
click at [627, 66] on link "Start Abstract Redeneren Gratis Oefen Assessment" at bounding box center [690, 61] width 456 height 47
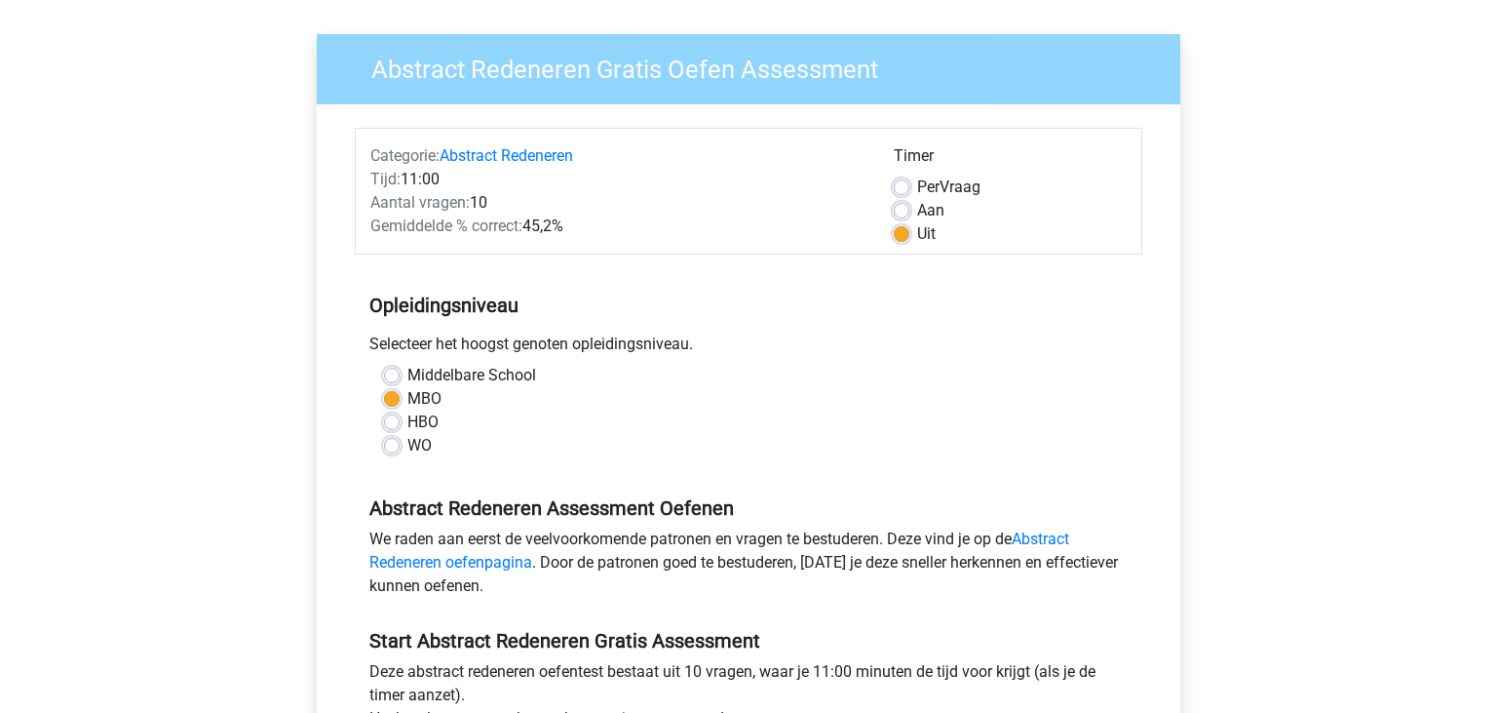
scroll to position [308, 0]
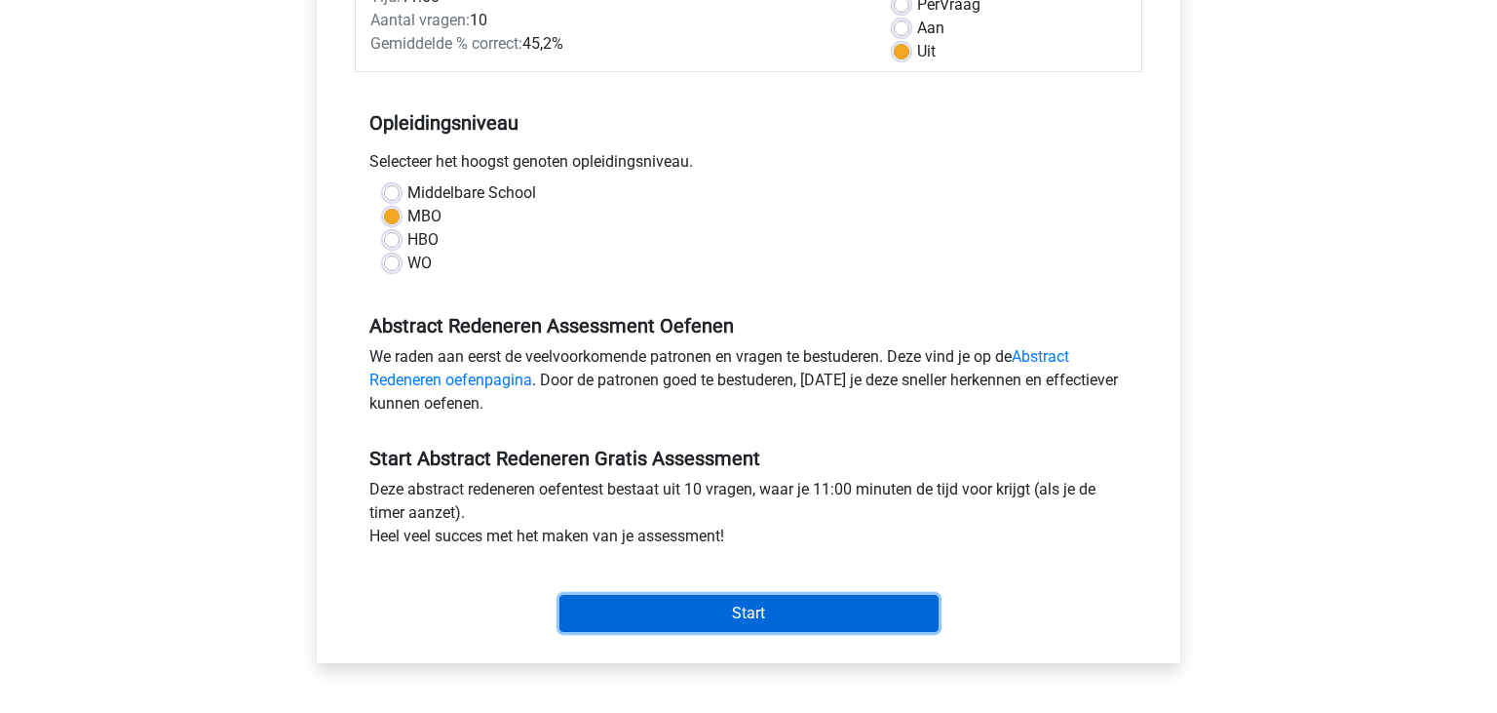
click at [821, 602] on input "Start" at bounding box center [749, 613] width 379 height 37
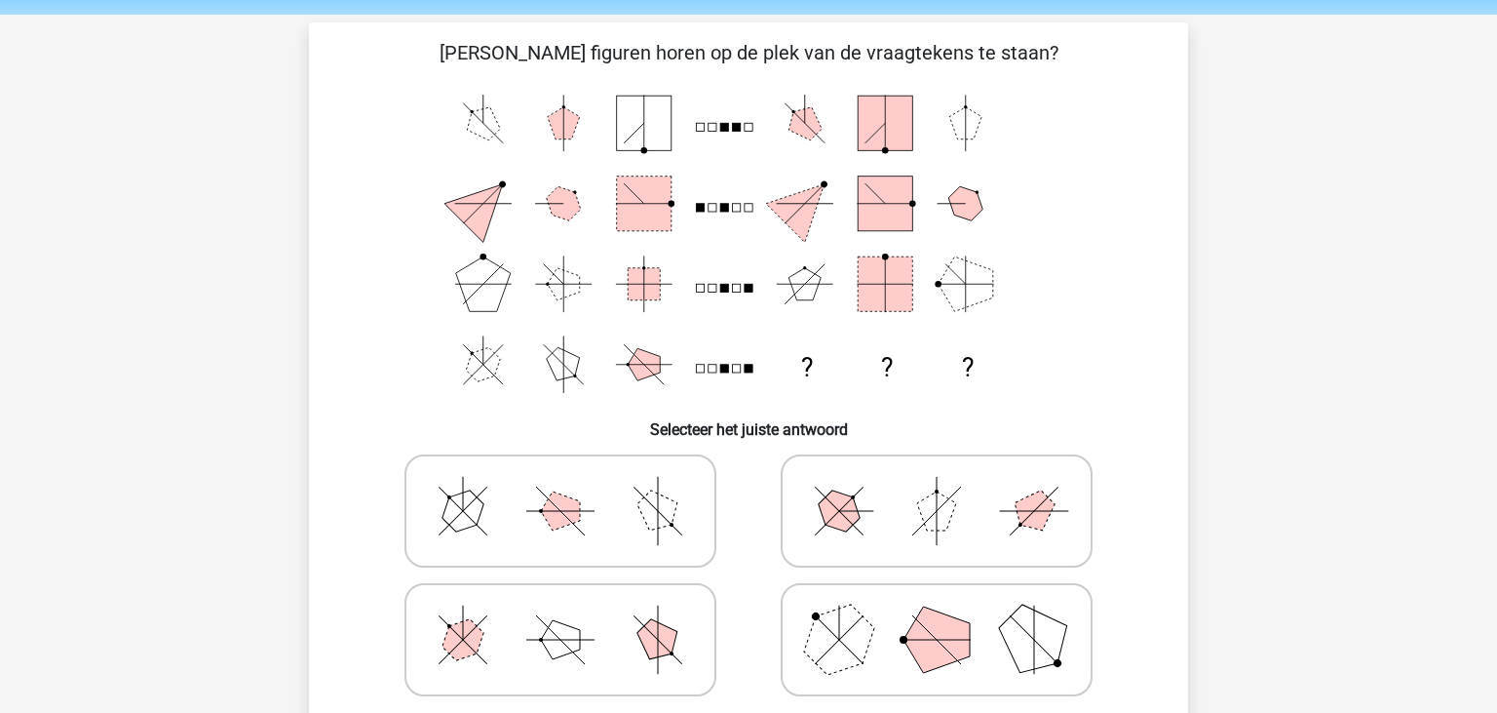
scroll to position [102, 0]
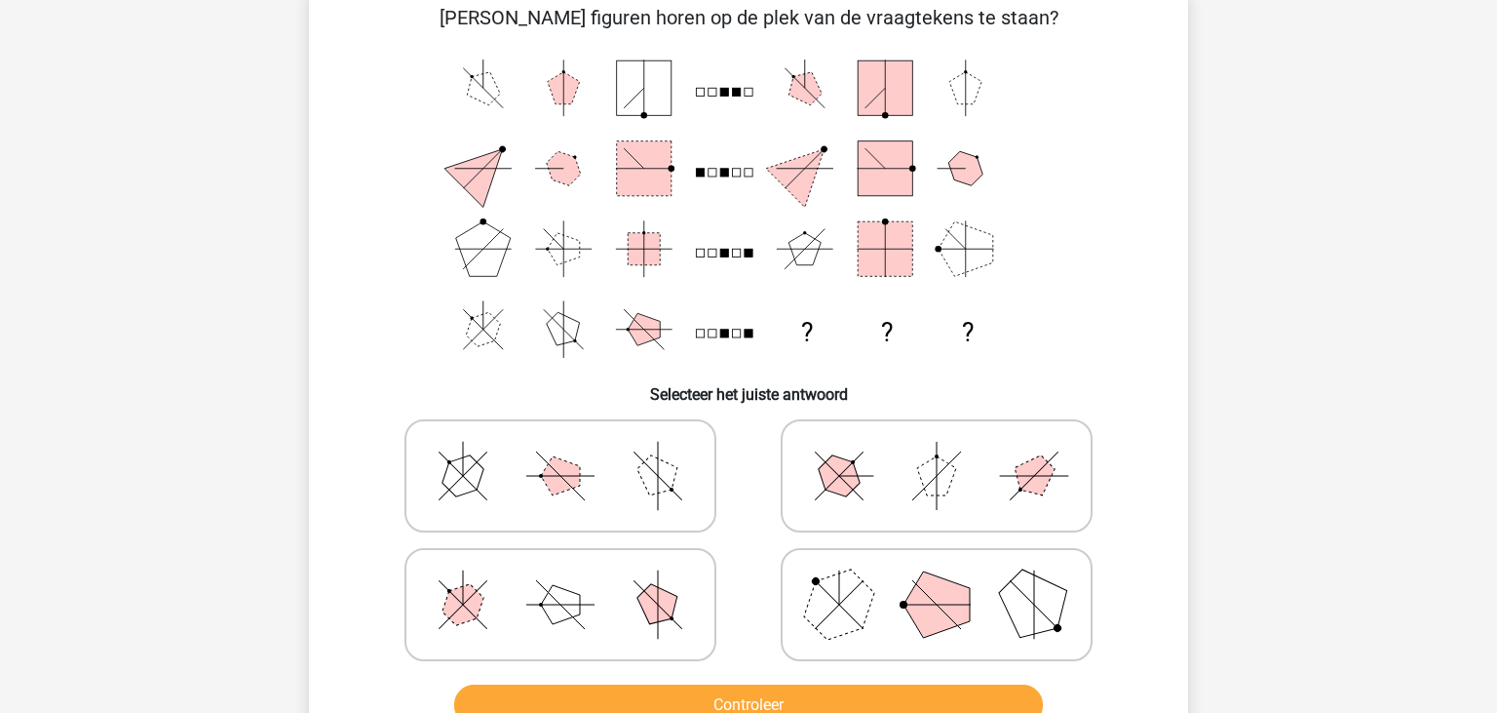
click at [962, 614] on polygon at bounding box center [937, 604] width 66 height 66
click at [949, 580] on input "radio" at bounding box center [943, 573] width 13 height 13
radio input "true"
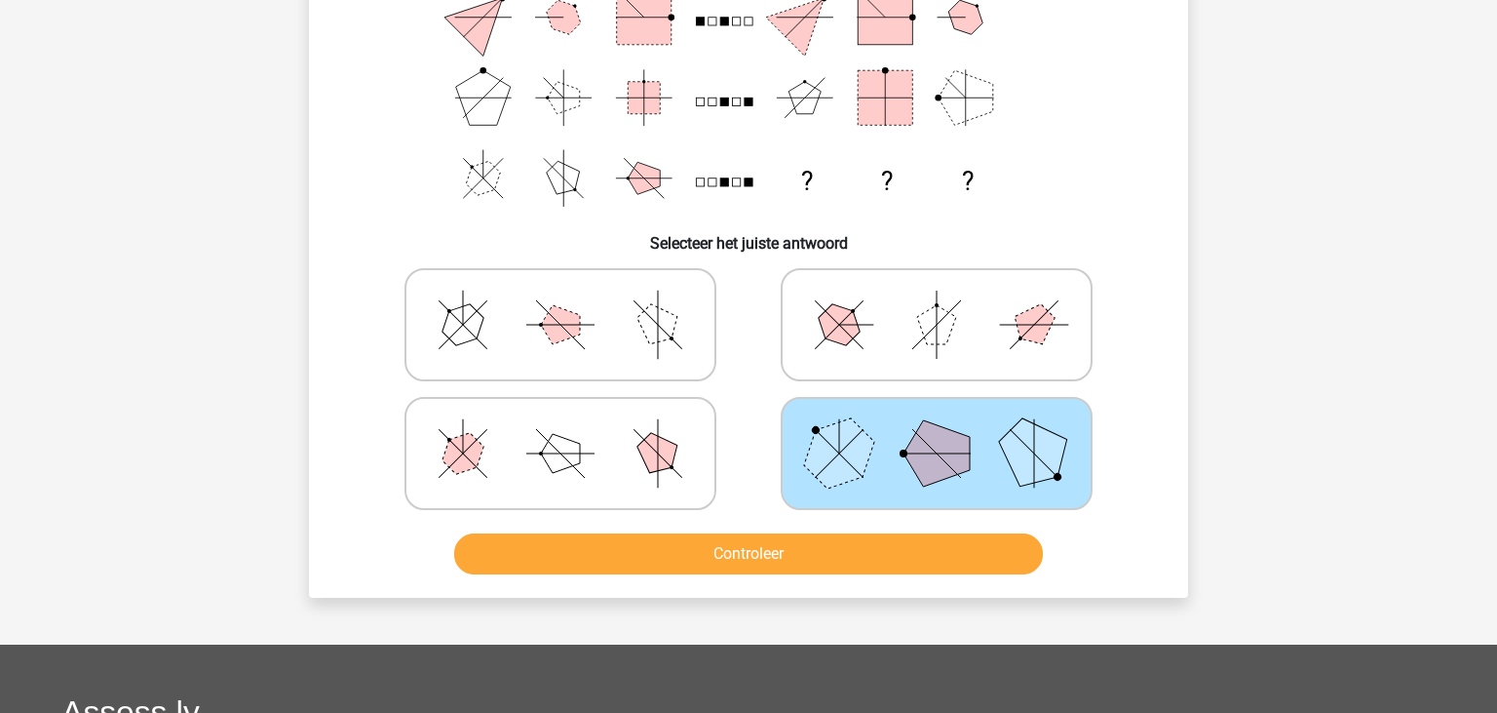
scroll to position [411, 0]
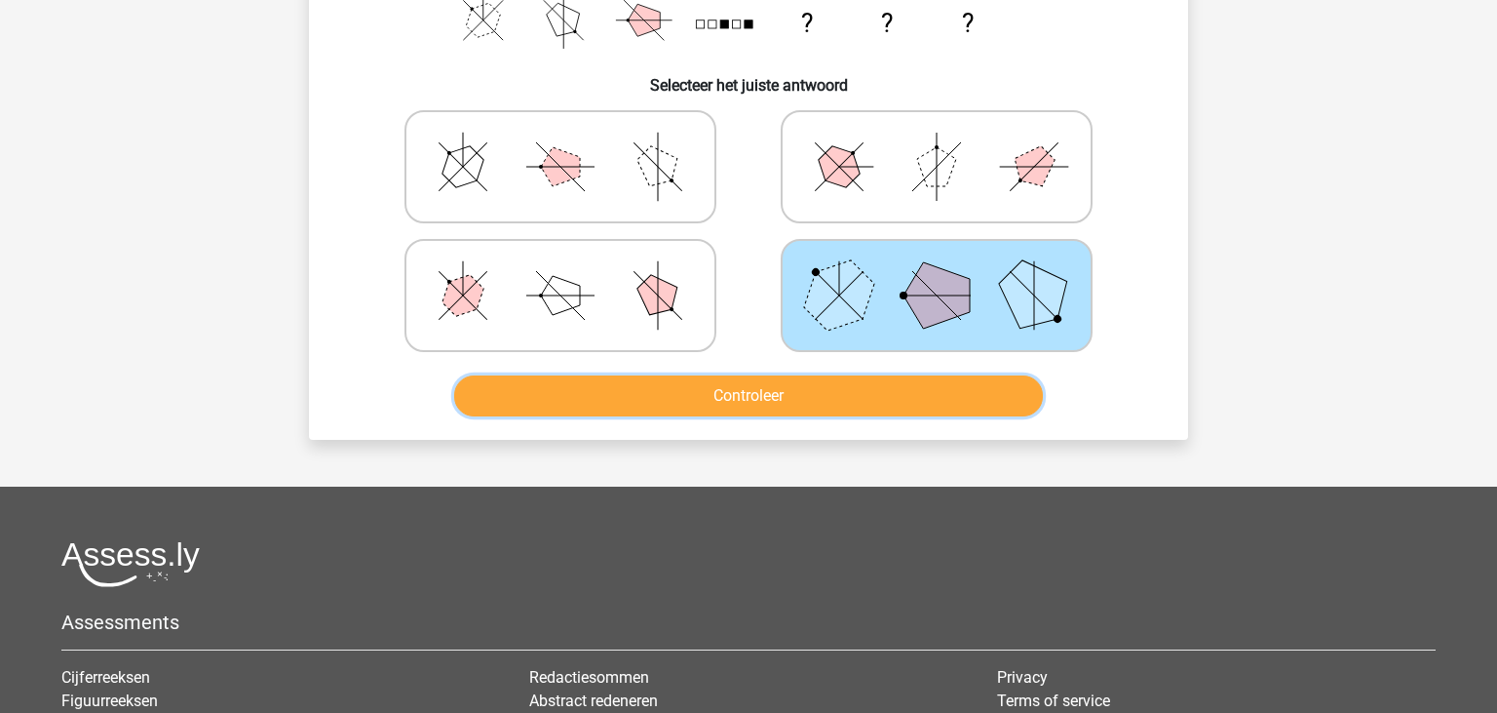
click at [755, 398] on button "Controleer" at bounding box center [749, 395] width 590 height 41
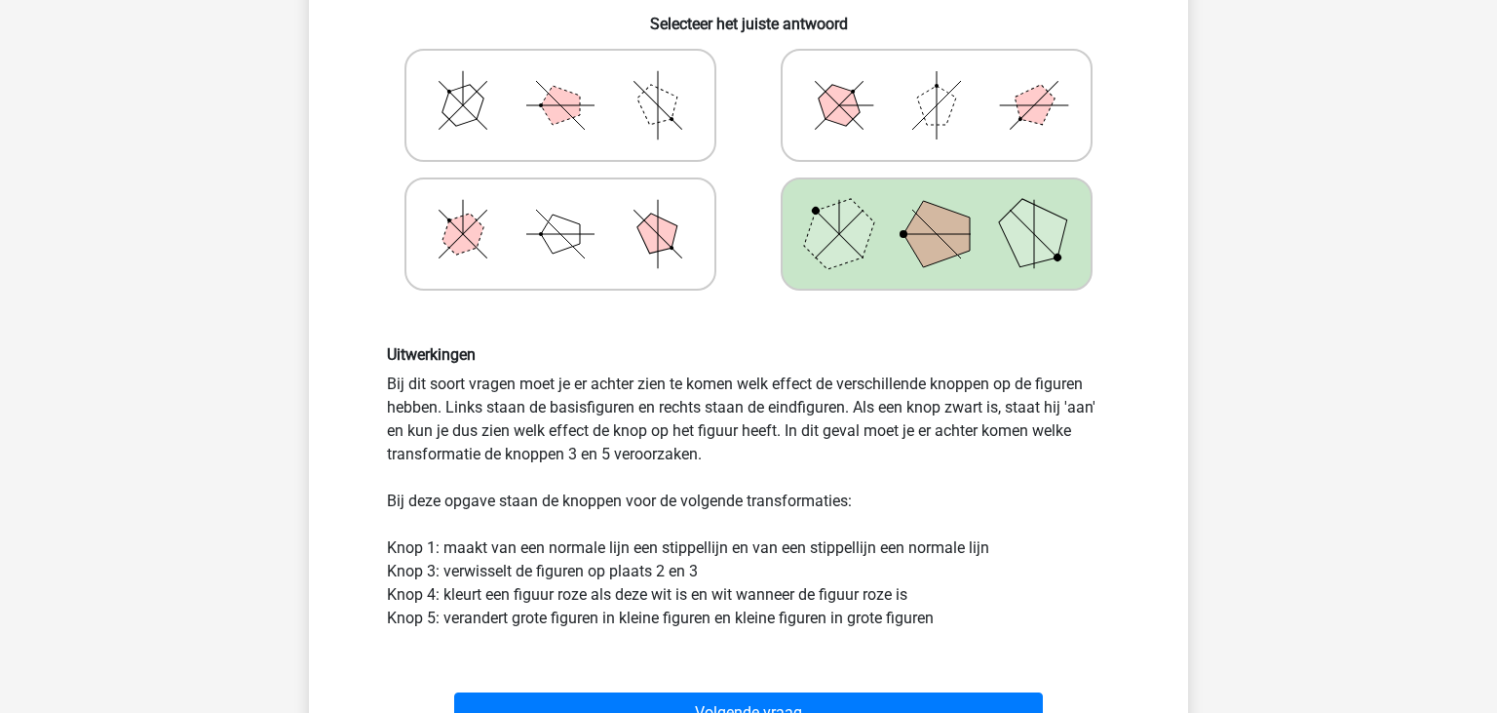
scroll to position [515, 0]
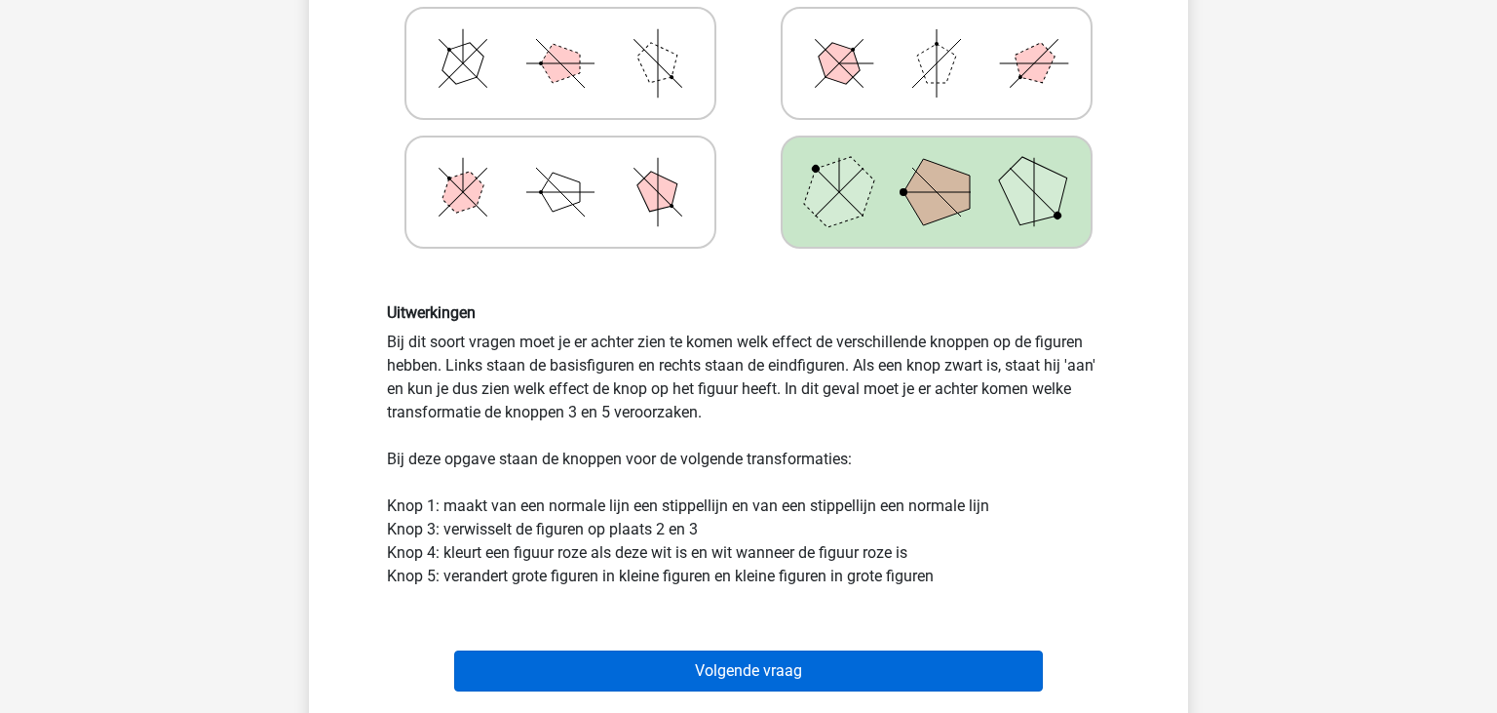
click at [751, 672] on button "Volgende vraag" at bounding box center [749, 670] width 590 height 41
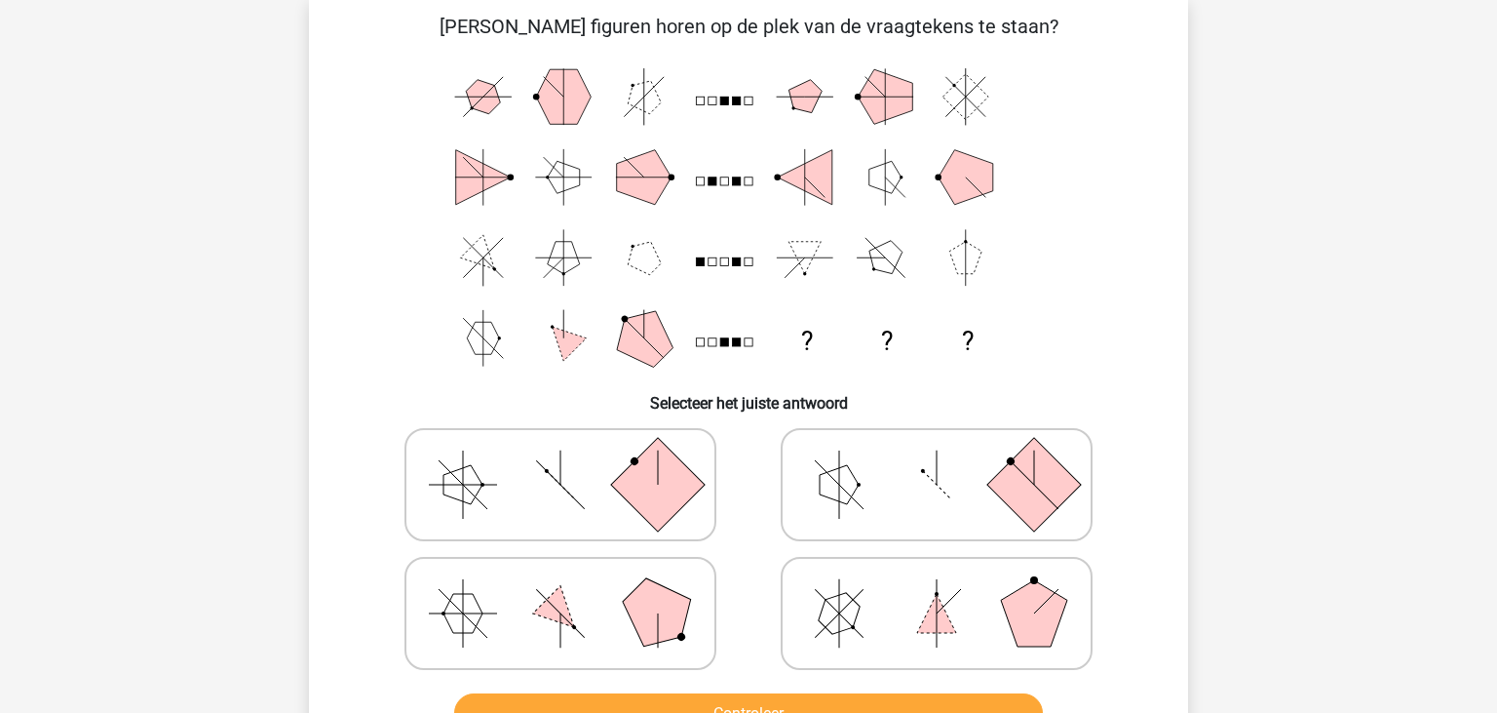
scroll to position [90, 0]
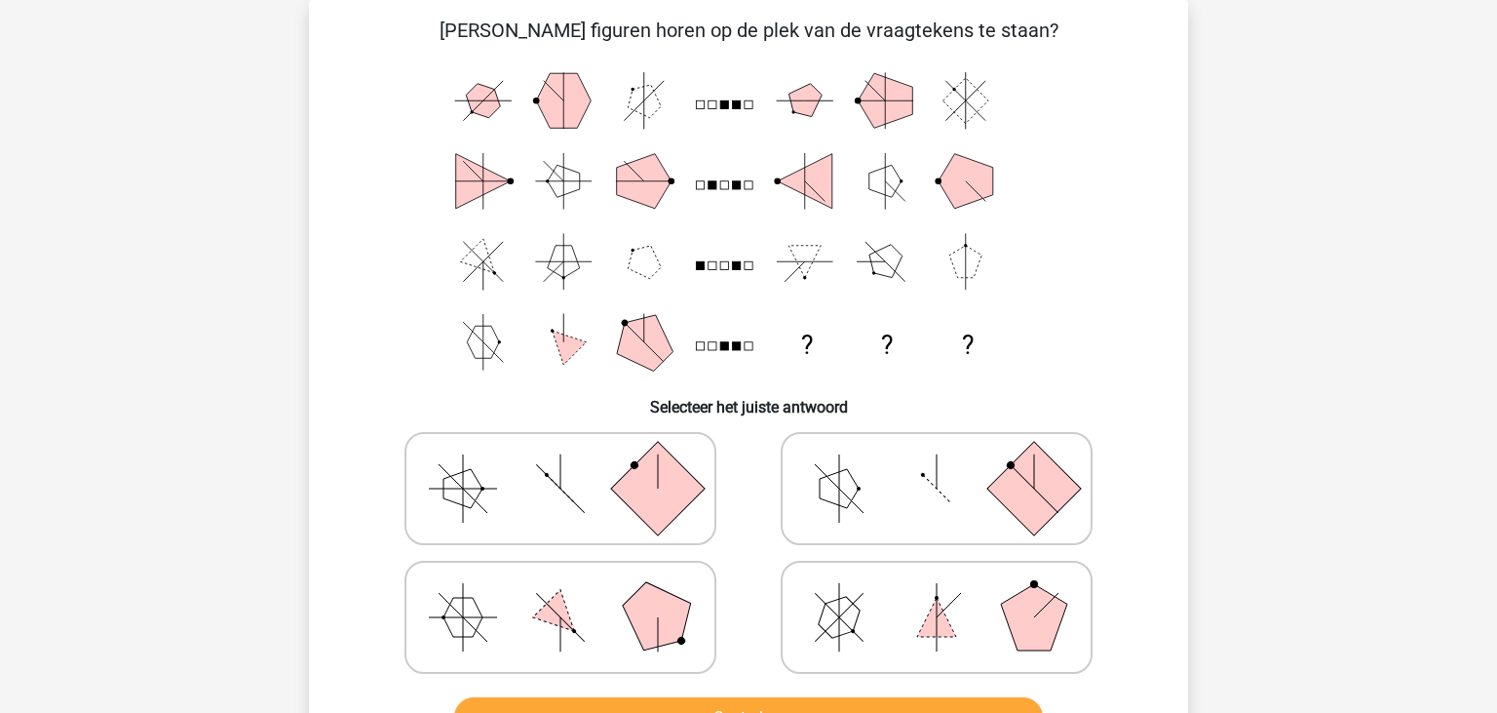
click at [532, 615] on icon at bounding box center [560, 616] width 292 height 97
click at [561, 593] on input "radio" at bounding box center [567, 586] width 13 height 13
radio input "true"
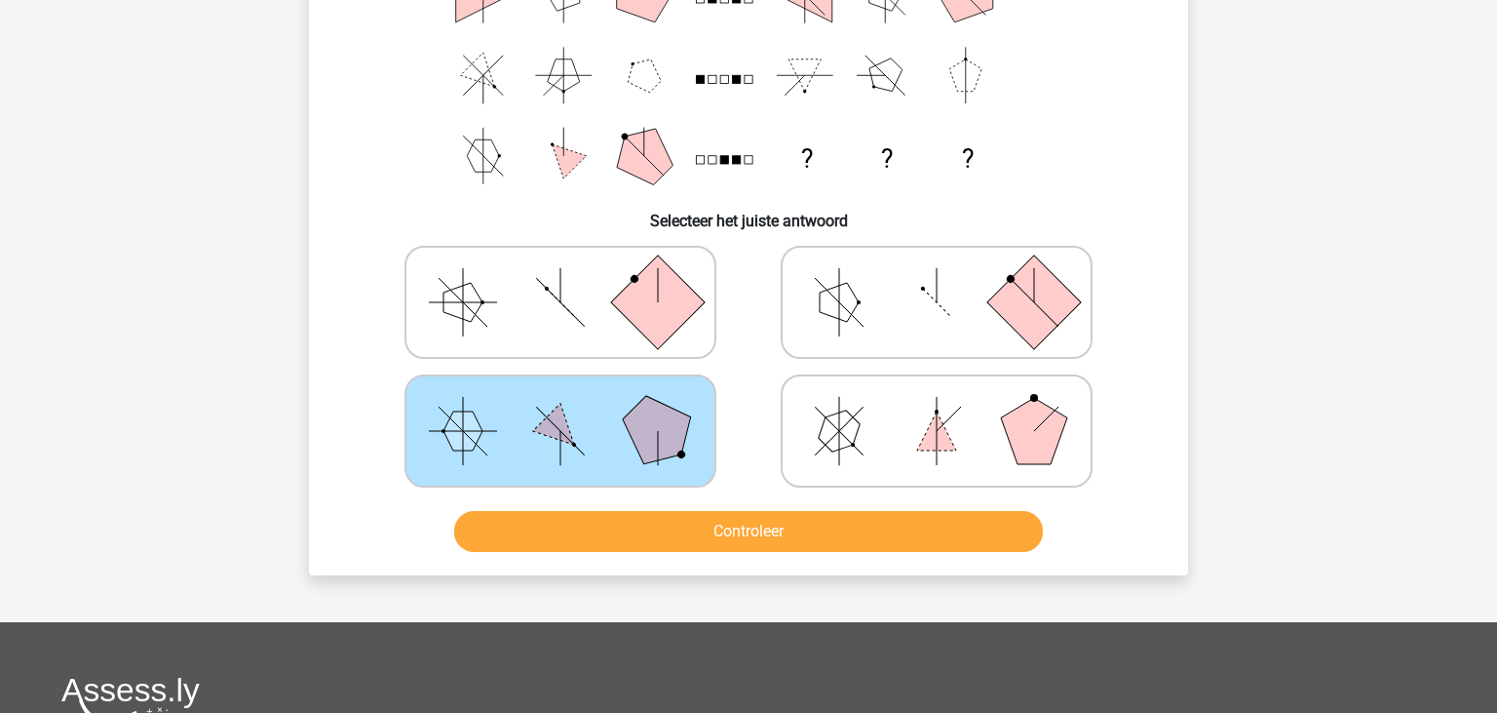
scroll to position [295, 0]
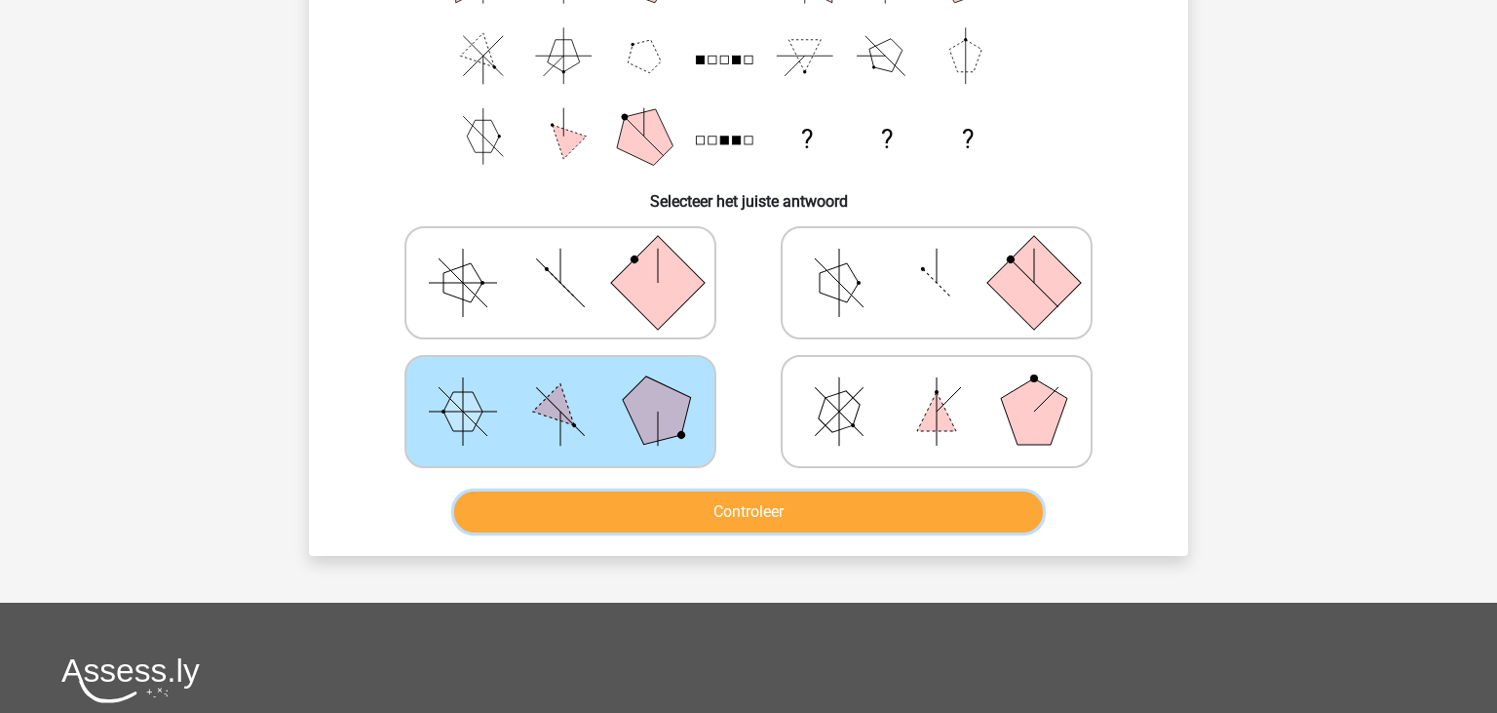
click at [805, 500] on button "Controleer" at bounding box center [749, 511] width 590 height 41
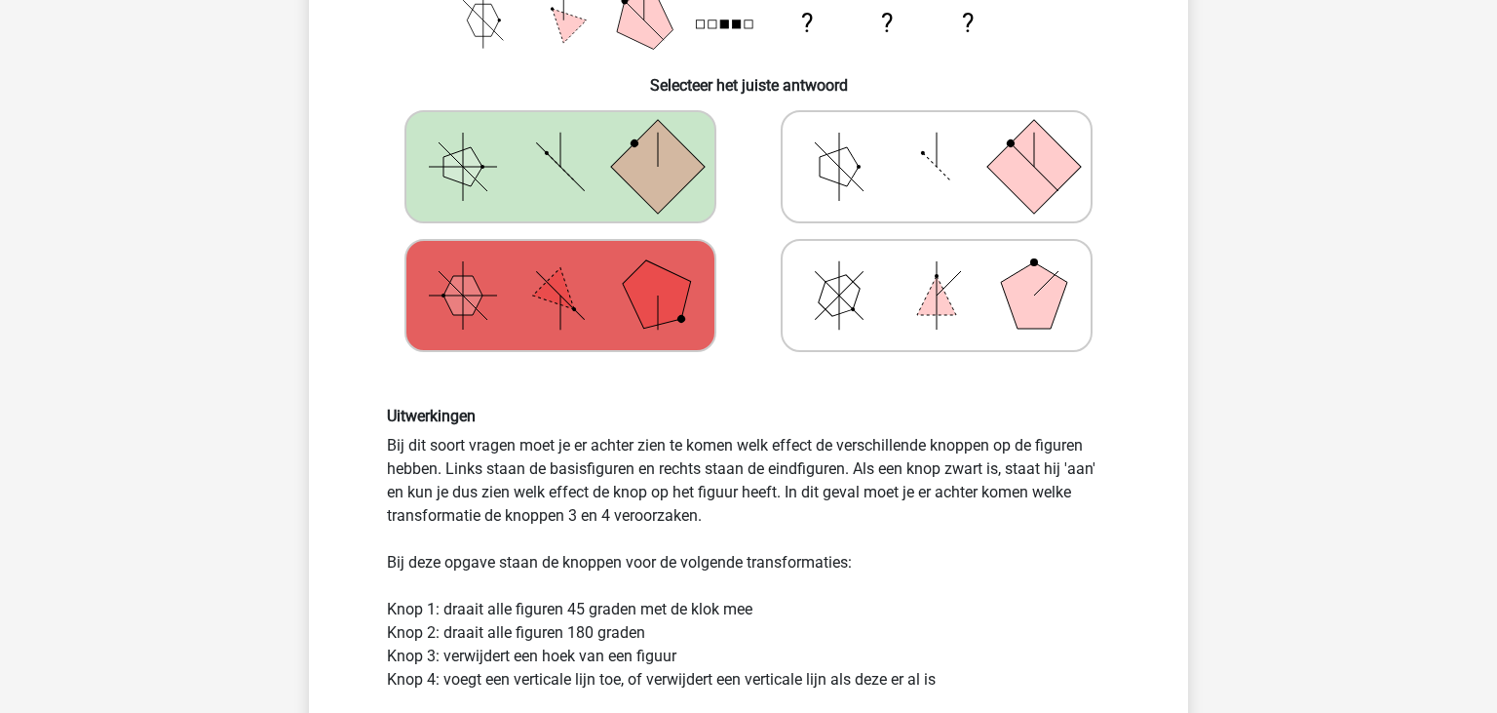
scroll to position [823, 0]
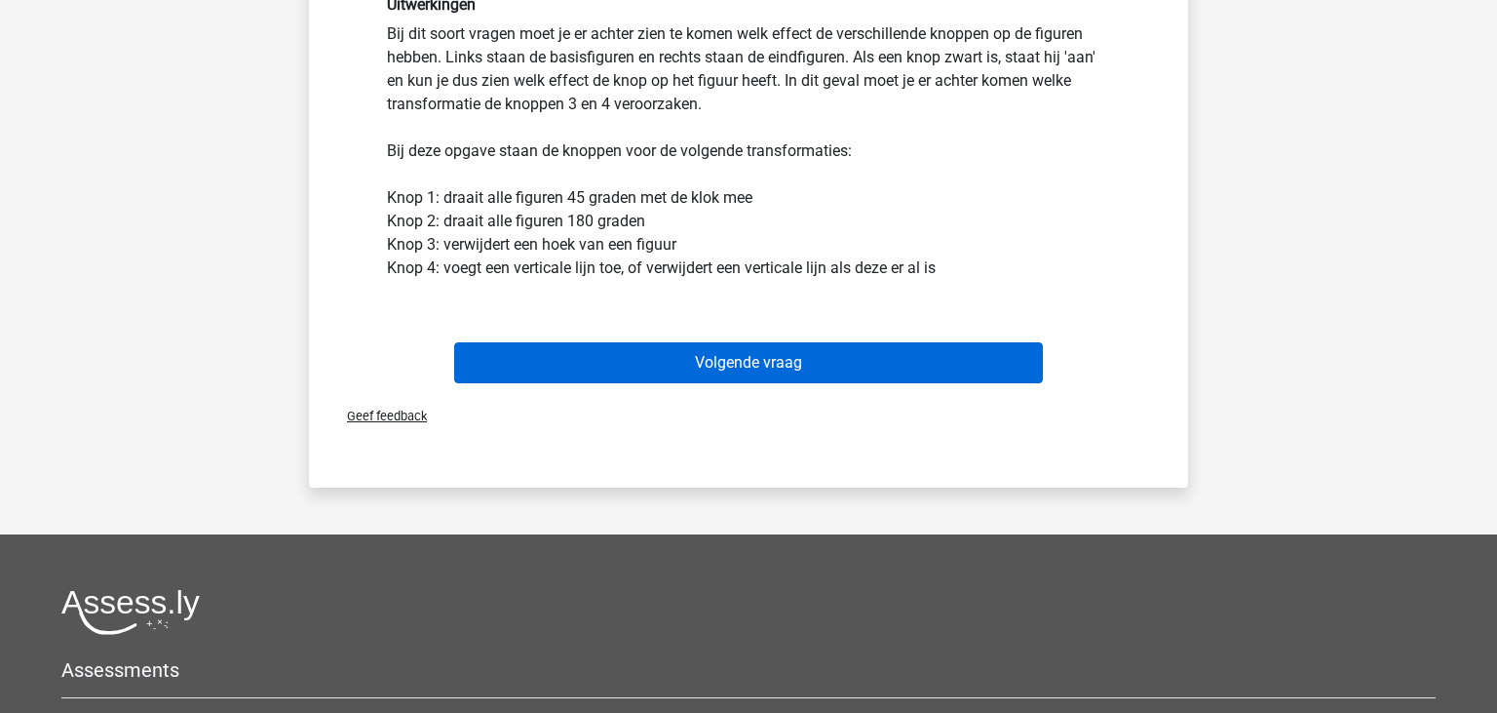
click at [764, 372] on button "Volgende vraag" at bounding box center [749, 362] width 590 height 41
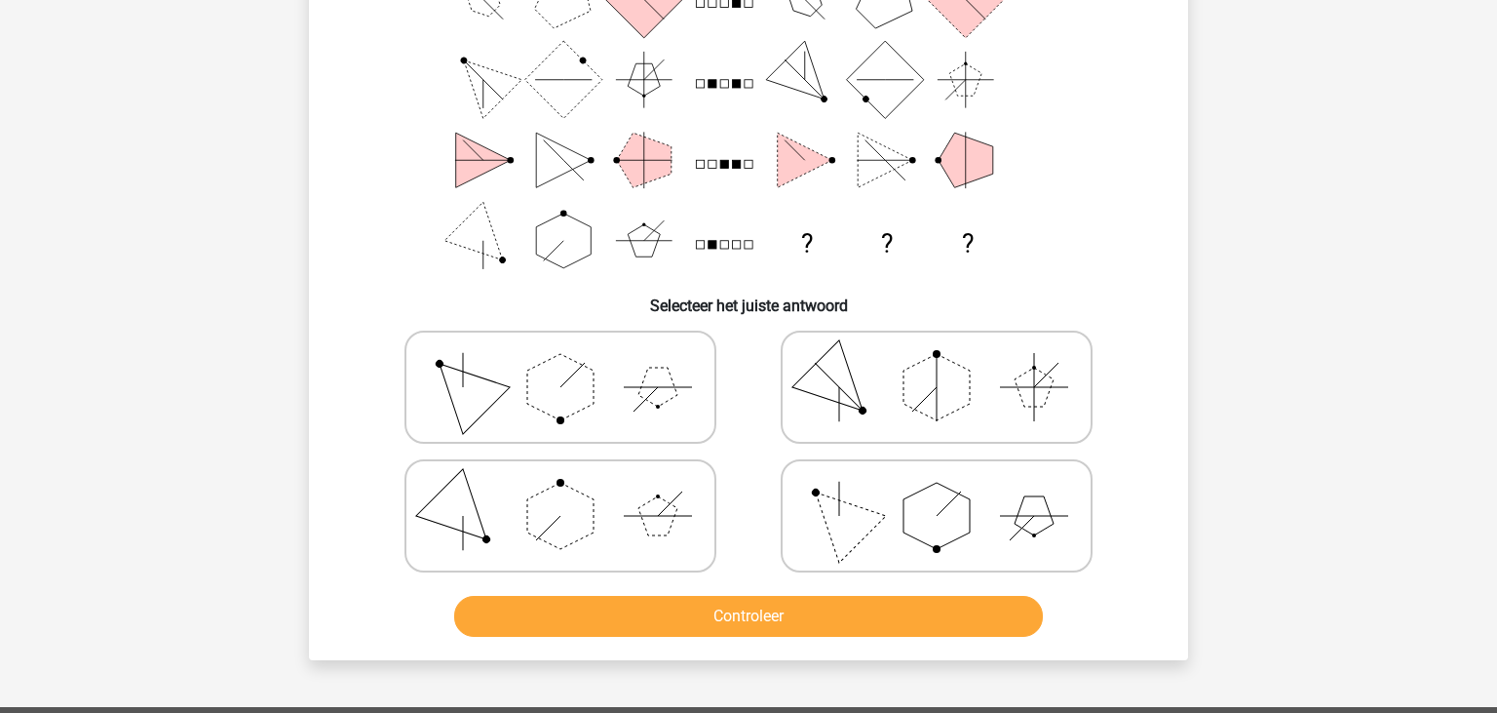
scroll to position [192, 0]
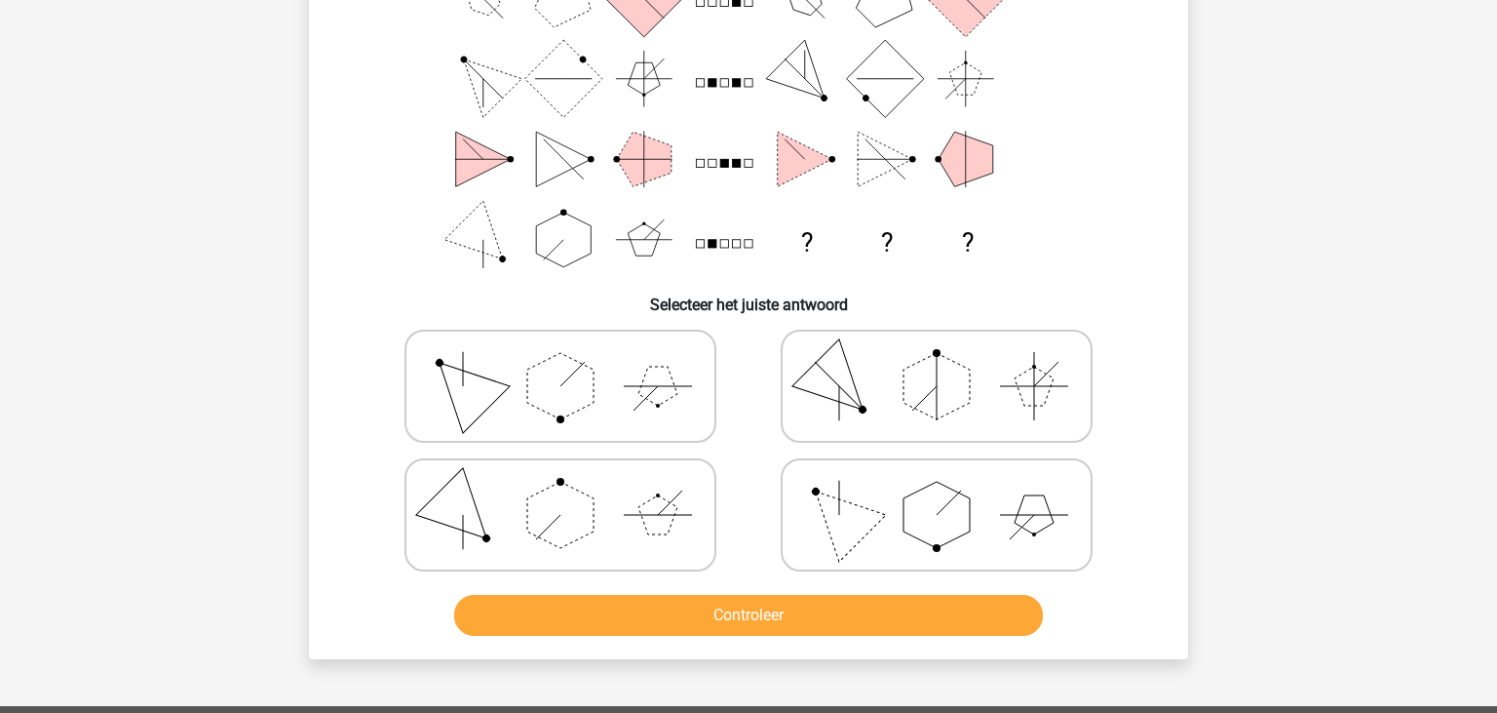
click at [953, 528] on polygon at bounding box center [937, 515] width 66 height 66
click at [949, 490] on input "radio" at bounding box center [943, 484] width 13 height 13
radio input "true"
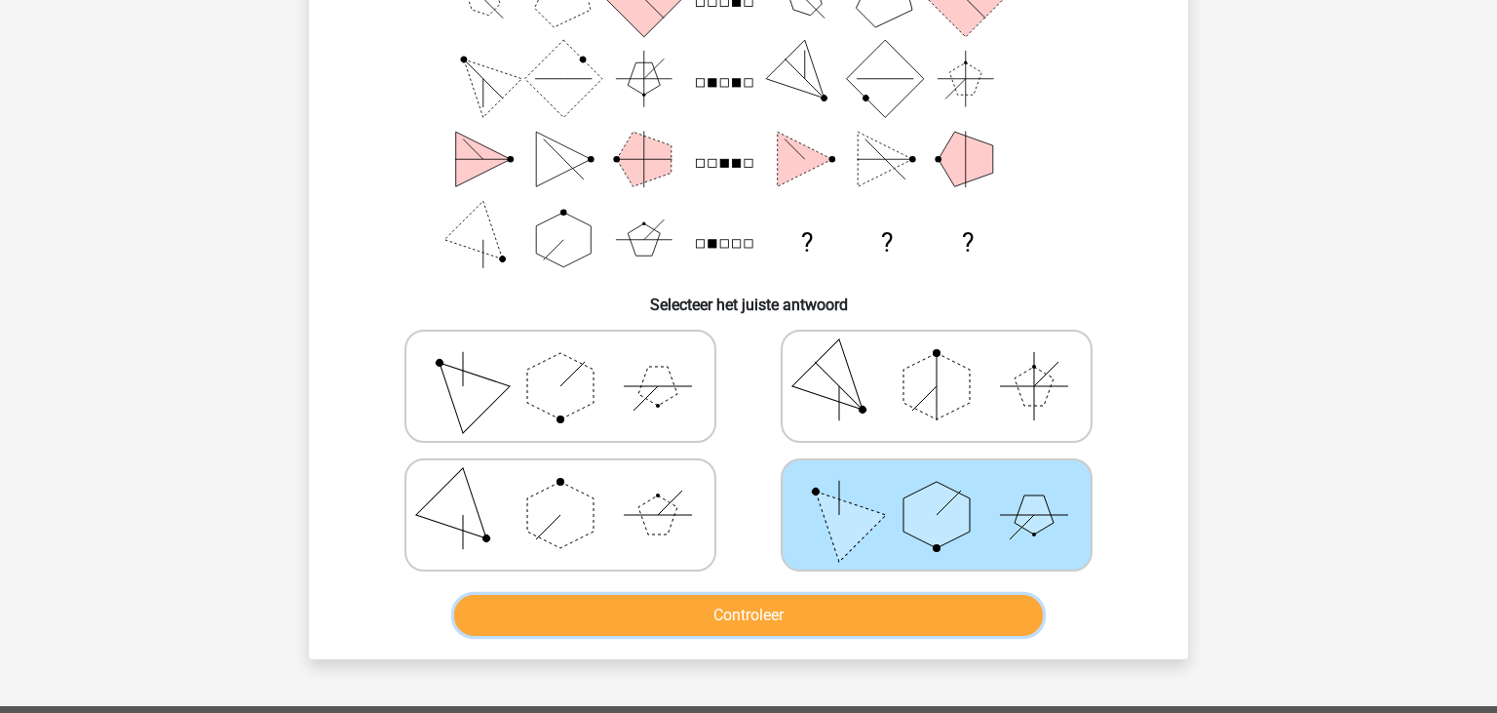
click at [731, 602] on button "Controleer" at bounding box center [749, 615] width 590 height 41
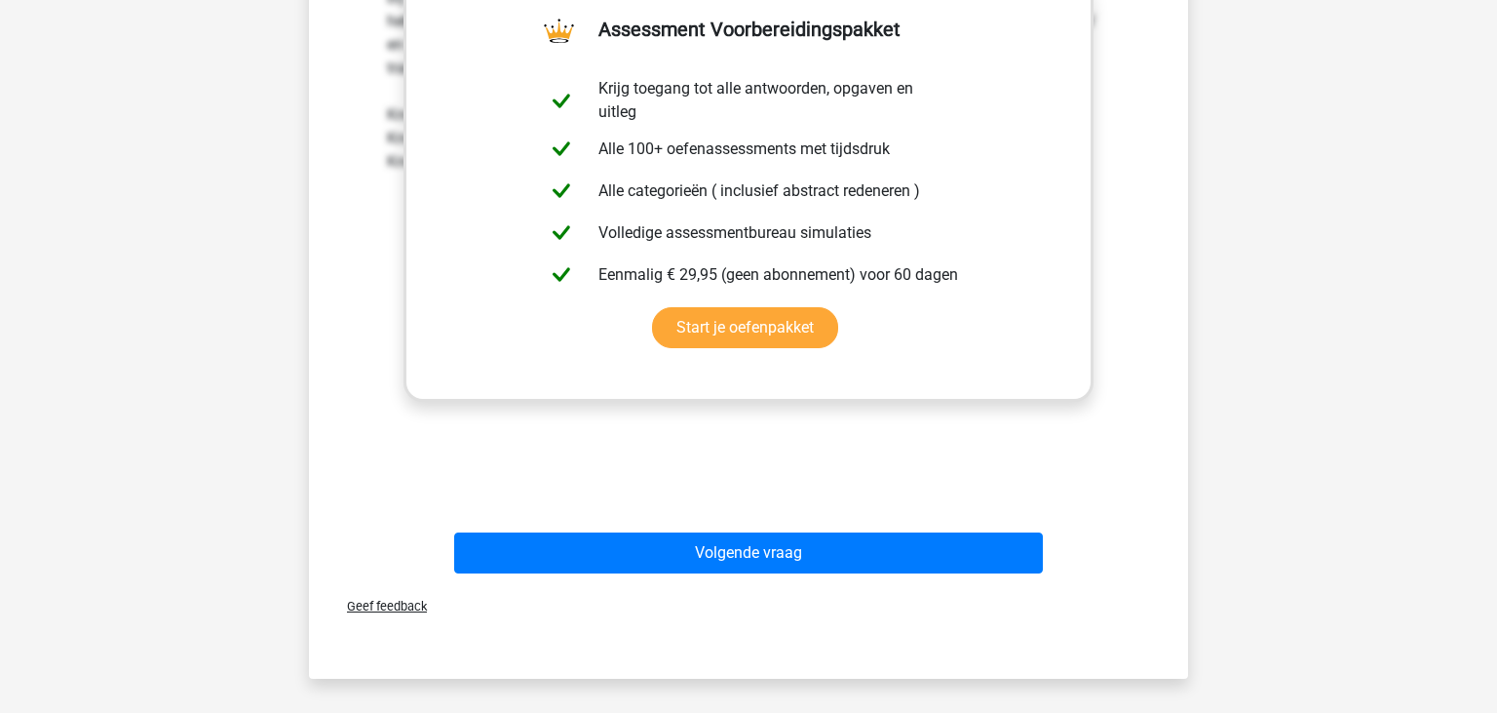
scroll to position [913, 0]
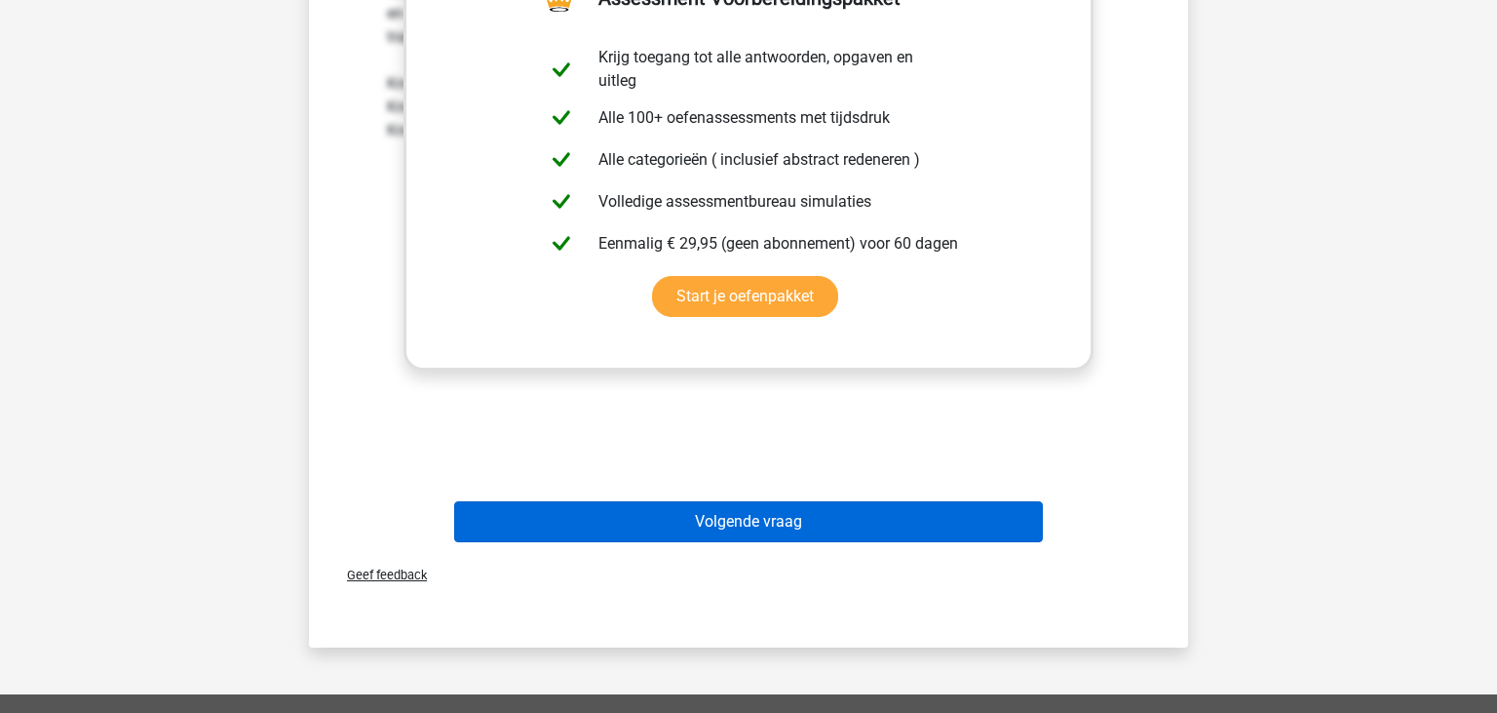
click at [760, 532] on button "Volgende vraag" at bounding box center [749, 521] width 590 height 41
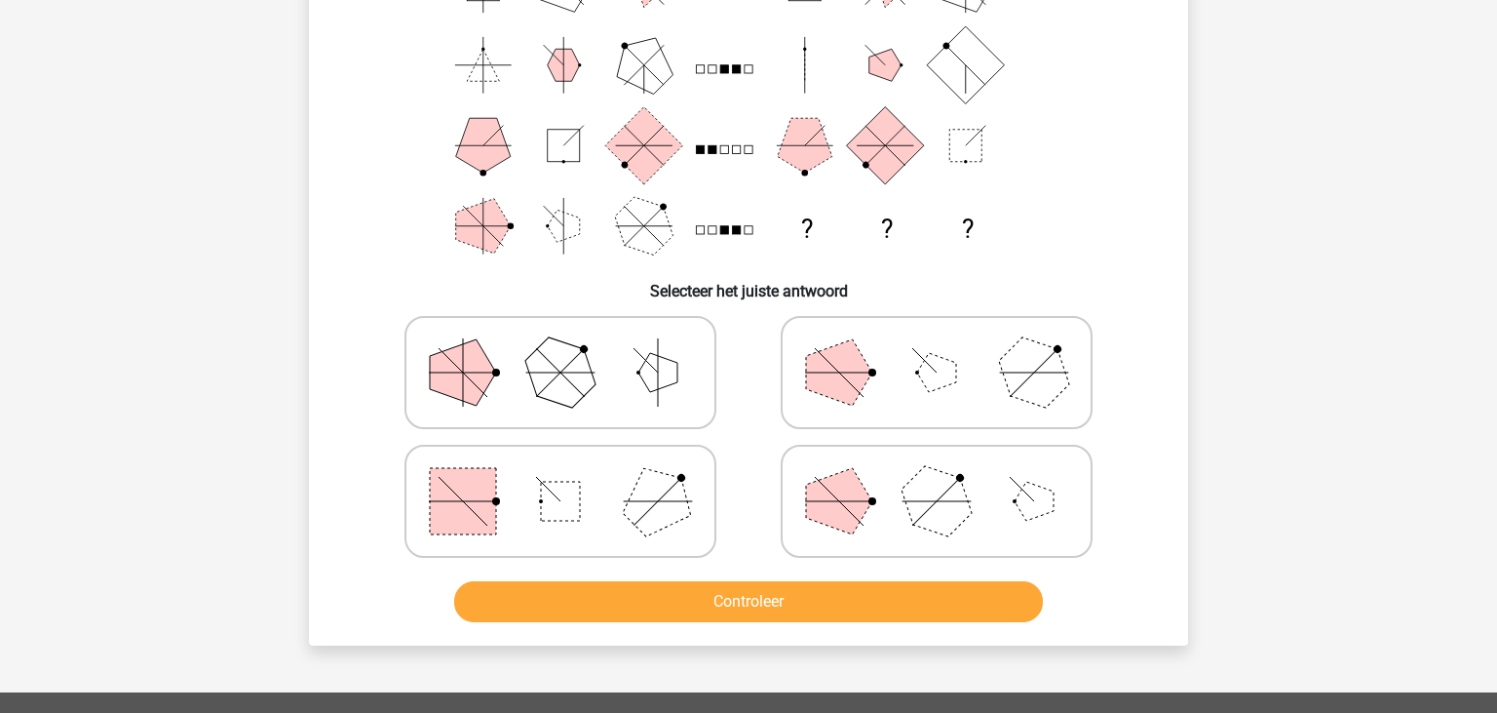
scroll to position [102, 0]
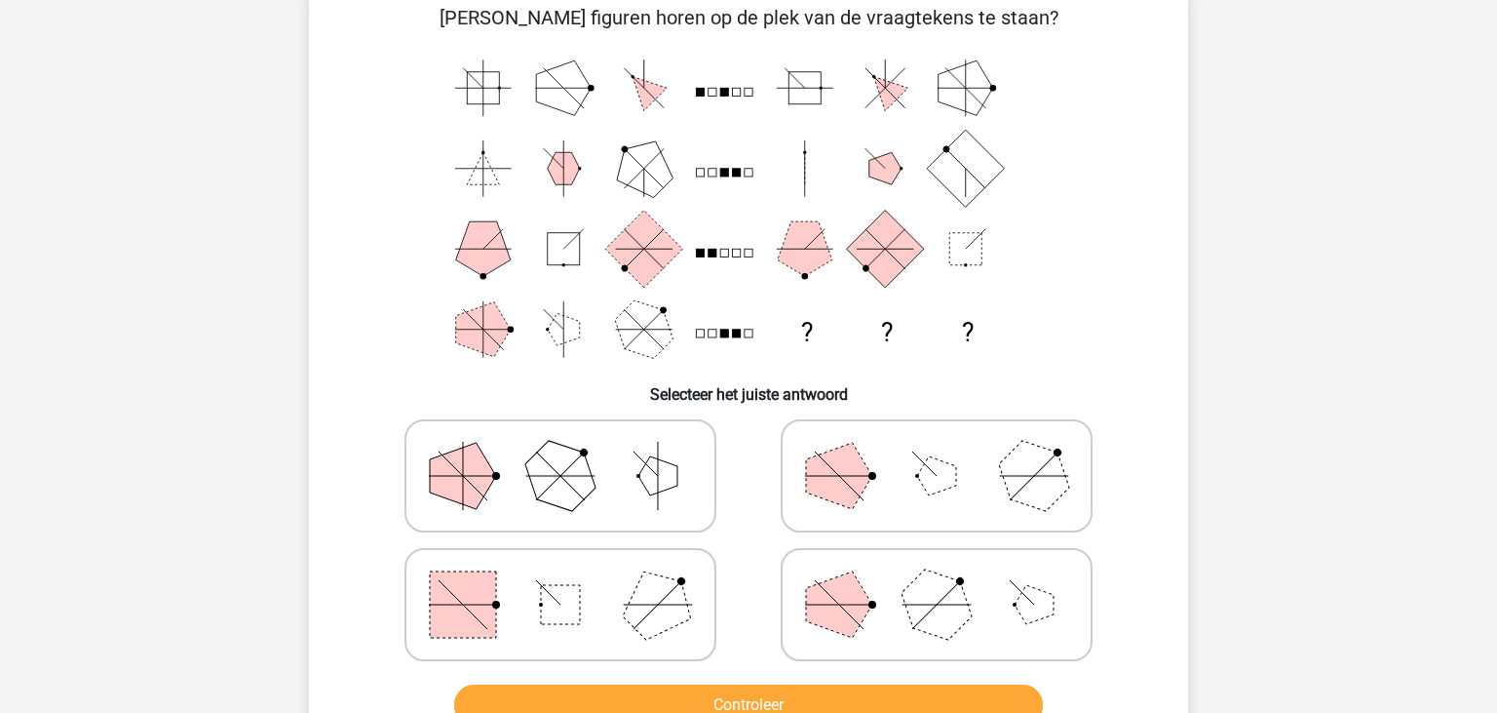
click at [819, 505] on icon at bounding box center [937, 475] width 292 height 97
click at [937, 451] on input "radio" at bounding box center [943, 445] width 13 height 13
radio input "true"
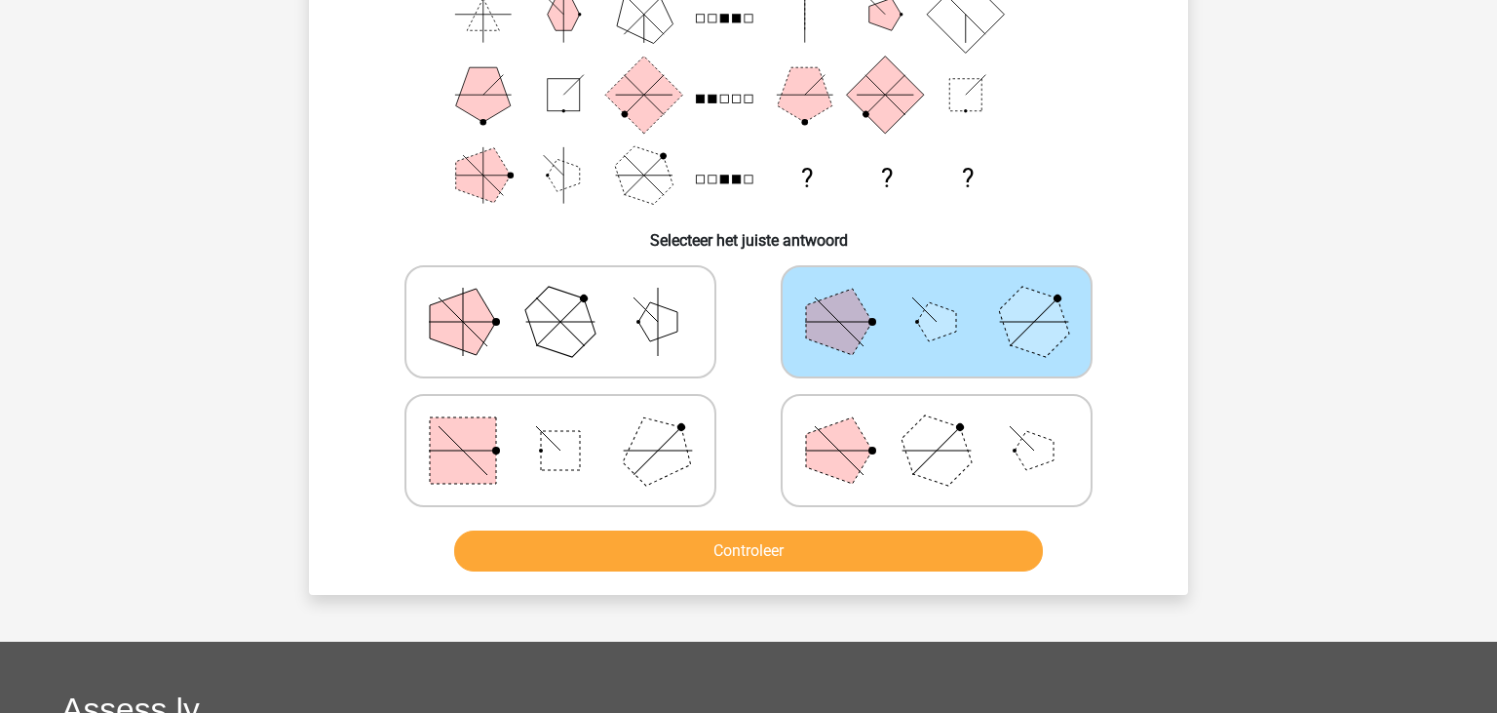
scroll to position [308, 0]
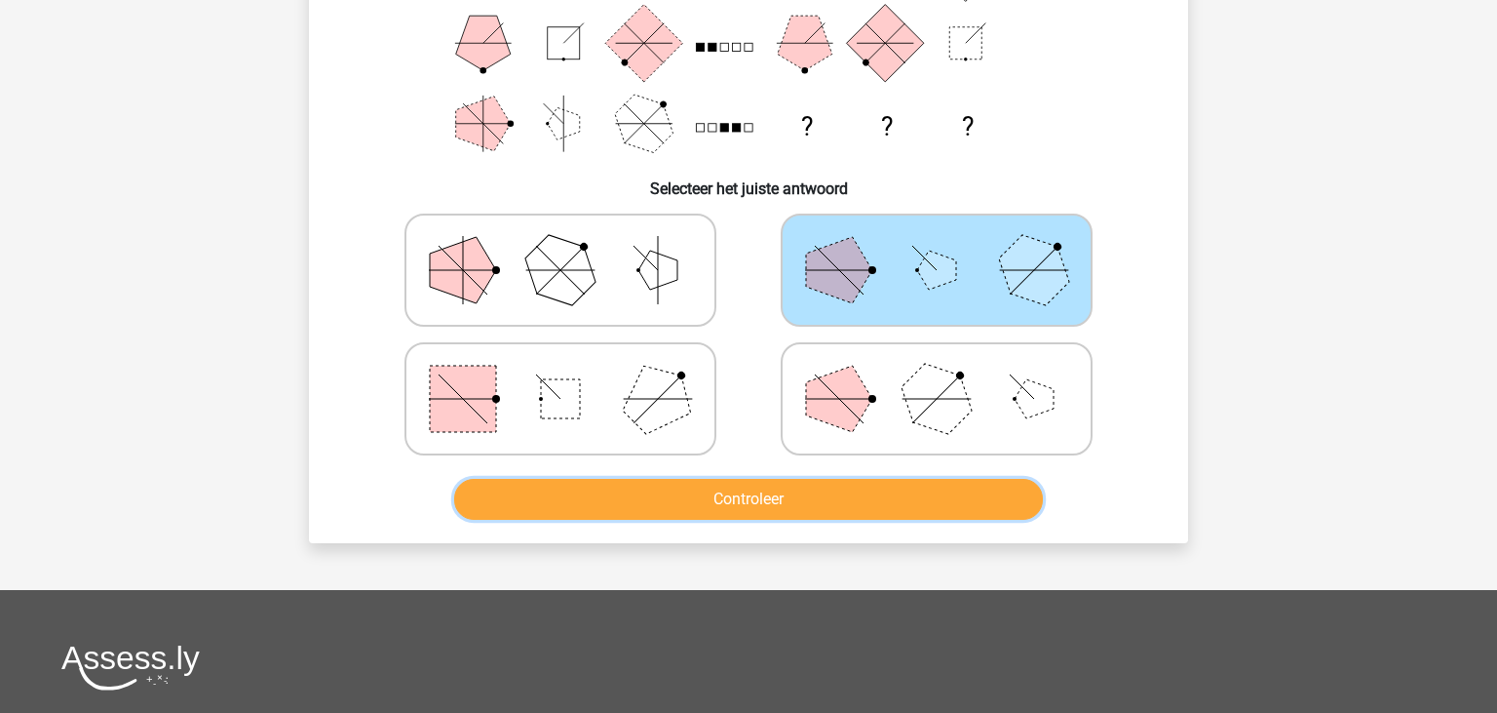
click at [804, 505] on button "Controleer" at bounding box center [749, 499] width 590 height 41
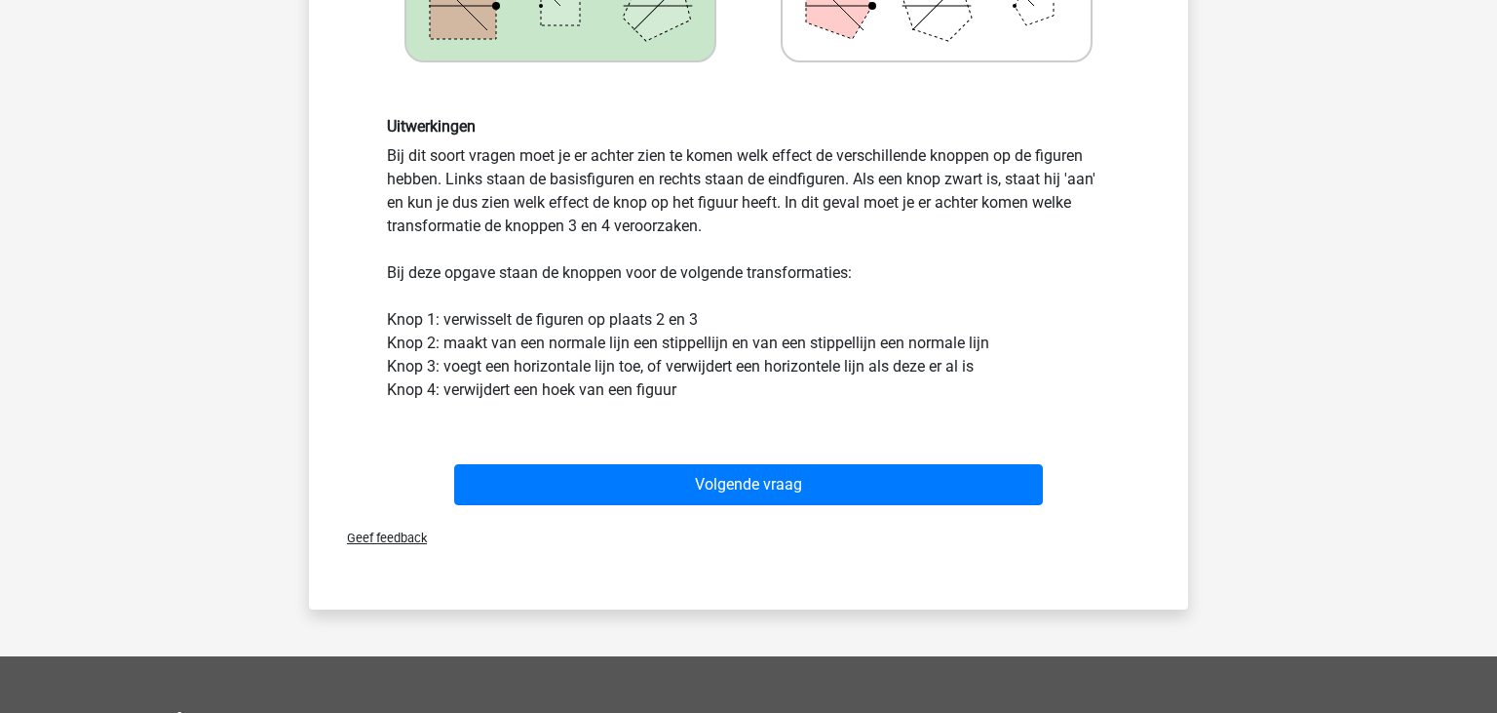
scroll to position [720, 0]
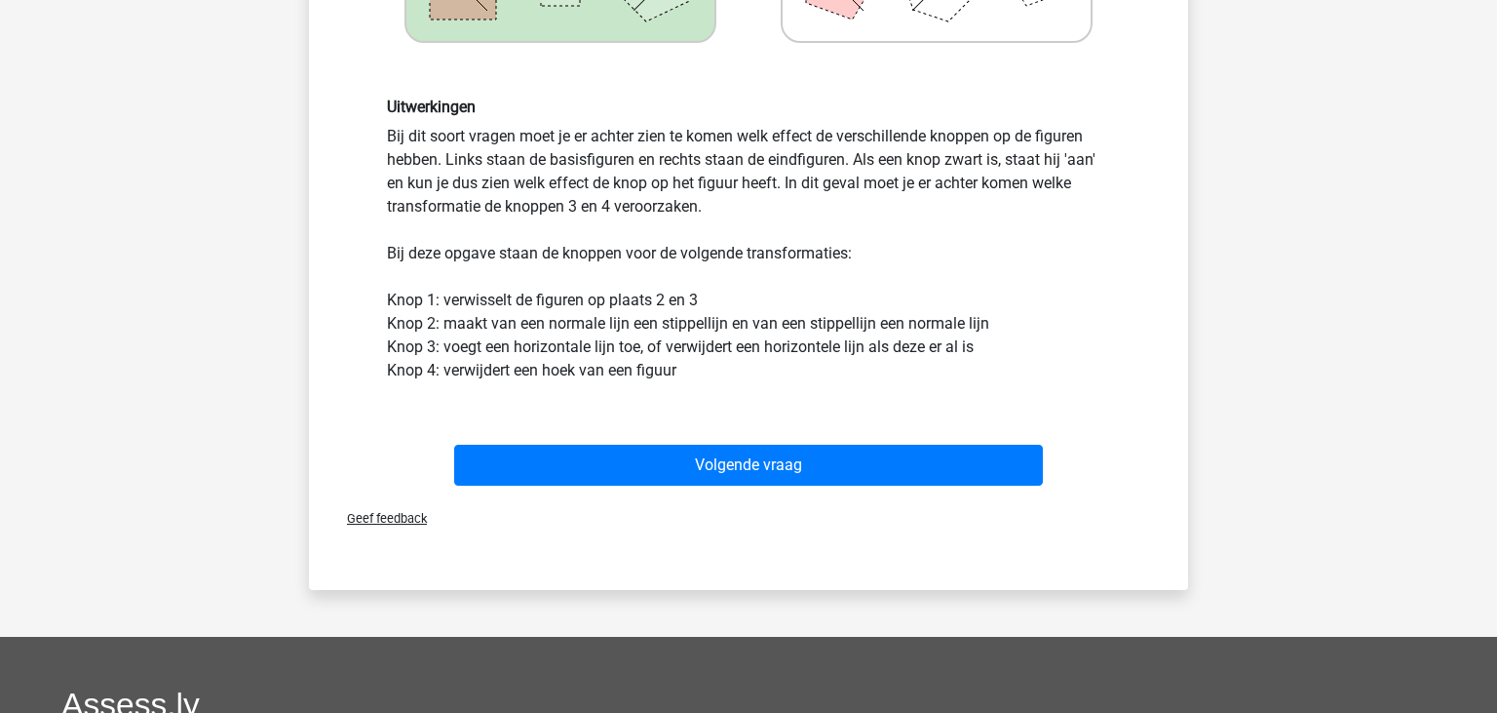
click at [661, 426] on div "Uitwerkingen Bij dit soort vragen moet je er achter zien te komen welk effect d…" at bounding box center [748, 239] width 817 height 377
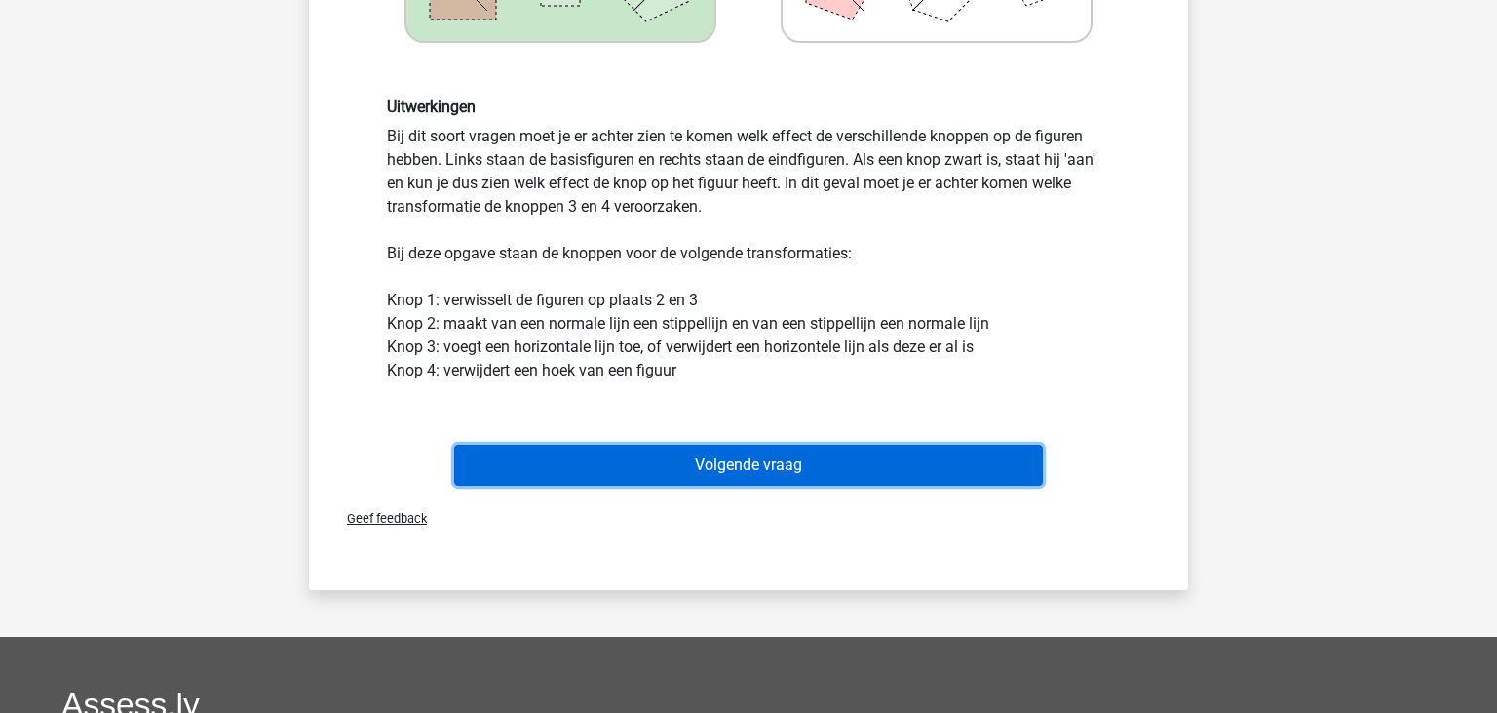
click at [676, 445] on button "Volgende vraag" at bounding box center [749, 465] width 590 height 41
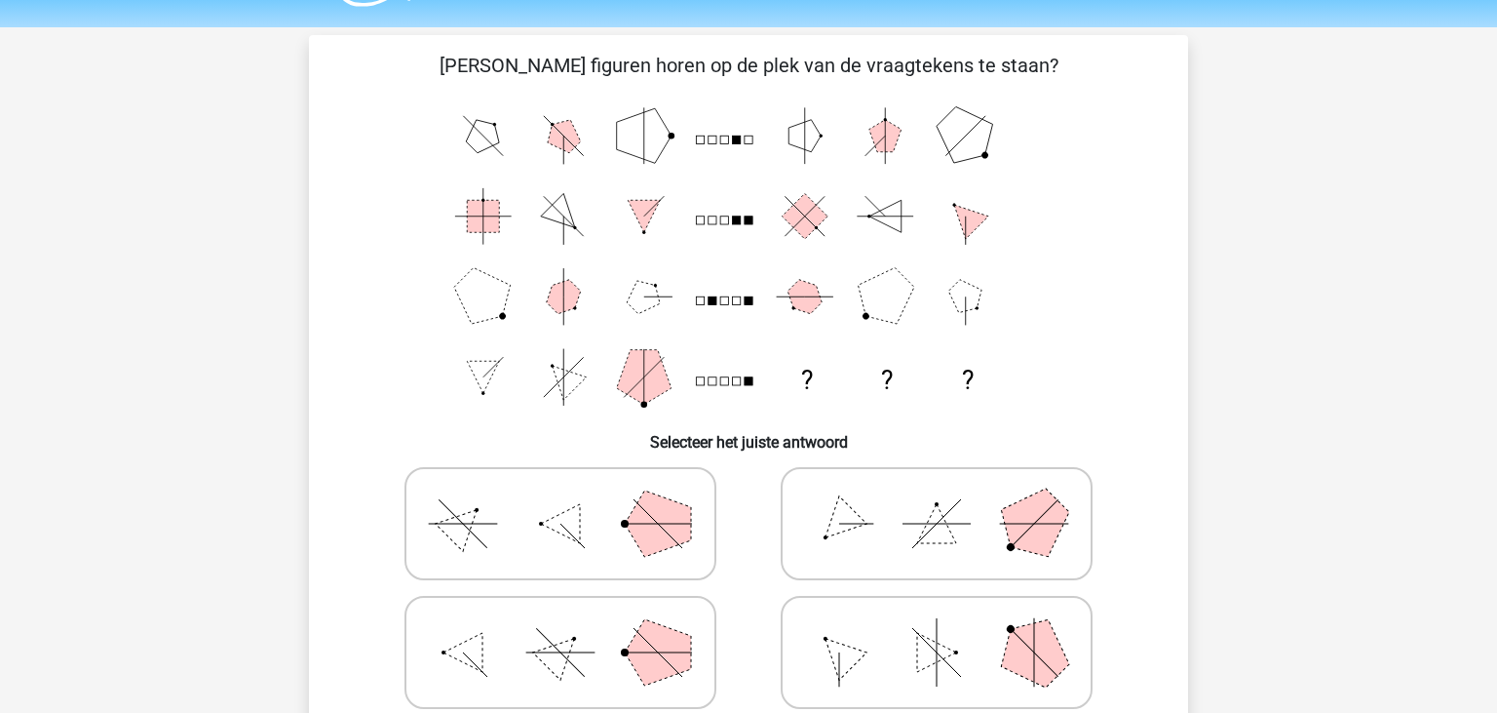
scroll to position [102, 0]
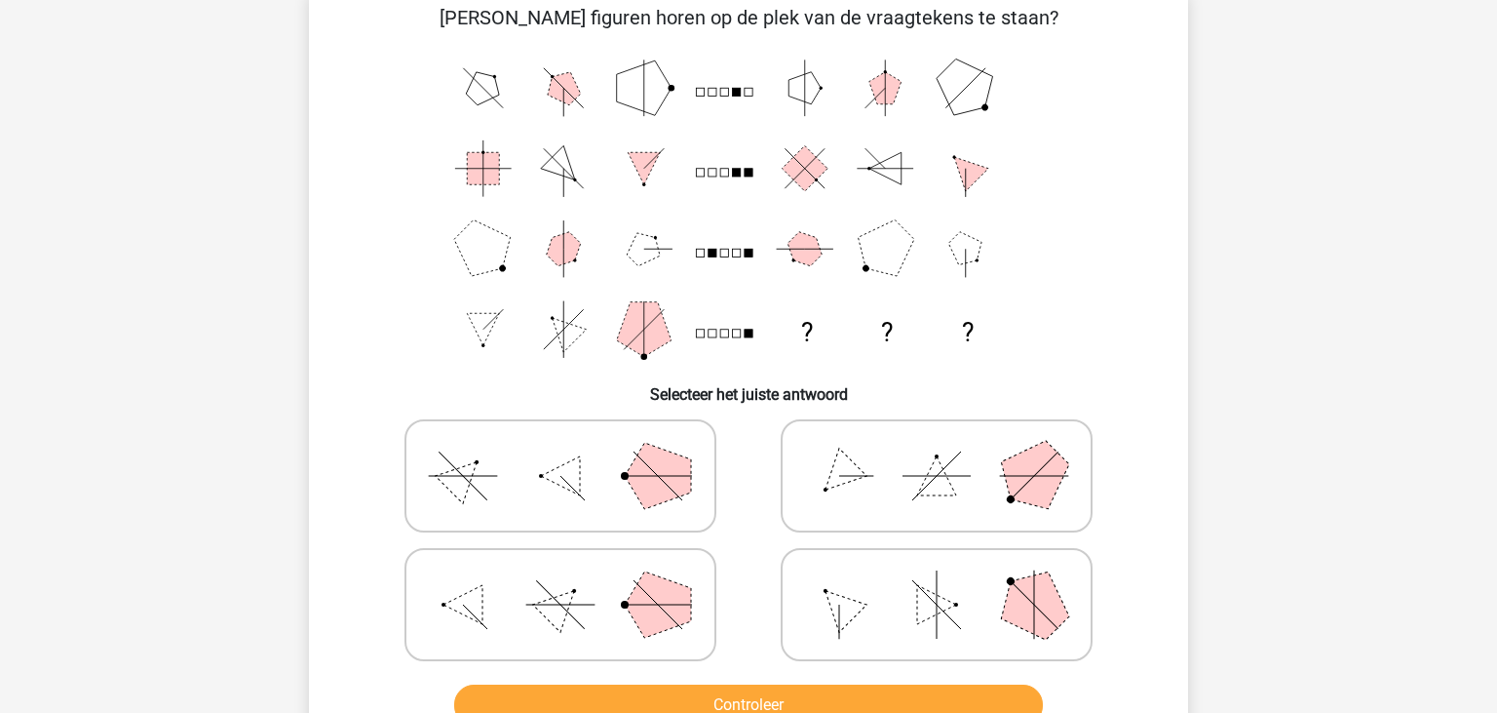
click at [866, 602] on polygon at bounding box center [840, 605] width 56 height 56
click at [937, 580] on input "radio" at bounding box center [943, 573] width 13 height 13
radio input "true"
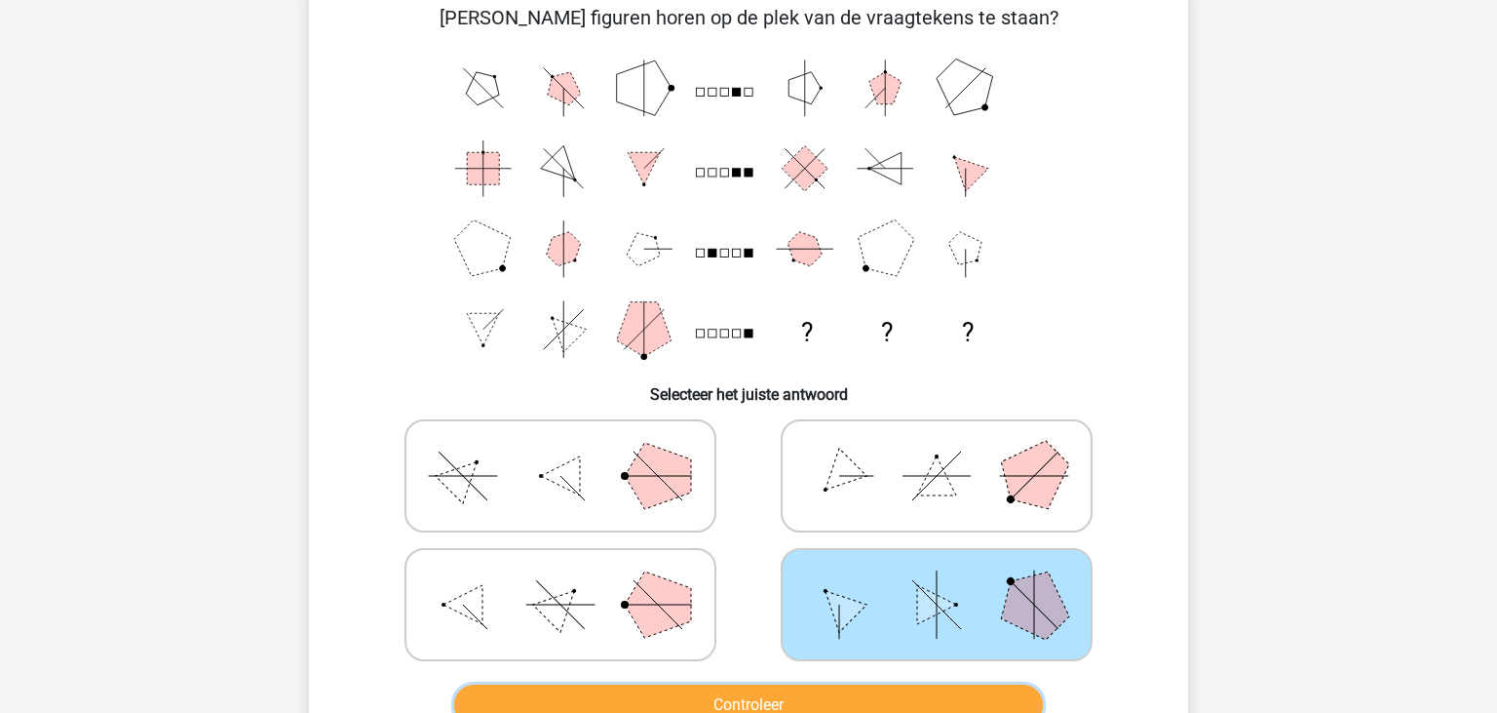
click at [821, 698] on button "Controleer" at bounding box center [749, 704] width 590 height 41
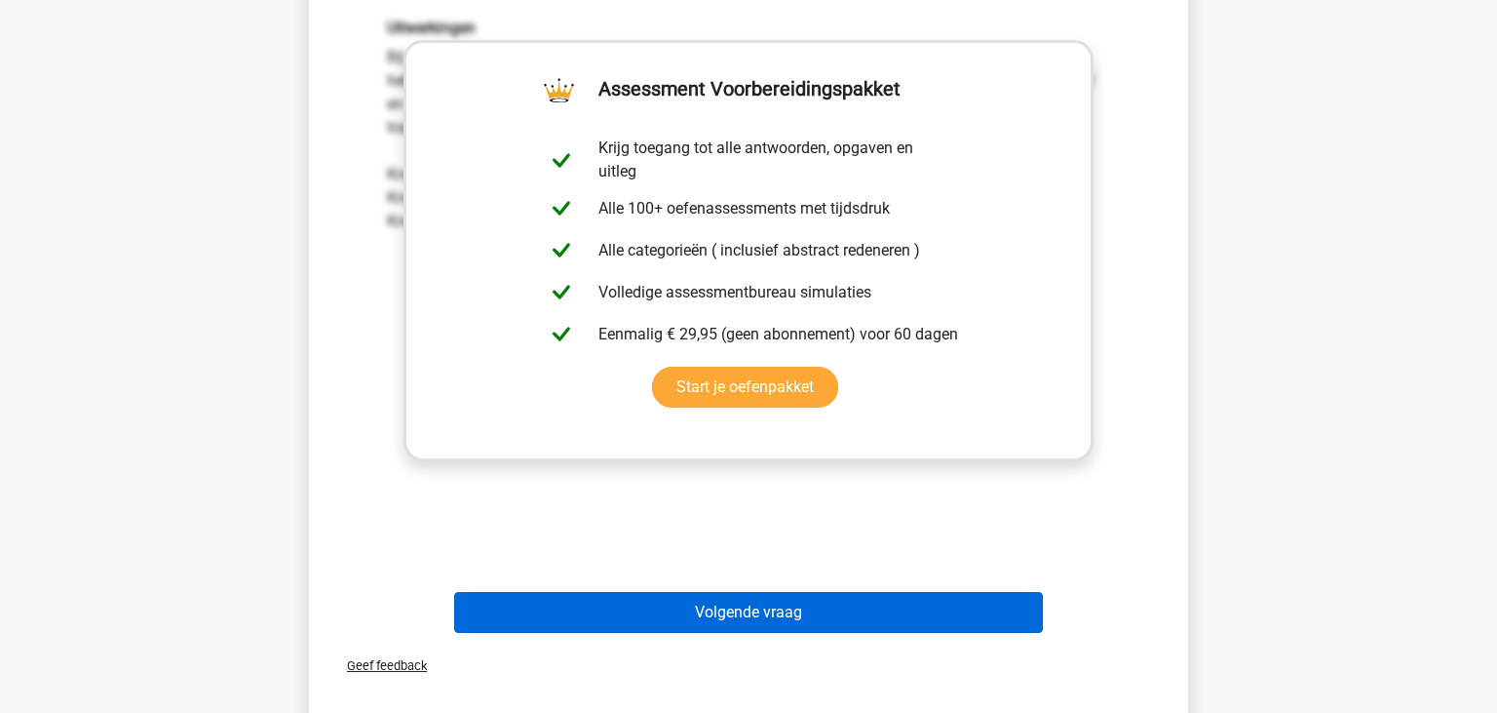
click at [778, 603] on button "Volgende vraag" at bounding box center [749, 612] width 590 height 41
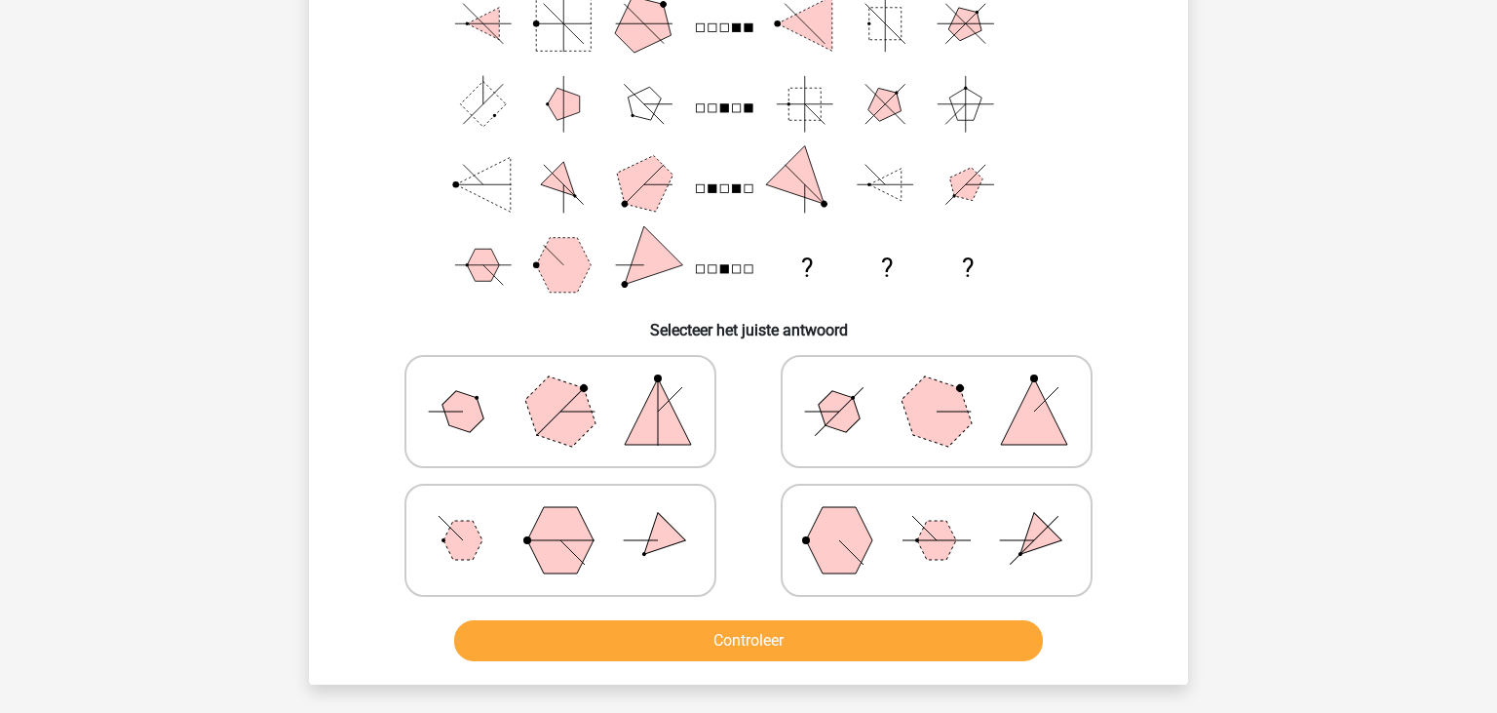
scroll to position [206, 0]
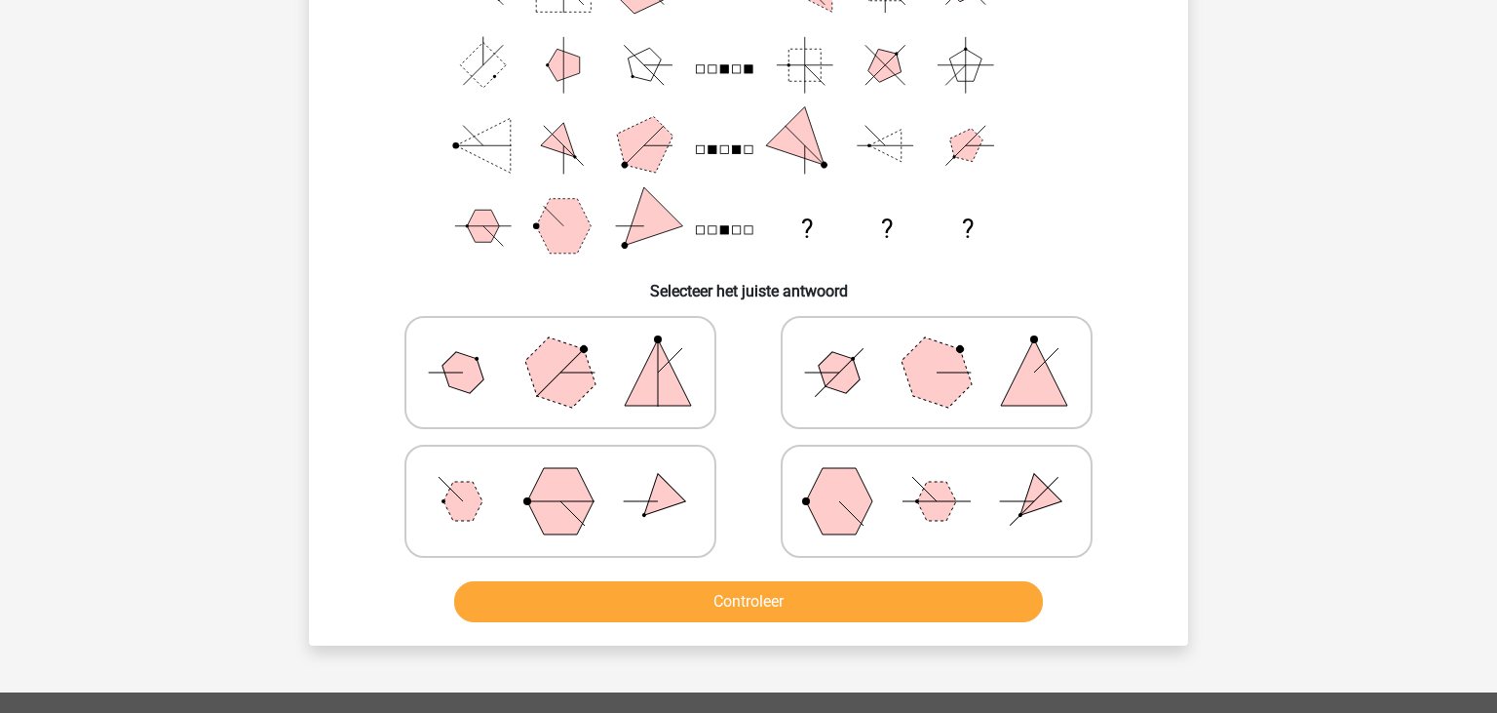
click at [942, 499] on polygon at bounding box center [936, 501] width 39 height 39
click at [942, 477] on input "radio" at bounding box center [943, 470] width 13 height 13
radio input "true"
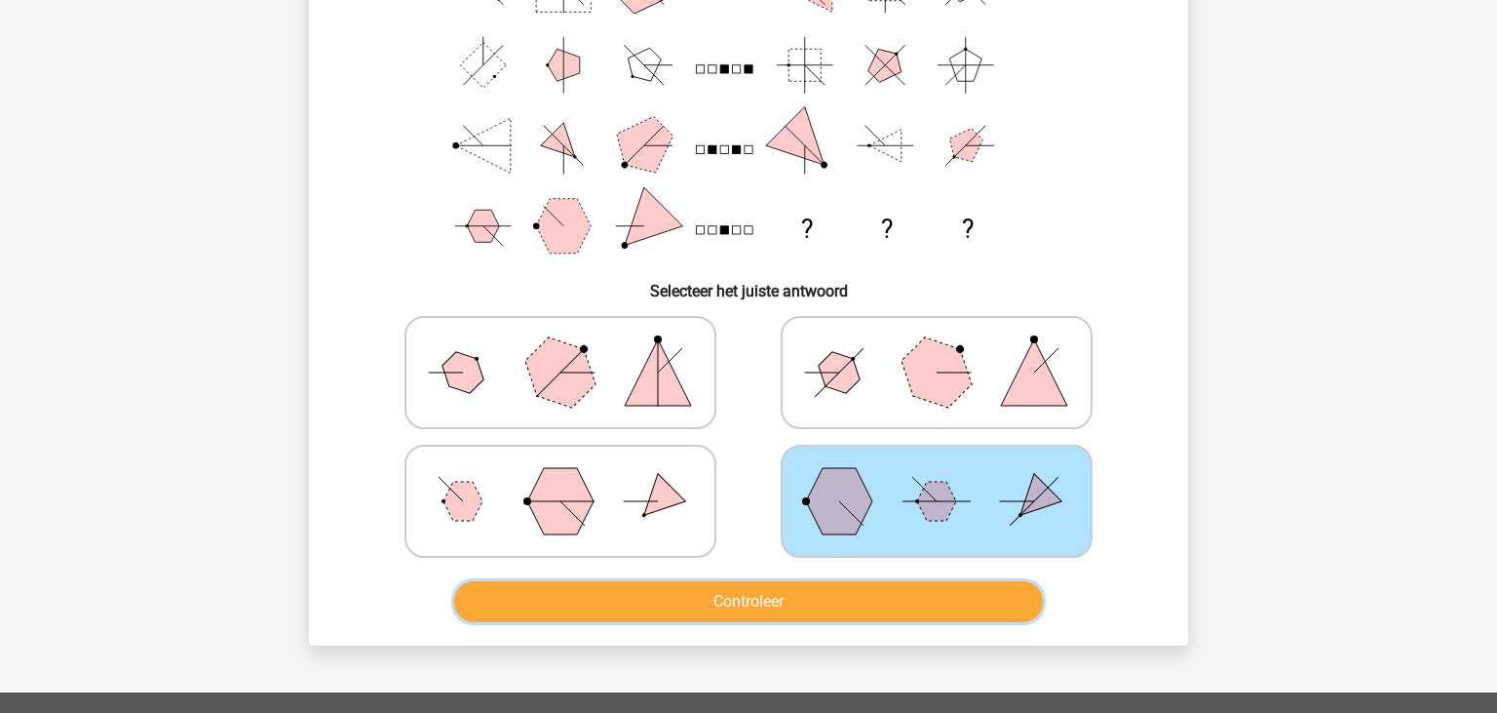
click at [798, 597] on button "Controleer" at bounding box center [749, 601] width 590 height 41
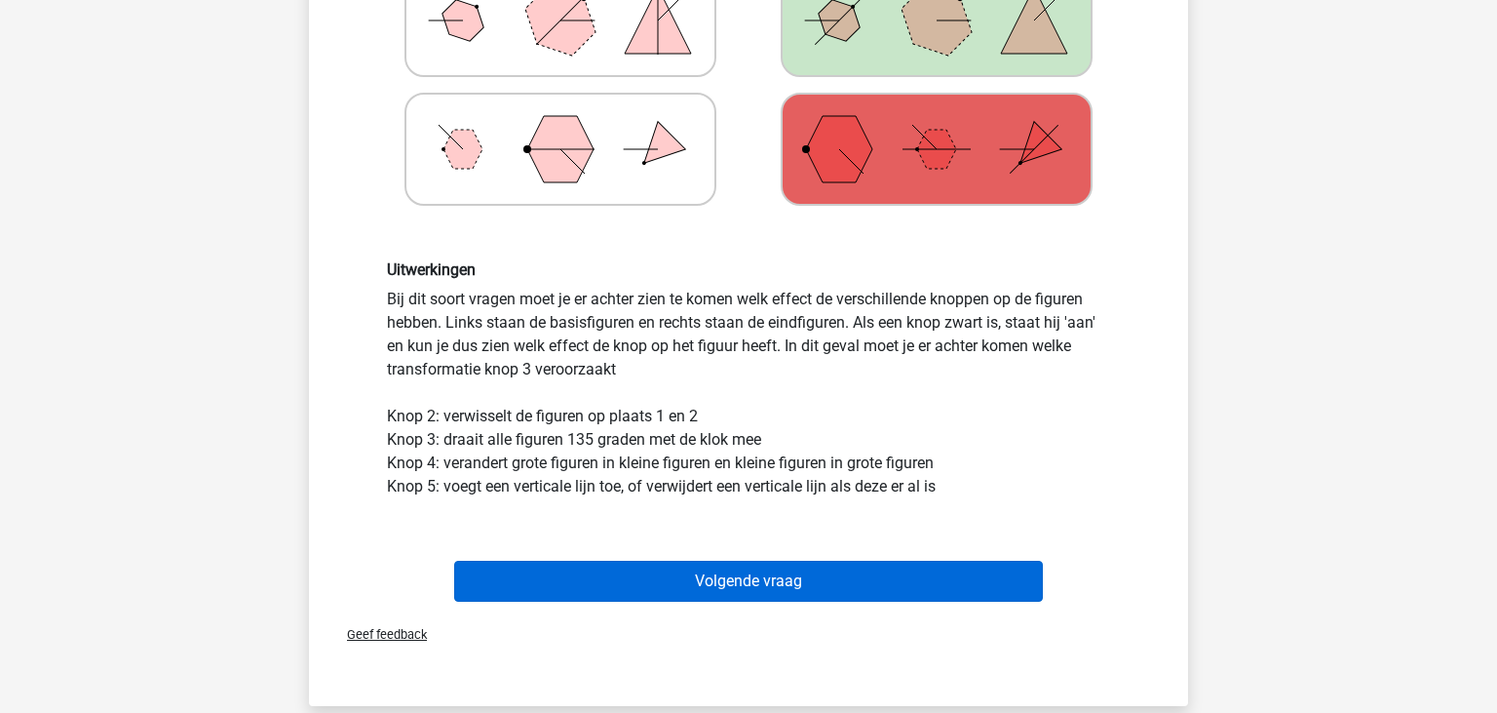
scroll to position [617, 0]
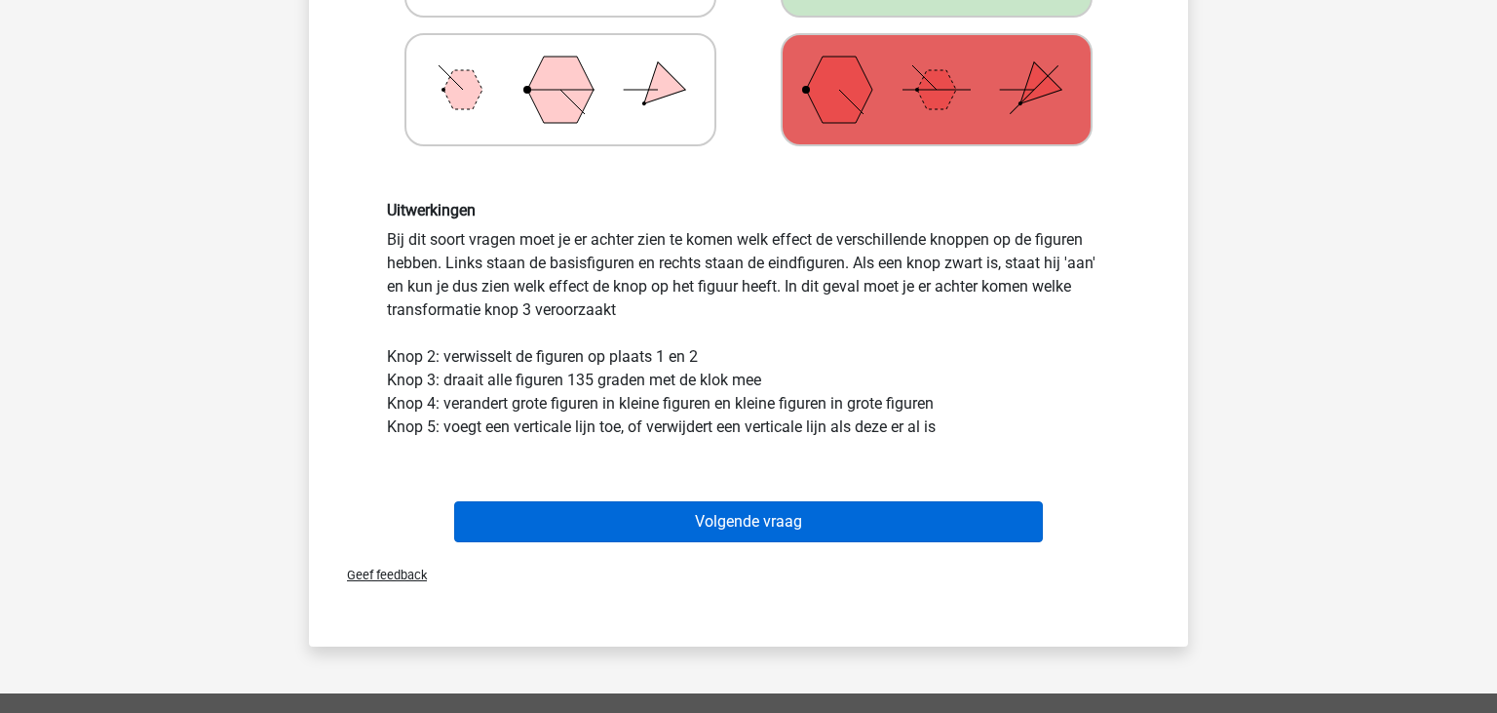
click at [683, 506] on button "Volgende vraag" at bounding box center [749, 521] width 590 height 41
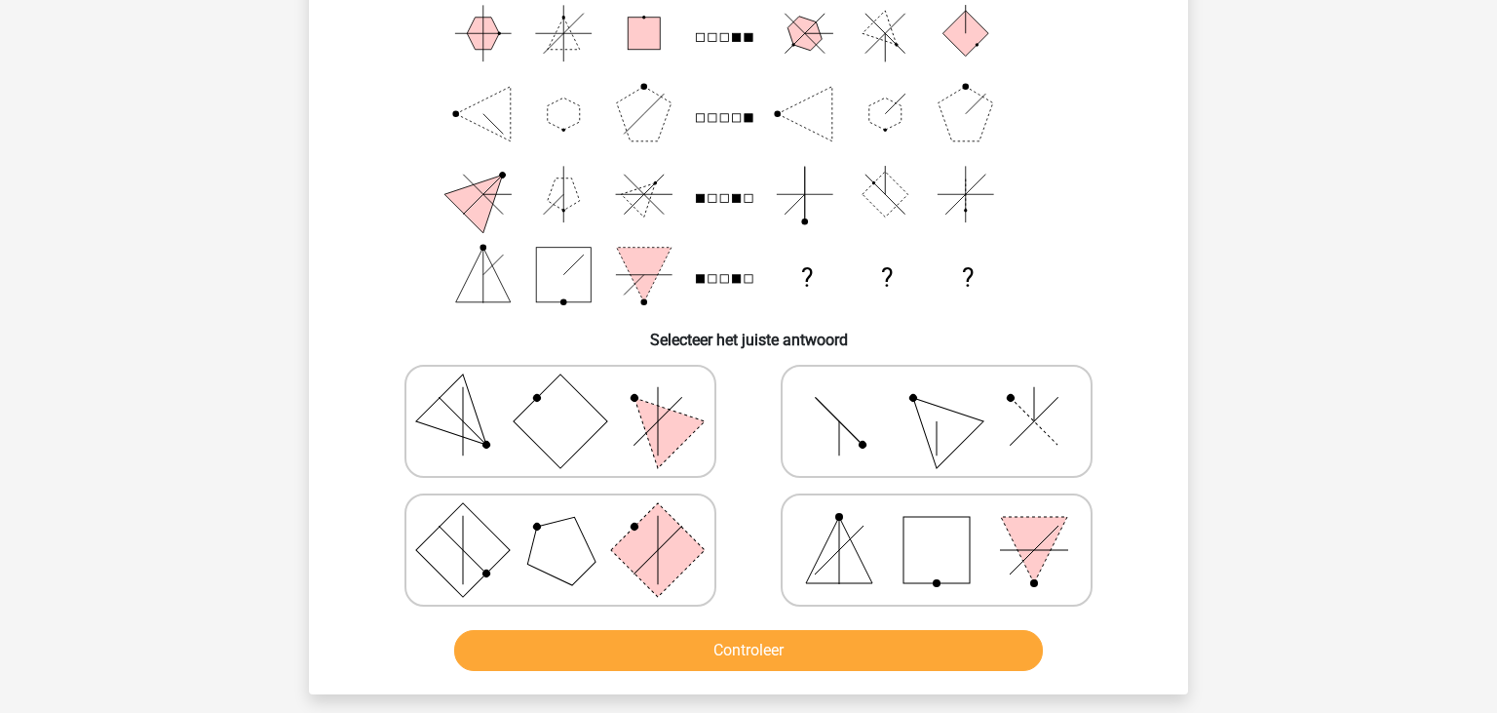
scroll to position [192, 0]
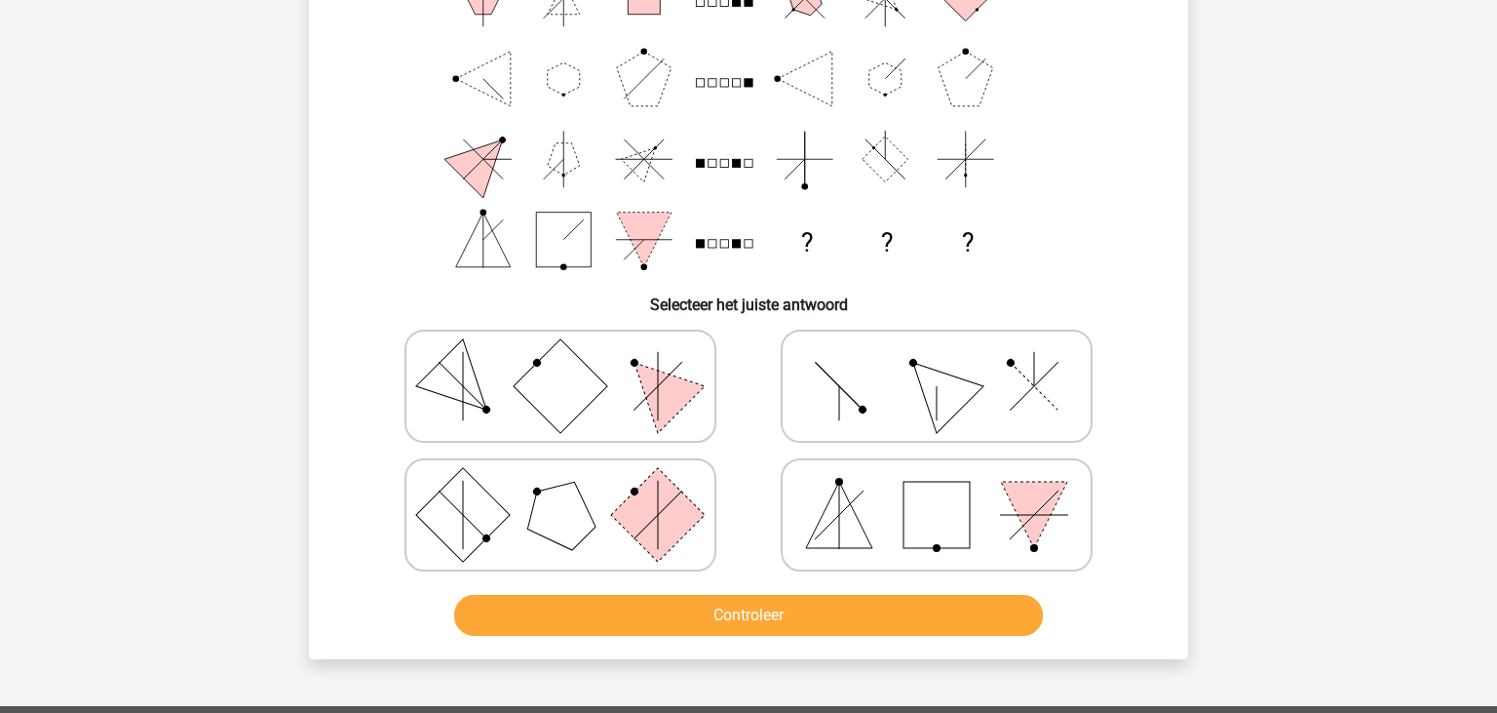
click at [953, 389] on polygon at bounding box center [937, 386] width 94 height 94
click at [949, 362] on input "radio" at bounding box center [943, 355] width 13 height 13
radio input "true"
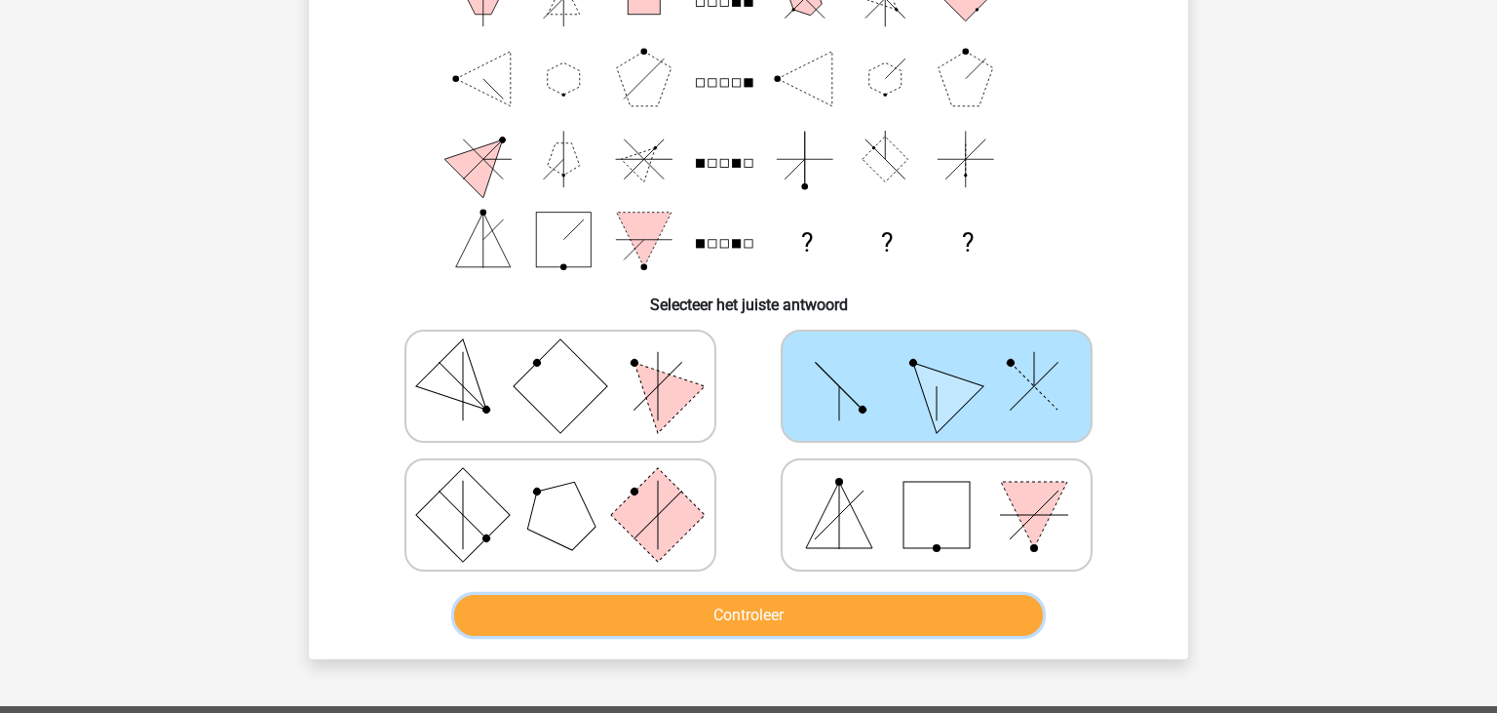
click at [697, 611] on button "Controleer" at bounding box center [749, 615] width 590 height 41
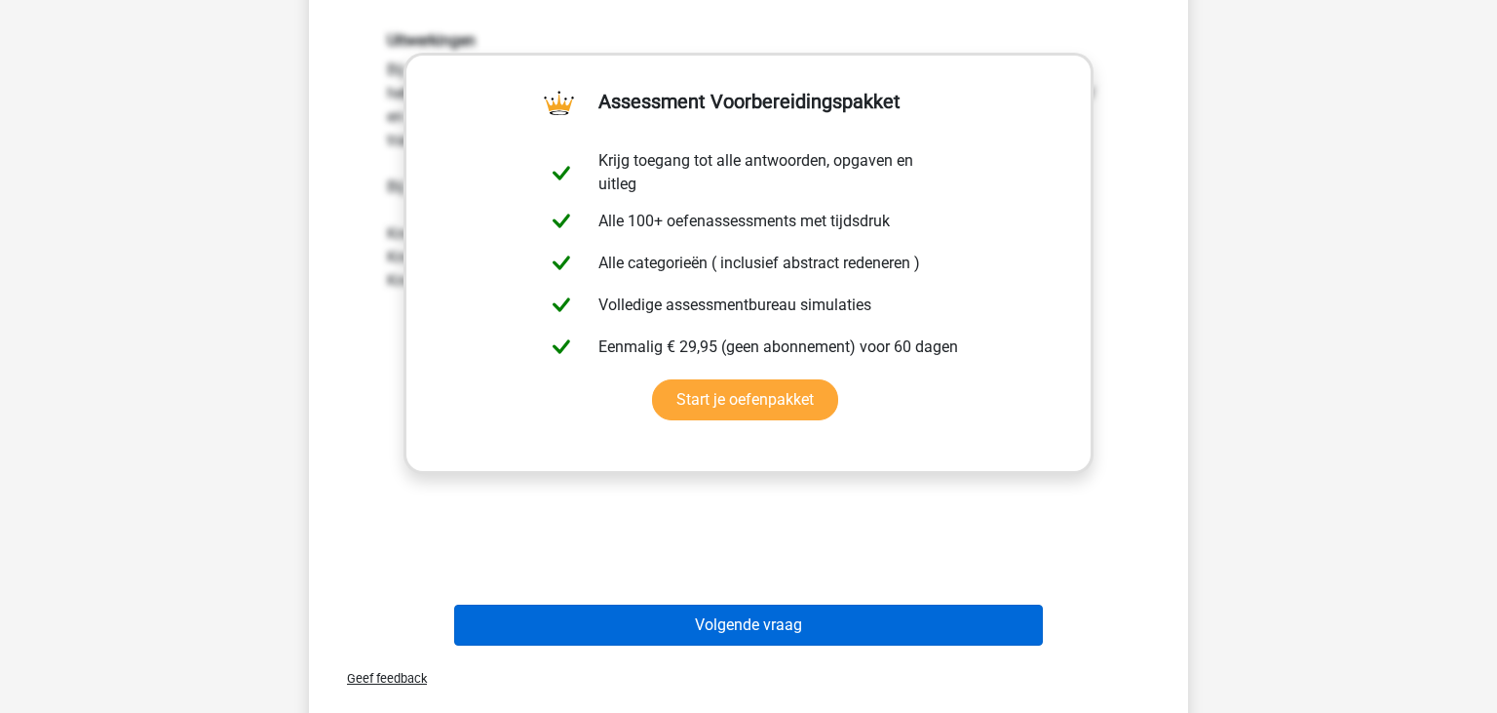
click at [705, 621] on button "Volgende vraag" at bounding box center [749, 624] width 590 height 41
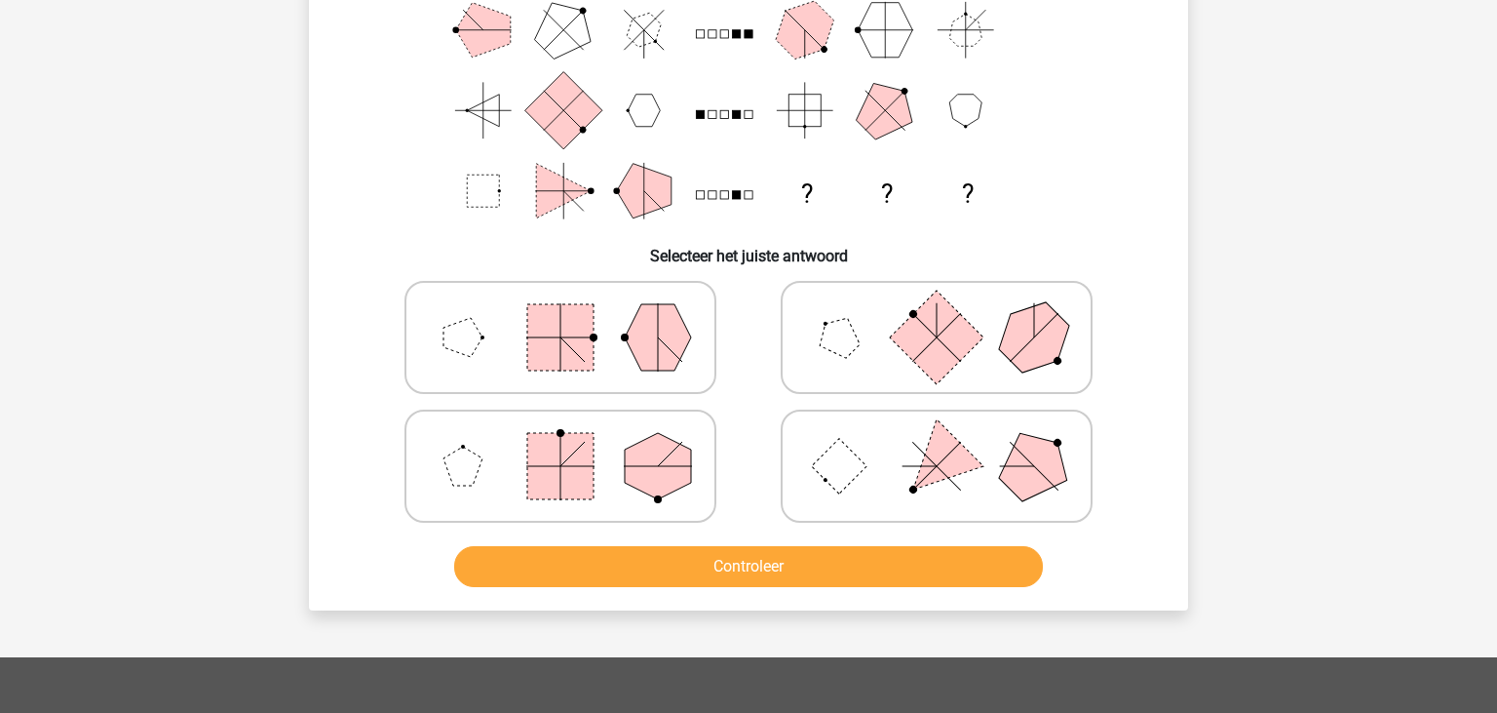
scroll to position [308, 0]
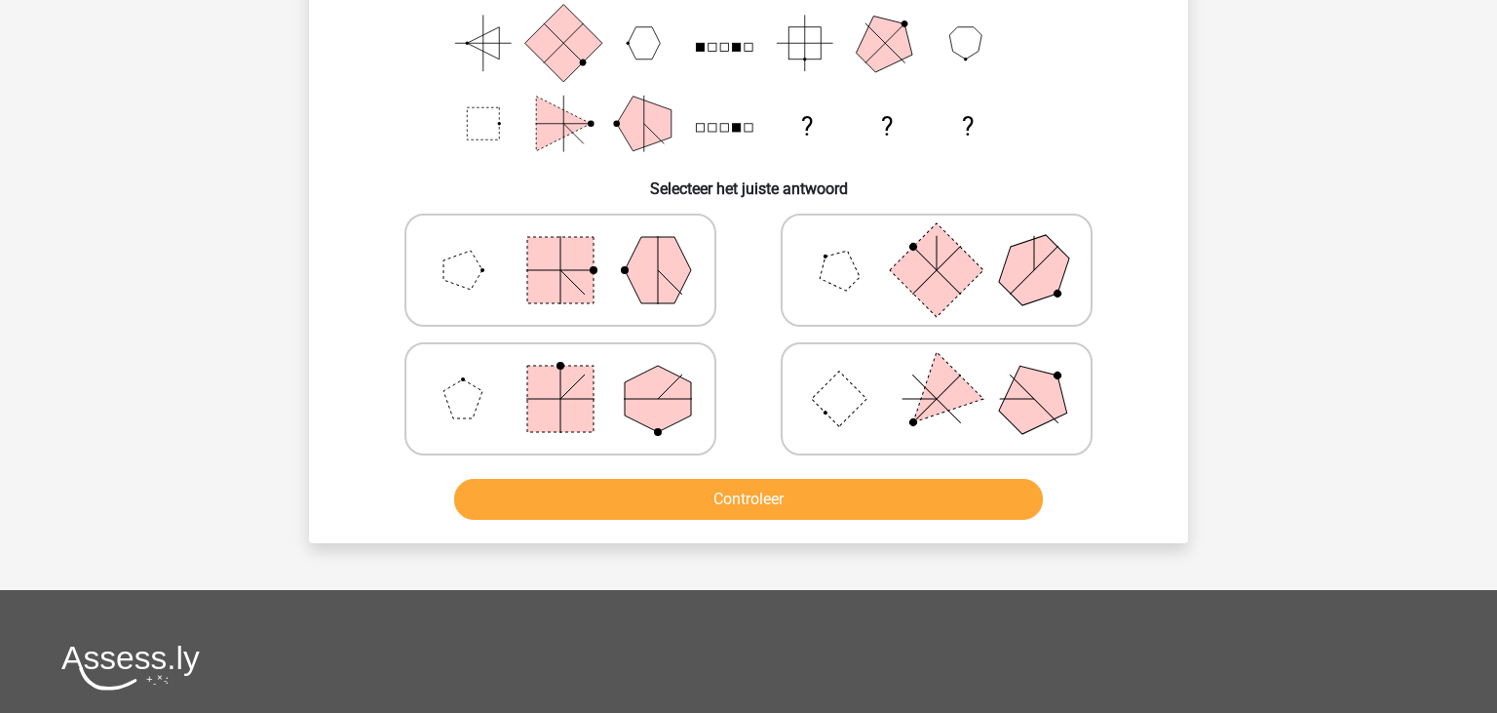
click at [621, 267] on icon at bounding box center [560, 269] width 292 height 97
click at [573, 246] on input "radio" at bounding box center [567, 239] width 13 height 13
radio input "true"
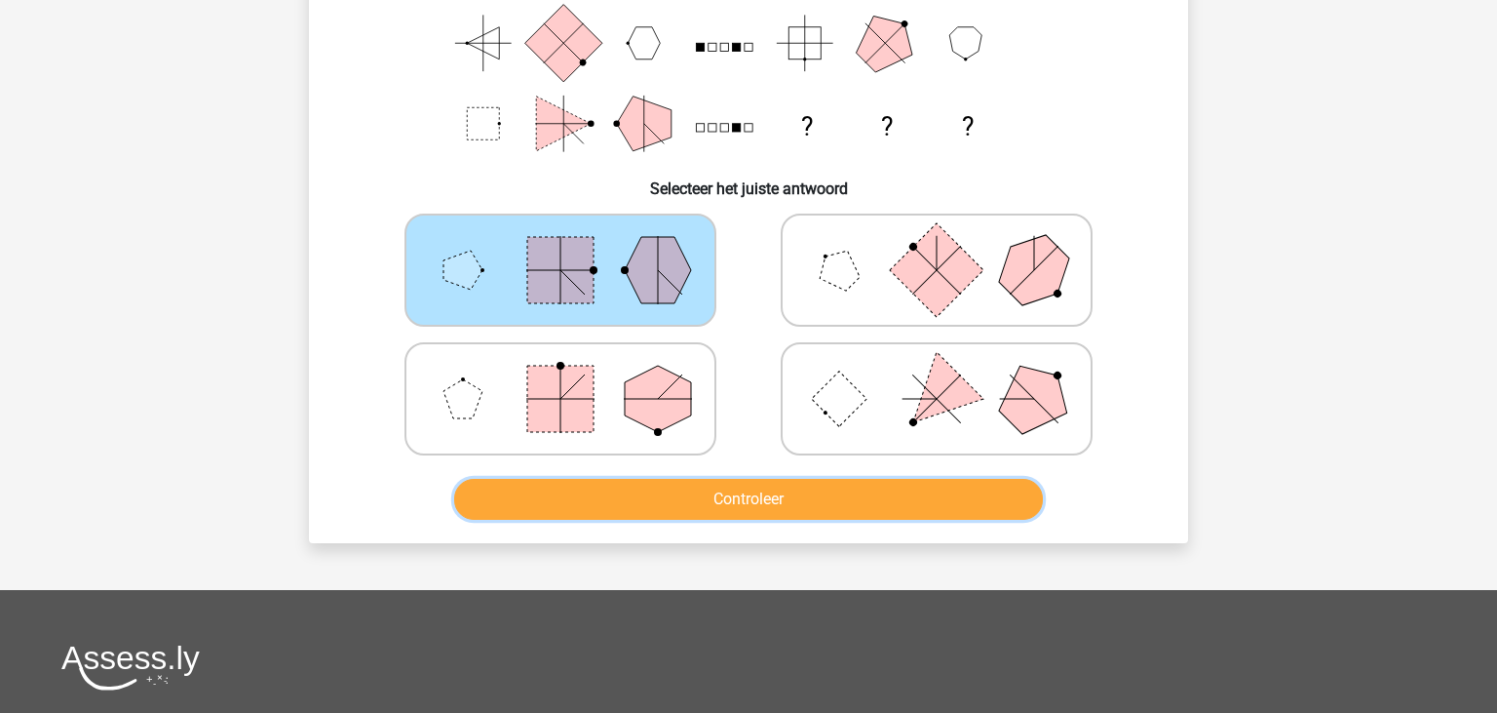
click at [708, 486] on button "Controleer" at bounding box center [749, 499] width 590 height 41
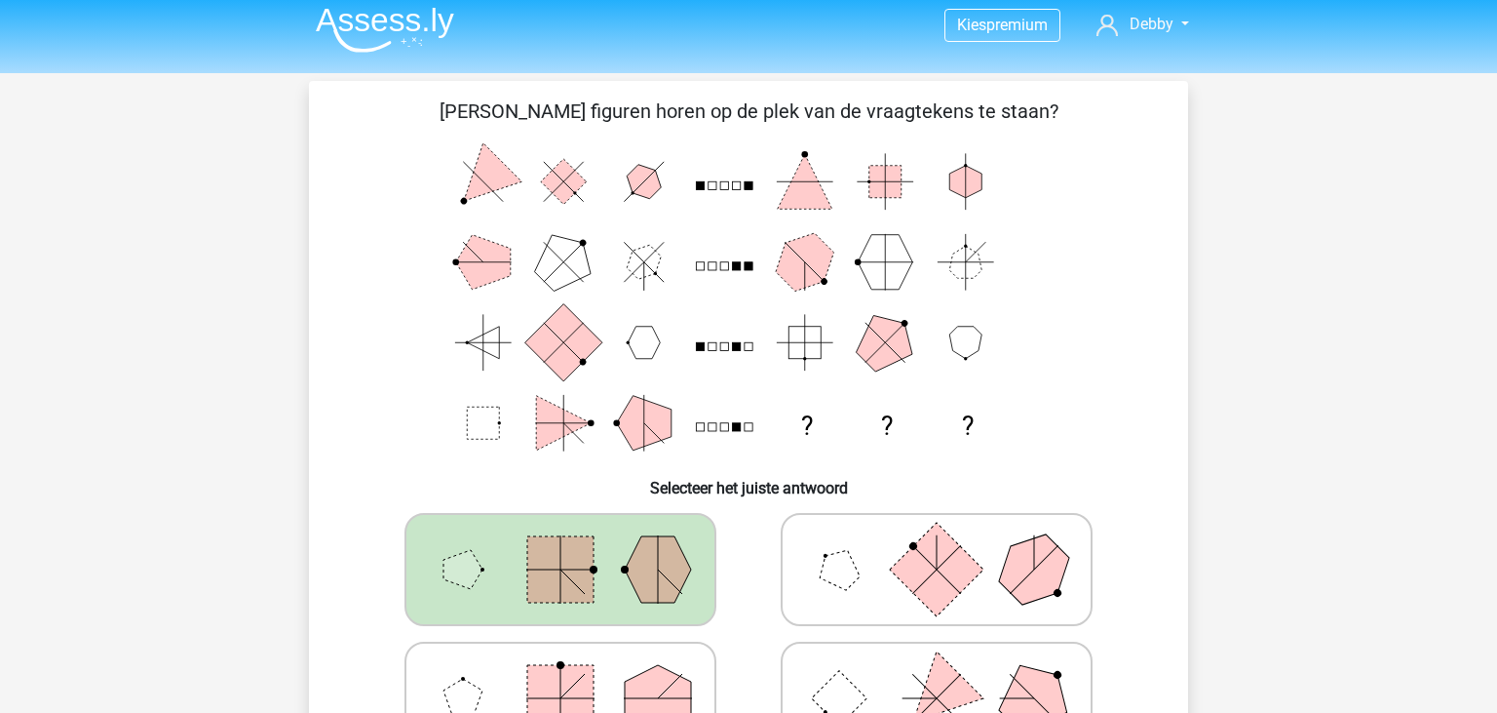
scroll to position [0, 0]
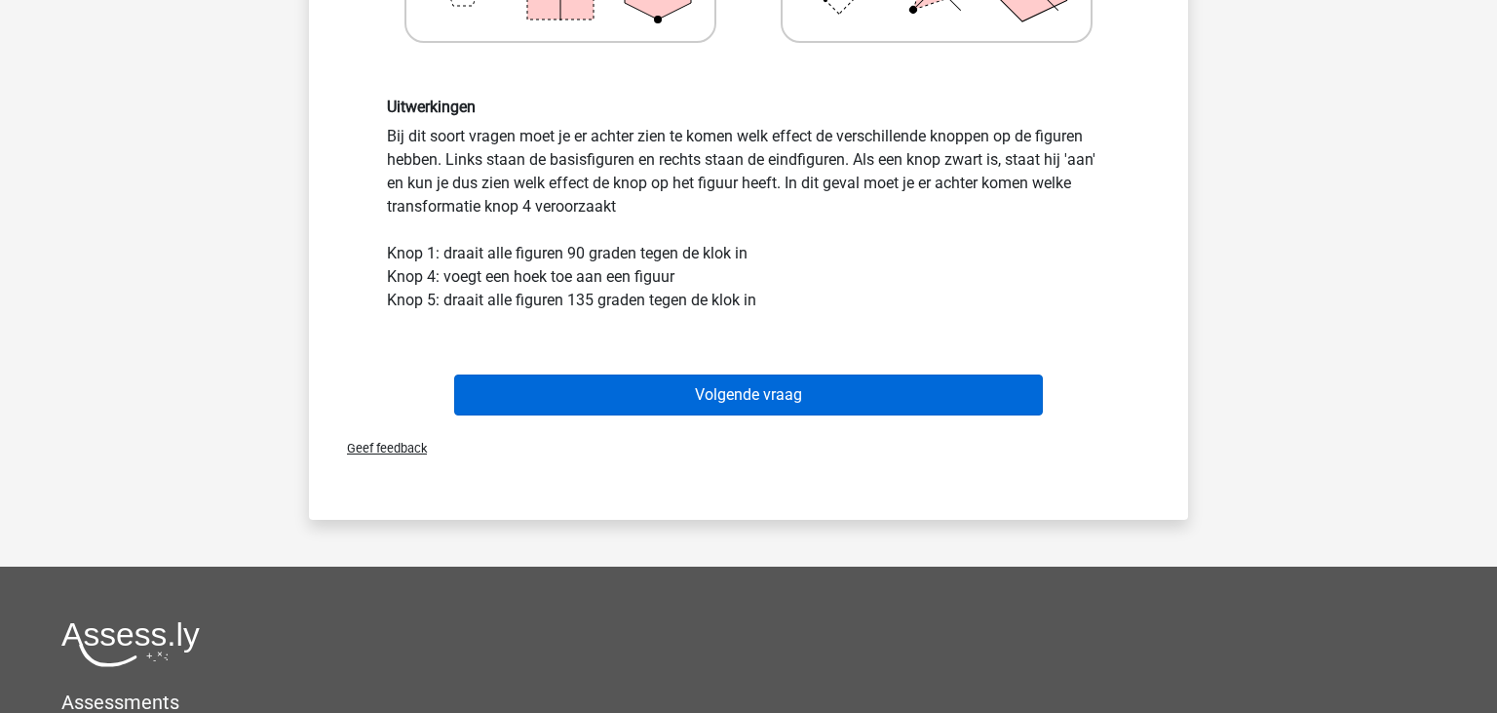
click at [770, 396] on button "Volgende vraag" at bounding box center [749, 394] width 590 height 41
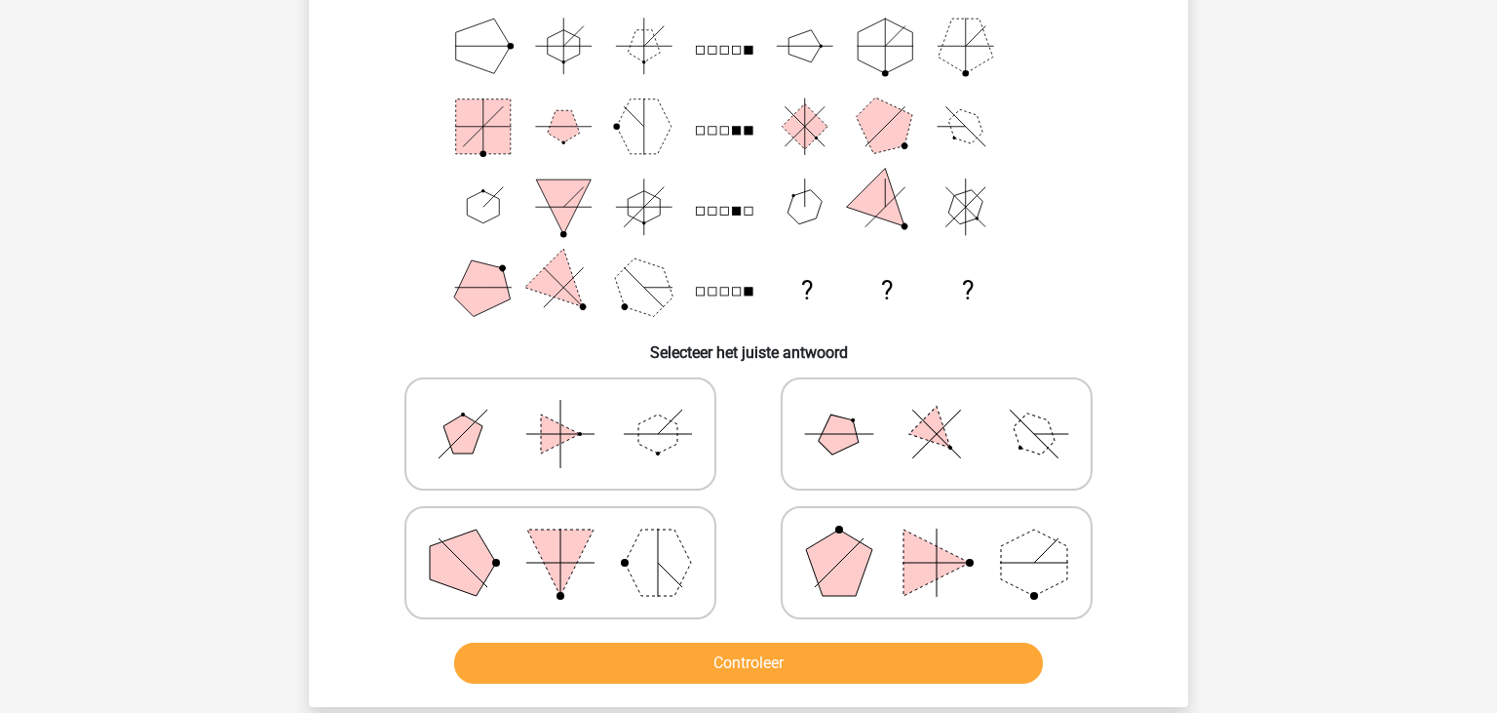
scroll to position [102, 0]
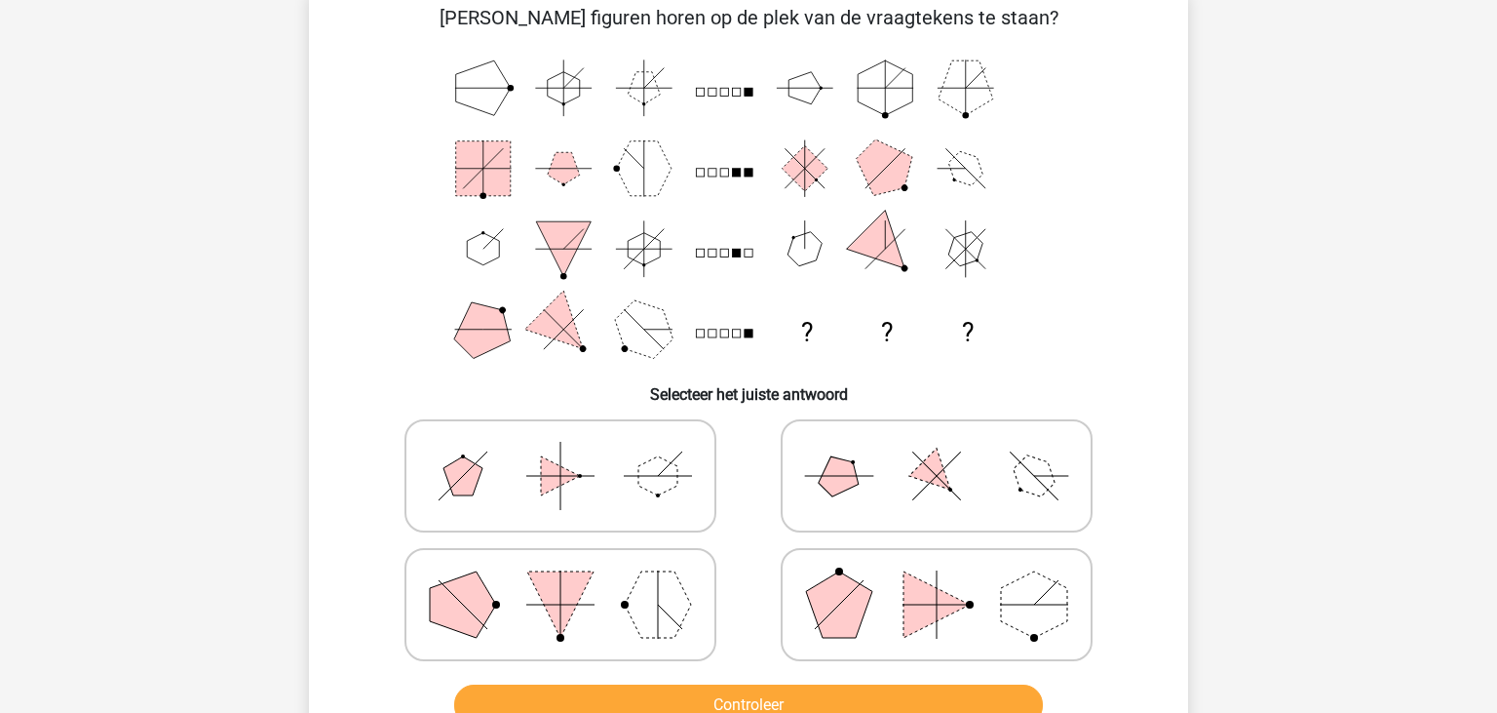
click at [963, 497] on icon at bounding box center [937, 475] width 292 height 97
click at [949, 451] on input "radio" at bounding box center [943, 445] width 13 height 13
radio input "true"
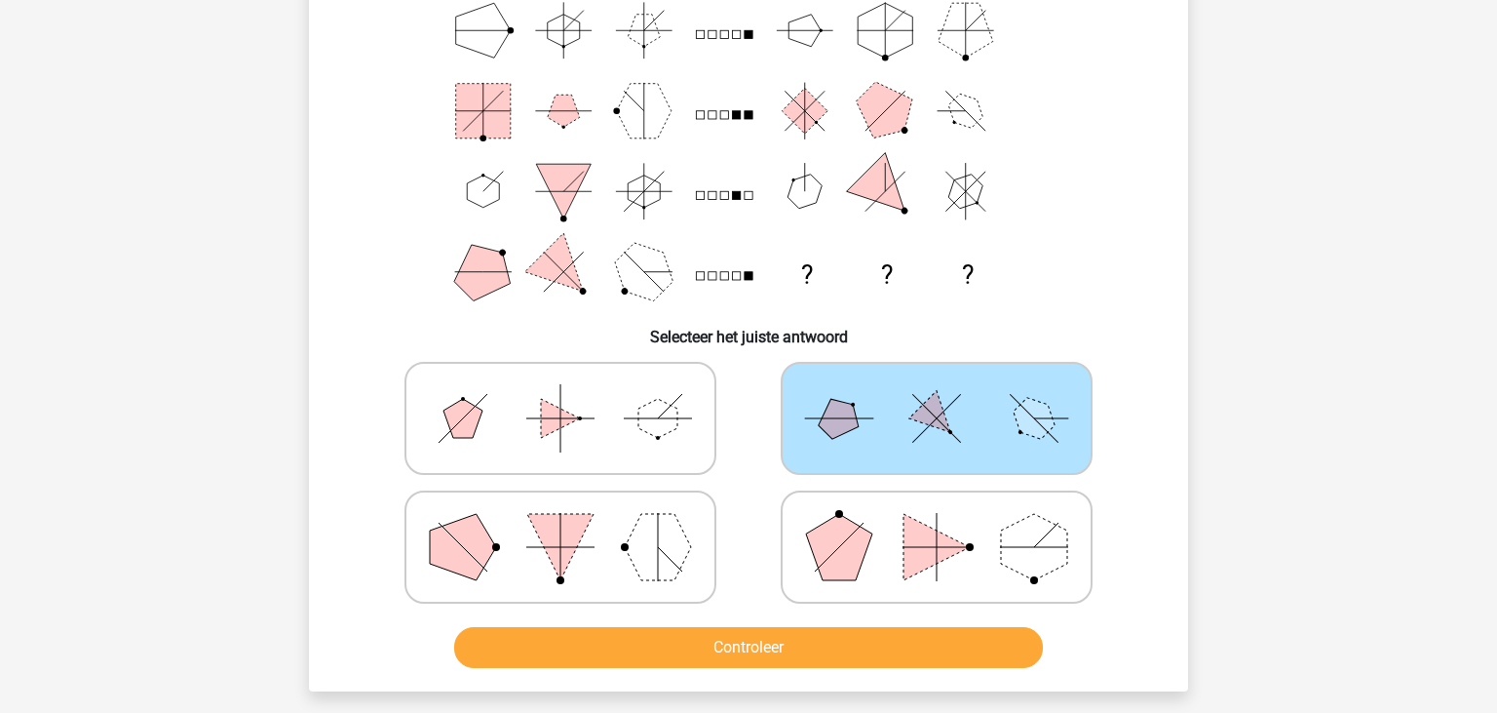
scroll to position [206, 0]
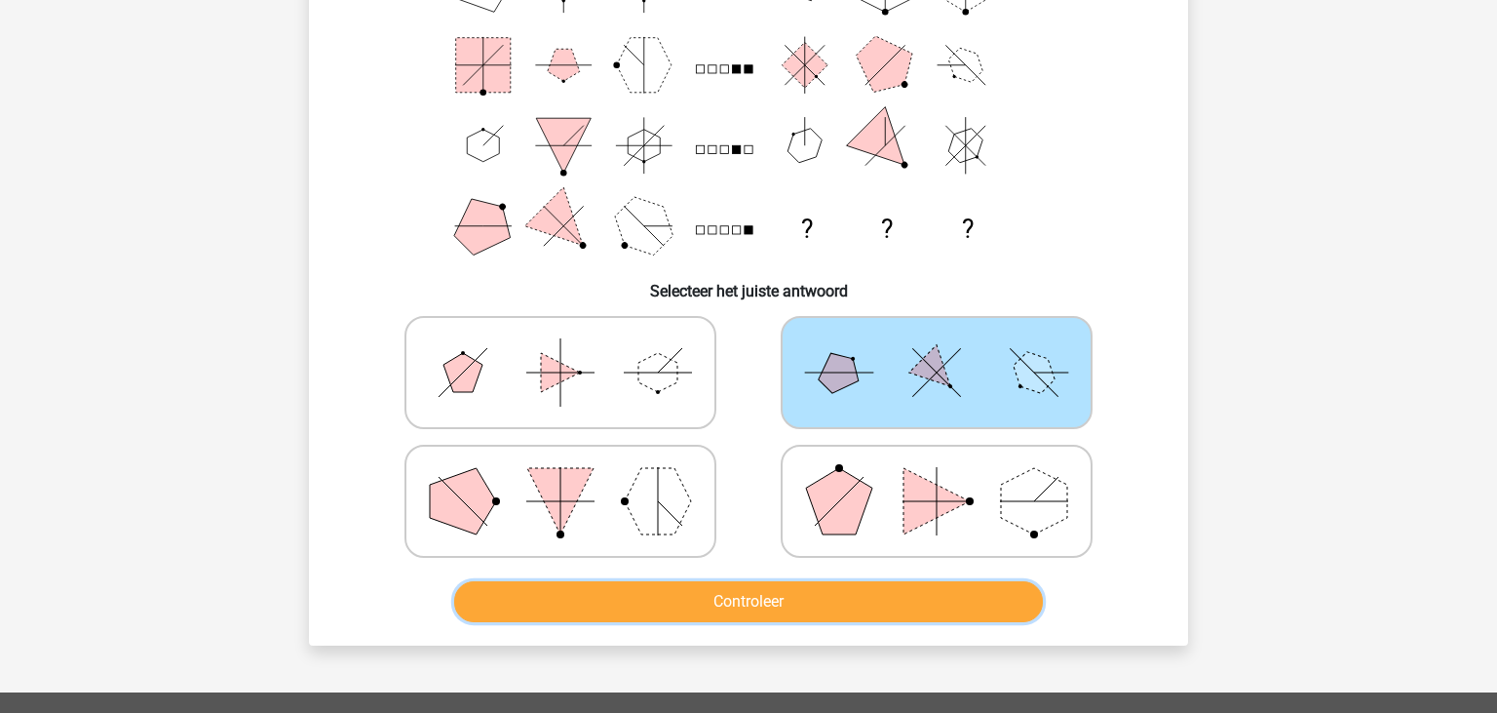
click at [752, 595] on button "Controleer" at bounding box center [749, 601] width 590 height 41
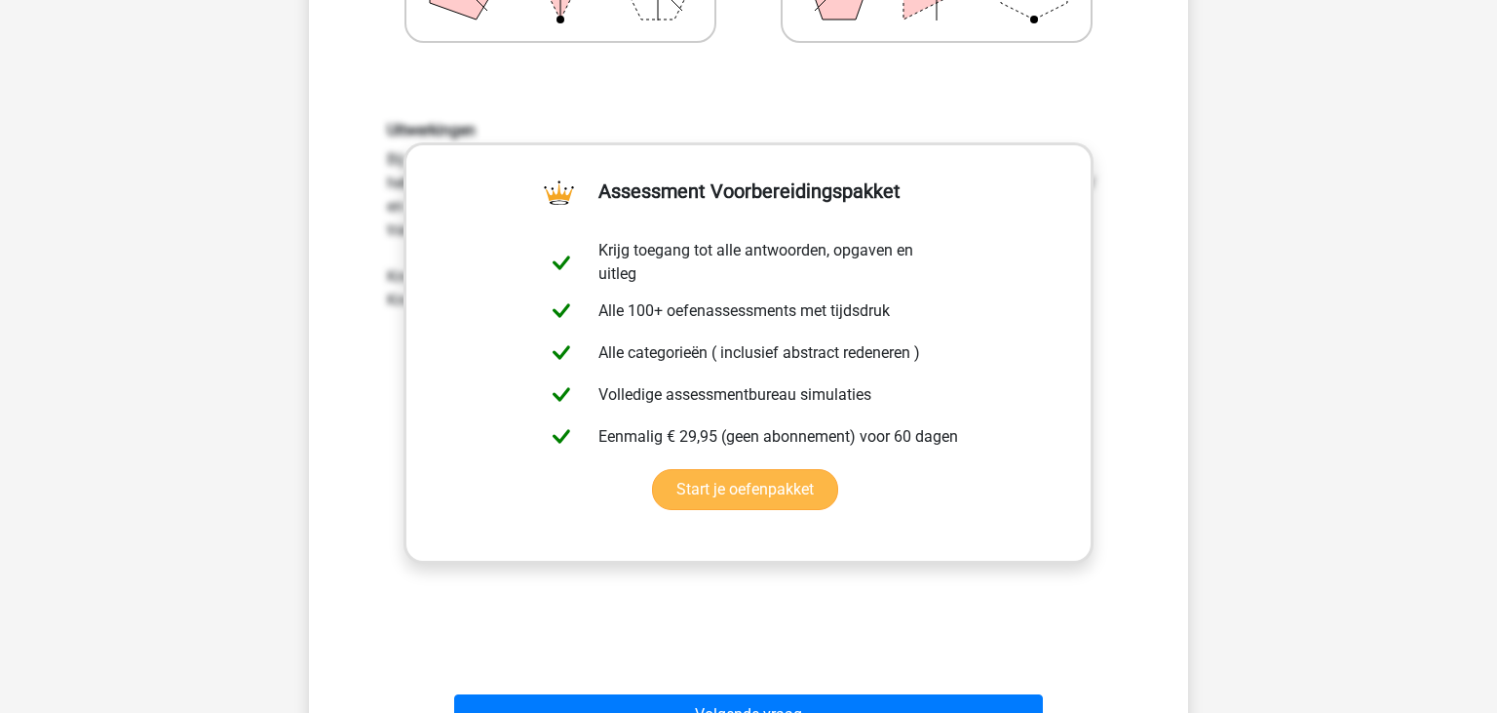
scroll to position [926, 0]
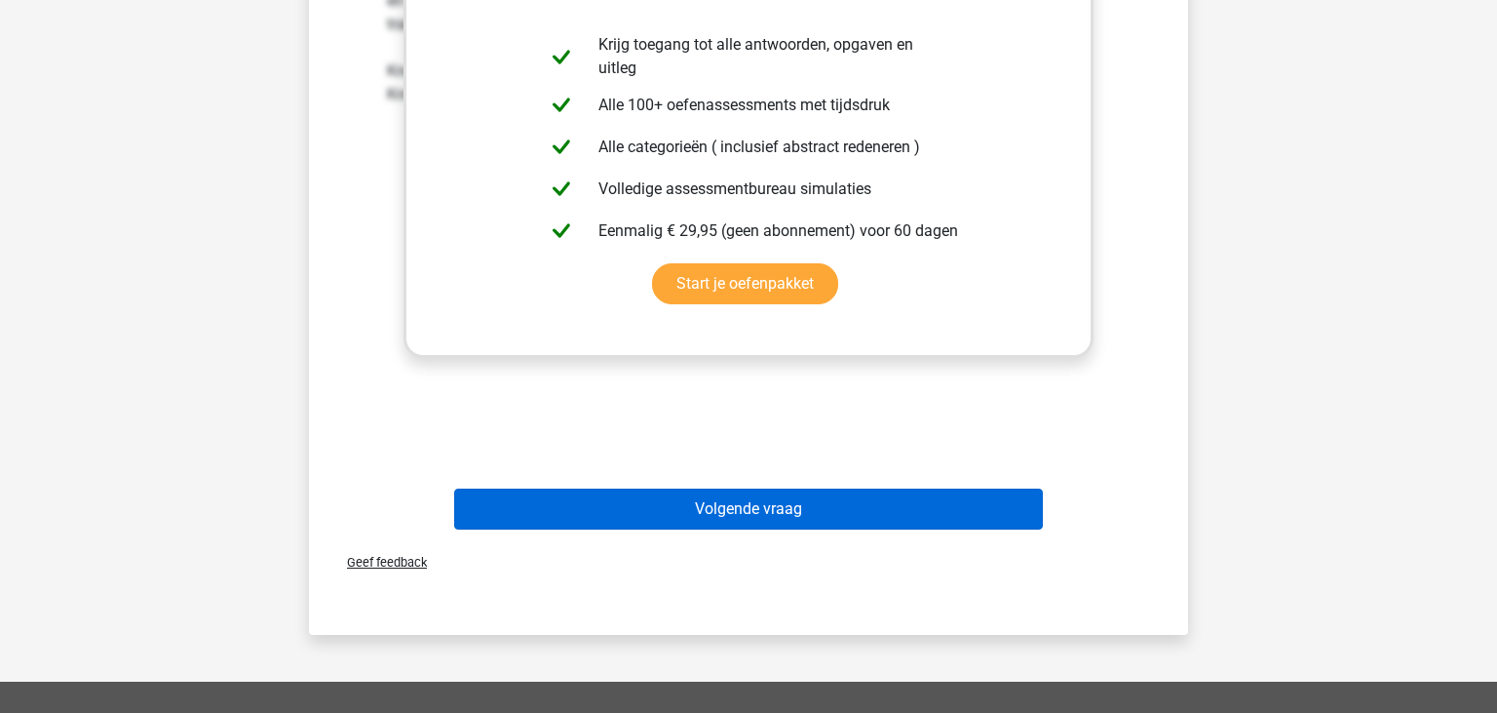
click at [738, 509] on button "Volgende vraag" at bounding box center [749, 508] width 590 height 41
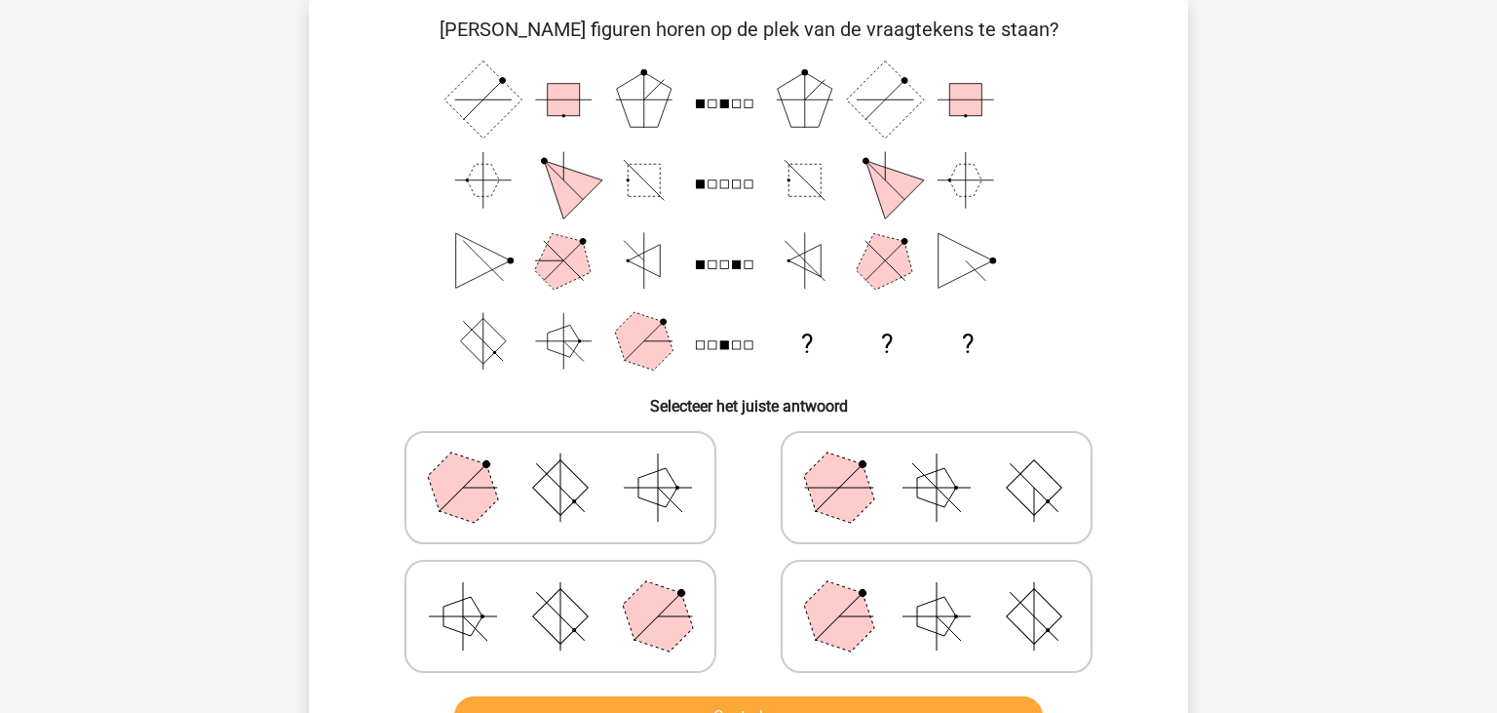
scroll to position [90, 0]
click at [626, 625] on icon at bounding box center [560, 616] width 292 height 97
click at [573, 593] on input "radio" at bounding box center [567, 586] width 13 height 13
radio input "true"
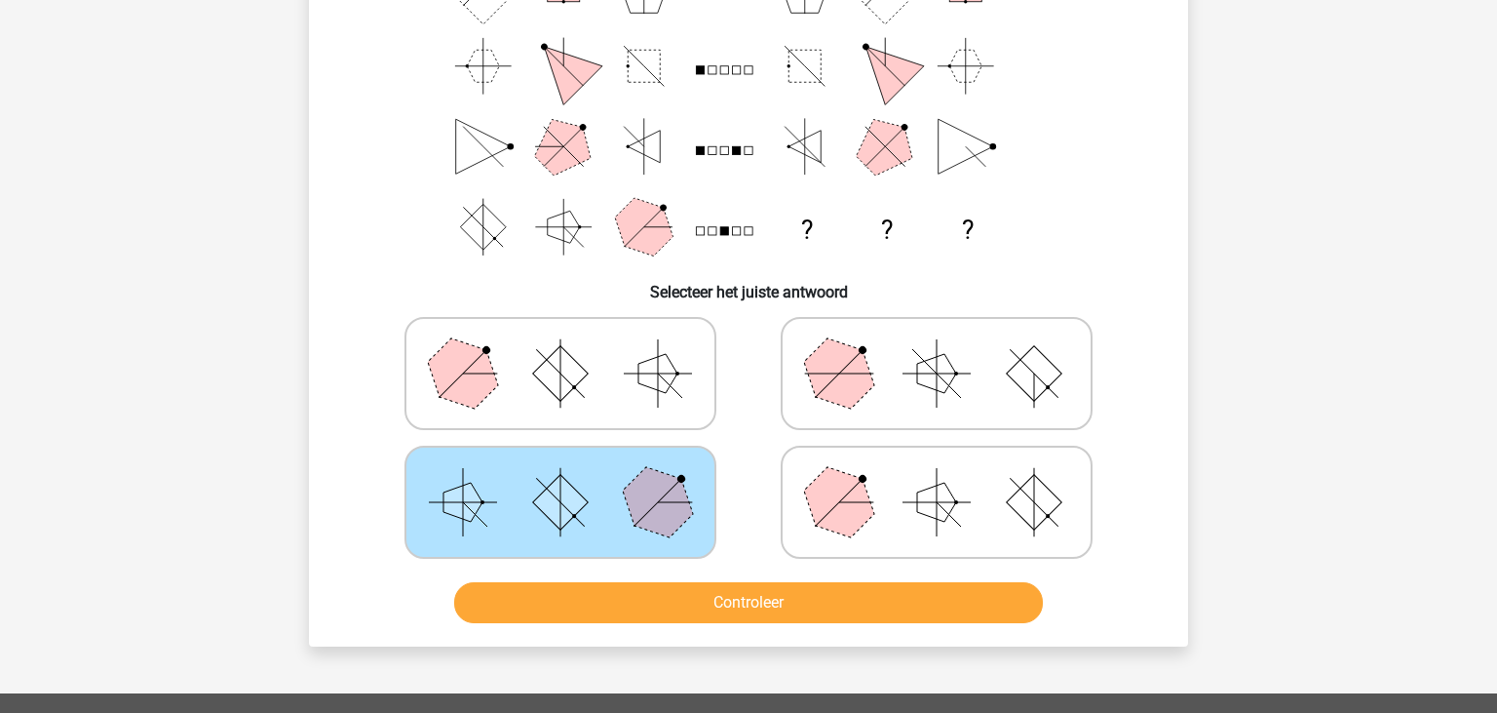
scroll to position [295, 0]
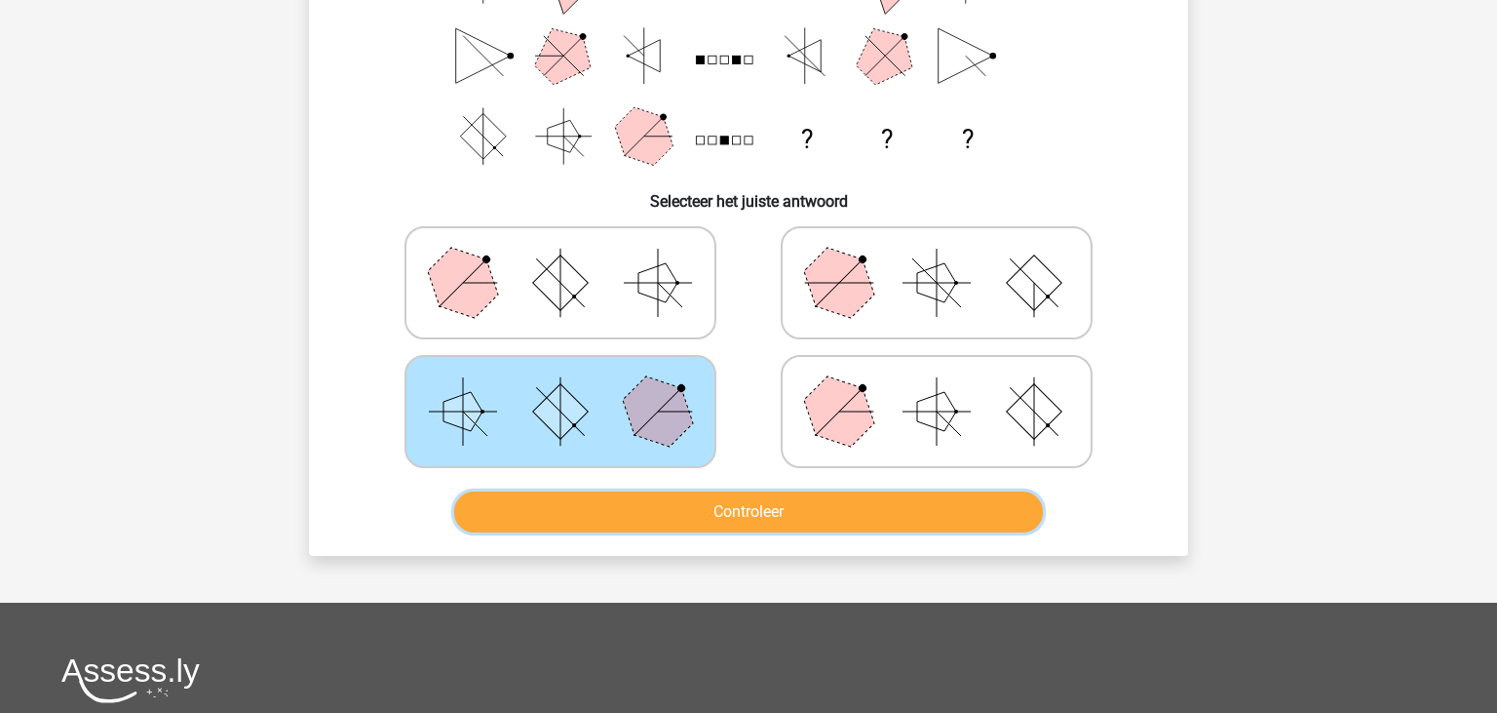
click at [705, 516] on button "Controleer" at bounding box center [749, 511] width 590 height 41
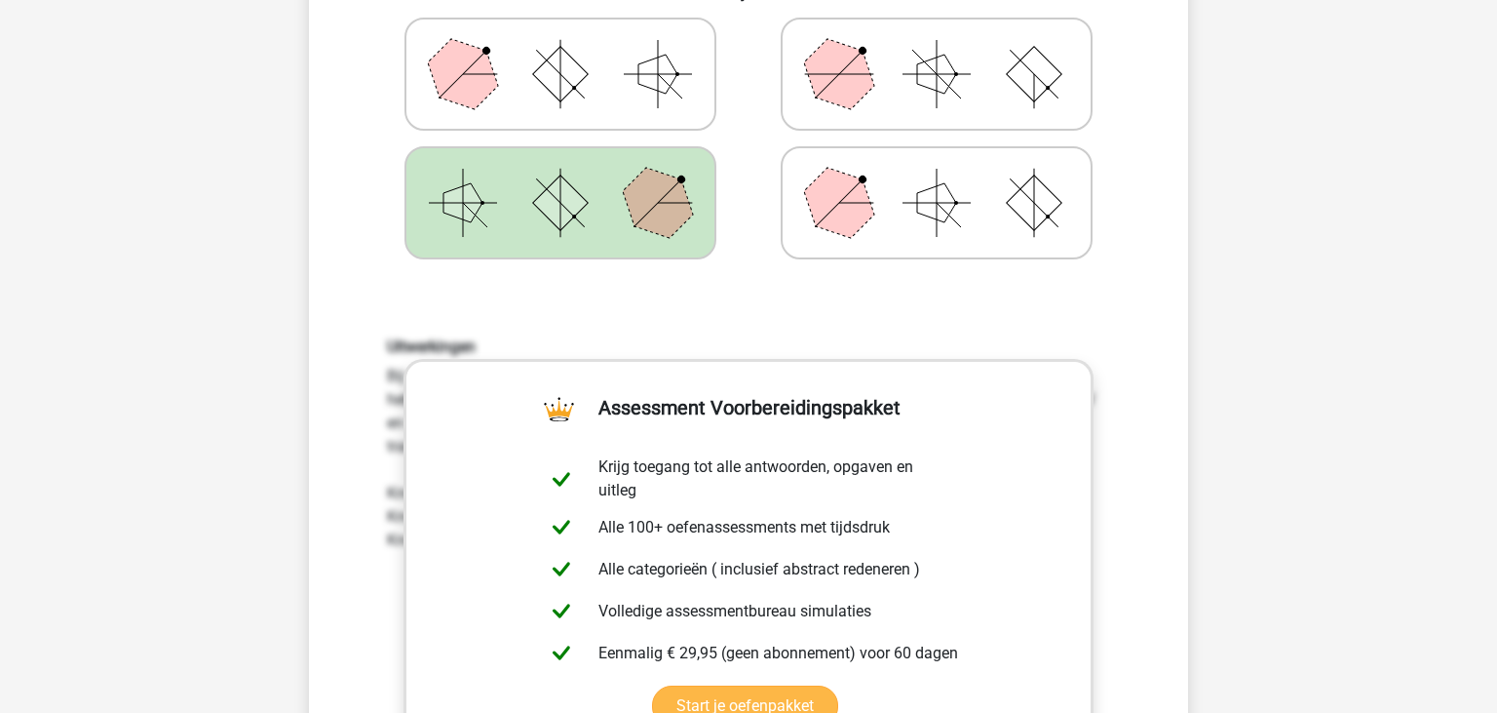
scroll to position [810, 0]
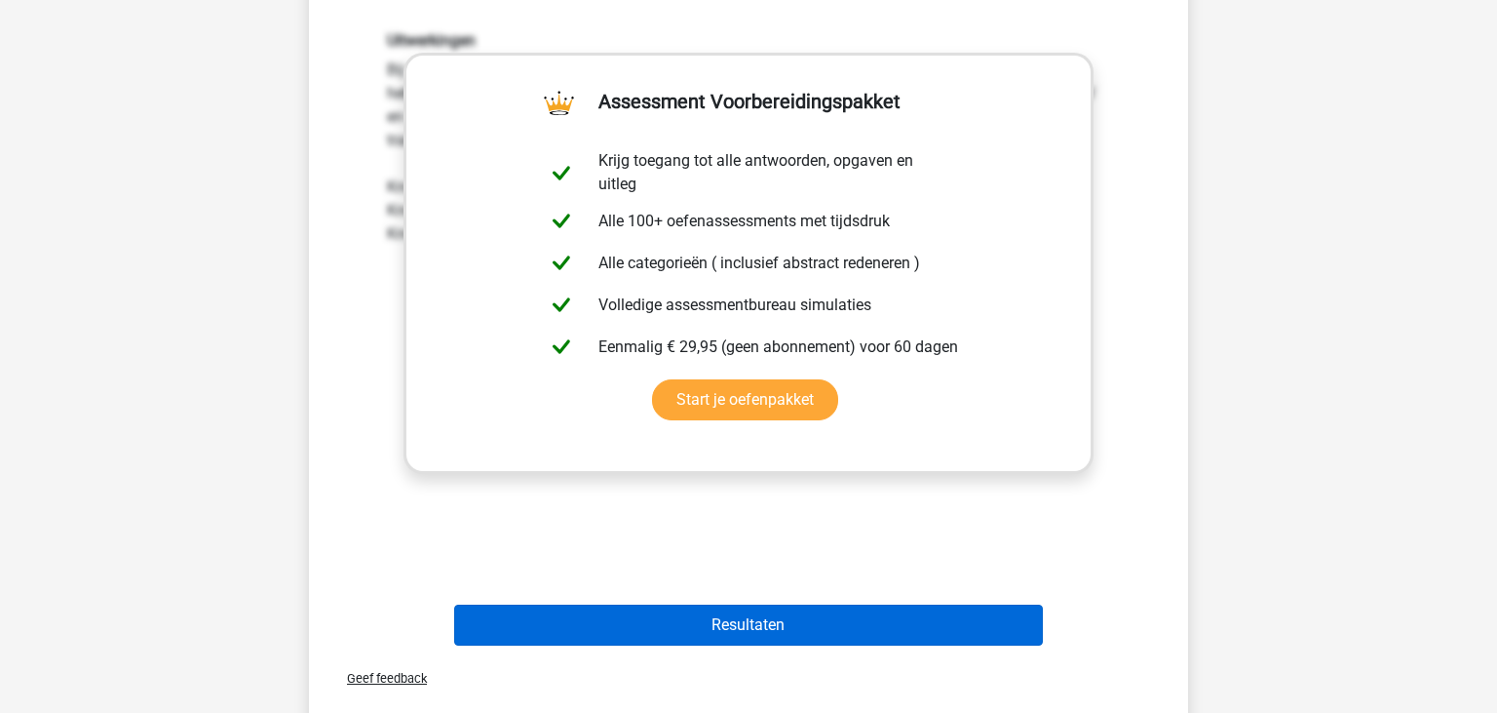
click at [755, 626] on button "Resultaten" at bounding box center [749, 624] width 590 height 41
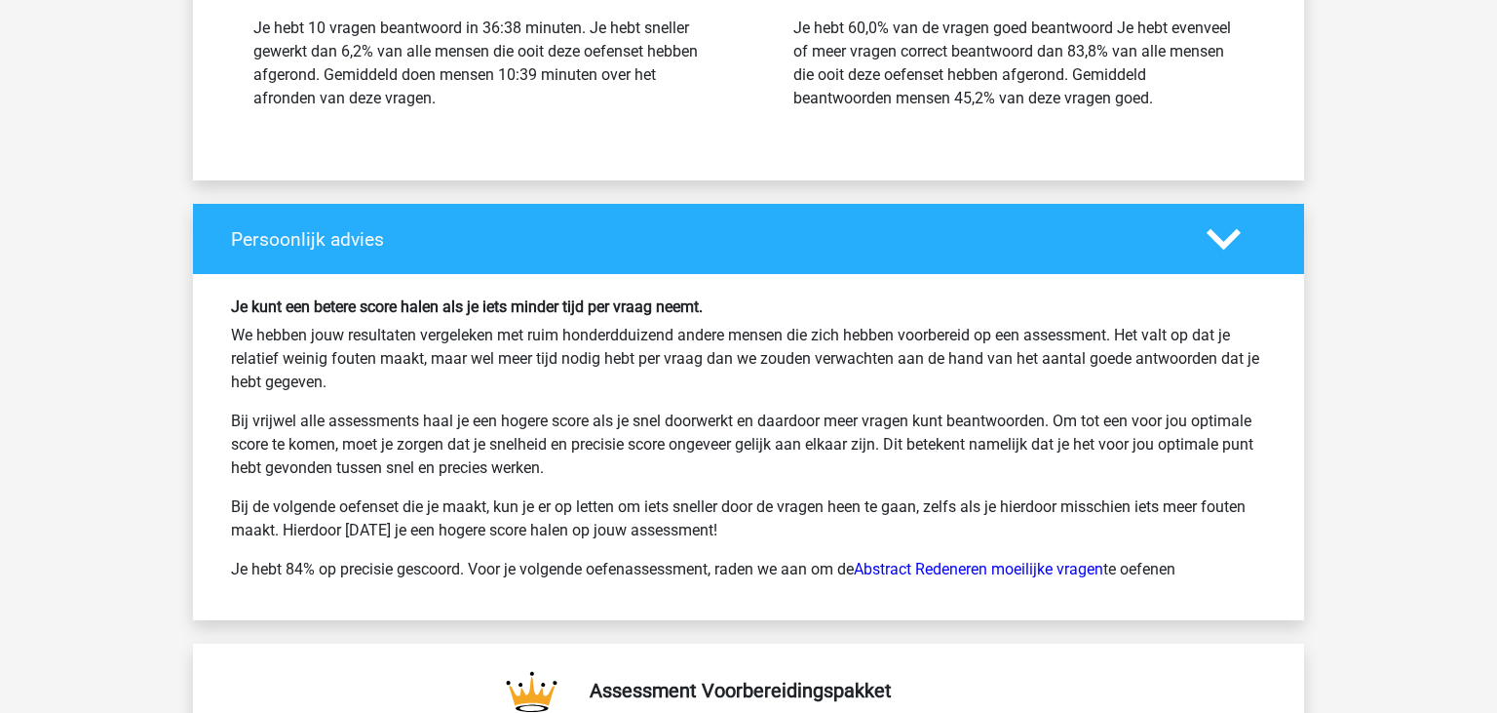
scroll to position [2779, 0]
